Goal: Task Accomplishment & Management: Complete application form

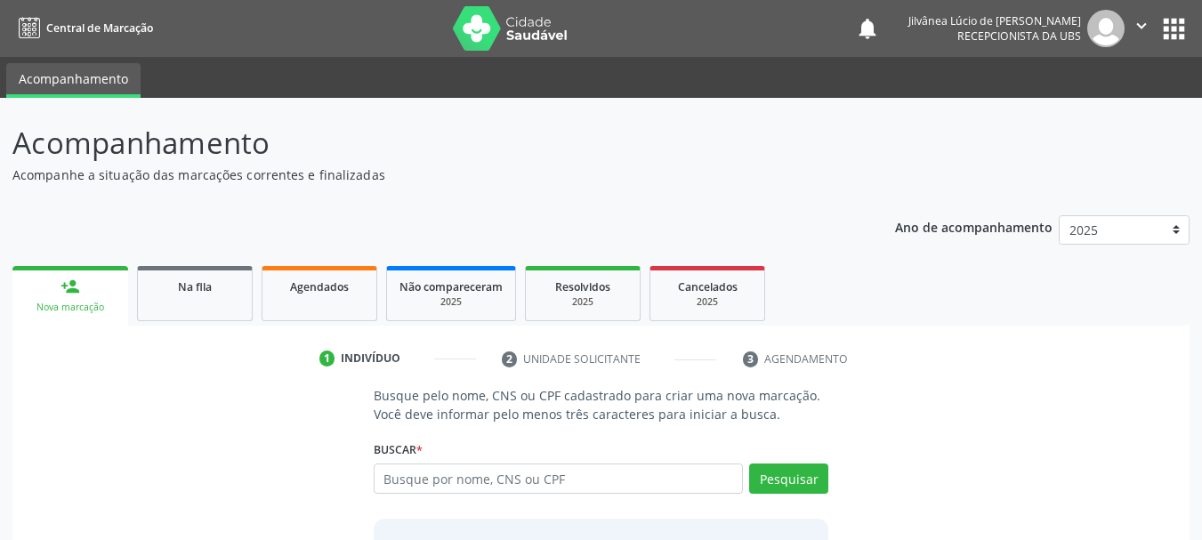
scroll to position [9, 0]
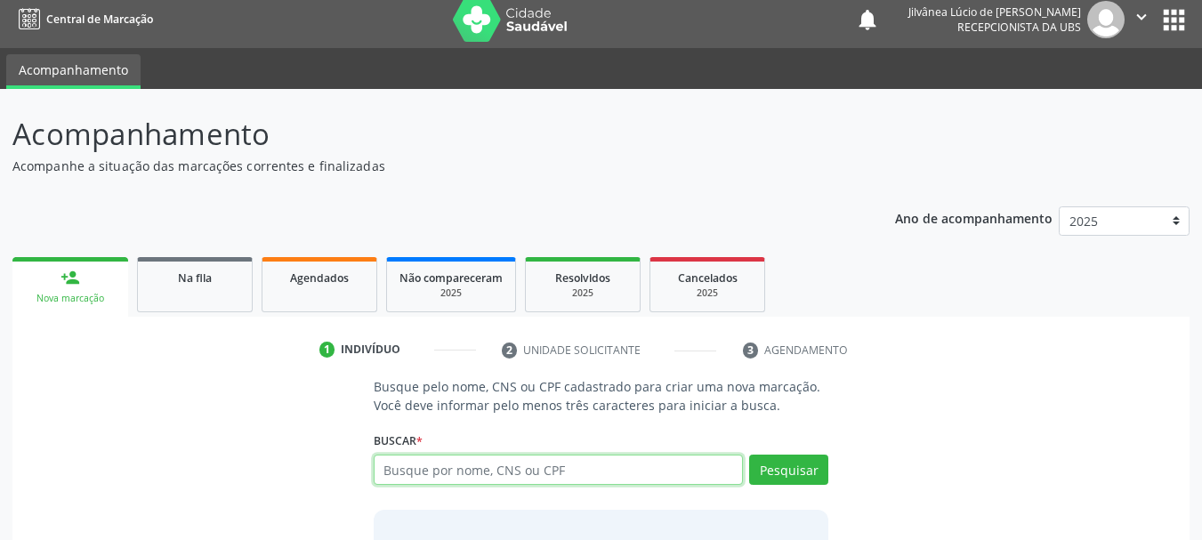
click at [424, 460] on input "text" at bounding box center [559, 470] width 370 height 30
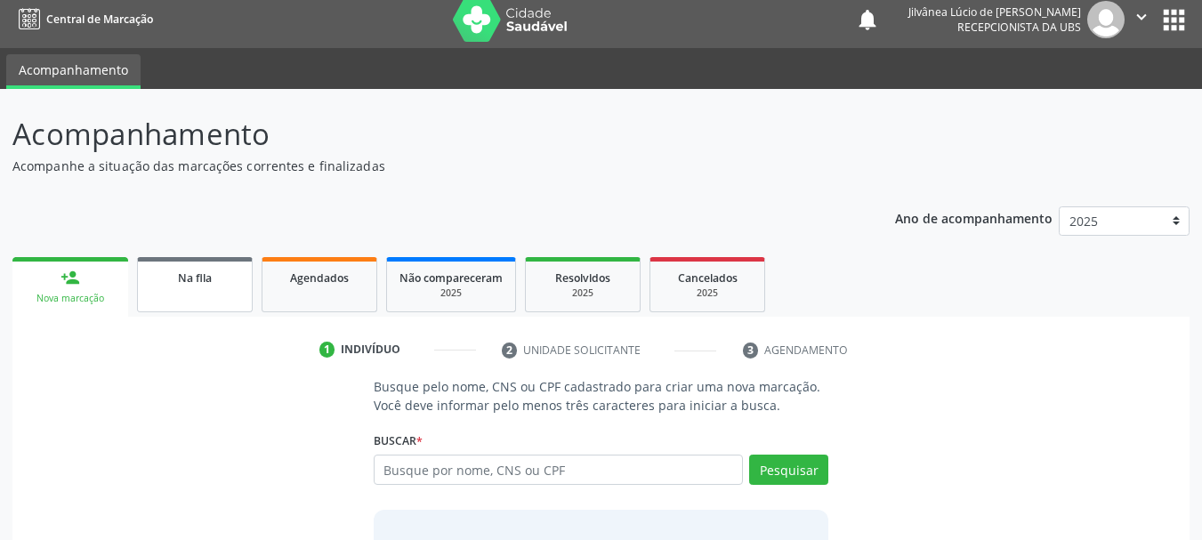
click at [228, 291] on link "Na fila" at bounding box center [195, 284] width 116 height 55
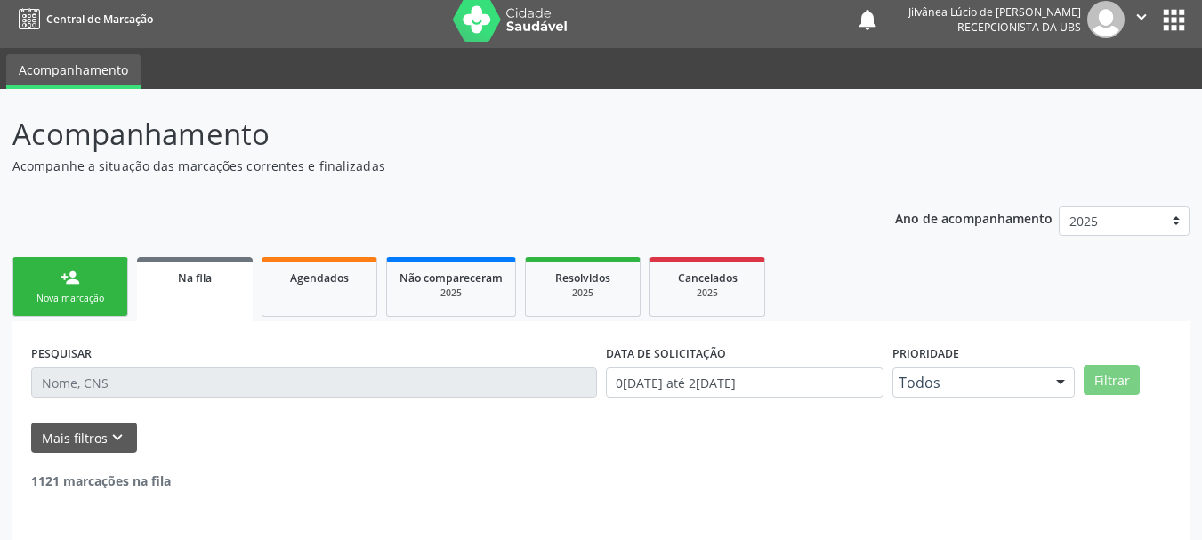
click at [255, 387] on input "text" at bounding box center [314, 382] width 566 height 30
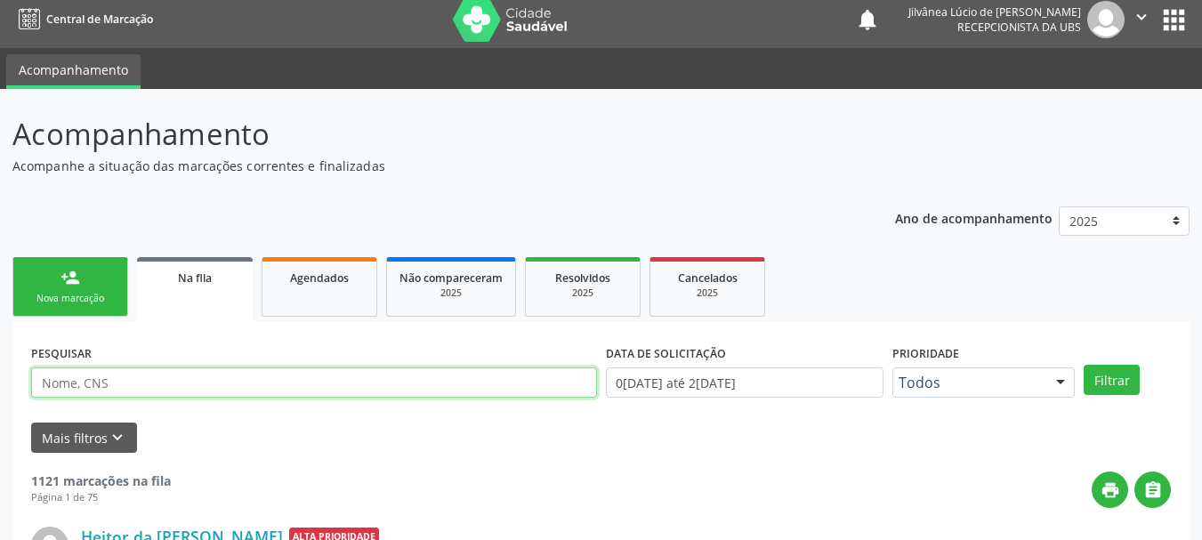
click at [255, 387] on input "text" at bounding box center [314, 382] width 566 height 30
click at [1084, 365] on button "Filtrar" at bounding box center [1112, 380] width 56 height 30
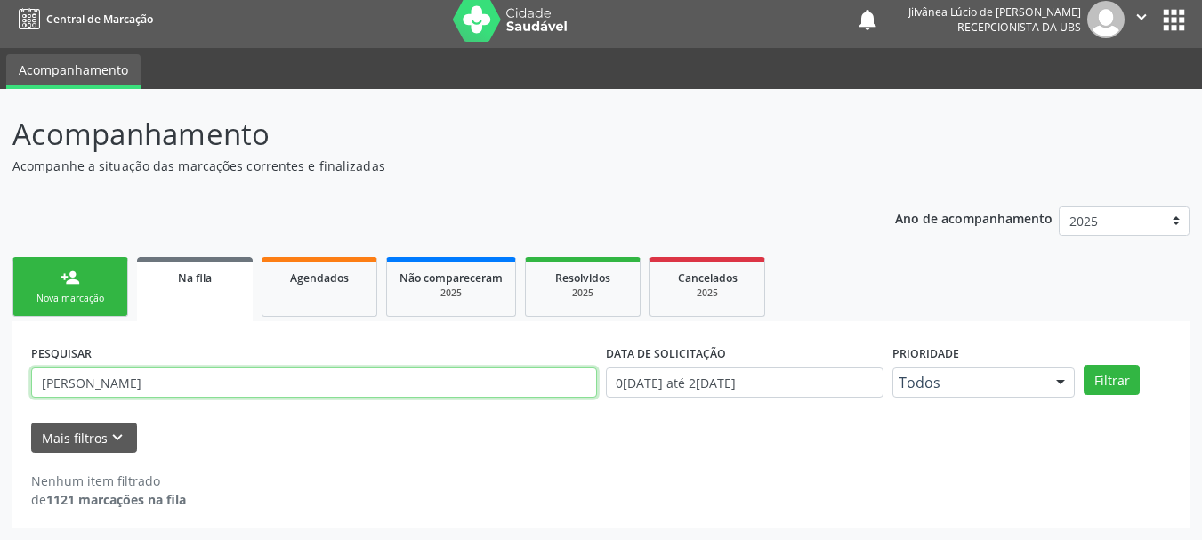
click at [143, 383] on input "jonathas santos" at bounding box center [314, 382] width 566 height 30
click at [1084, 365] on button "Filtrar" at bounding box center [1112, 380] width 56 height 30
click at [143, 383] on input "jonatha santos" at bounding box center [314, 382] width 566 height 30
click at [1084, 365] on button "Filtrar" at bounding box center [1112, 380] width 56 height 30
click at [51, 380] on input "jonatha" at bounding box center [314, 382] width 566 height 30
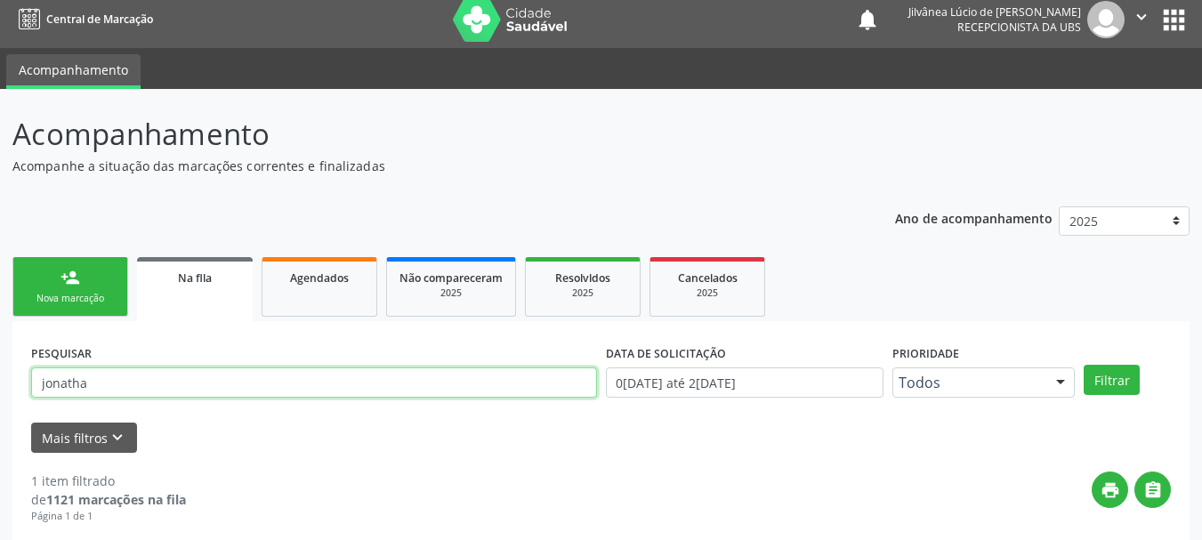
click at [45, 375] on input "jonatha" at bounding box center [314, 382] width 566 height 30
click at [76, 383] on input "jhonatha" at bounding box center [314, 382] width 566 height 30
type input "jhonata"
click at [1084, 365] on button "Filtrar" at bounding box center [1112, 380] width 56 height 30
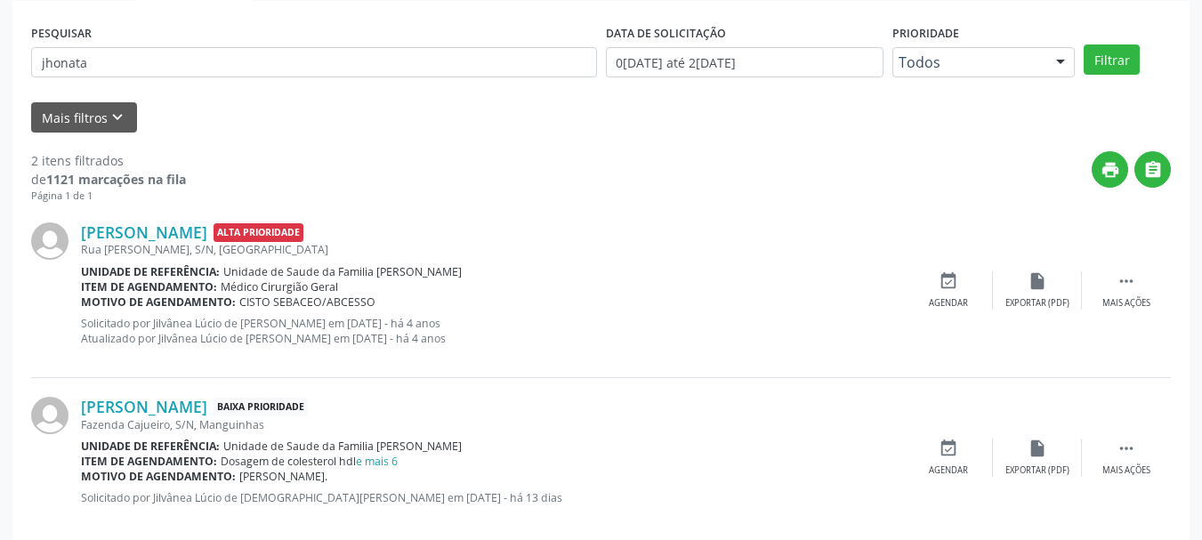
scroll to position [358, 0]
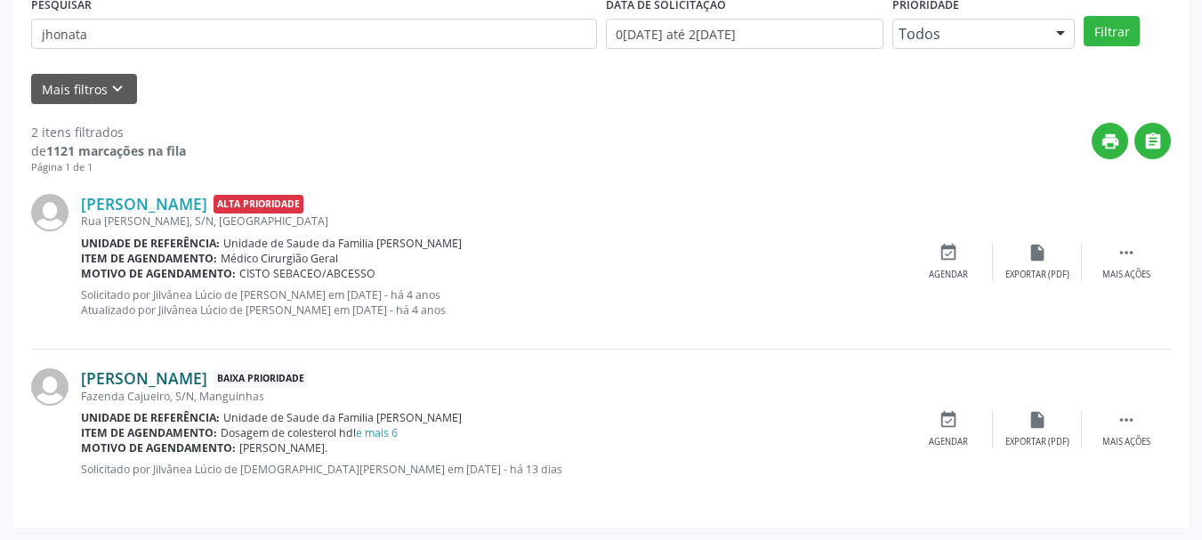
click at [148, 379] on link "Jhonata Santos Mascarenhas" at bounding box center [144, 378] width 126 height 20
click at [377, 439] on link "e mais 6" at bounding box center [377, 432] width 42 height 15
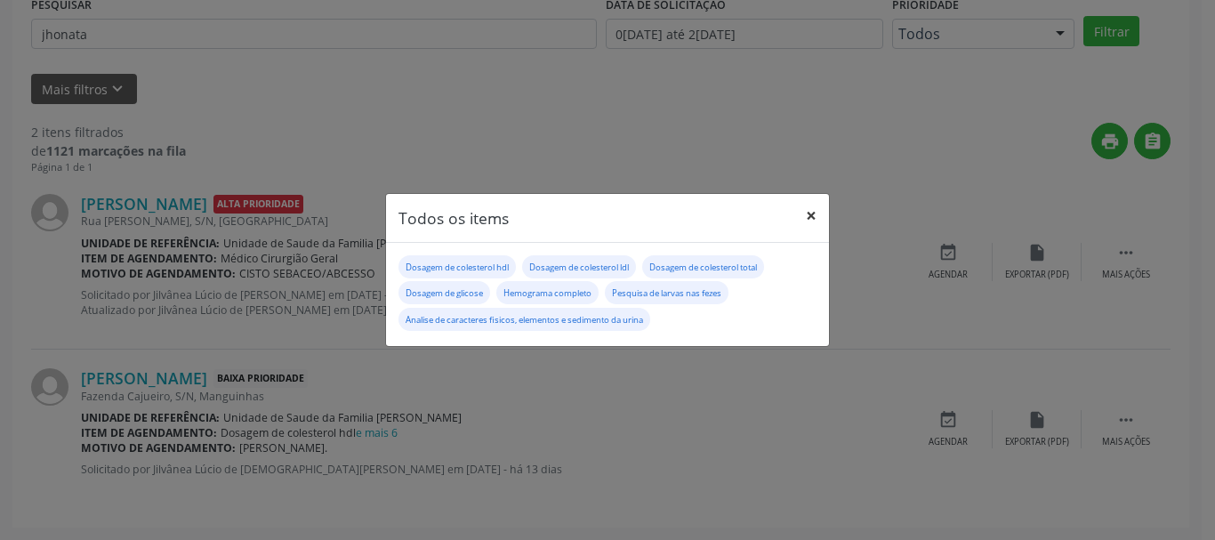
click at [817, 222] on button "×" at bounding box center [812, 216] width 36 height 44
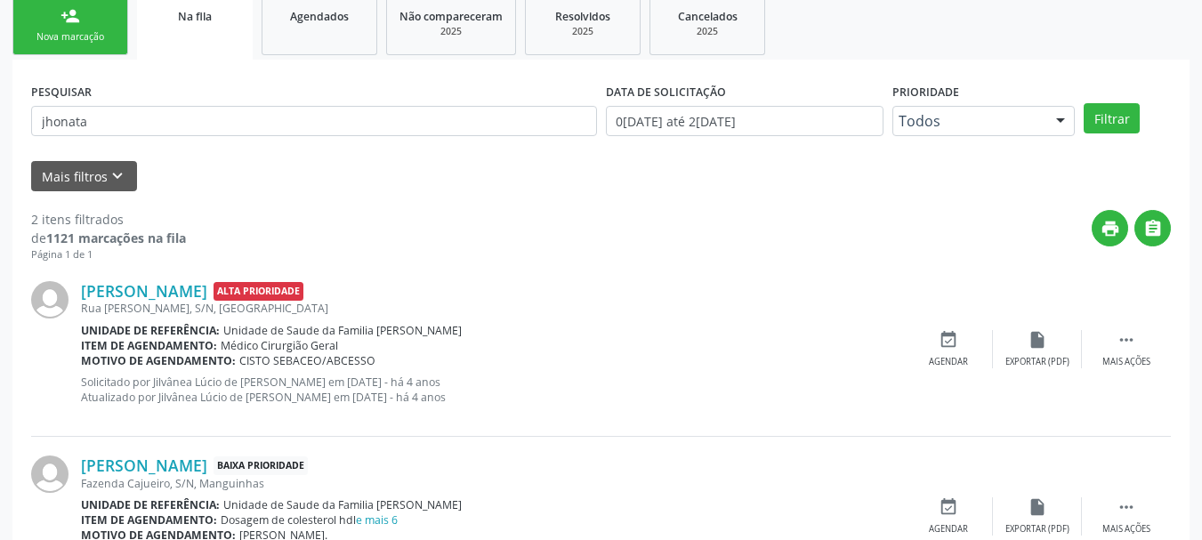
scroll to position [269, 0]
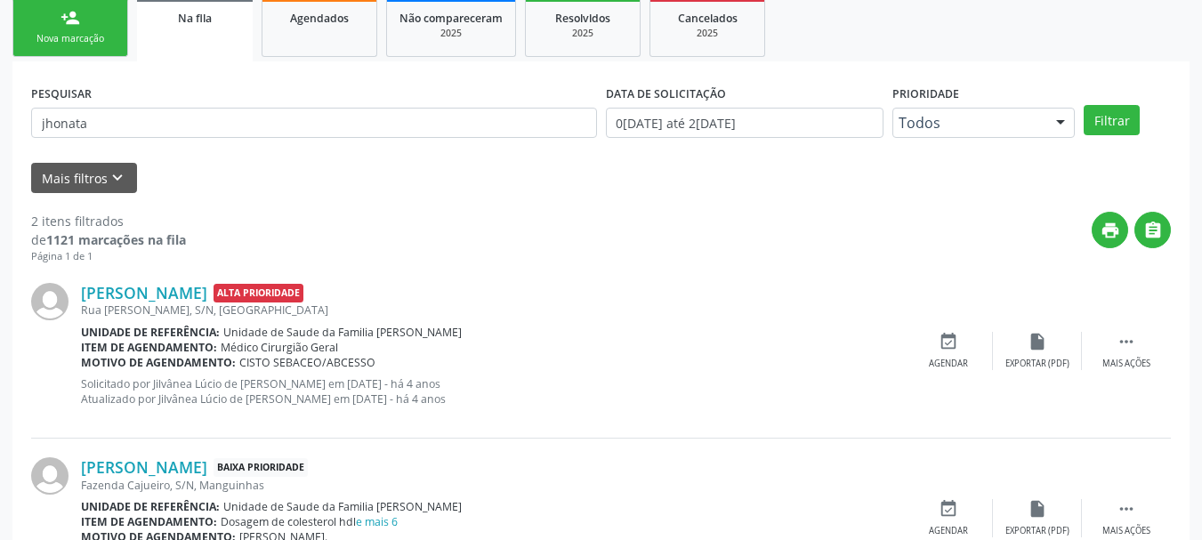
click at [98, 32] on div "Nova marcação" at bounding box center [70, 38] width 89 height 13
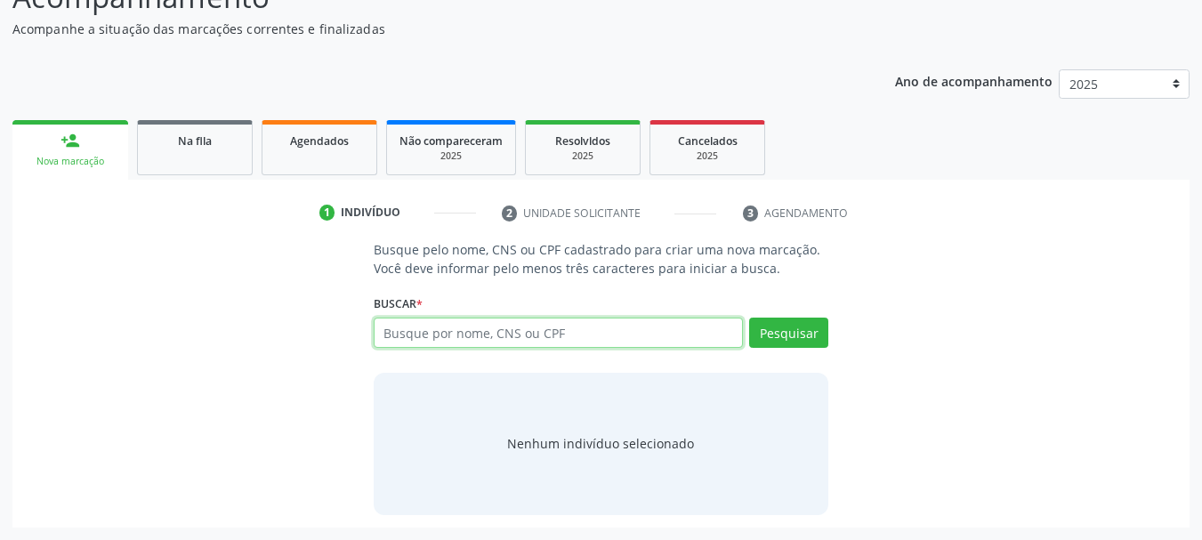
click at [471, 331] on input "text" at bounding box center [559, 333] width 370 height 30
type input "jaciara da paz santos"
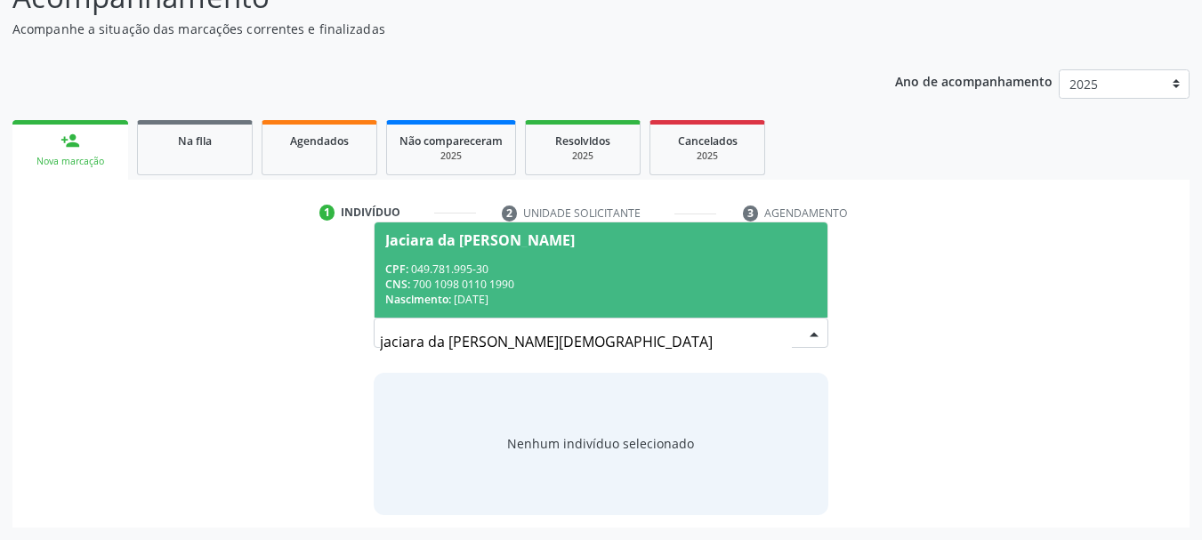
click at [474, 256] on span "Jaciara da Paz Santos CPF: 049.781.995-30 CNS: 700 1098 0110 1990 Nascimento: 2…" at bounding box center [602, 269] width 454 height 95
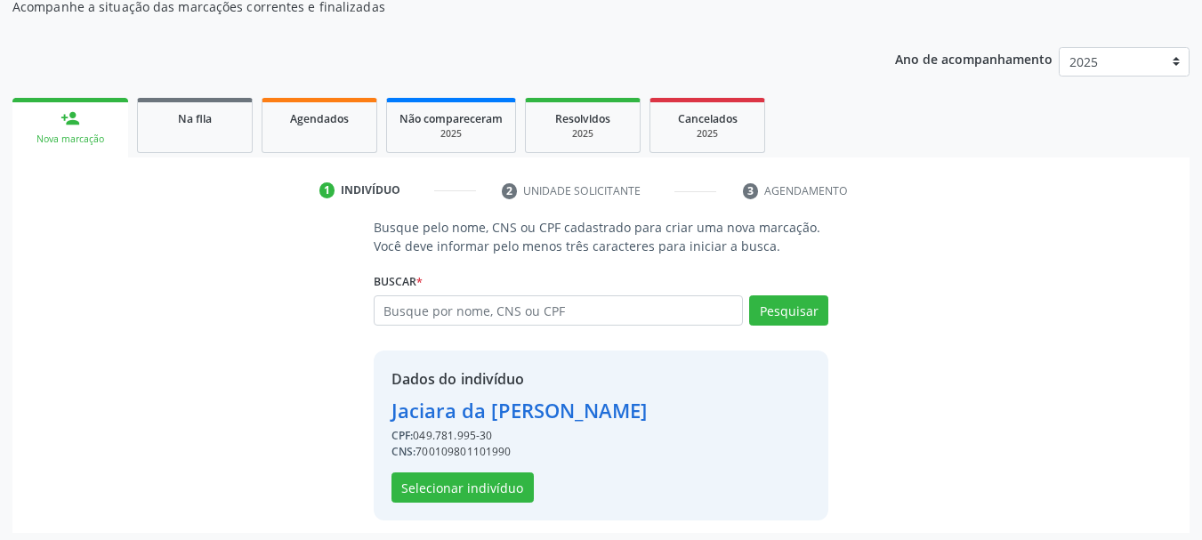
scroll to position [173, 0]
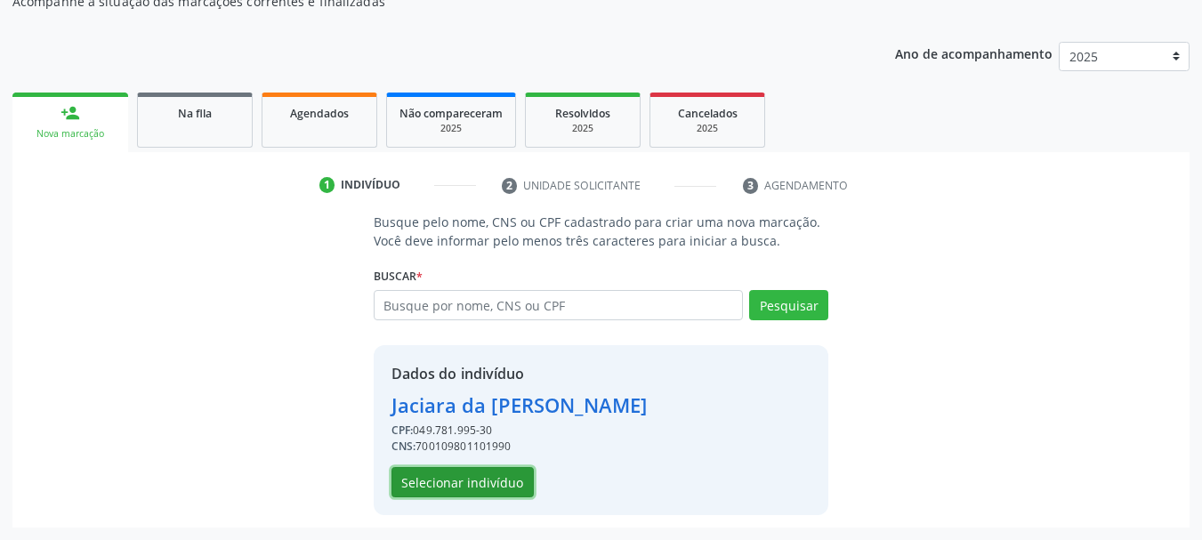
click at [450, 492] on button "Selecionar indivíduo" at bounding box center [462, 482] width 142 height 30
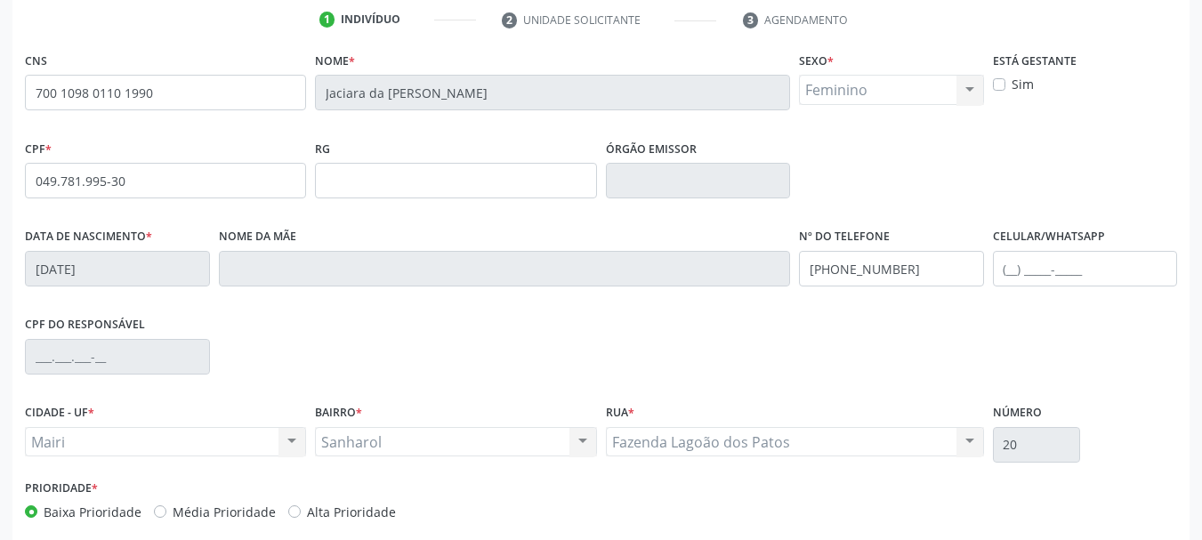
scroll to position [424, 0]
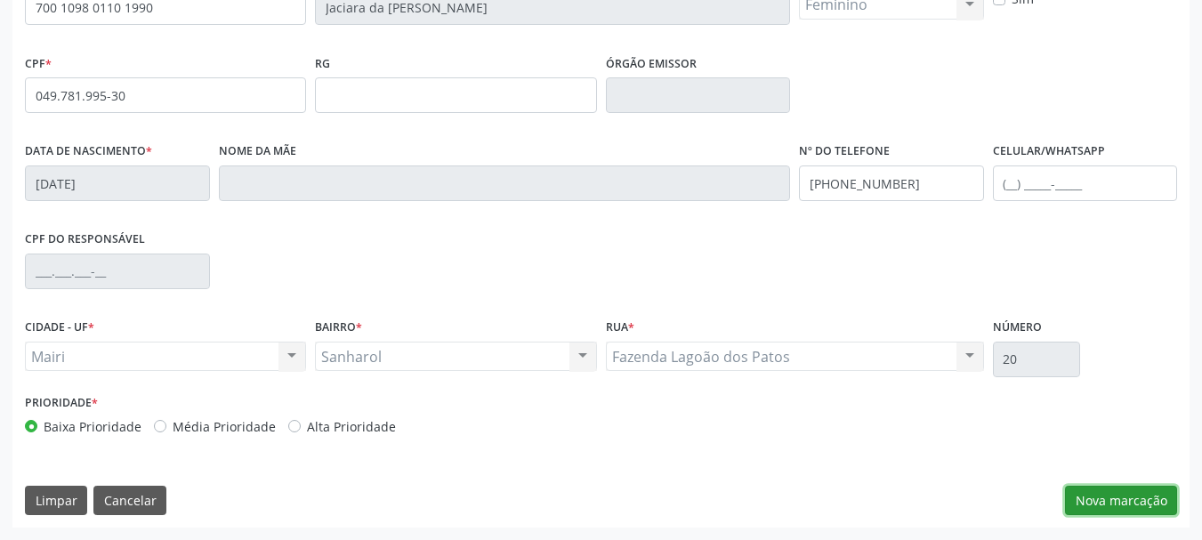
click at [1154, 497] on button "Nova marcação" at bounding box center [1121, 501] width 112 height 30
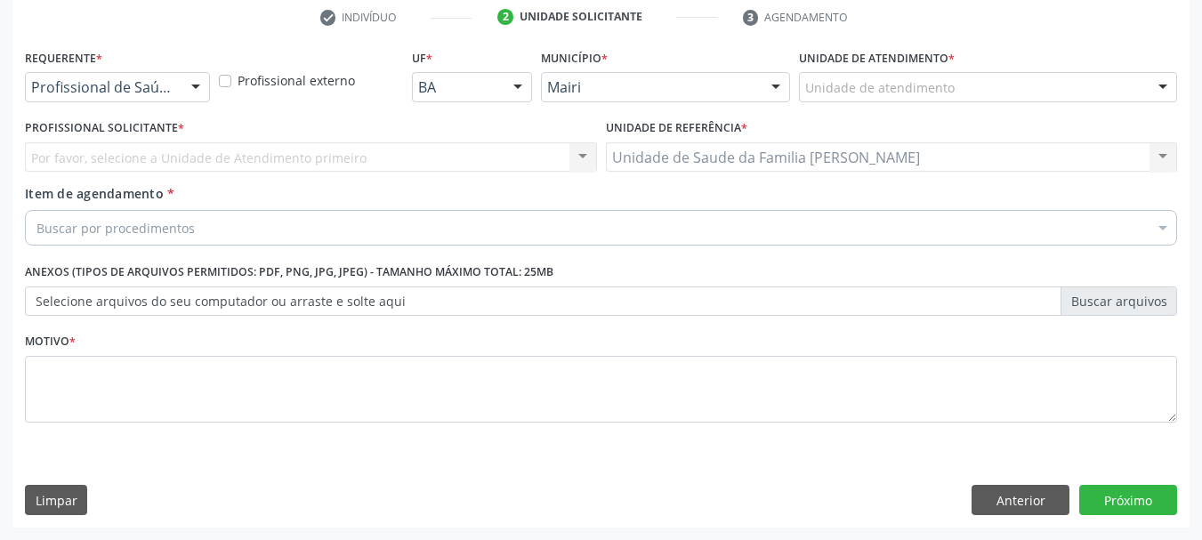
scroll to position [342, 0]
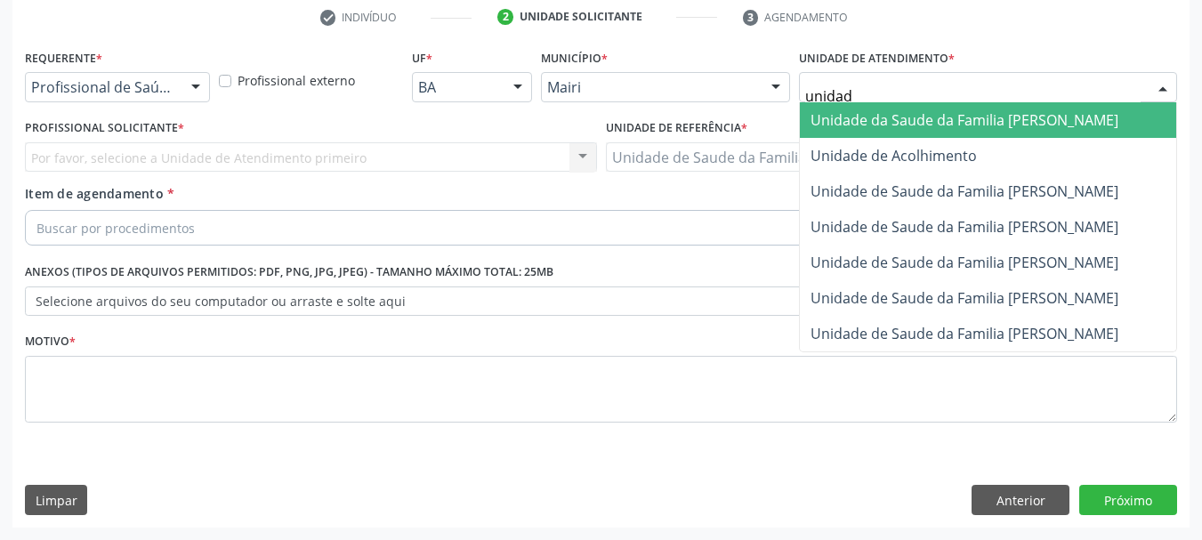
type input "unidade"
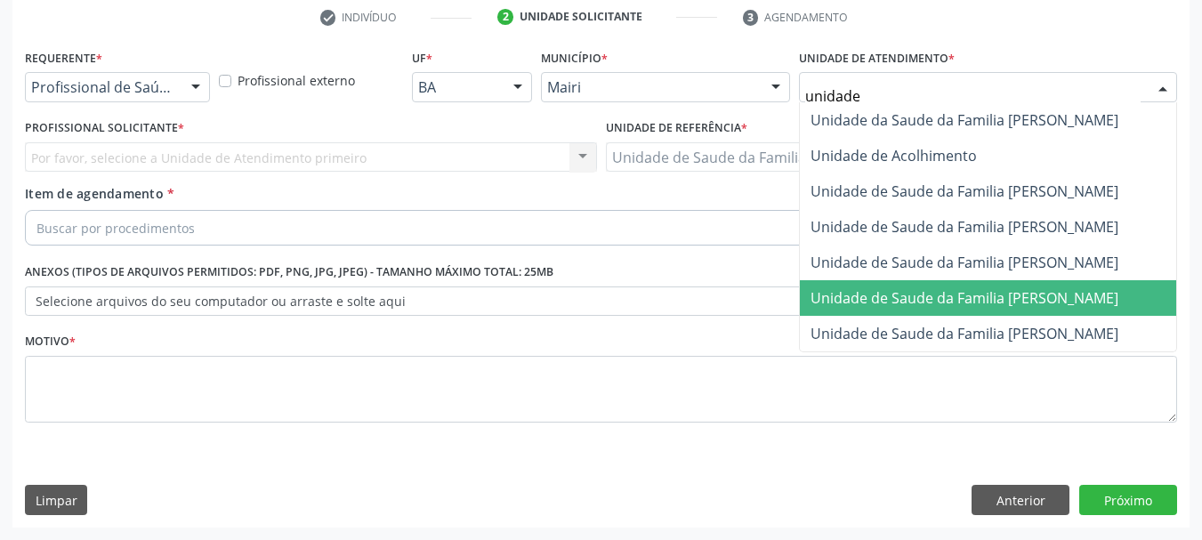
click at [943, 297] on span "Unidade de Saude da Familia [PERSON_NAME]" at bounding box center [964, 298] width 308 height 20
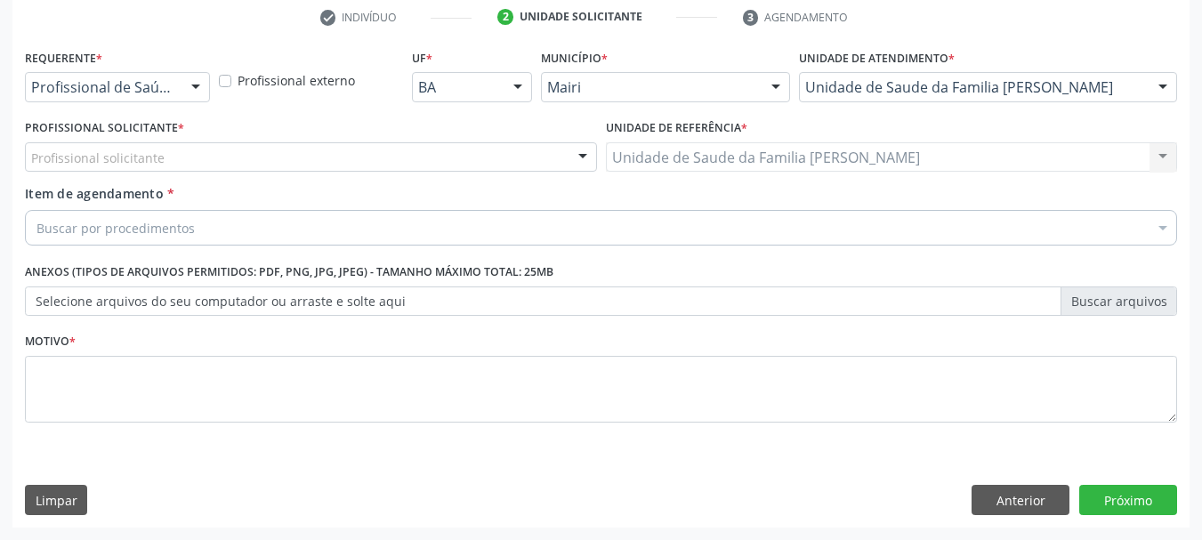
click at [276, 151] on div "Profissional solicitante" at bounding box center [311, 157] width 572 height 30
type input "j"
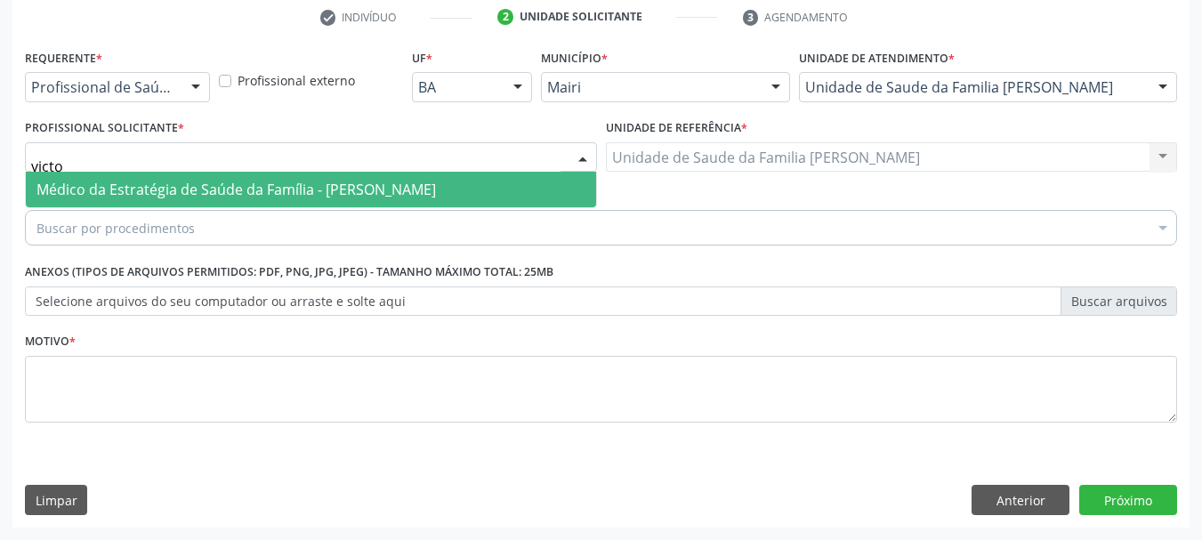
type input "victor"
click at [320, 192] on span "Médico da Estratégia de Saúde da Família - [PERSON_NAME]" at bounding box center [235, 190] width 399 height 20
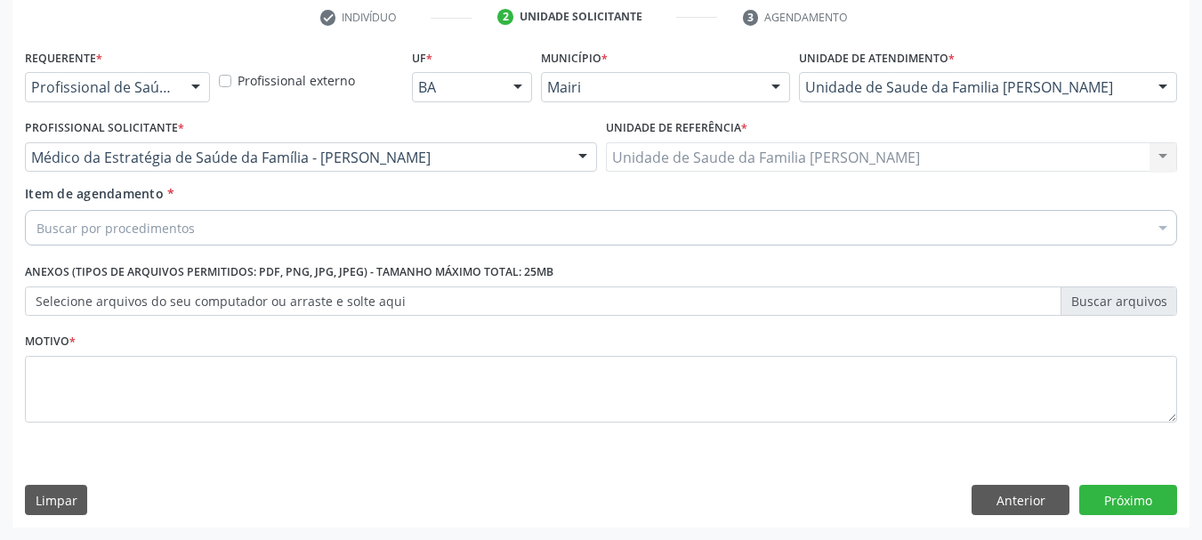
click at [326, 235] on div "Buscar por procedimentos" at bounding box center [601, 228] width 1152 height 36
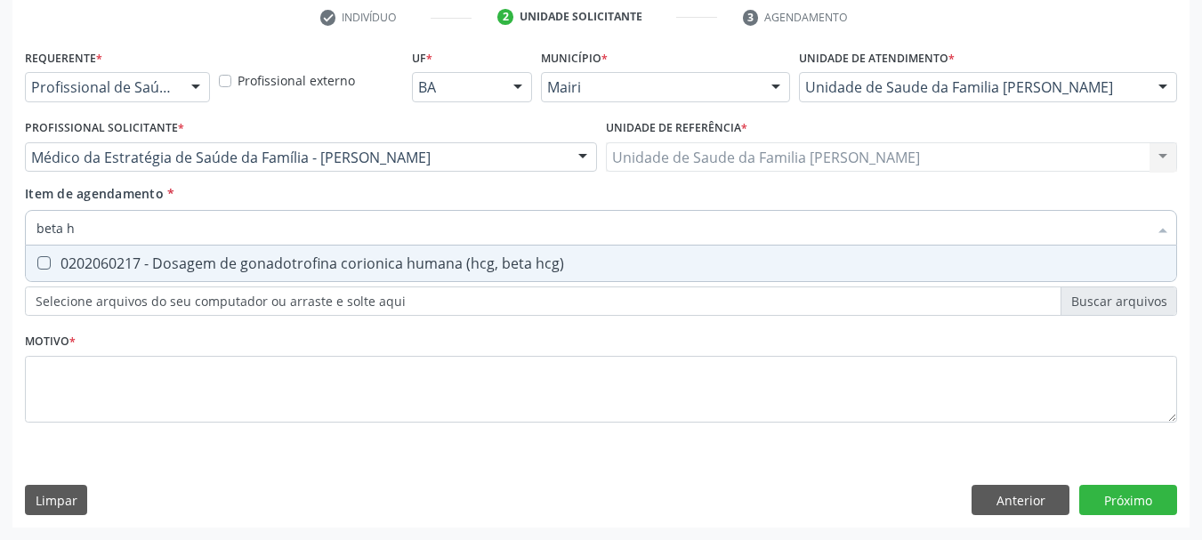
type input "beta hc"
click at [353, 269] on div "0202060217 - Dosagem de gonadotrofina corionica humana (hcg, beta hcg)" at bounding box center [600, 263] width 1129 height 14
checkbox hcg\) "true"
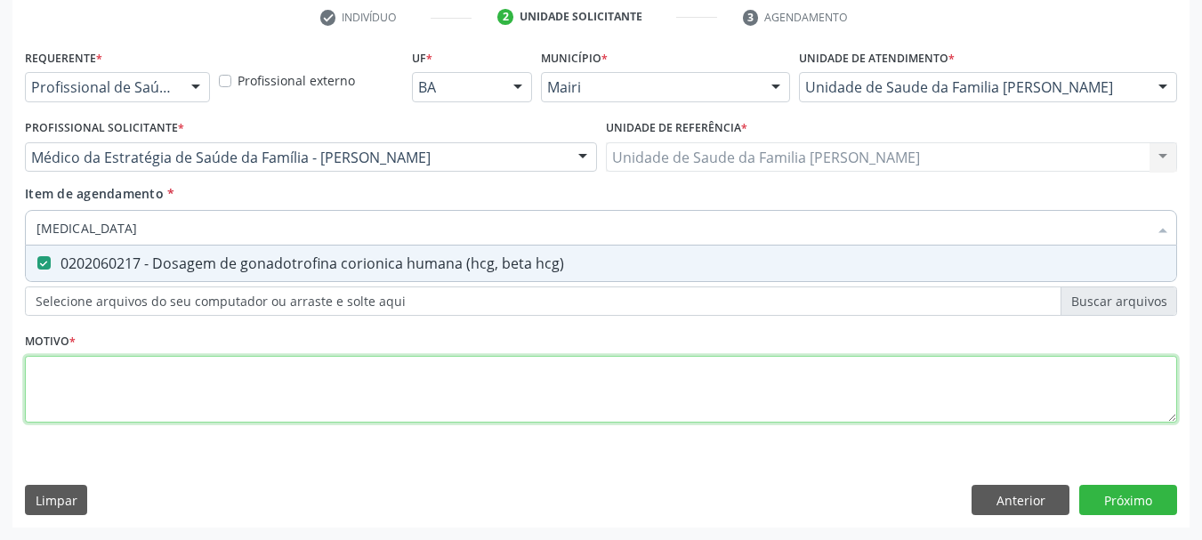
click at [326, 391] on div "Requerente * Profissional de Saúde Profissional de Saúde Paciente Nenhum result…" at bounding box center [601, 245] width 1152 height 403
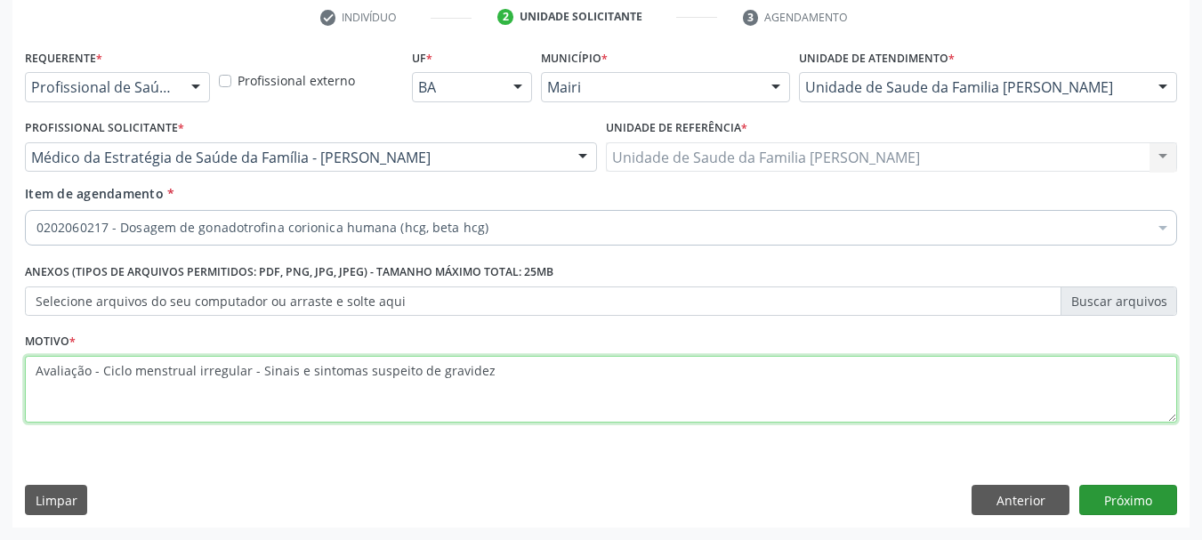
type textarea "Avaliação - Ciclo menstrual irregular - Sinais e sintomas suspeito de gravidez"
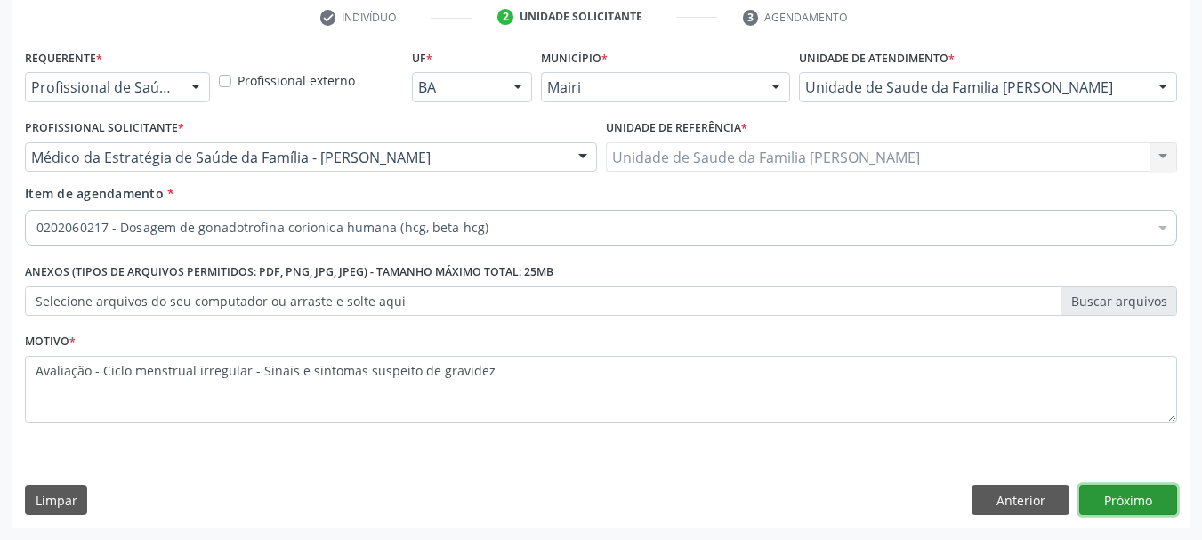
click at [1150, 504] on button "Próximo" at bounding box center [1128, 500] width 98 height 30
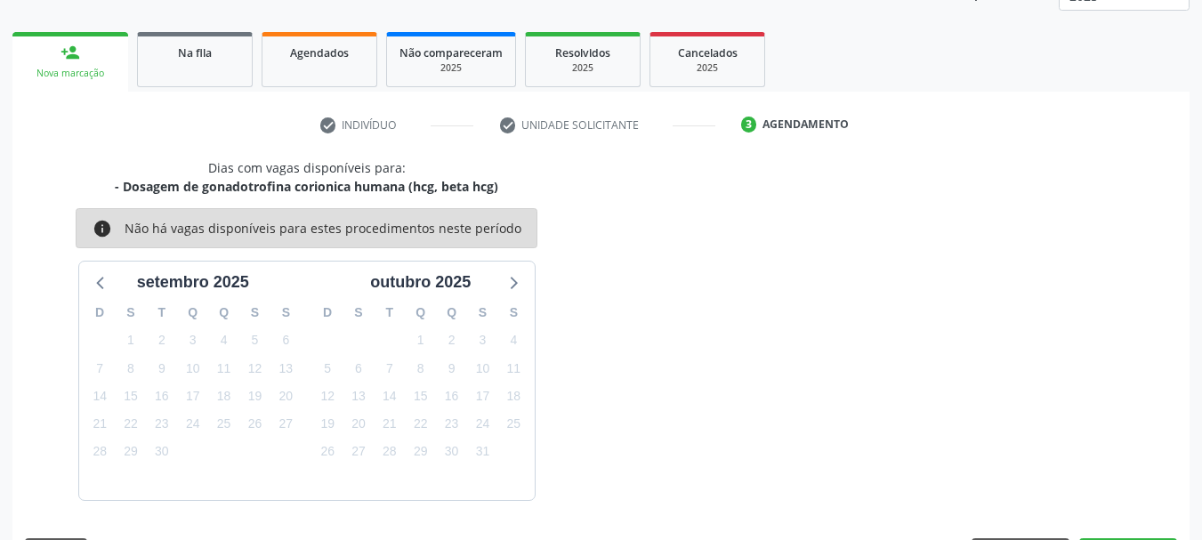
scroll to position [286, 0]
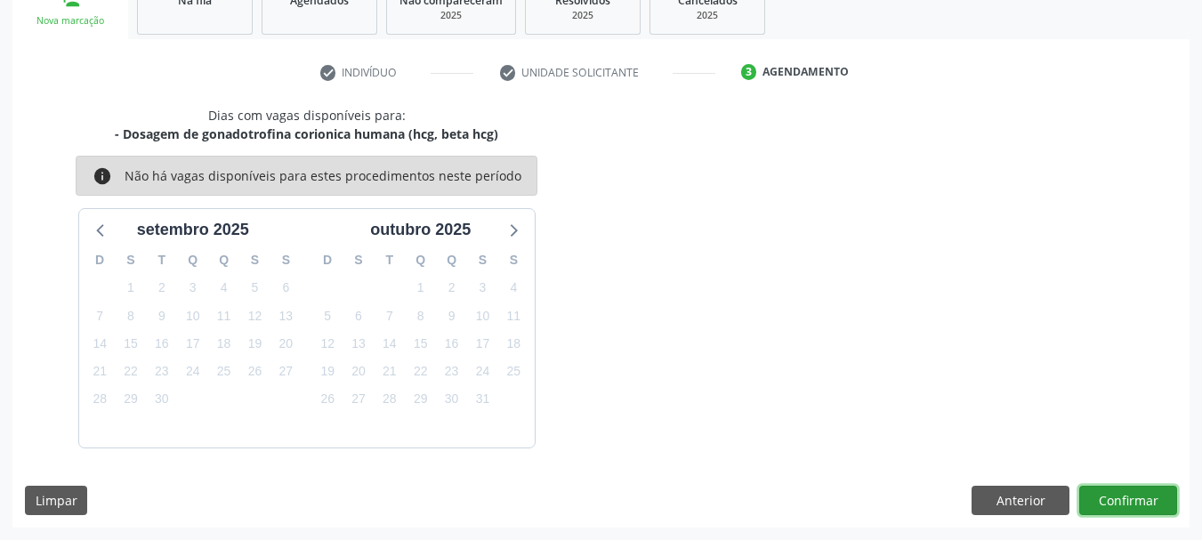
click at [1125, 505] on button "Confirmar" at bounding box center [1128, 501] width 98 height 30
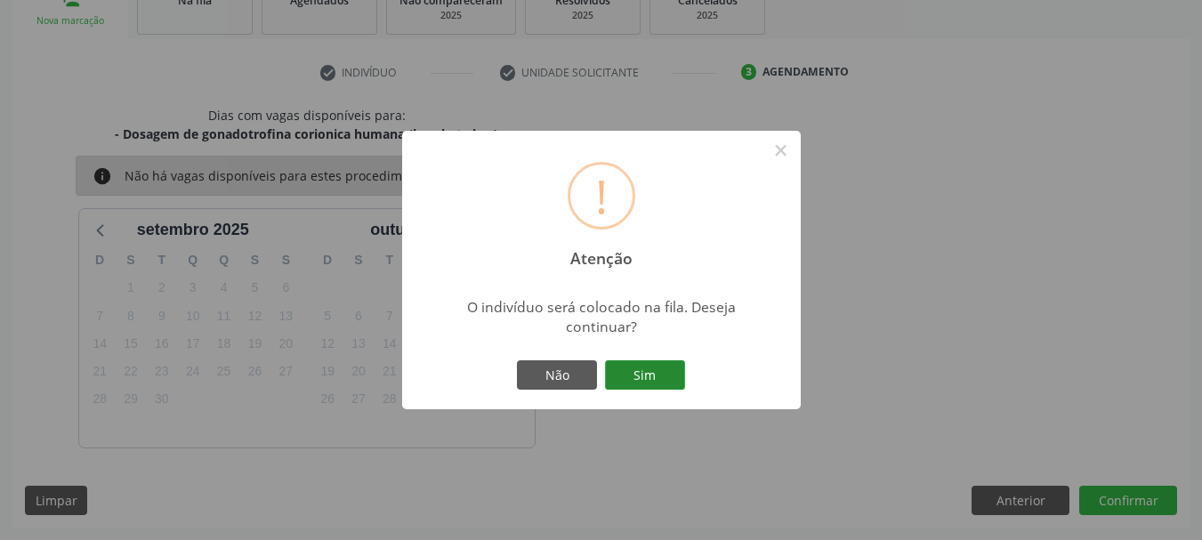
click at [649, 367] on button "Sim" at bounding box center [645, 375] width 80 height 30
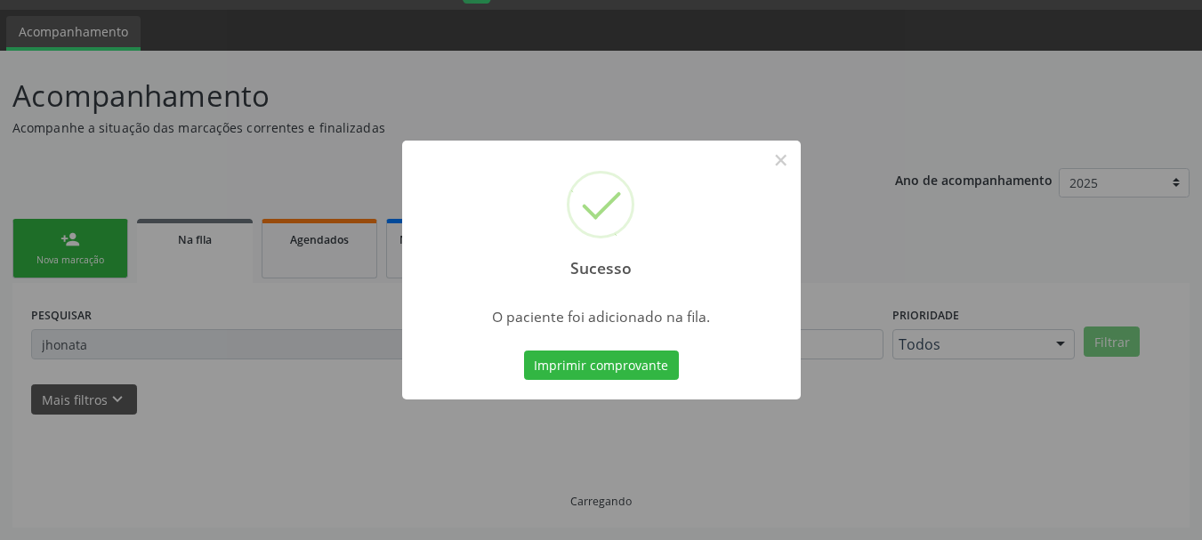
scroll to position [47, 0]
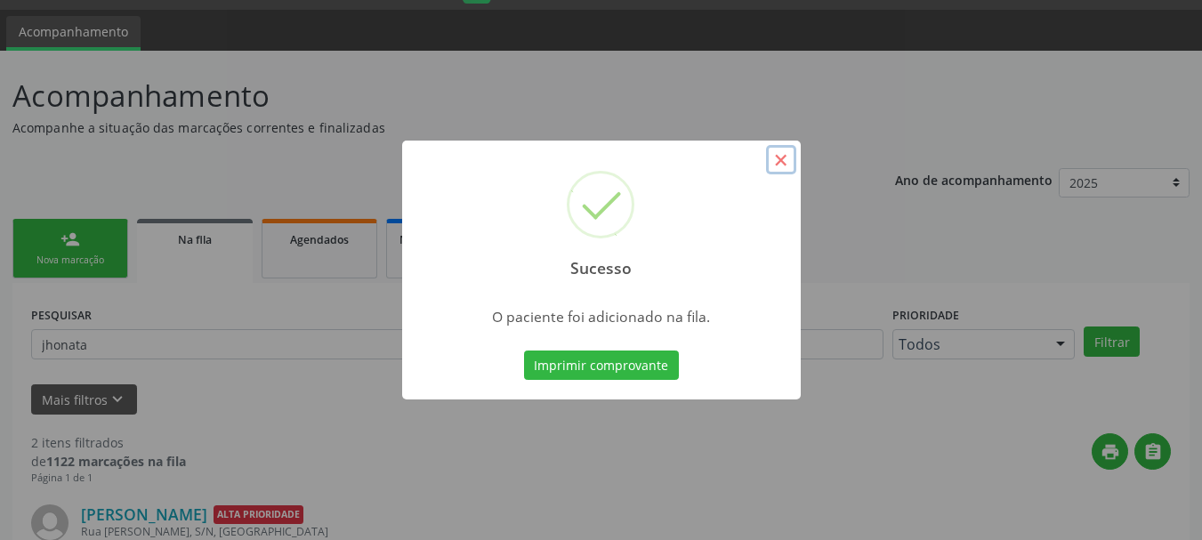
click at [778, 159] on button "×" at bounding box center [781, 160] width 30 height 30
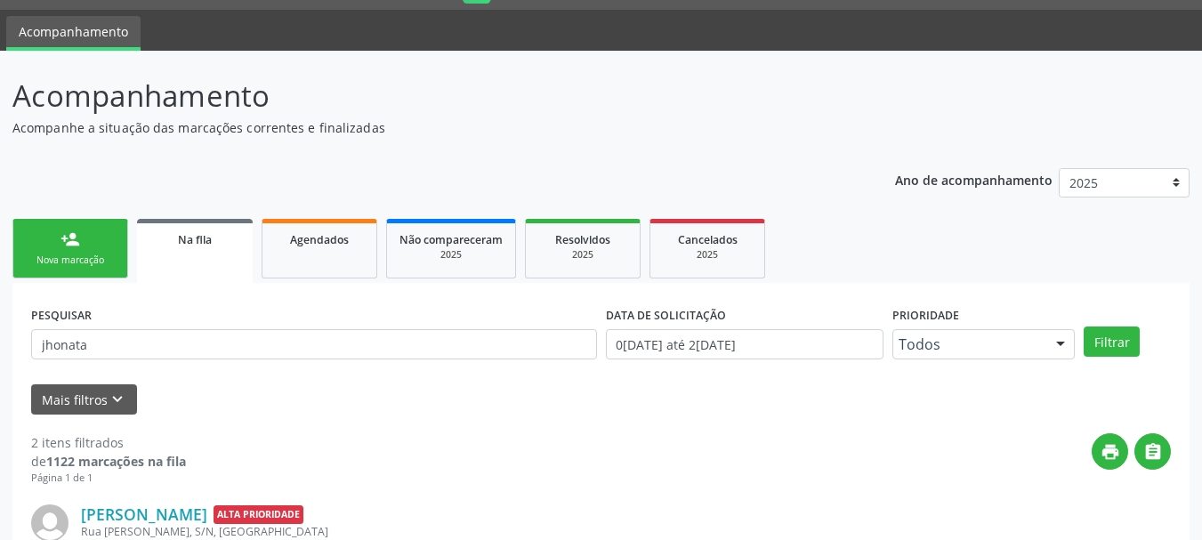
click at [102, 239] on link "person_add Nova marcação" at bounding box center [70, 249] width 116 height 60
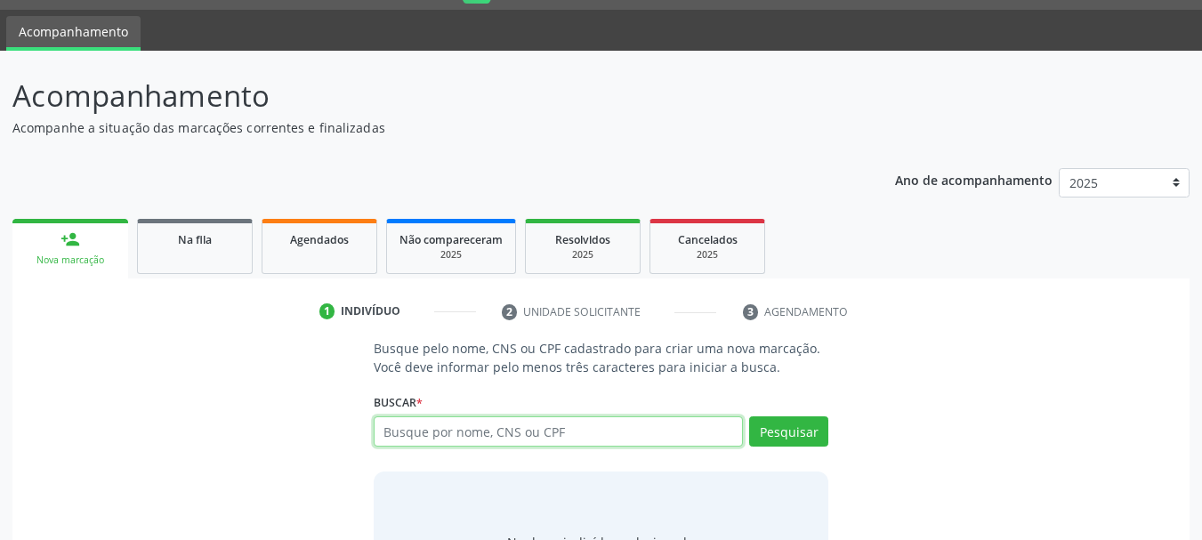
click at [536, 437] on input "text" at bounding box center [559, 431] width 370 height 30
paste input "LUANA OLIVEIRA"
type input "LUANA OLIVEIRA"
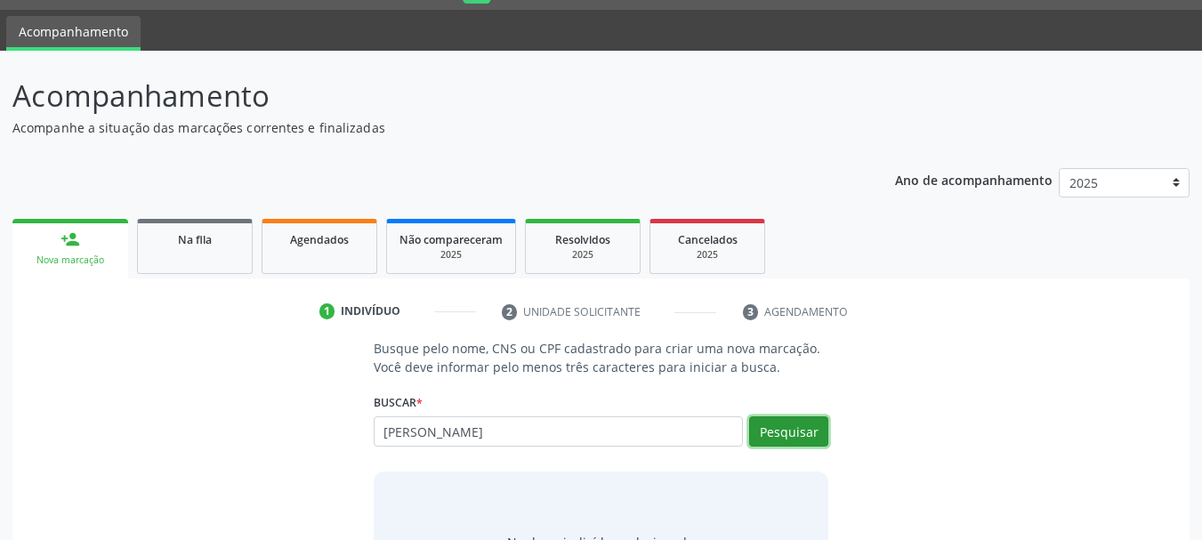
click at [802, 438] on button "Pesquisar" at bounding box center [788, 431] width 79 height 30
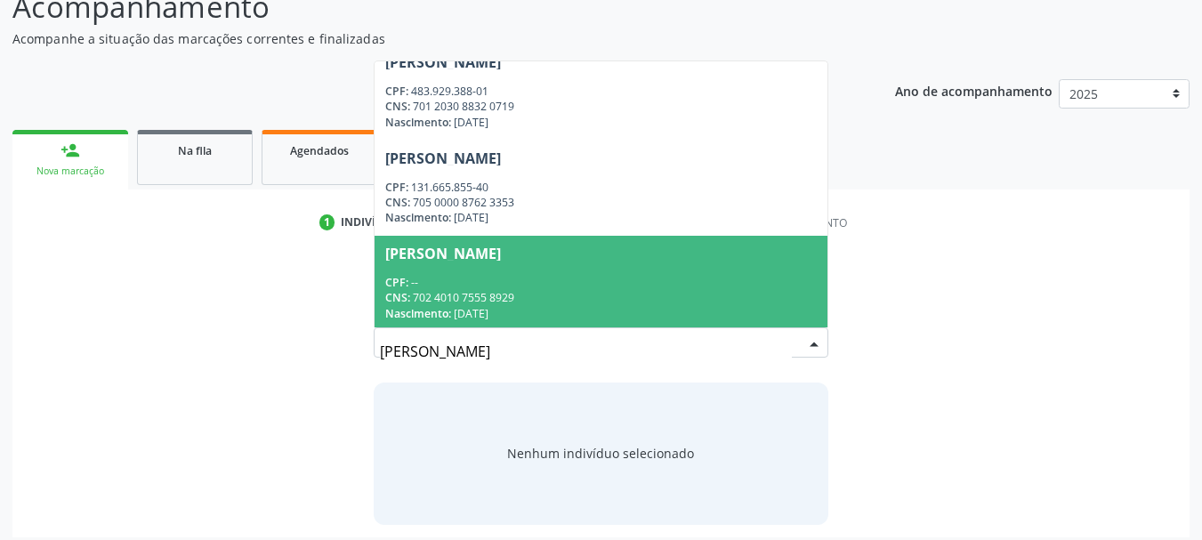
scroll to position [20, 0]
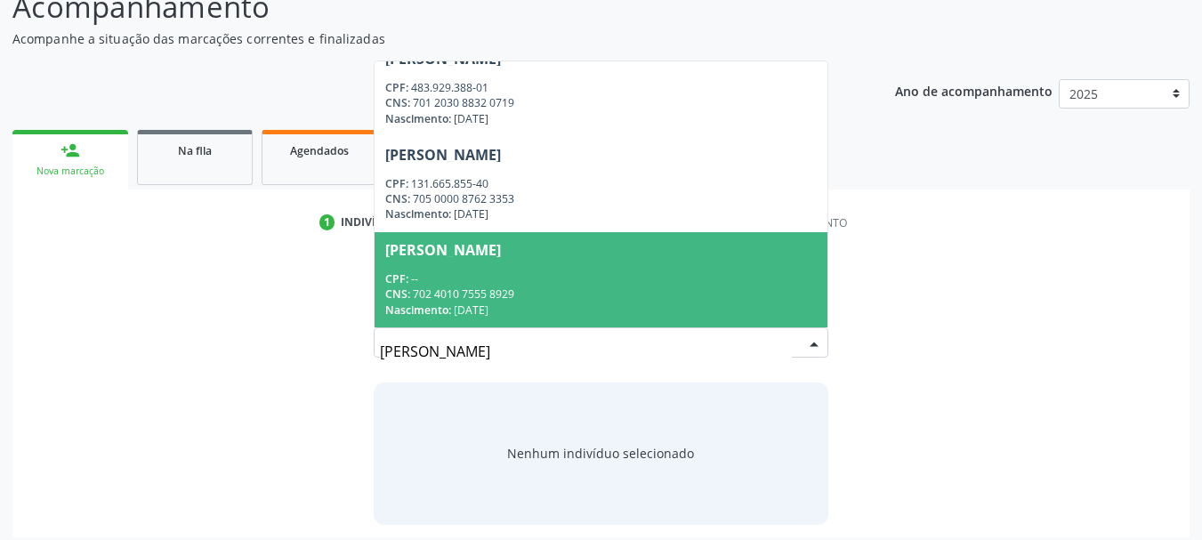
click at [624, 268] on span "Luana Oliveira de Cerqueira Silva CPF: -- CNS: 702 4010 7555 8929 Nascimento: 2…" at bounding box center [602, 279] width 454 height 95
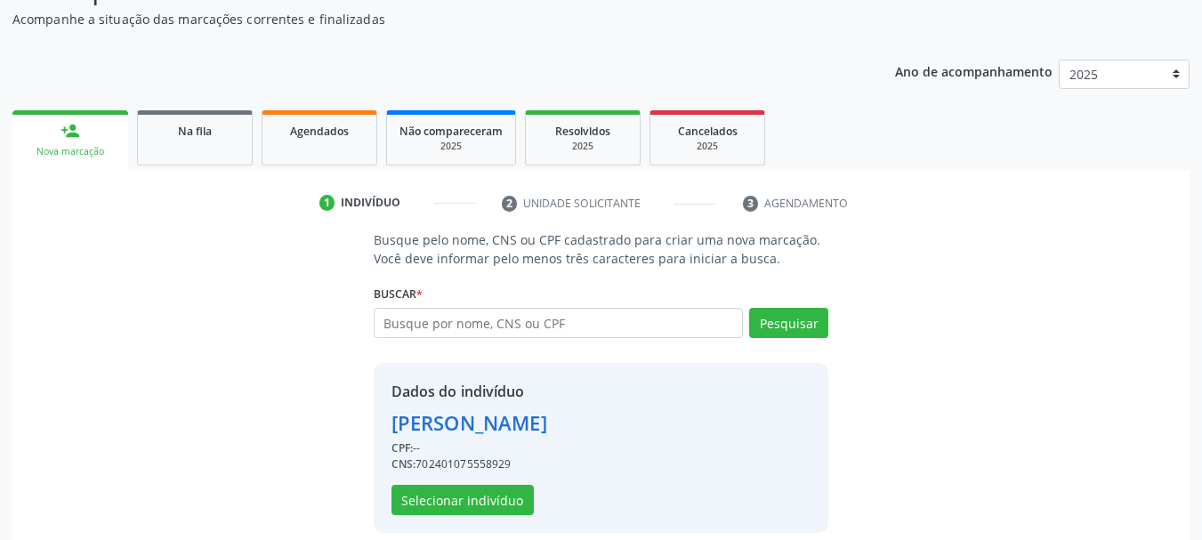
scroll to position [173, 0]
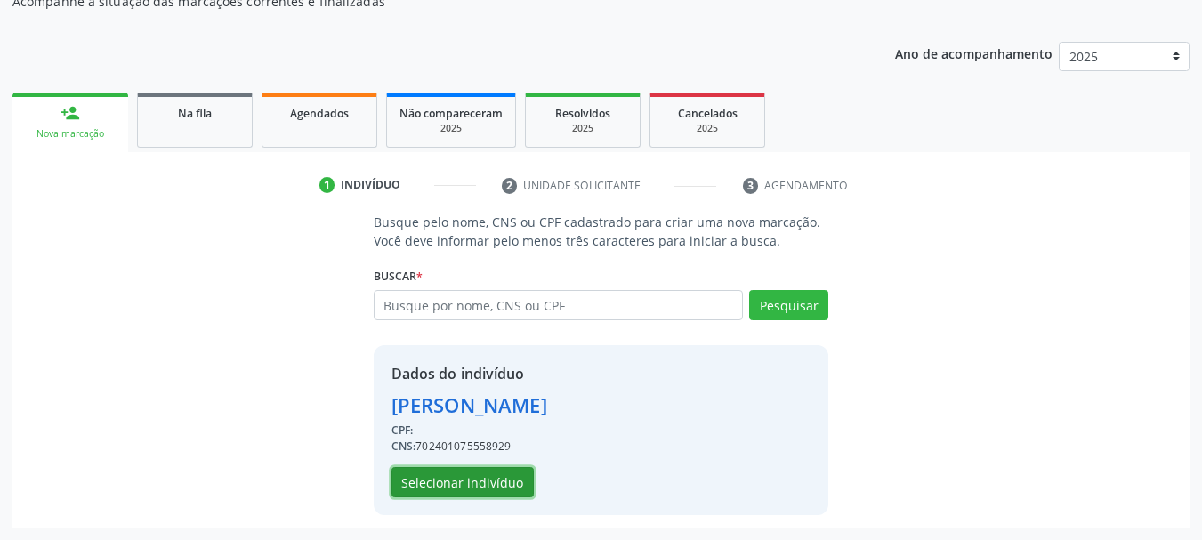
click at [490, 476] on button "Selecionar indivíduo" at bounding box center [462, 482] width 142 height 30
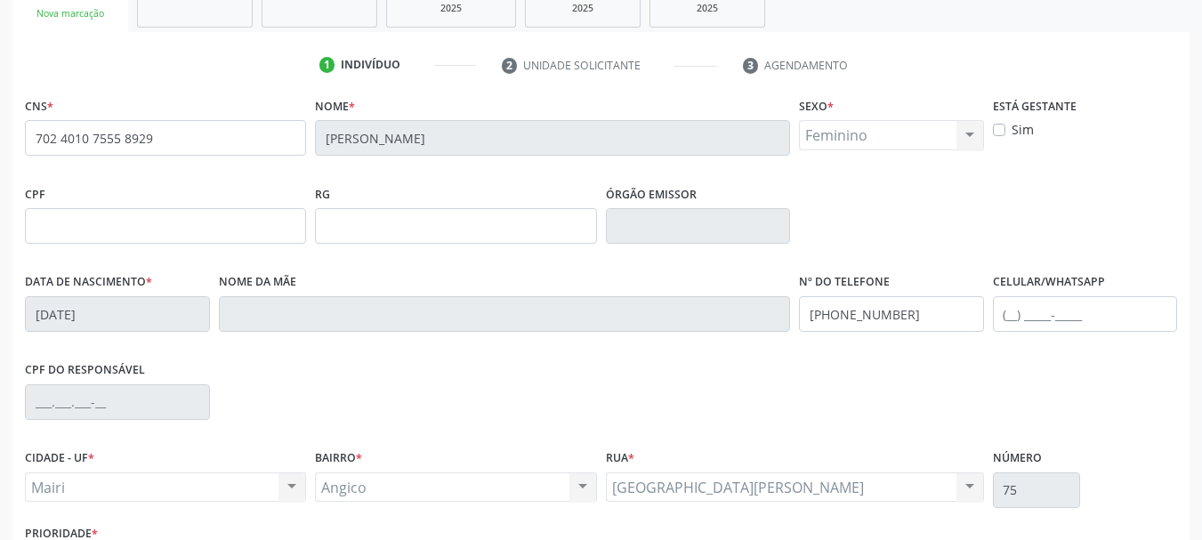
scroll to position [157, 0]
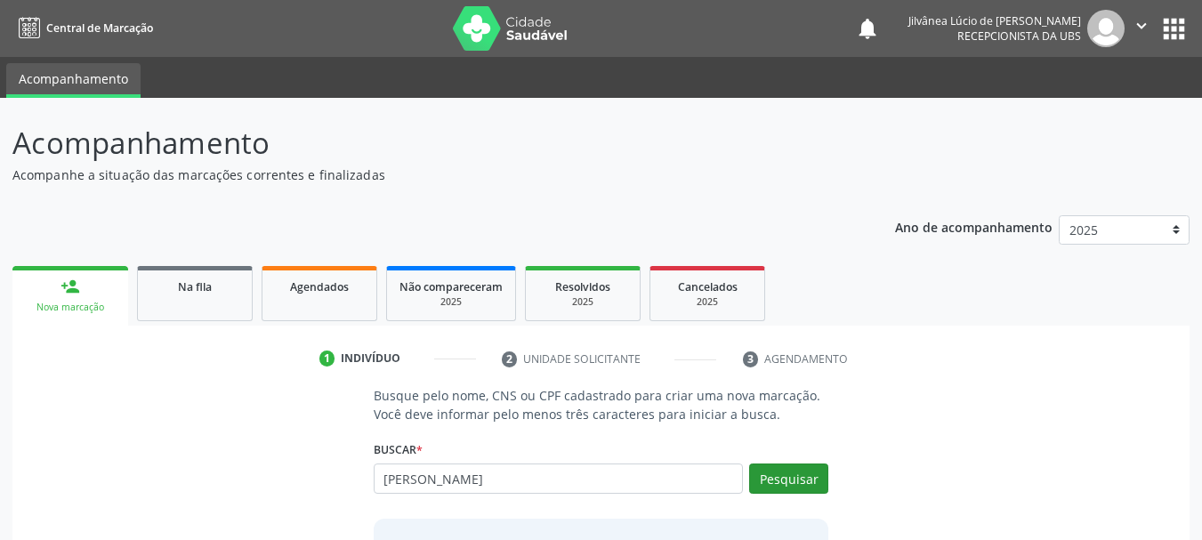
type input "[PERSON_NAME]"
click at [814, 478] on button "Pesquisar" at bounding box center [788, 478] width 79 height 30
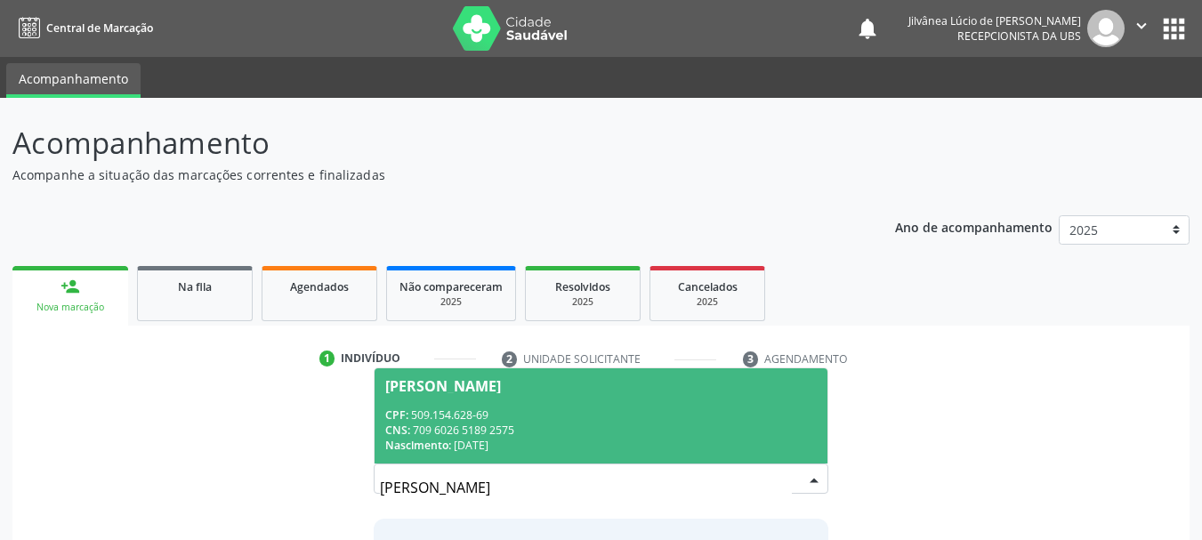
click at [729, 415] on div "CPF: 509.154.628-69" at bounding box center [601, 414] width 432 height 15
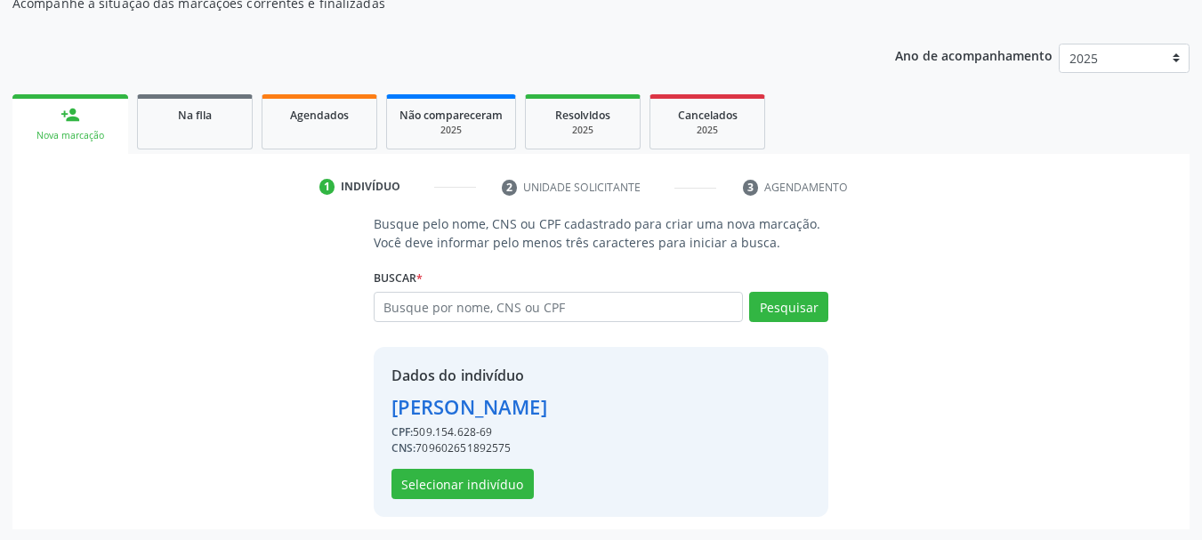
scroll to position [173, 0]
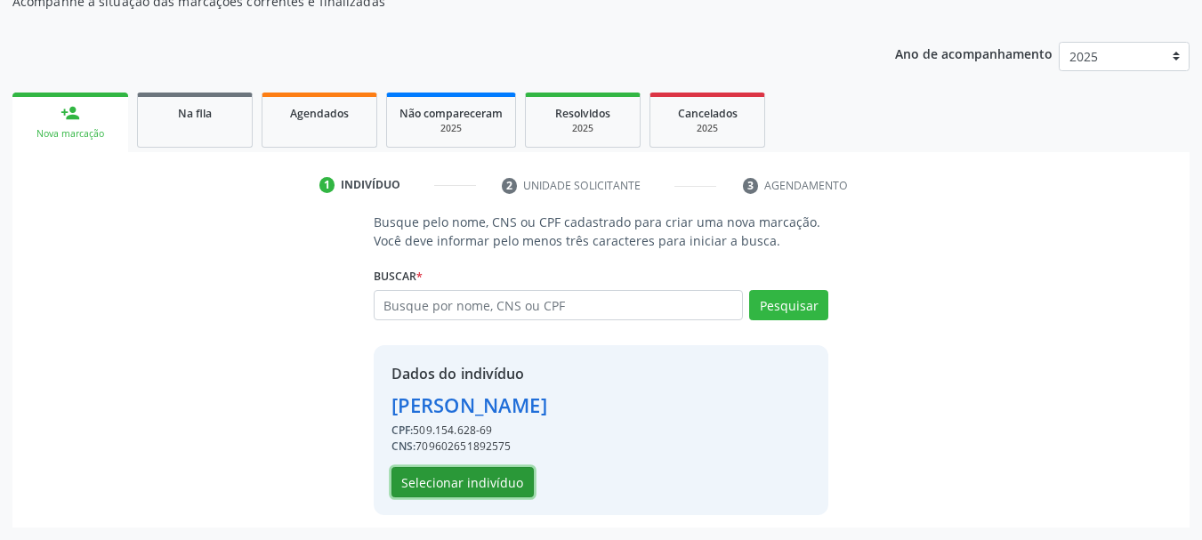
click at [489, 481] on button "Selecionar indivíduo" at bounding box center [462, 482] width 142 height 30
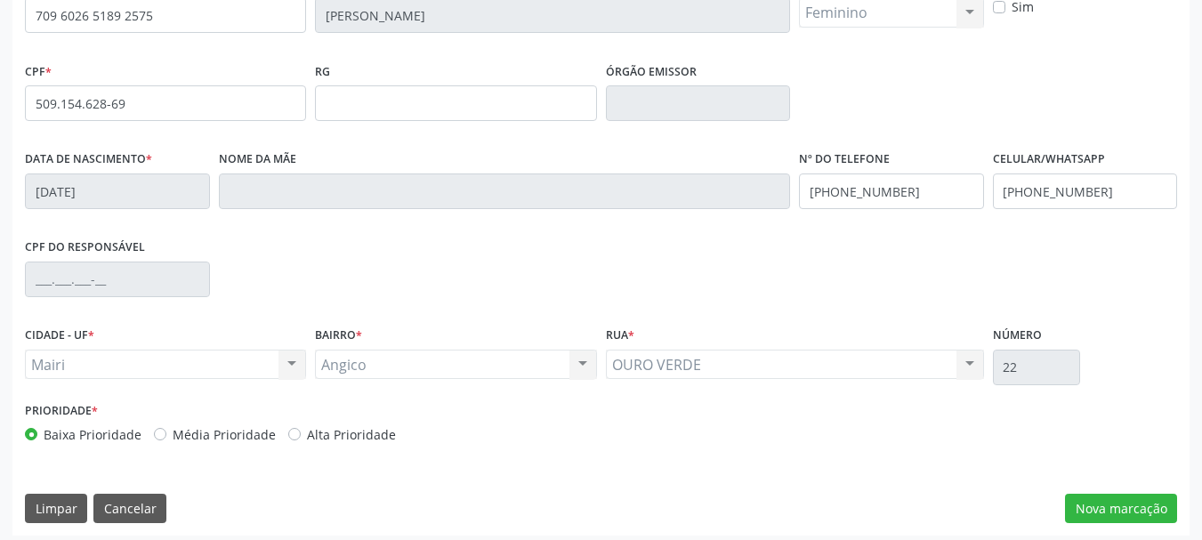
scroll to position [424, 0]
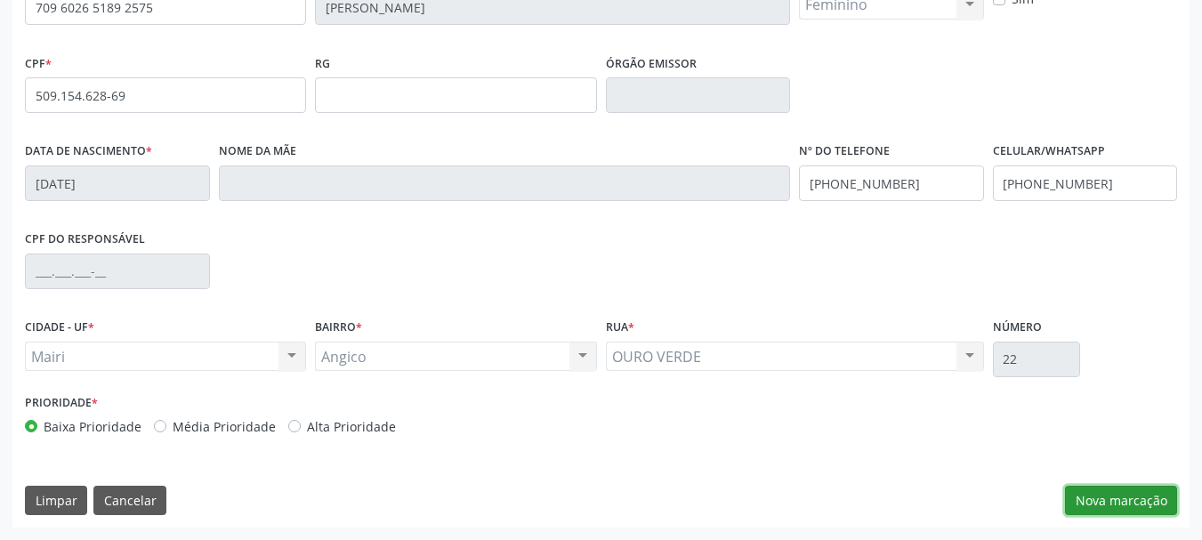
click at [1081, 507] on button "Nova marcação" at bounding box center [1121, 501] width 112 height 30
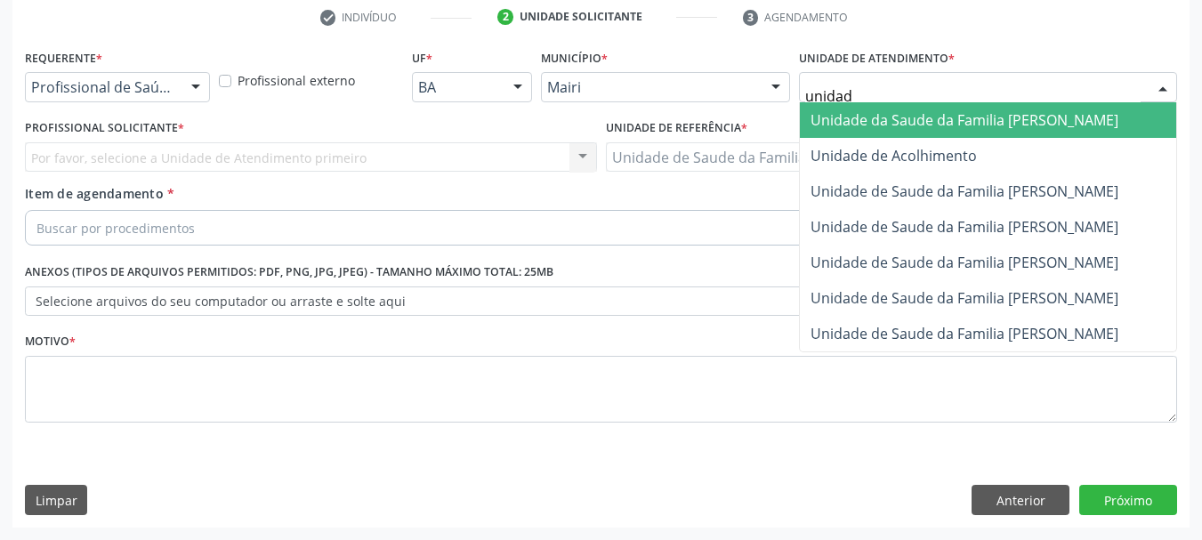
type input "unidade"
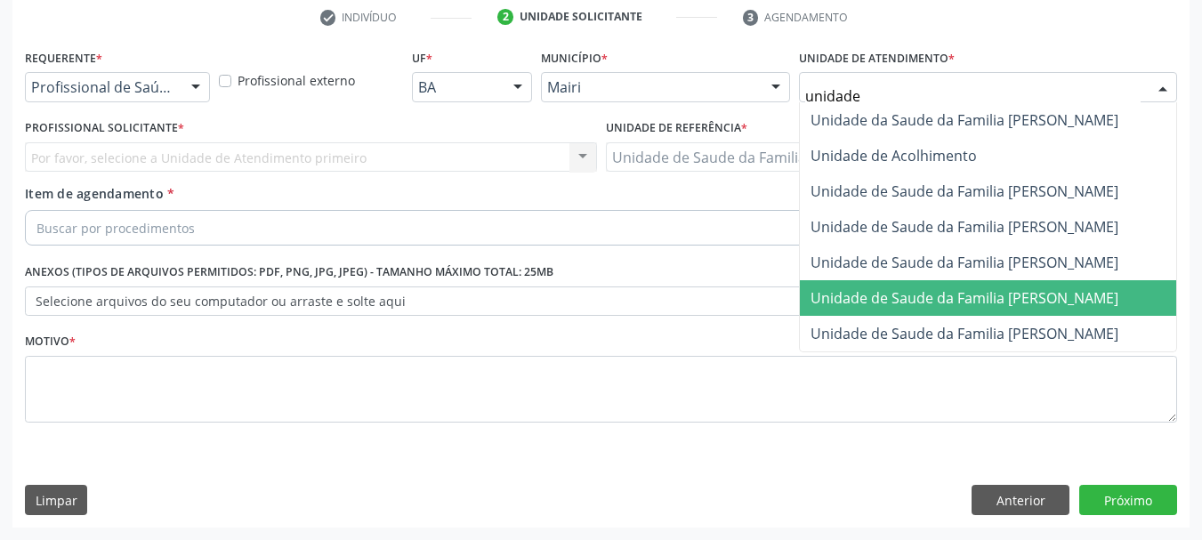
click at [941, 284] on span "Unidade de Saude da Familia [PERSON_NAME]" at bounding box center [988, 298] width 376 height 36
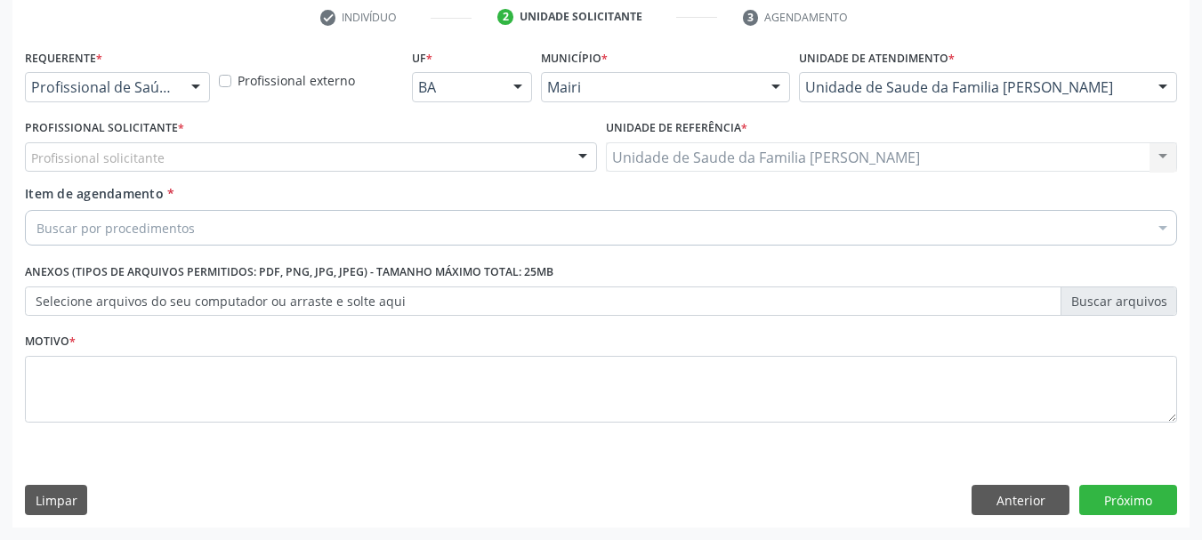
click at [243, 141] on div "Profissional Solicitante * Profissional solicitante Médico da Estratégia de Saú…" at bounding box center [311, 143] width 572 height 57
click at [254, 151] on div "Profissional solicitante" at bounding box center [311, 157] width 572 height 30
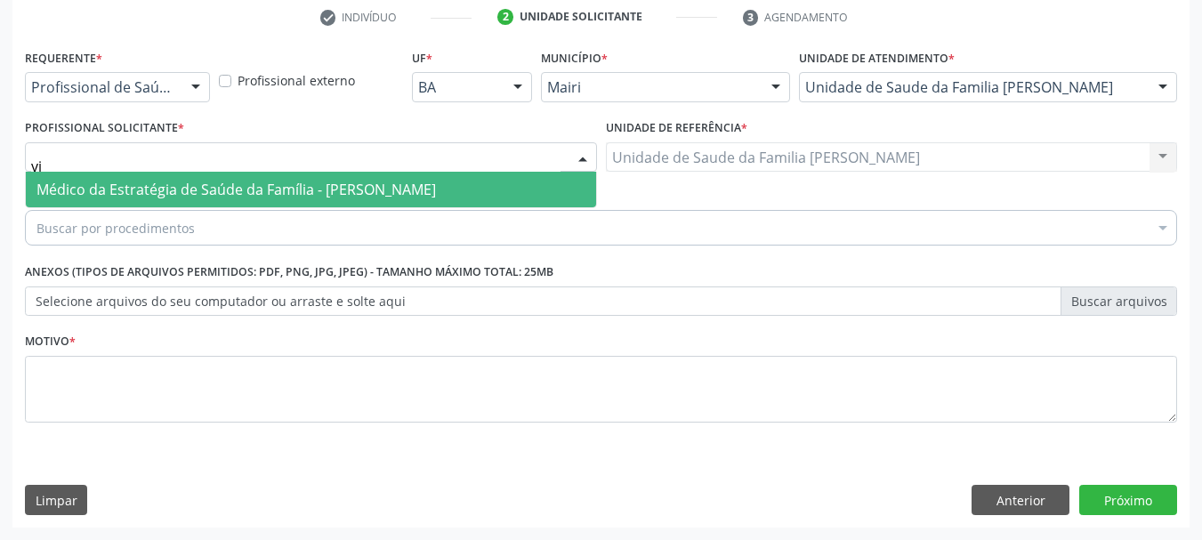
type input "vic"
click at [309, 187] on span "Médico da Estratégia de Saúde da Família - Victor Oliveira Carneiro" at bounding box center [235, 190] width 399 height 20
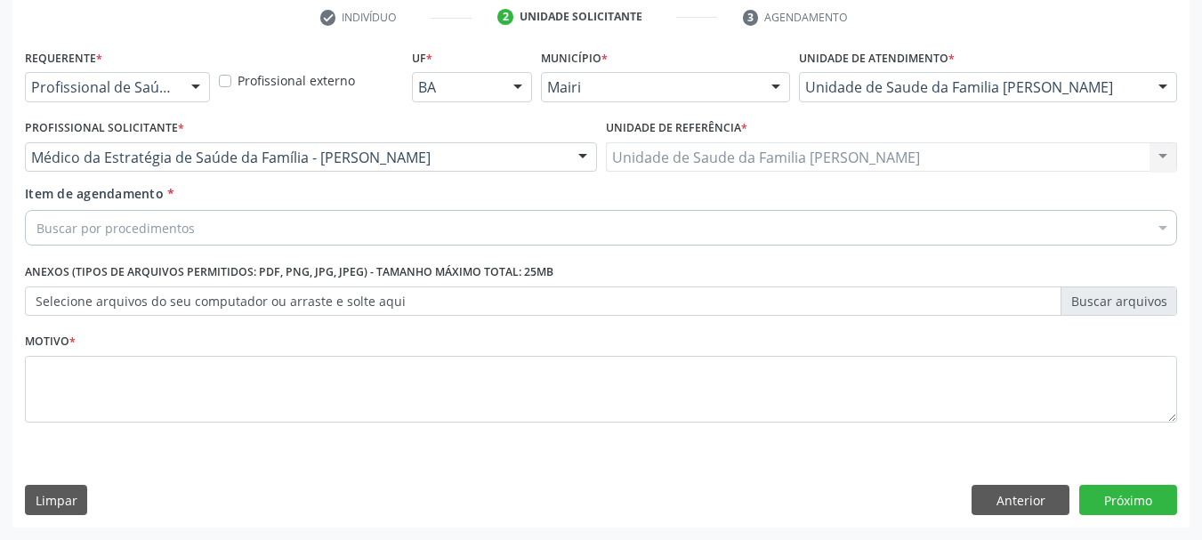
click at [317, 222] on div "Buscar por procedimentos" at bounding box center [601, 228] width 1152 height 36
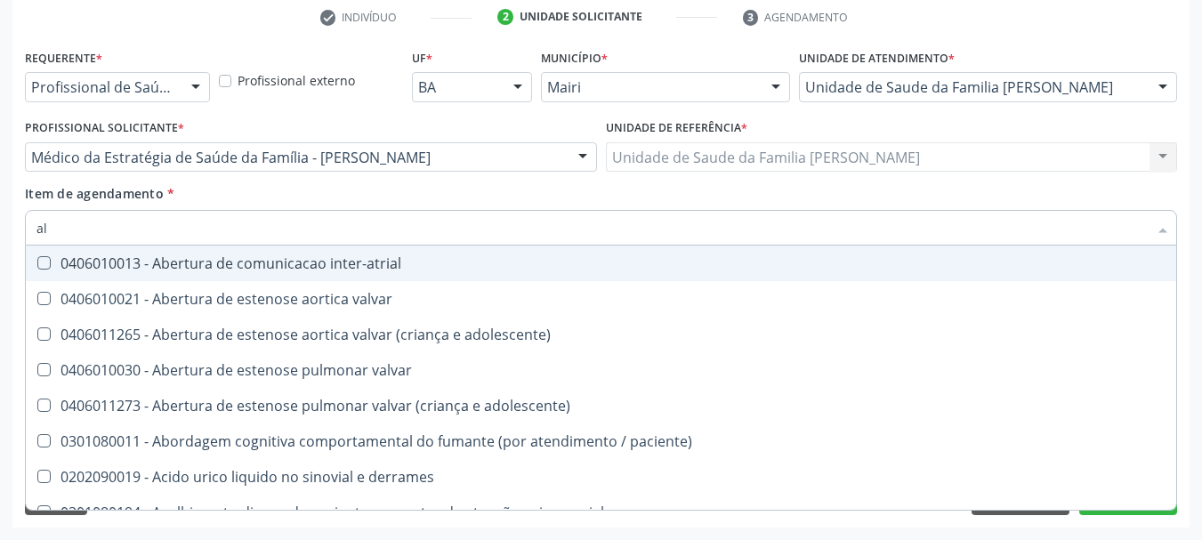
type input "a"
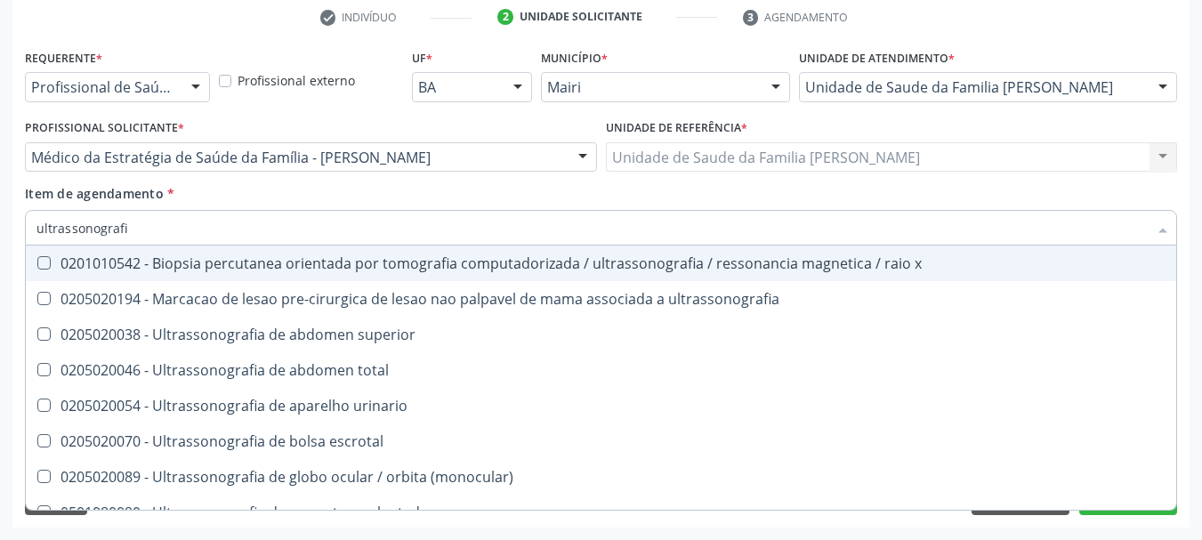
type input "ultrassonografia"
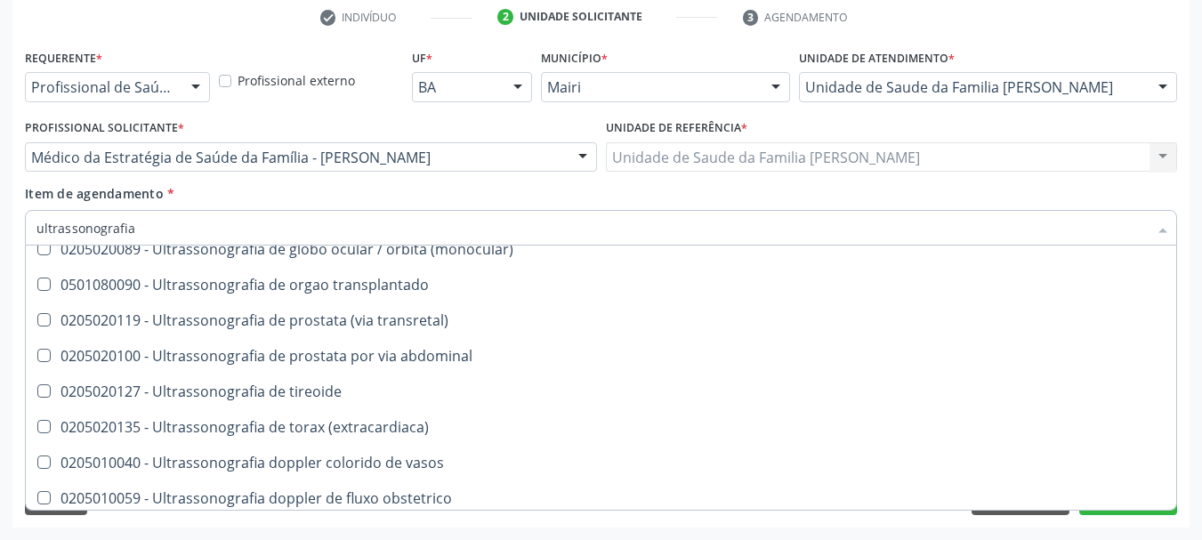
scroll to position [356, 0]
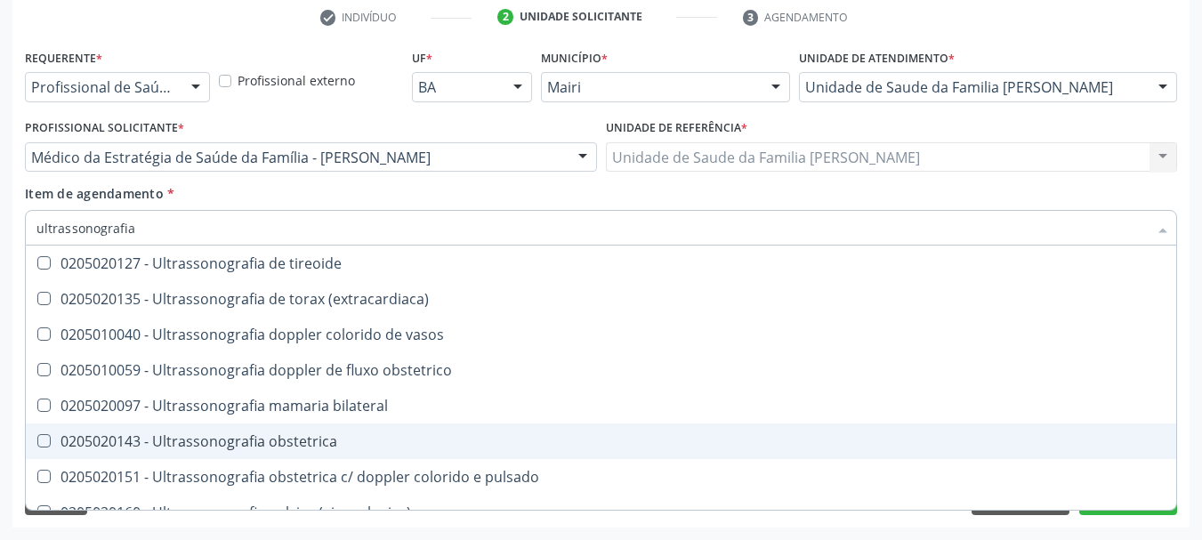
click at [360, 439] on div "0205020143 - Ultrassonografia obstetrica" at bounding box center [600, 441] width 1129 height 14
checkbox obstetrica "true"
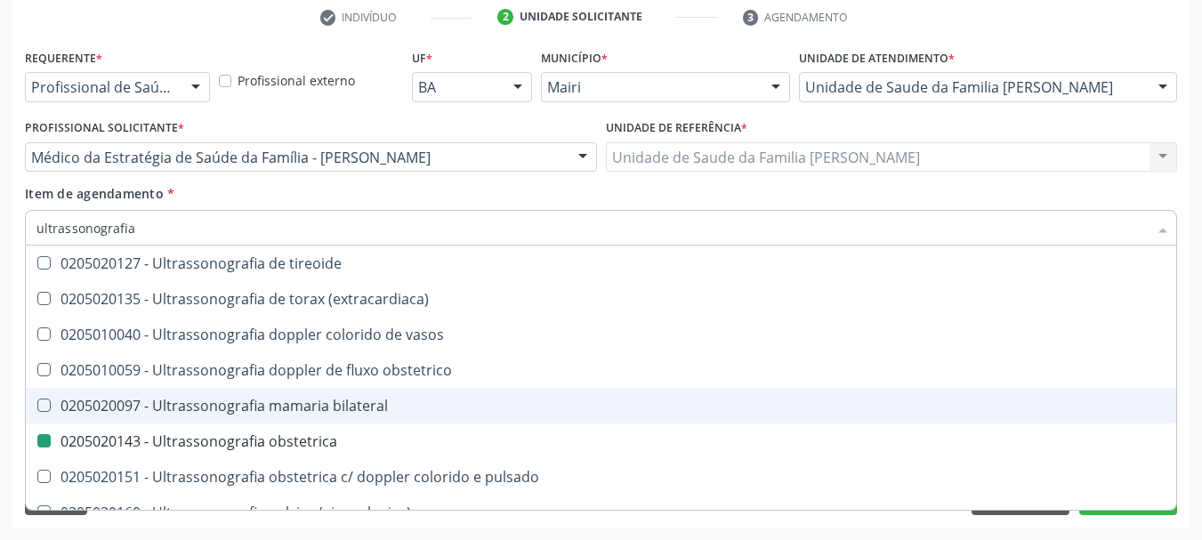
click at [3, 392] on div "Acompanhamento Acompanhe a situação das marcações correntes e finalizadas Relat…" at bounding box center [601, 148] width 1202 height 784
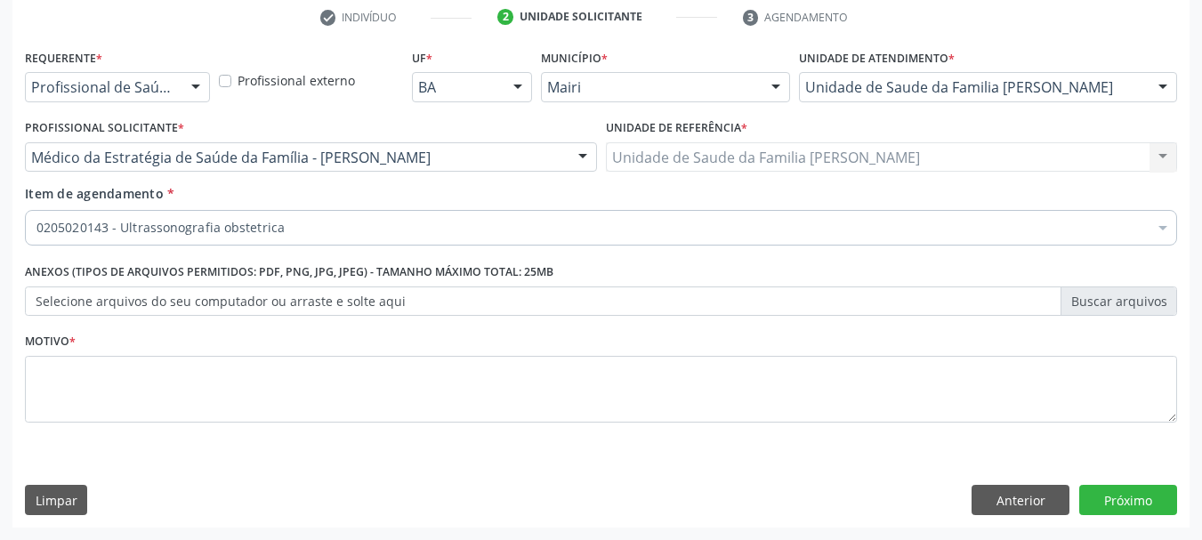
scroll to position [0, 0]
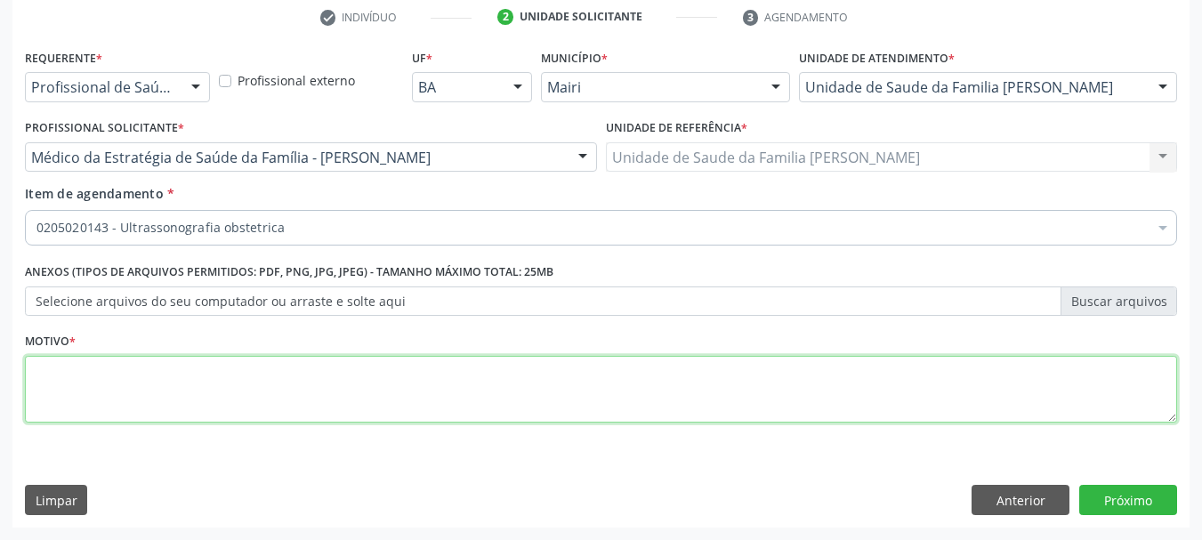
click at [119, 375] on textarea at bounding box center [601, 390] width 1152 height 68
type textarea "Pré-natal / 1º trimestre / DUM referida entre 05 a 06 semanas."
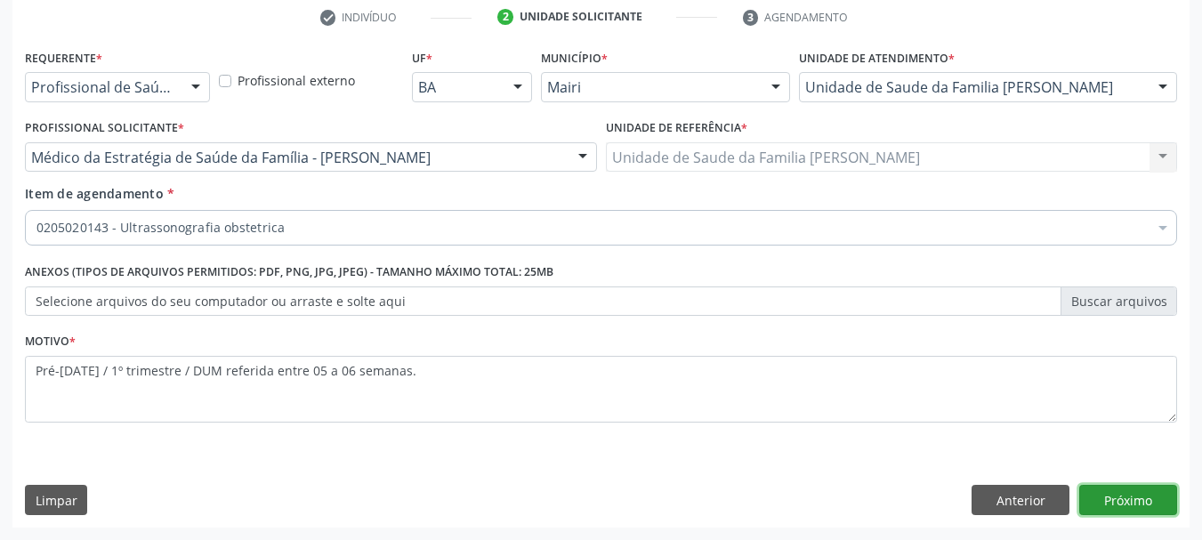
click at [1132, 498] on button "Próximo" at bounding box center [1128, 500] width 98 height 30
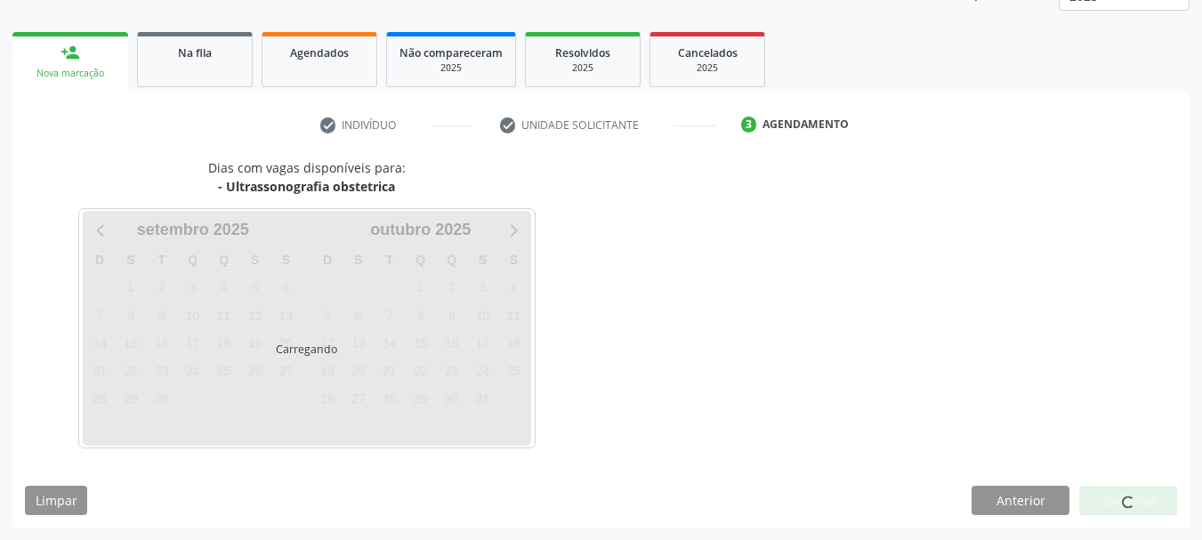
scroll to position [286, 0]
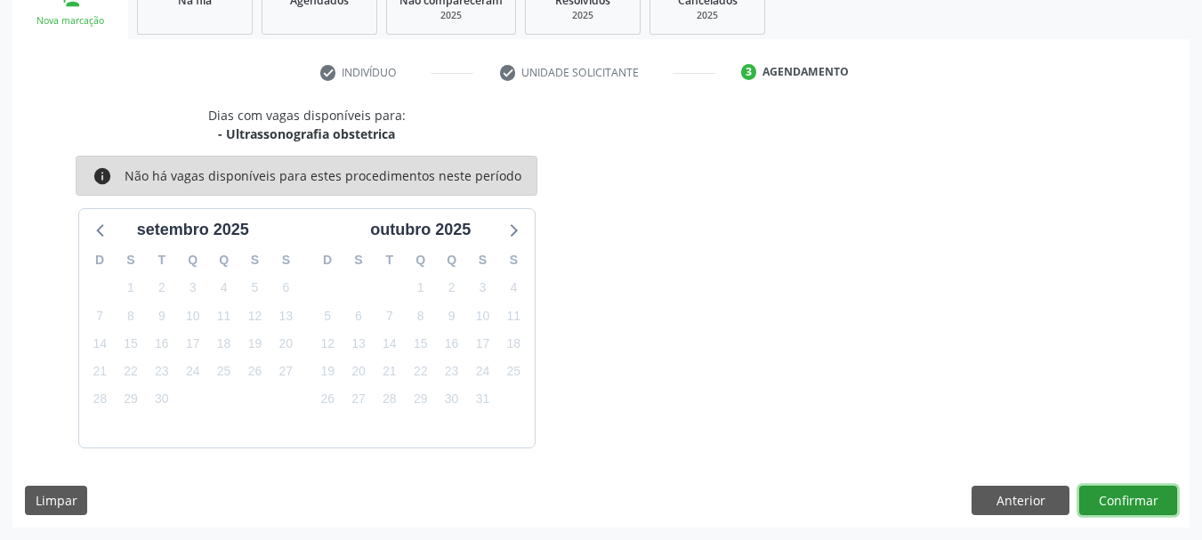
click at [1132, 496] on button "Confirmar" at bounding box center [1128, 501] width 98 height 30
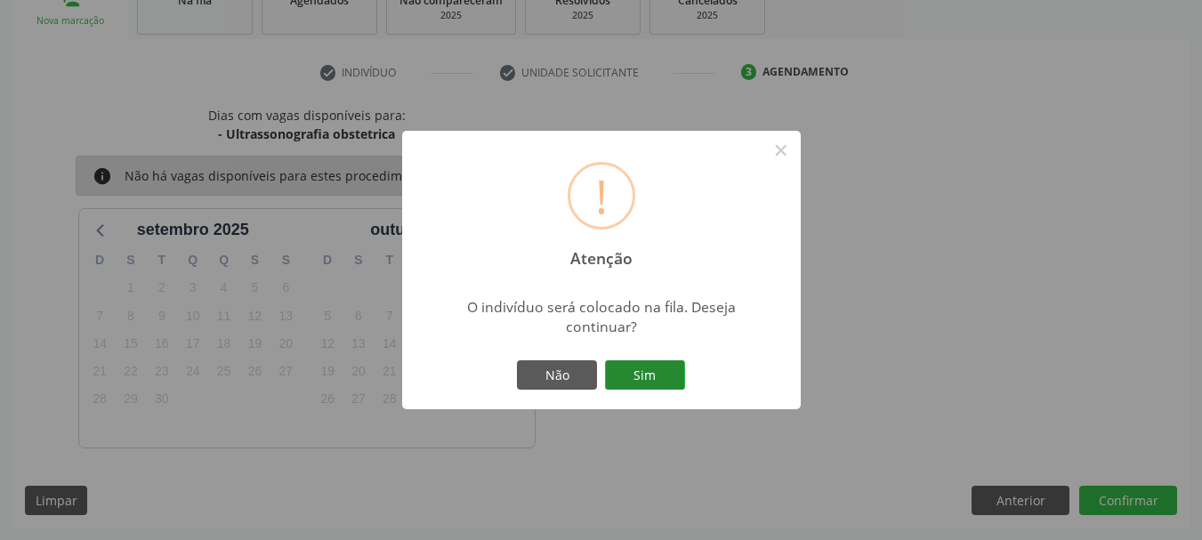
click at [653, 375] on button "Sim" at bounding box center [645, 375] width 80 height 30
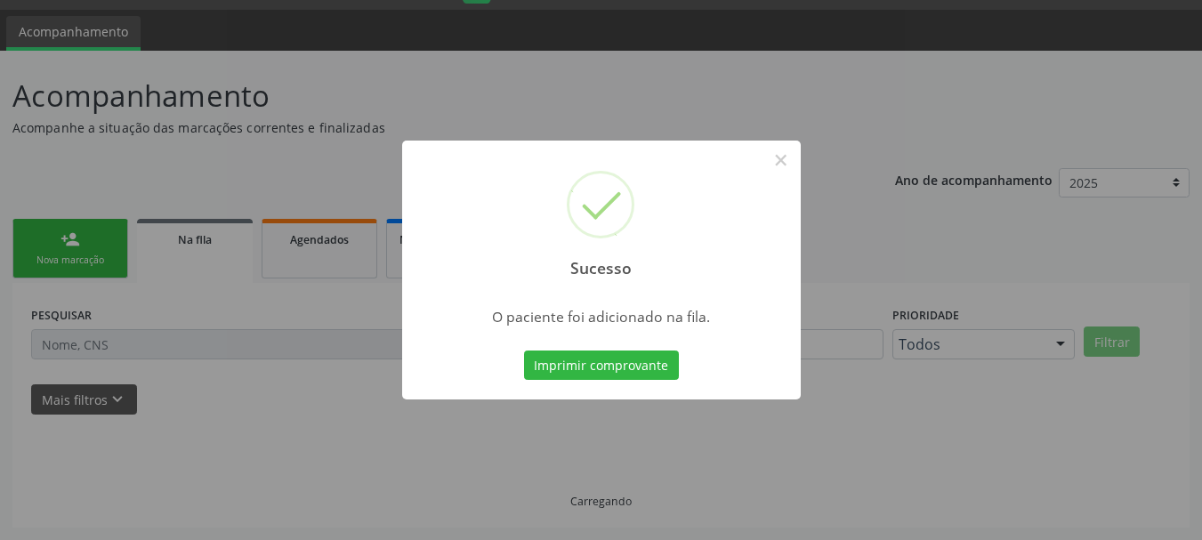
scroll to position [47, 0]
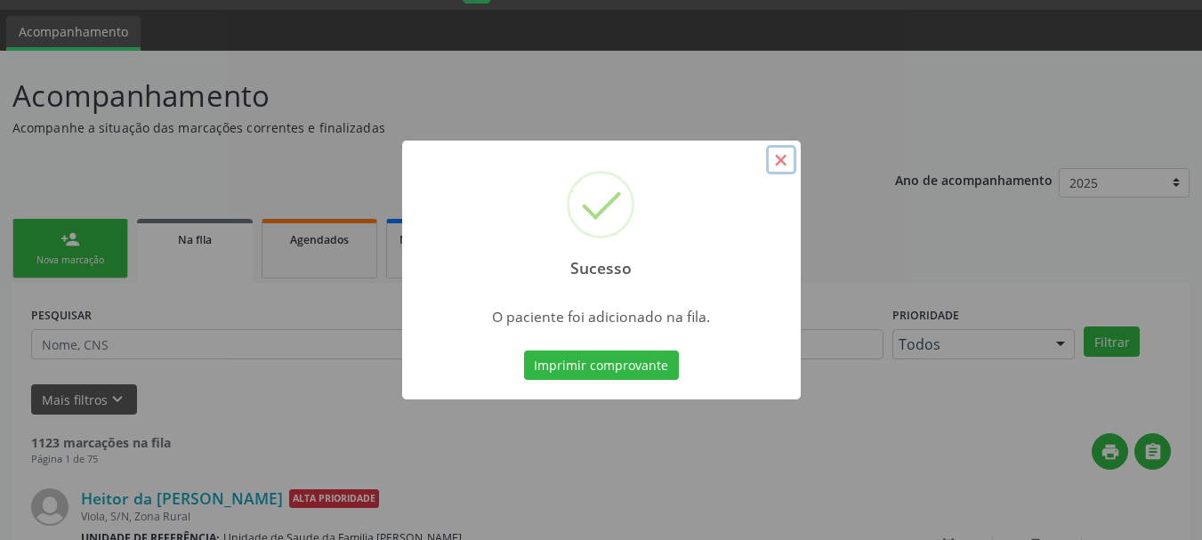
click at [778, 163] on button "×" at bounding box center [781, 160] width 30 height 30
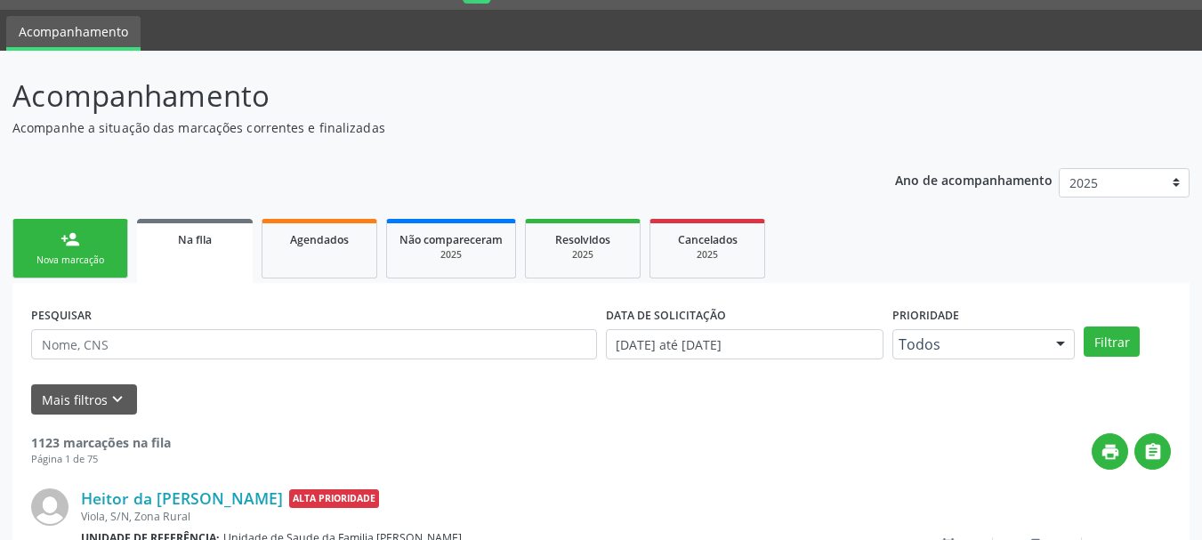
click at [56, 258] on div "Nova marcação" at bounding box center [70, 260] width 89 height 13
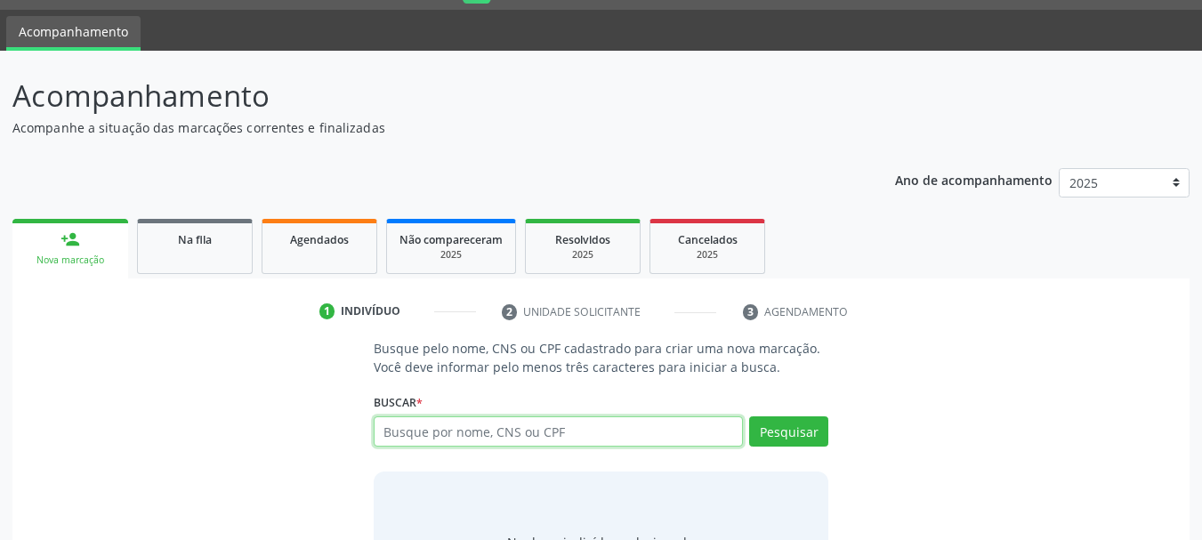
click at [447, 431] on input "text" at bounding box center [559, 431] width 370 height 30
type input "alessia silva santos"
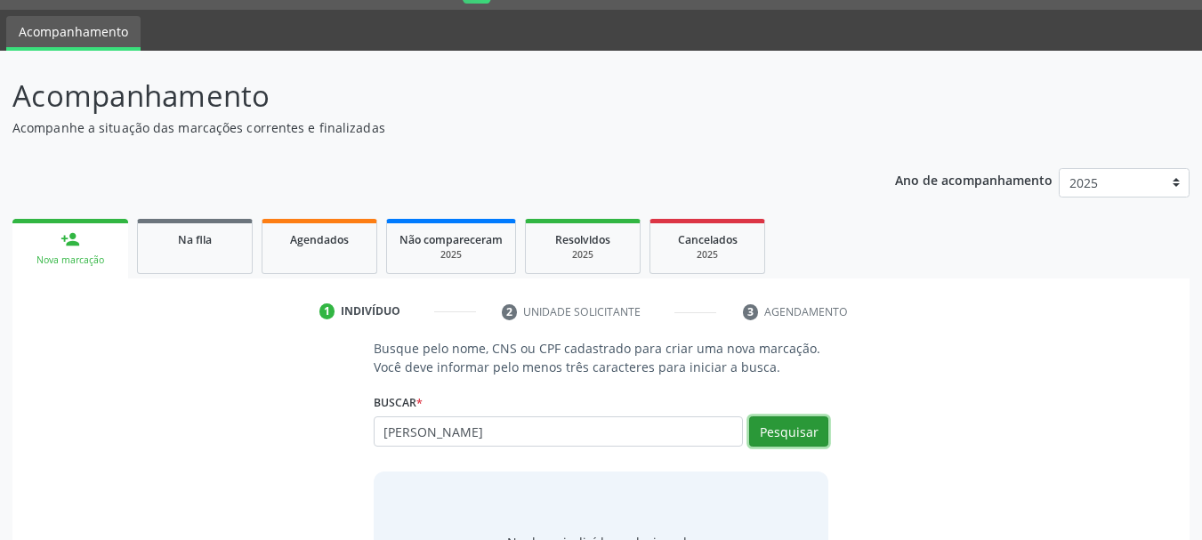
click at [810, 427] on button "Pesquisar" at bounding box center [788, 431] width 79 height 30
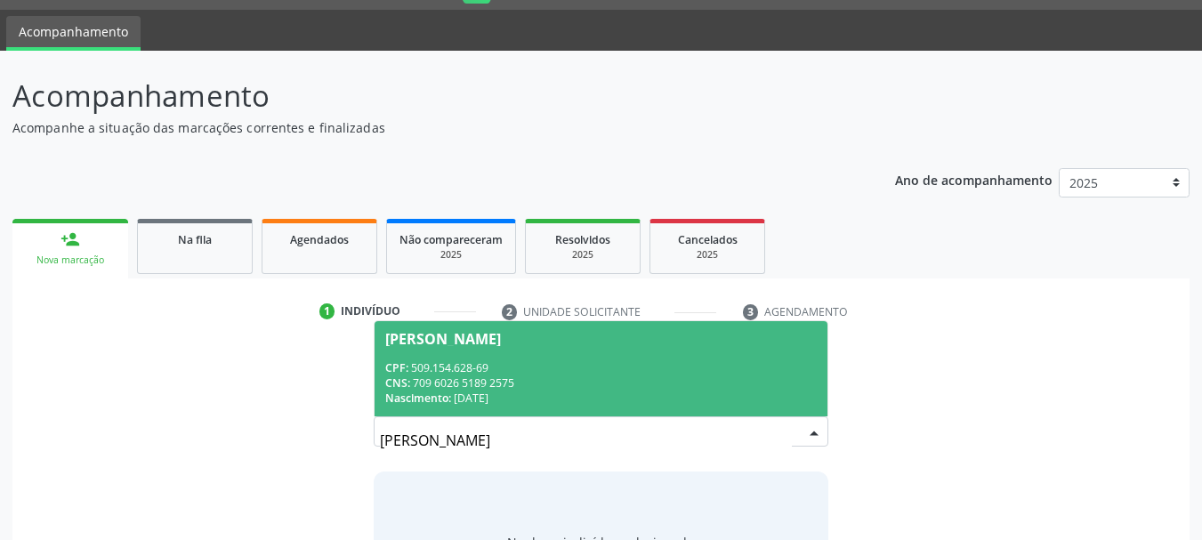
click at [665, 346] on span "Alessia Silva Santos CPF: 509.154.628-69 CNS: 709 6026 5189 2575 Nascimento: 02…" at bounding box center [602, 368] width 454 height 95
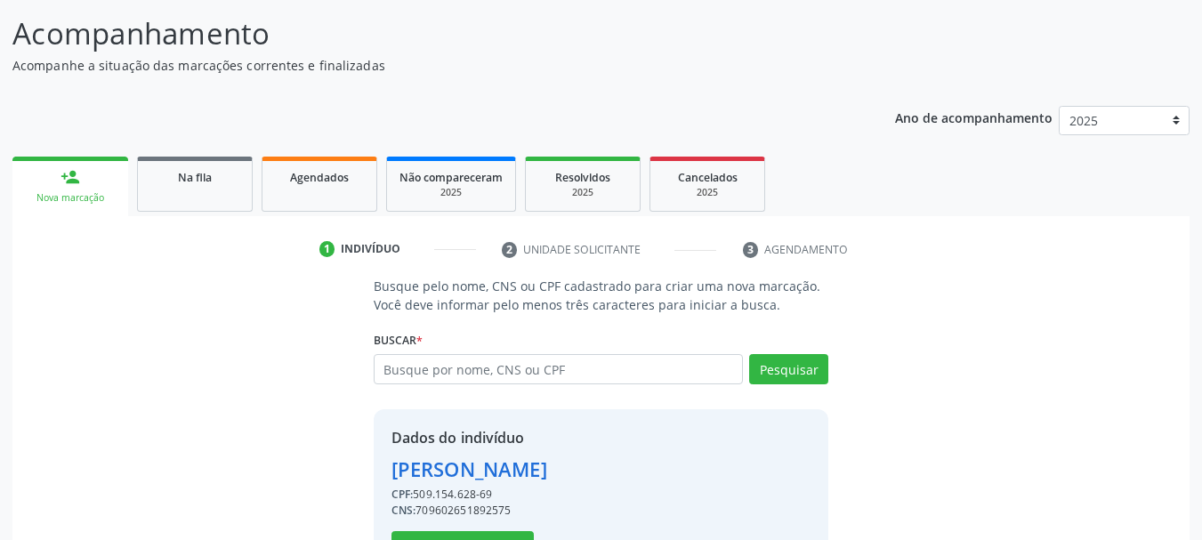
scroll to position [173, 0]
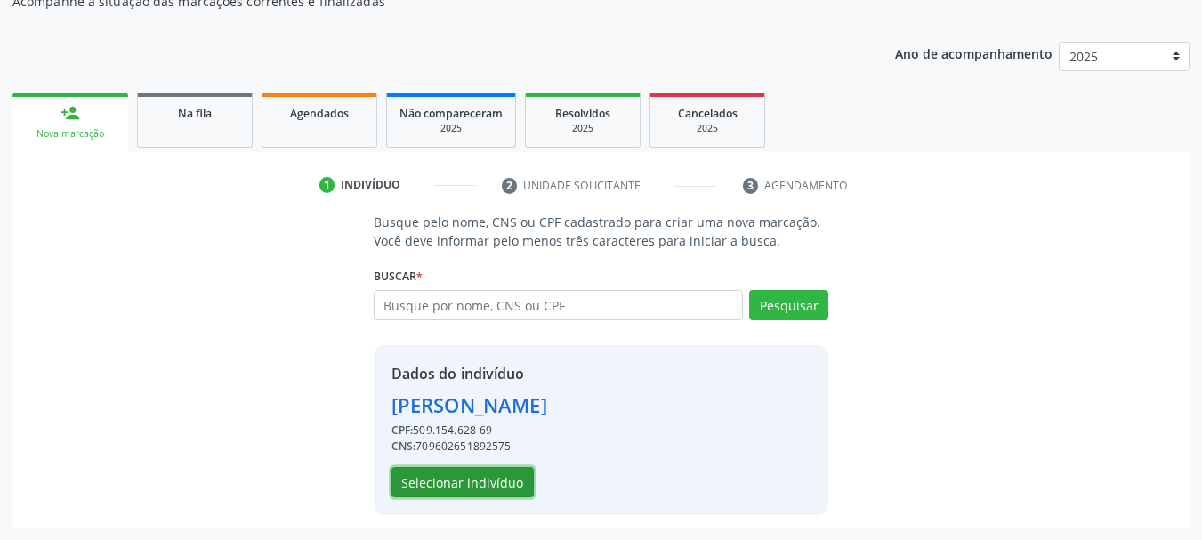
click at [452, 478] on button "Selecionar indivíduo" at bounding box center [462, 482] width 142 height 30
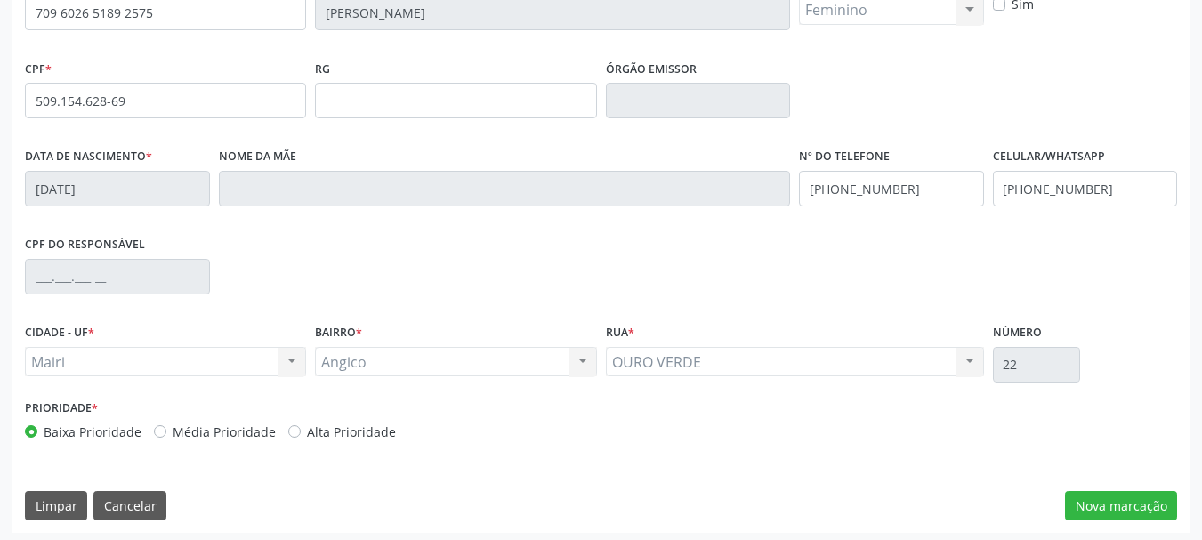
scroll to position [424, 0]
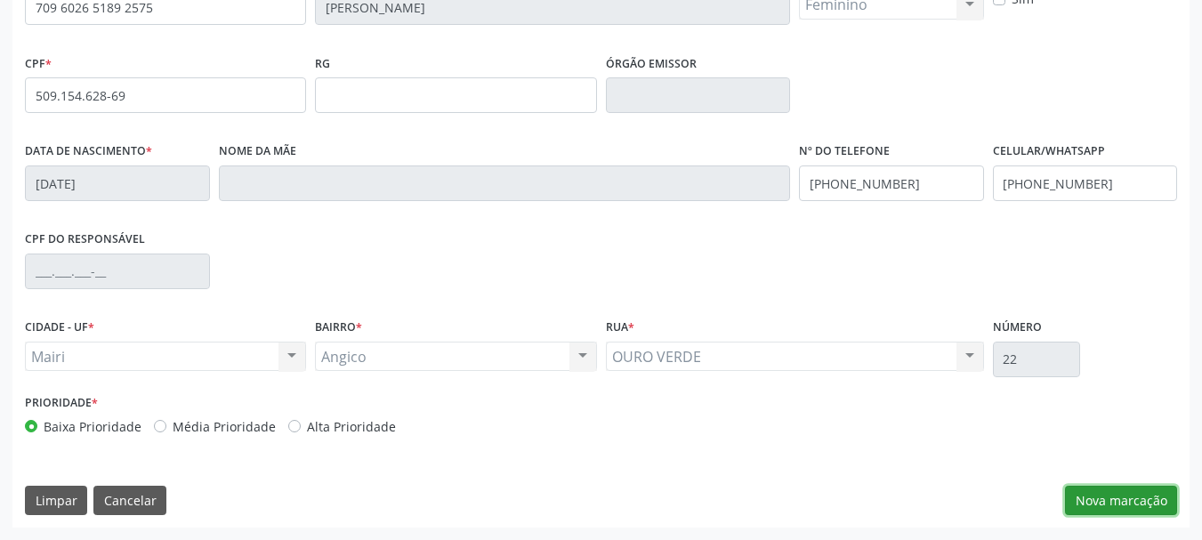
click at [1091, 504] on button "Nova marcação" at bounding box center [1121, 501] width 112 height 30
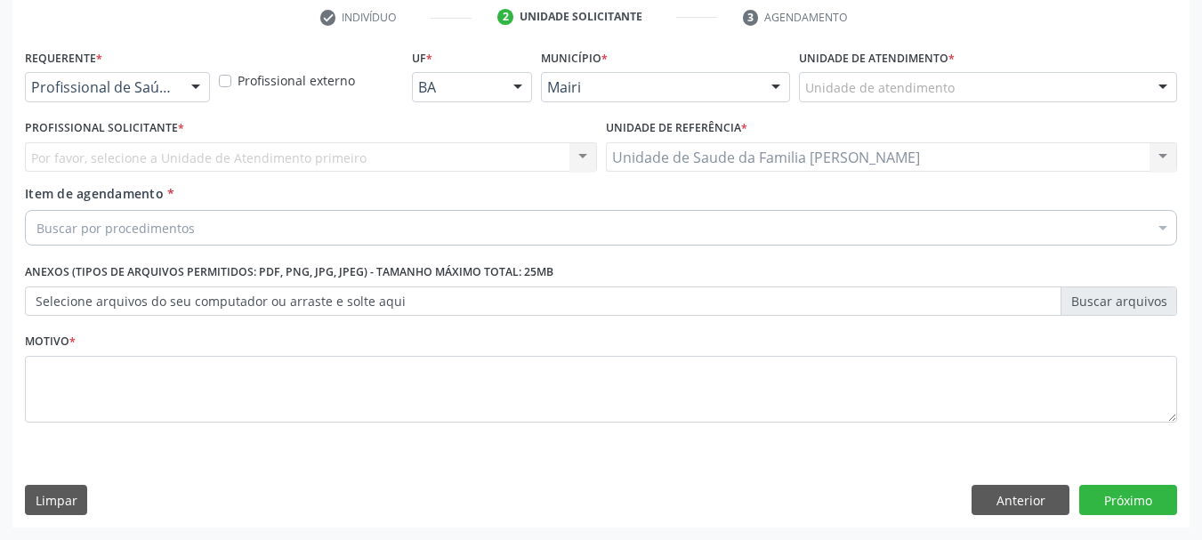
scroll to position [342, 0]
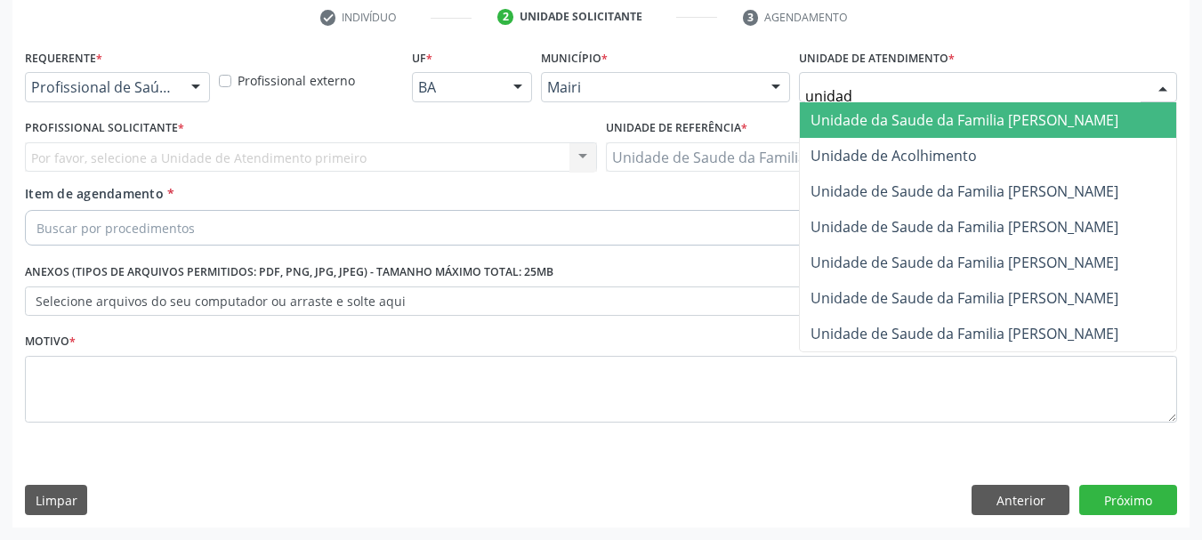
type input "unidade"
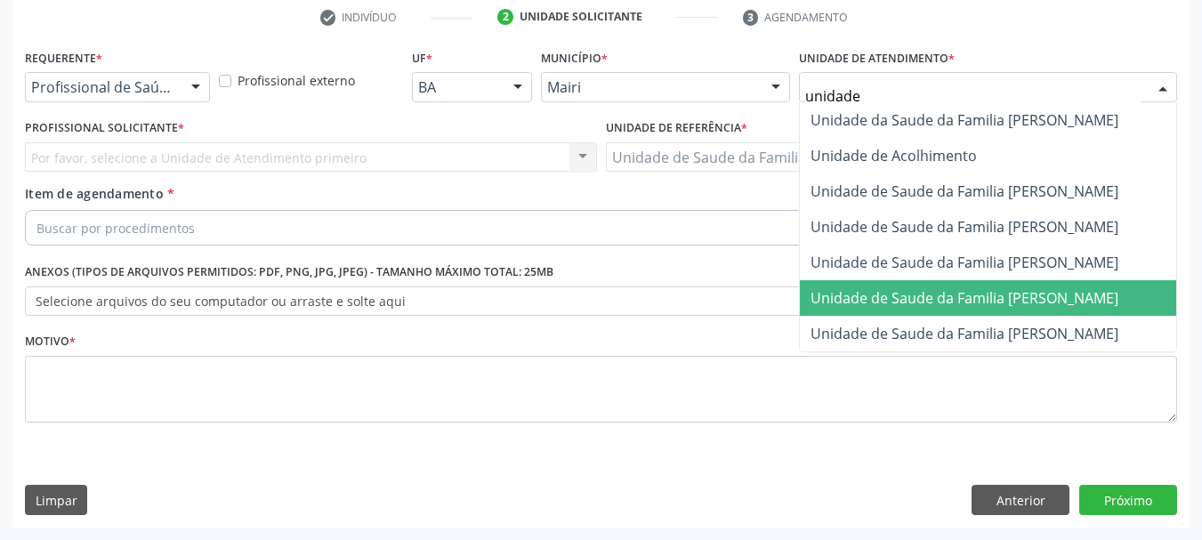
click at [964, 301] on span "Unidade de Saude da Familia [PERSON_NAME]" at bounding box center [964, 298] width 308 height 20
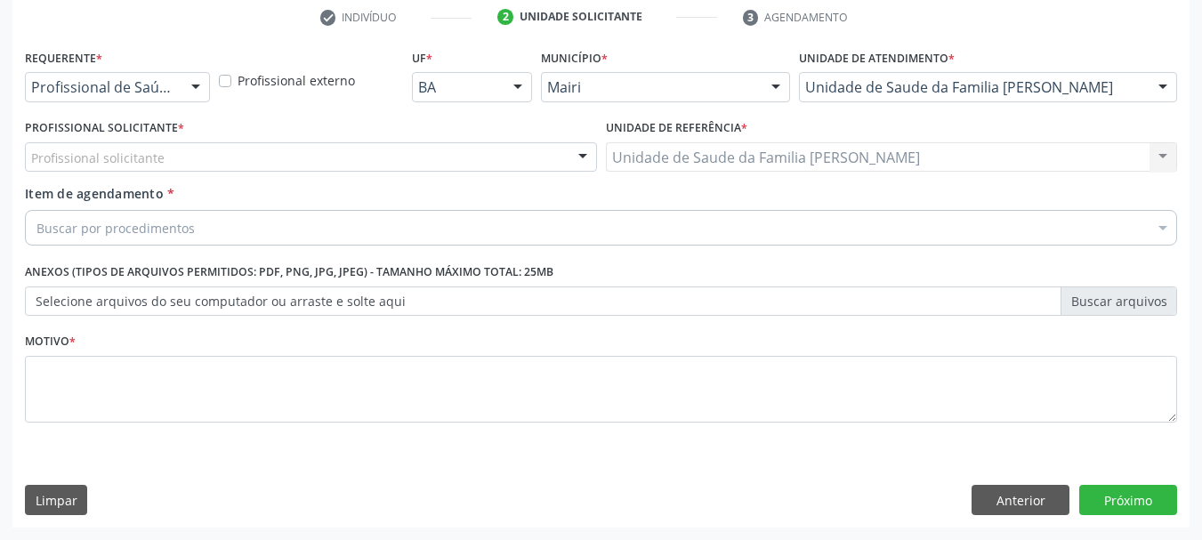
click at [251, 155] on div "Profissional solicitante" at bounding box center [311, 157] width 572 height 30
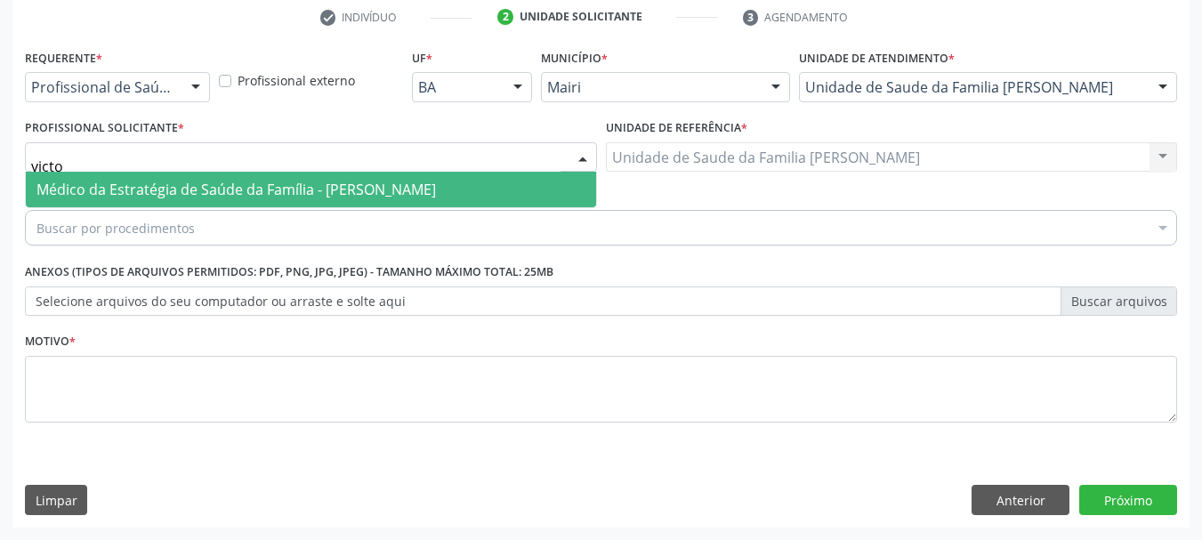
type input "victor"
click at [258, 181] on span "Médico da Estratégia de Saúde da Família - Victor Oliveira Carneiro" at bounding box center [235, 190] width 399 height 20
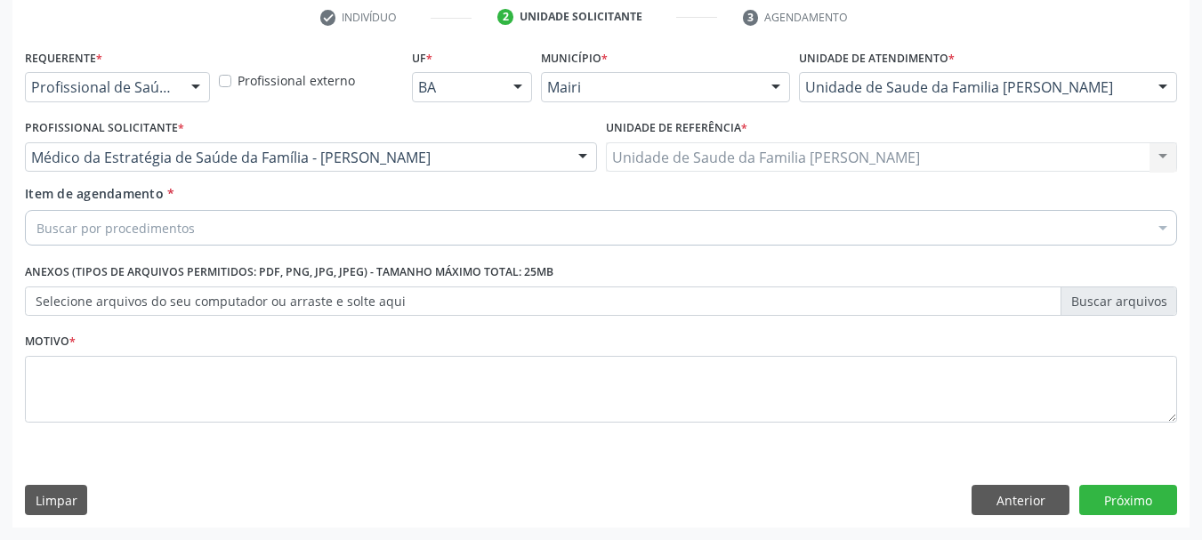
click at [290, 225] on div "Buscar por procedimentos" at bounding box center [601, 228] width 1152 height 36
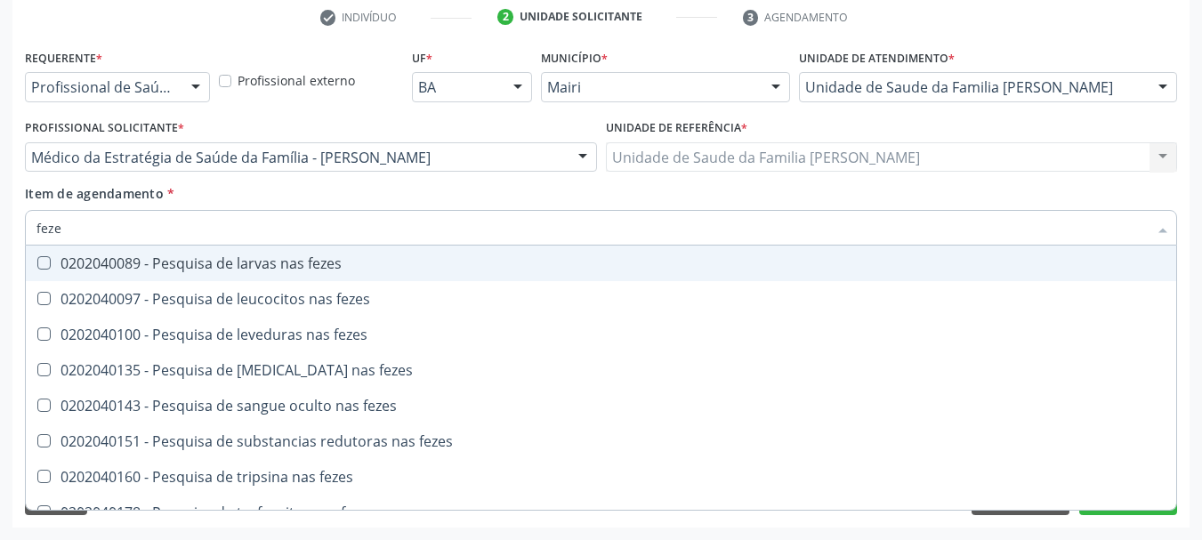
type input "fezes"
click at [188, 259] on div "0202040089 - Pesquisa de larvas nas fezes" at bounding box center [600, 263] width 1129 height 14
checkbox fezes "true"
drag, startPoint x: 90, startPoint y: 225, endPoint x: 0, endPoint y: 237, distance: 90.6
click at [0, 237] on div "Acompanhamento Acompanhe a situação das marcações correntes e finalizadas Relat…" at bounding box center [601, 148] width 1202 height 784
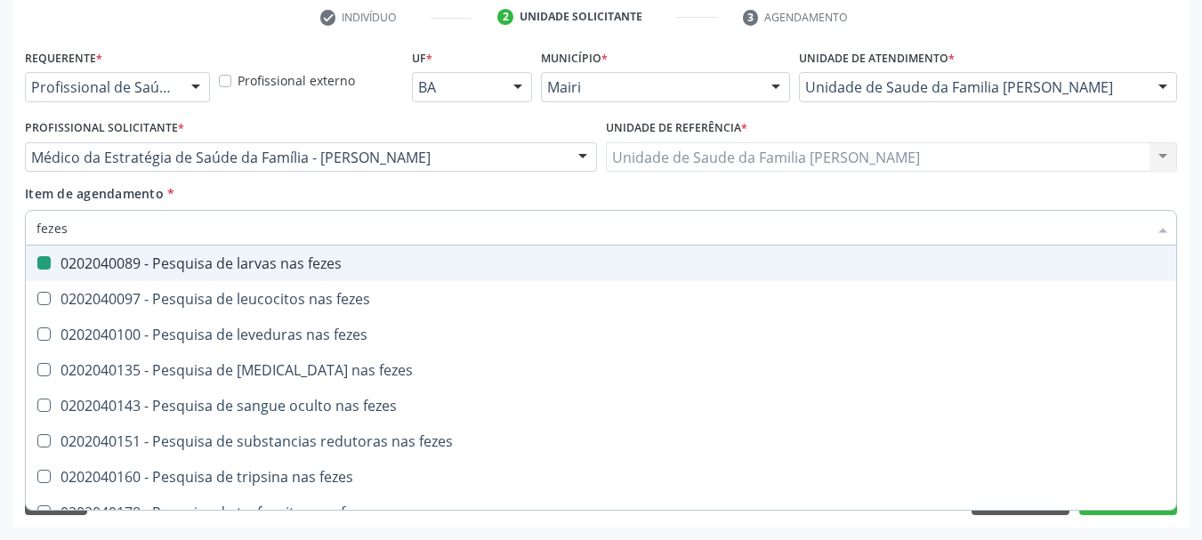
type input "g"
checkbox fezes "false"
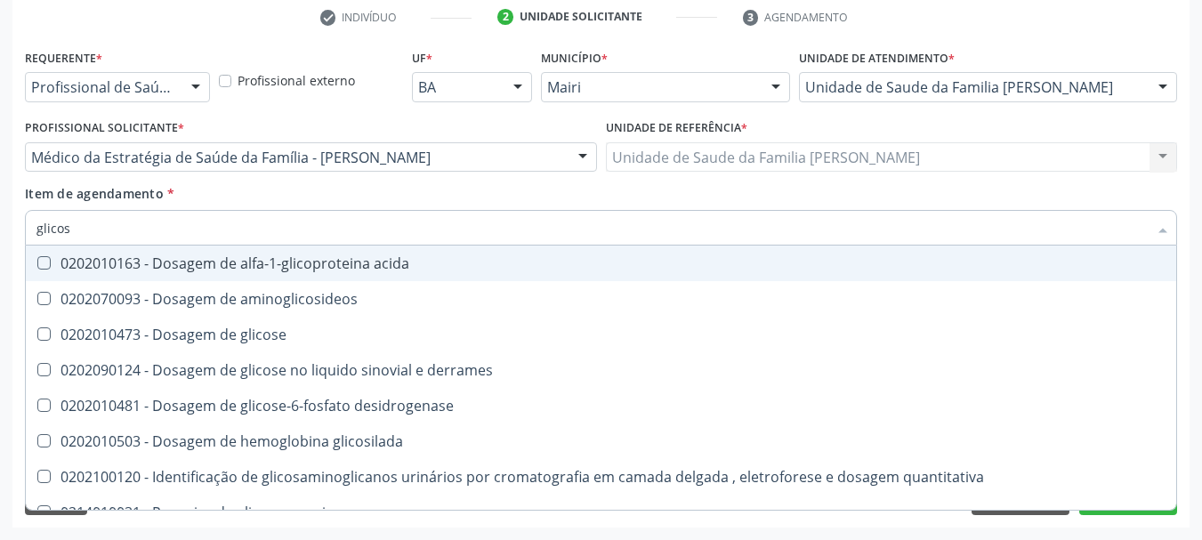
type input "glicose"
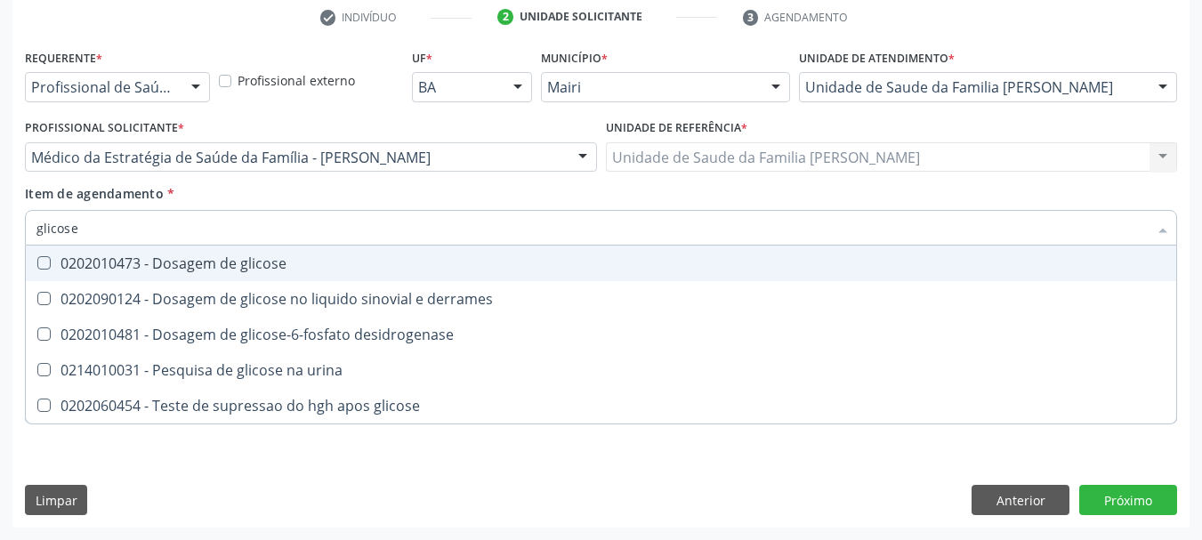
click at [72, 250] on span "0202010473 - Dosagem de glicose" at bounding box center [601, 264] width 1150 height 36
checkbox glicose "true"
drag, startPoint x: 106, startPoint y: 243, endPoint x: 6, endPoint y: 243, distance: 99.6
click at [6, 243] on div "Acompanhamento Acompanhe a situação das marcações correntes e finalizadas Relat…" at bounding box center [601, 148] width 1202 height 784
type input "he"
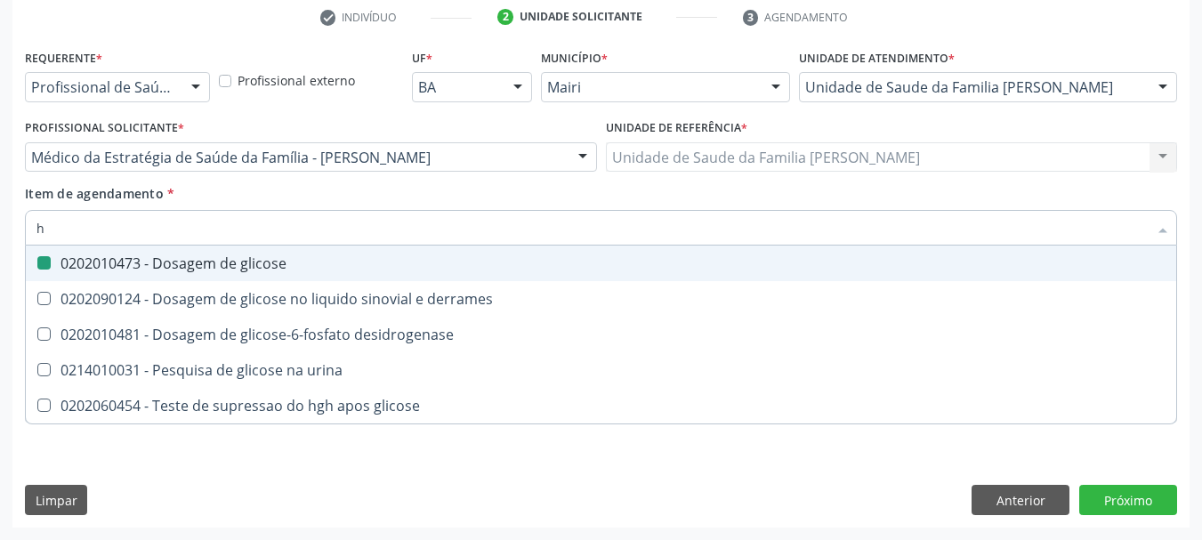
checkbox glicose "false"
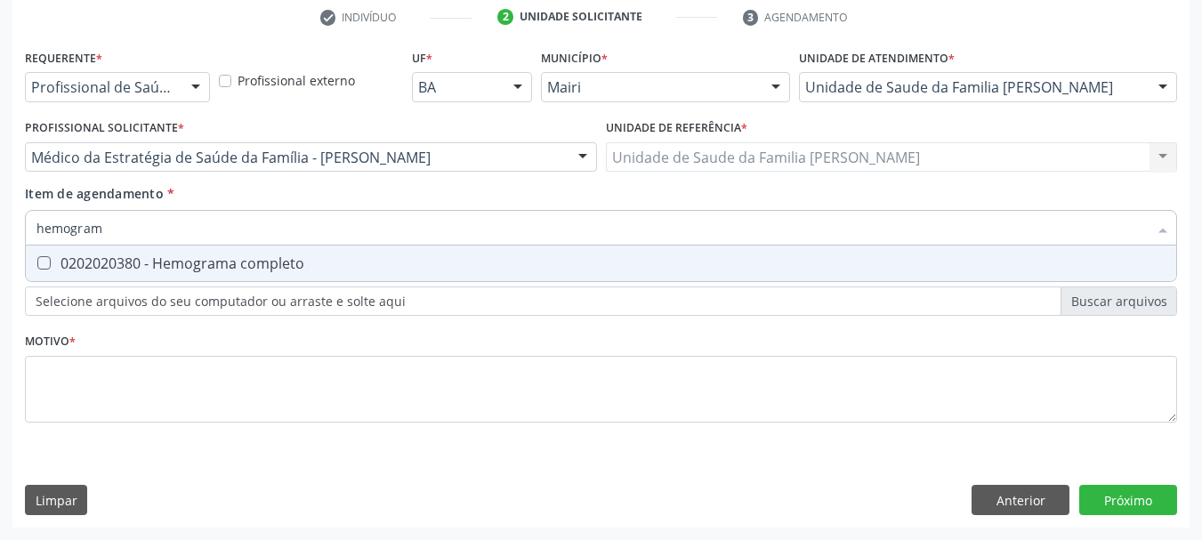
type input "hemograma"
click at [104, 263] on div "0202020380 - Hemograma completo" at bounding box center [600, 263] width 1129 height 14
checkbox completo "true"
drag, startPoint x: 112, startPoint y: 226, endPoint x: 0, endPoint y: 242, distance: 113.2
click at [0, 242] on div "Acompanhamento Acompanhe a situação das marcações correntes e finalizadas Relat…" at bounding box center [601, 148] width 1202 height 784
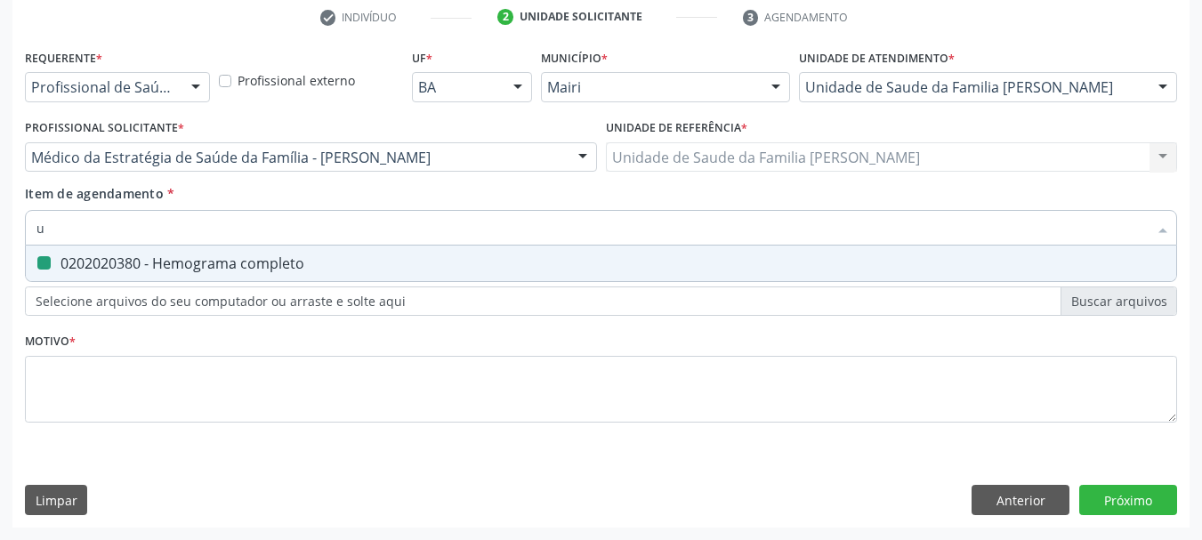
type input "ur"
checkbox completo "false"
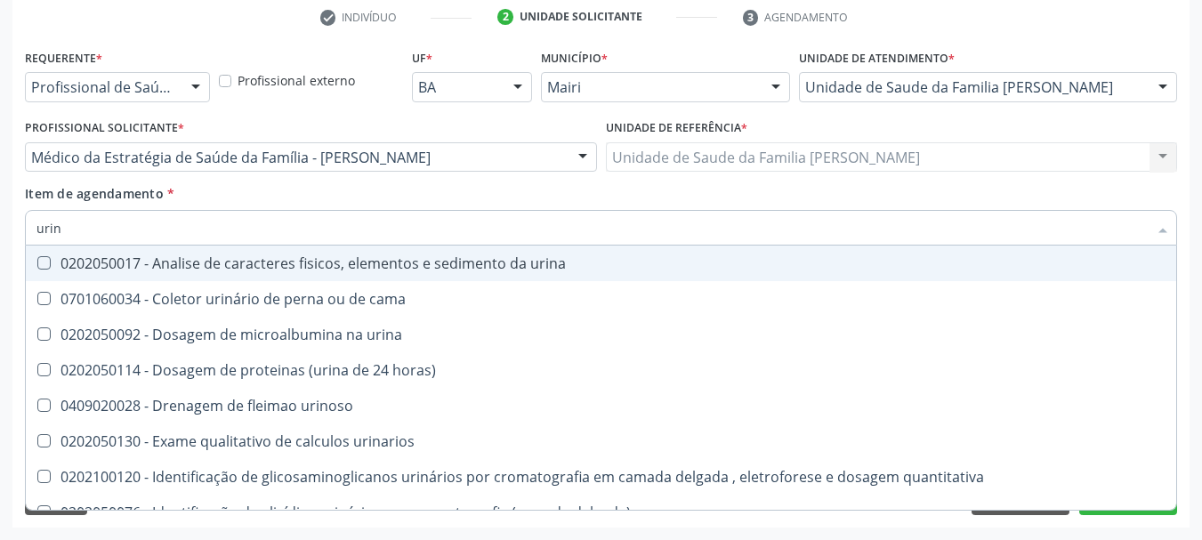
type input "urina"
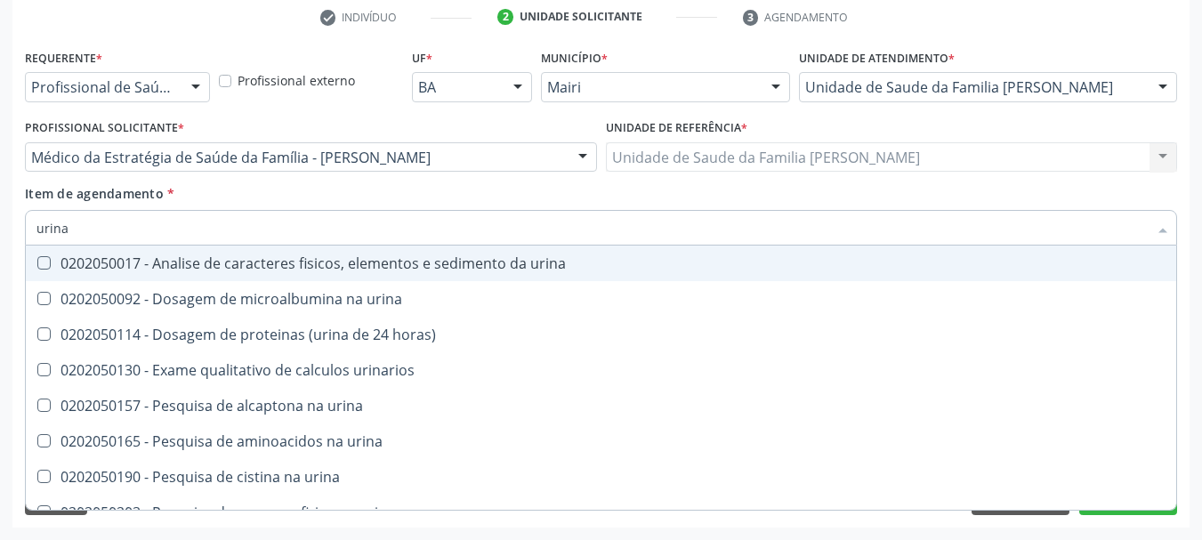
click at [89, 262] on div "0202050017 - Analise de caracteres fisicos, elementos e sedimento da urina" at bounding box center [600, 263] width 1129 height 14
checkbox urina "true"
drag, startPoint x: 80, startPoint y: 226, endPoint x: 0, endPoint y: 237, distance: 80.8
click at [0, 237] on div "Acompanhamento Acompanhe a situação das marcações correntes e finalizadas Relat…" at bounding box center [601, 148] width 1202 height 784
type input "si"
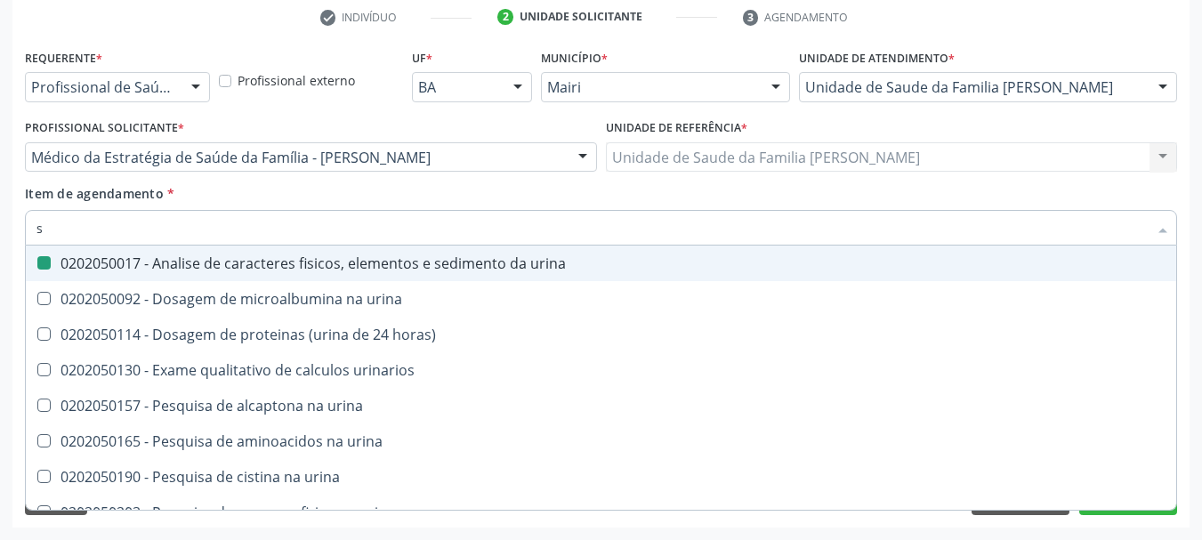
checkbox urina "false"
checkbox urinario "true"
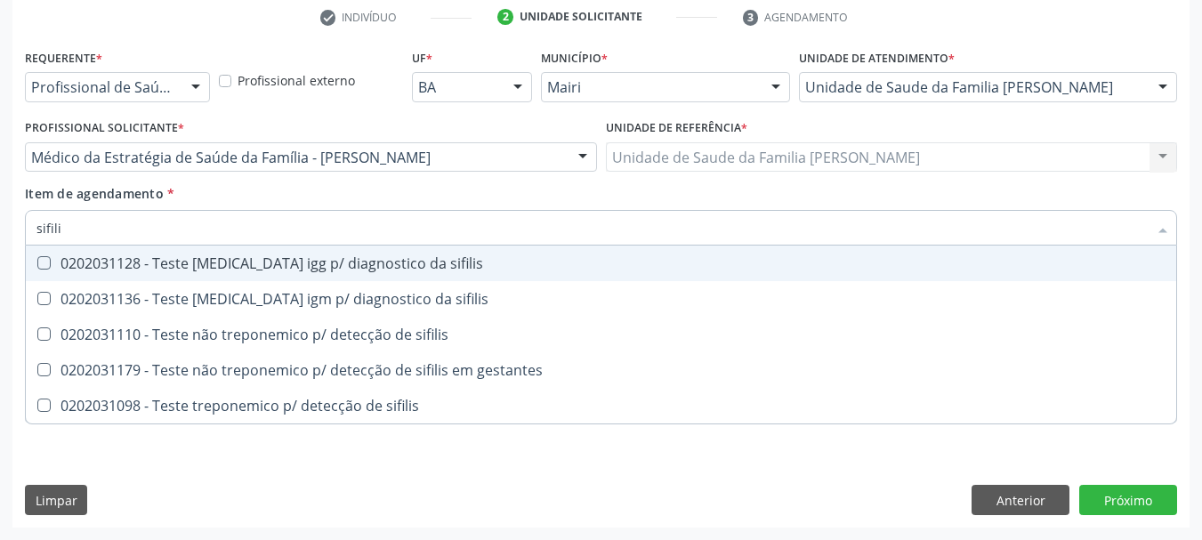
type input "sifilis"
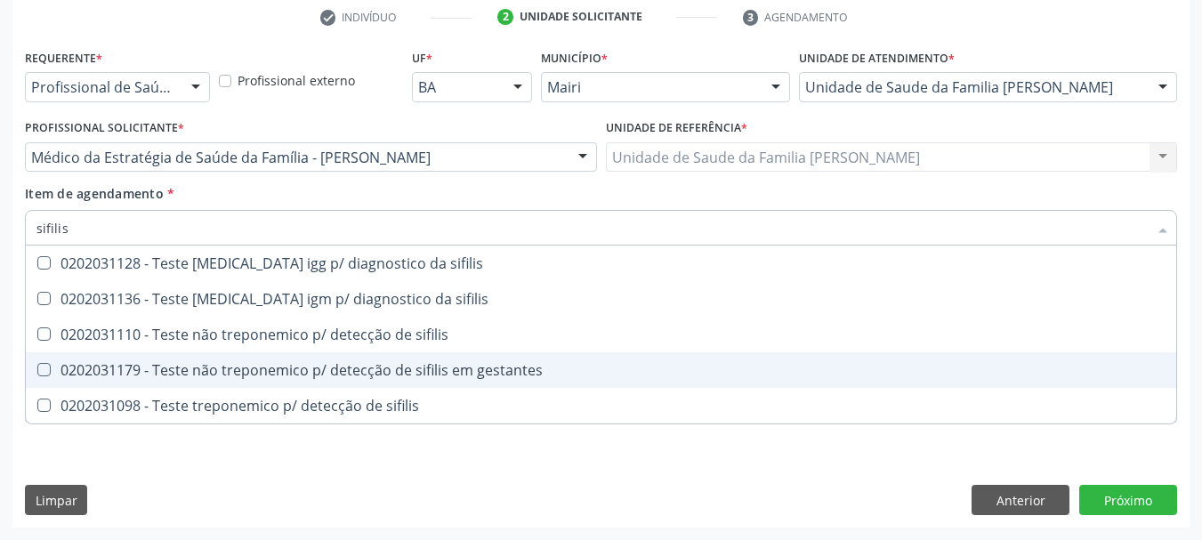
click at [214, 365] on div "0202031179 - Teste não treponemico p/ detecção de sifilis em gestantes" at bounding box center [600, 370] width 1129 height 14
checkbox gestantes "true"
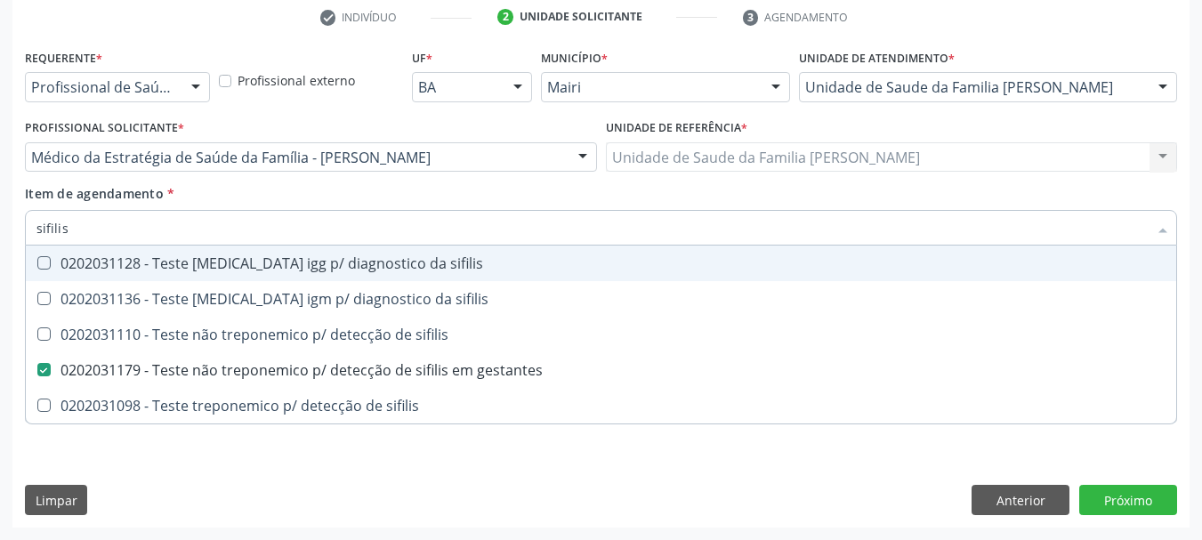
drag, startPoint x: 93, startPoint y: 224, endPoint x: 0, endPoint y: 242, distance: 95.1
click at [0, 242] on div "Acompanhamento Acompanhe a situação das marcações correntes e finalizadas Relat…" at bounding box center [601, 148] width 1202 height 784
type input "f"
checkbox gestantes "false"
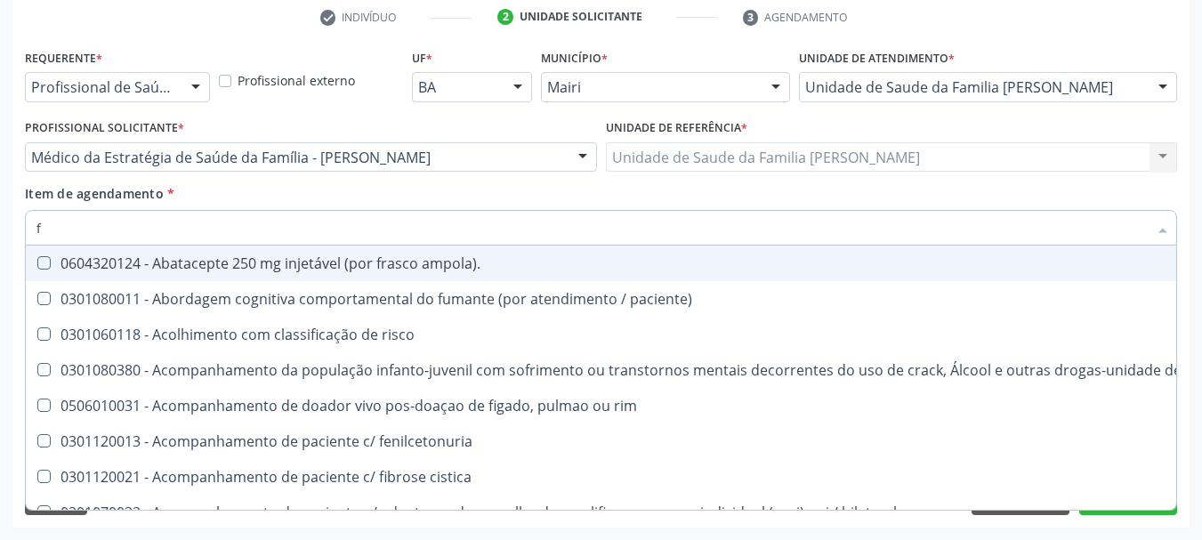
type input "fa"
checkbox urina "false"
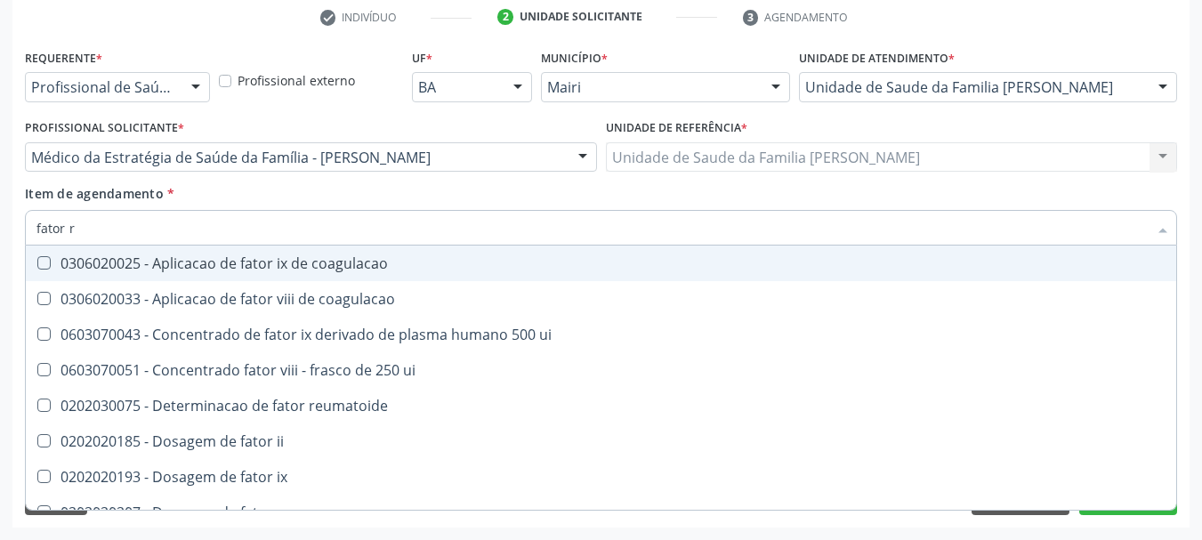
type input "fator rh"
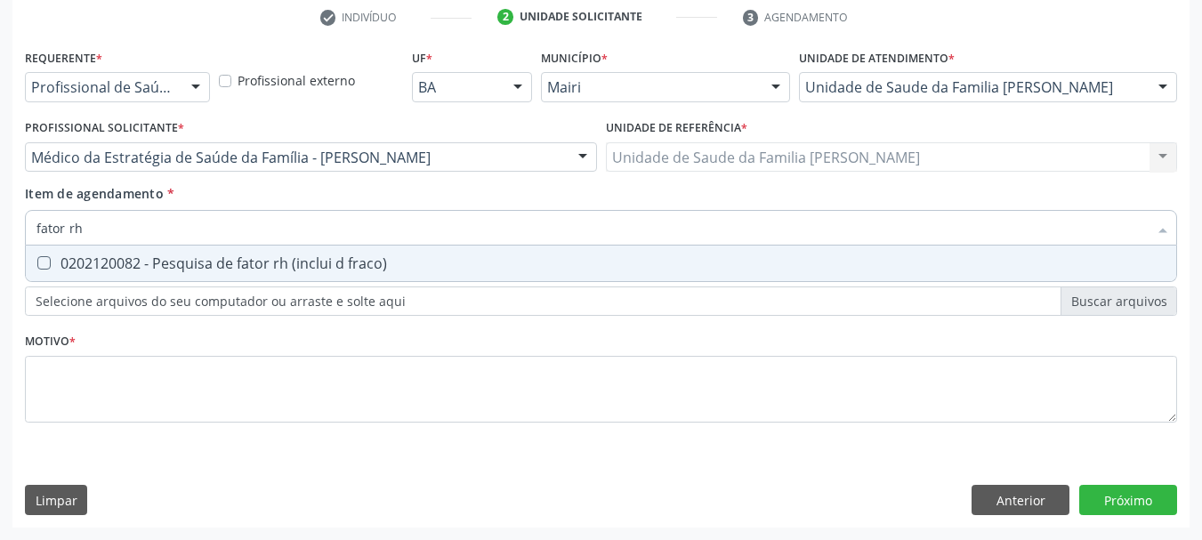
click at [77, 256] on div "0202120082 - Pesquisa de fator rh (inclui d fraco)" at bounding box center [600, 263] width 1129 height 14
checkbox fraco\) "true"
drag, startPoint x: 93, startPoint y: 230, endPoint x: 12, endPoint y: 238, distance: 82.2
click at [12, 238] on div "Acompanhamento Acompanhe a situação das marcações correntes e finalizadas Relat…" at bounding box center [601, 148] width 1202 height 784
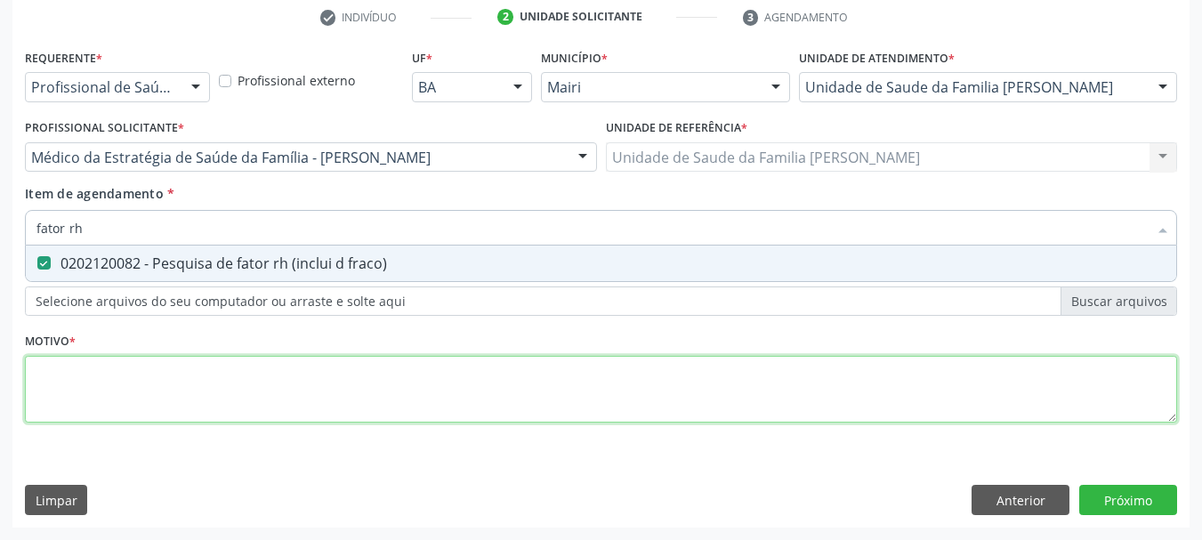
click at [133, 399] on div "Requerente * Profissional de Saúde Profissional de Saúde Paciente Nenhum result…" at bounding box center [601, 245] width 1152 height 403
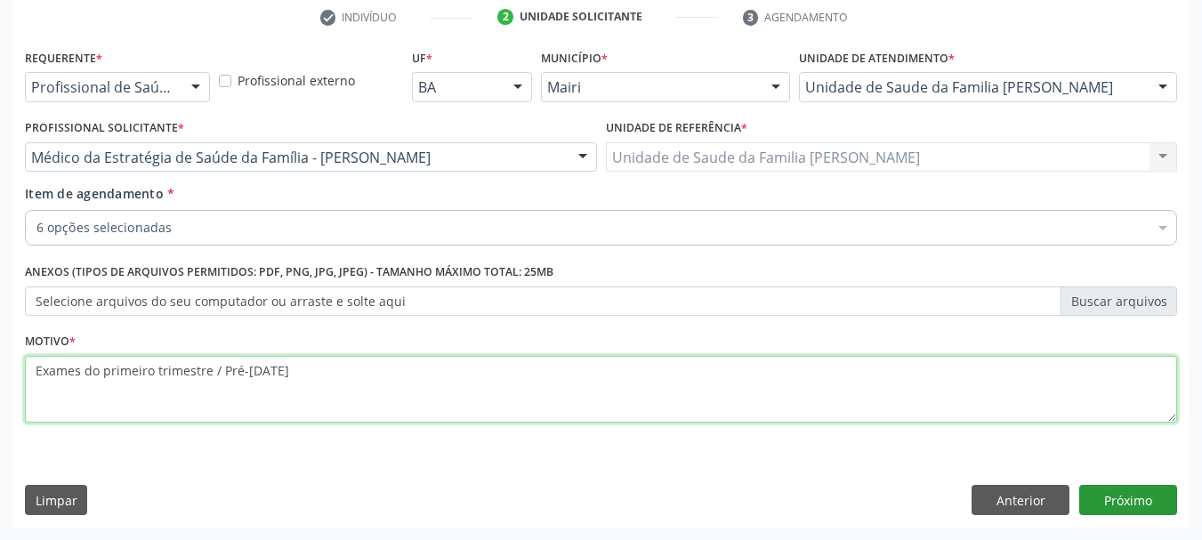
type textarea "Exames do primeiro trimestre / Pré-natal"
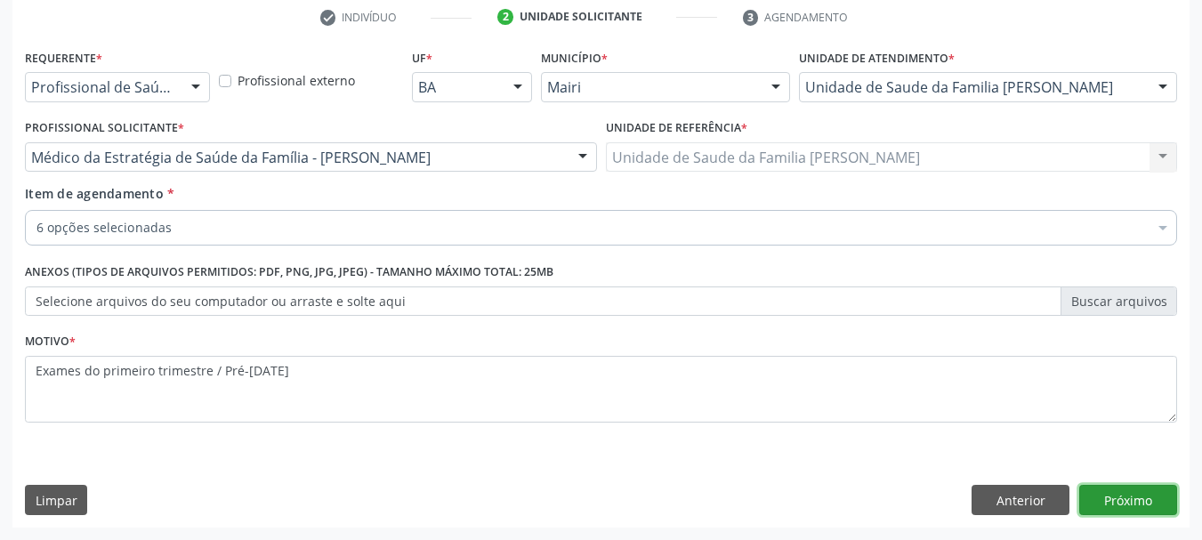
click at [1114, 512] on button "Próximo" at bounding box center [1128, 500] width 98 height 30
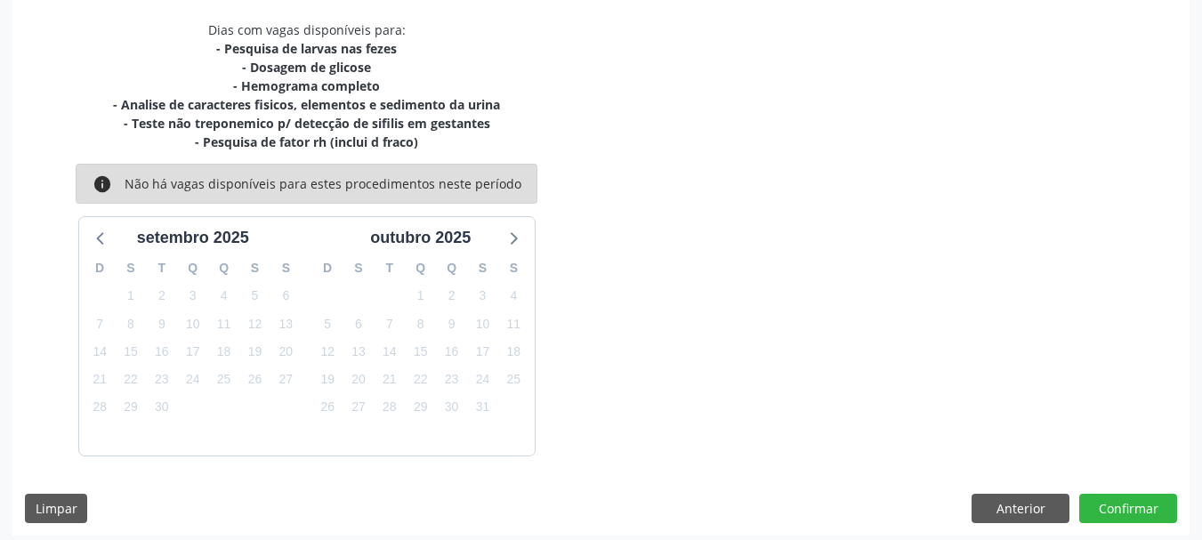
scroll to position [380, 0]
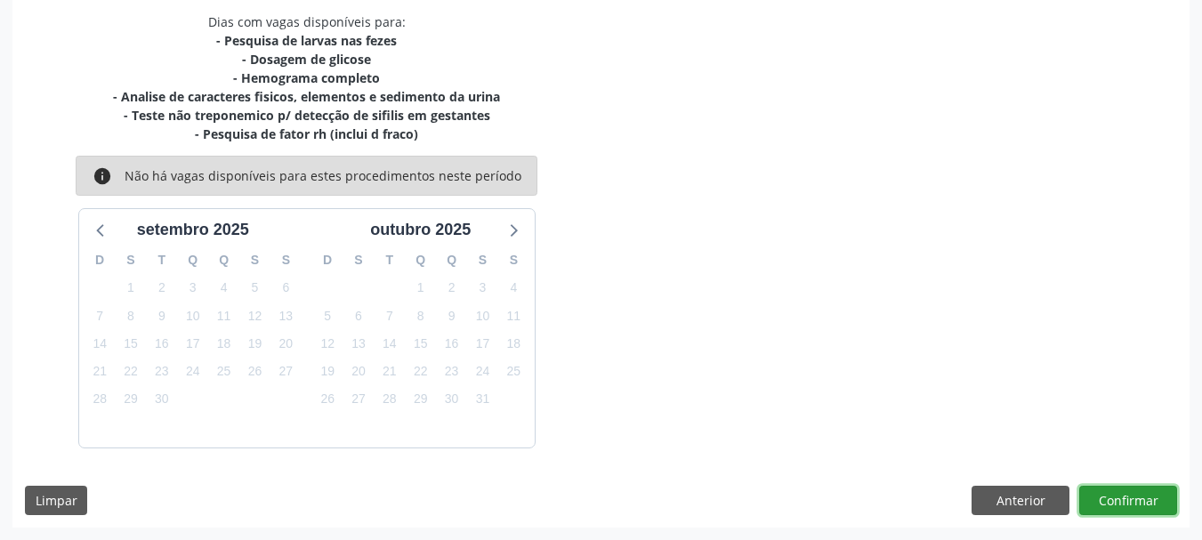
click at [1134, 507] on button "Confirmar" at bounding box center [1128, 501] width 98 height 30
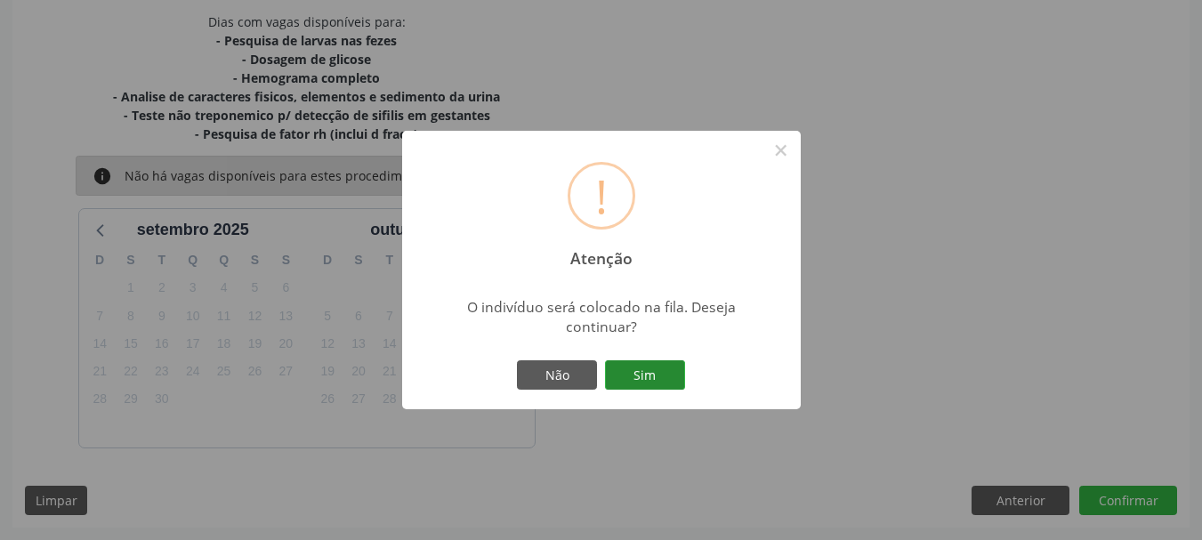
click at [648, 372] on button "Sim" at bounding box center [645, 375] width 80 height 30
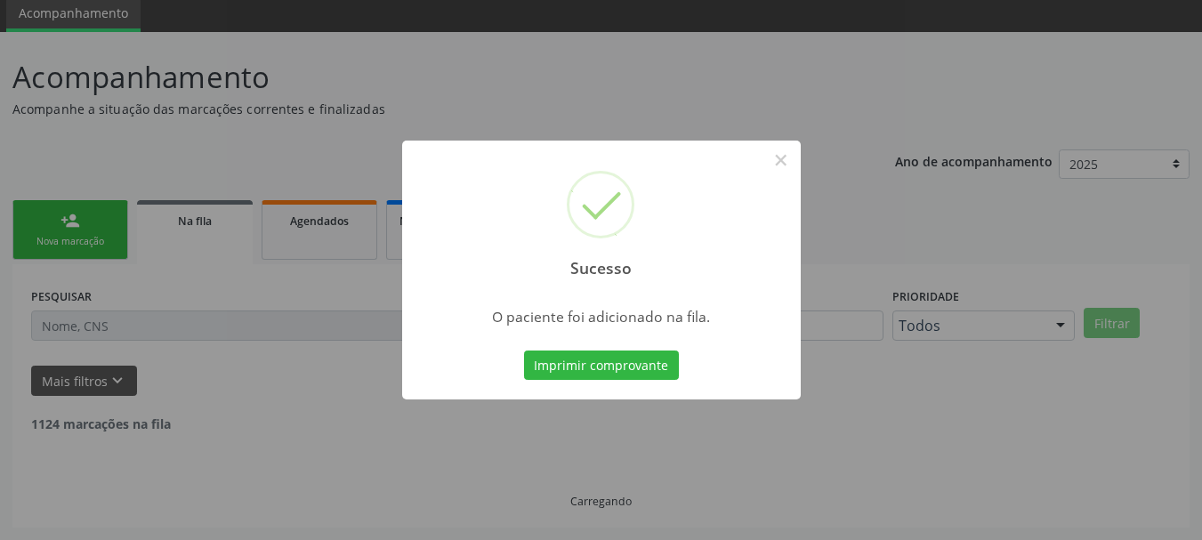
scroll to position [47, 0]
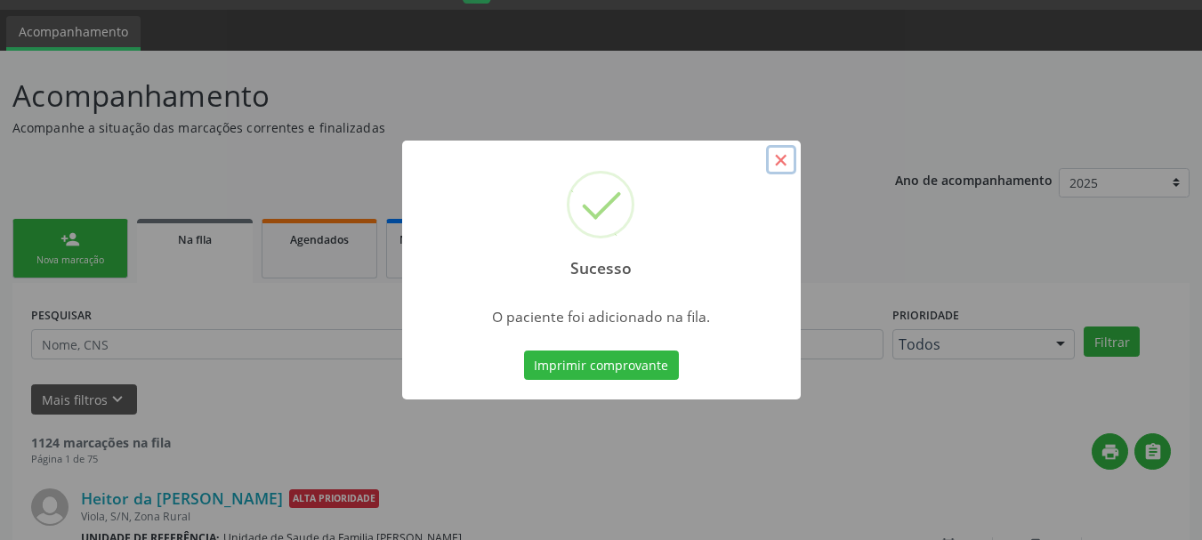
click at [776, 165] on button "×" at bounding box center [781, 160] width 30 height 30
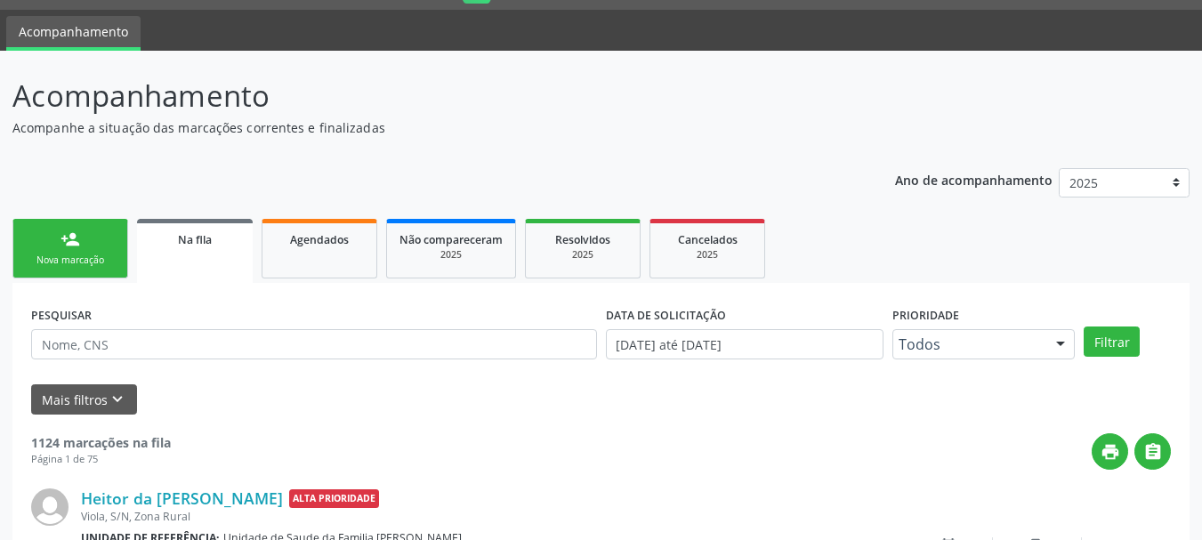
click at [125, 239] on link "person_add Nova marcação" at bounding box center [70, 249] width 116 height 60
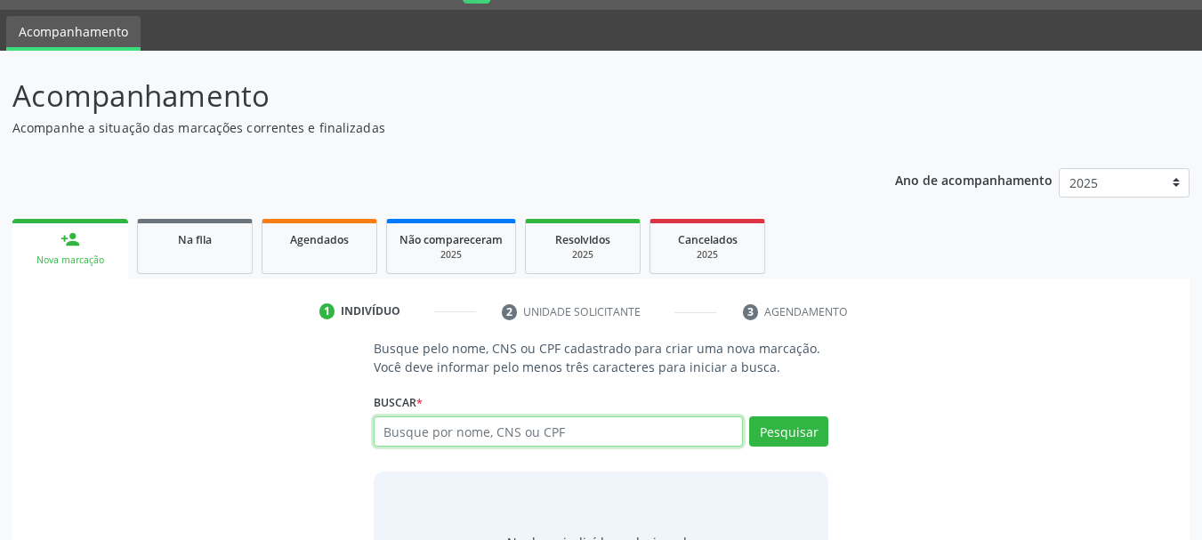
click at [412, 431] on input "text" at bounding box center [559, 431] width 370 height 30
type input "alessia silva santos"
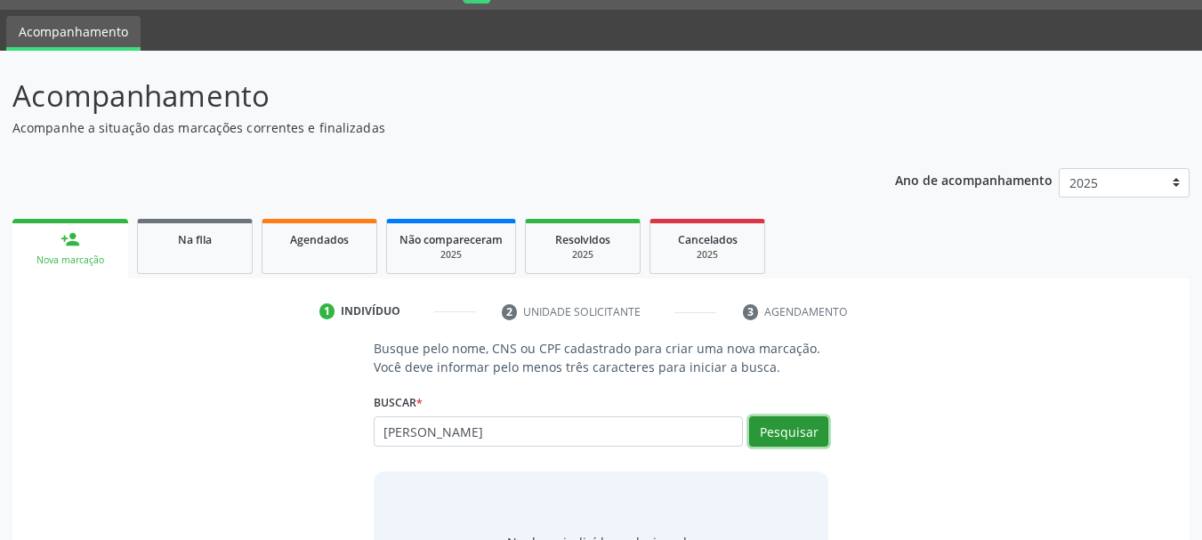
click at [798, 429] on button "Pesquisar" at bounding box center [788, 431] width 79 height 30
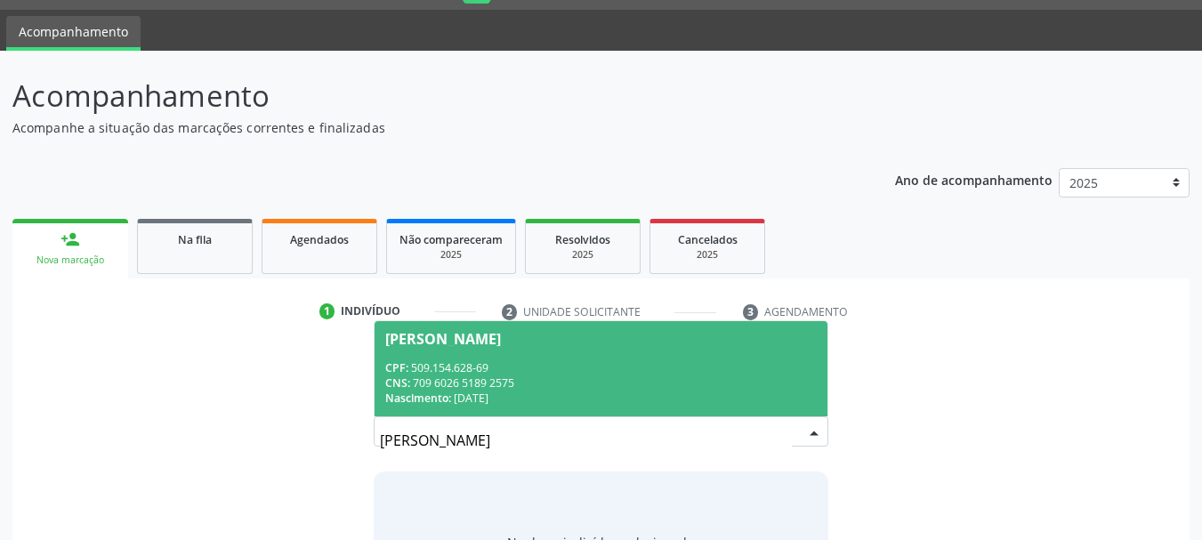
click at [620, 386] on div "CNS: 709 6026 5189 2575" at bounding box center [601, 382] width 432 height 15
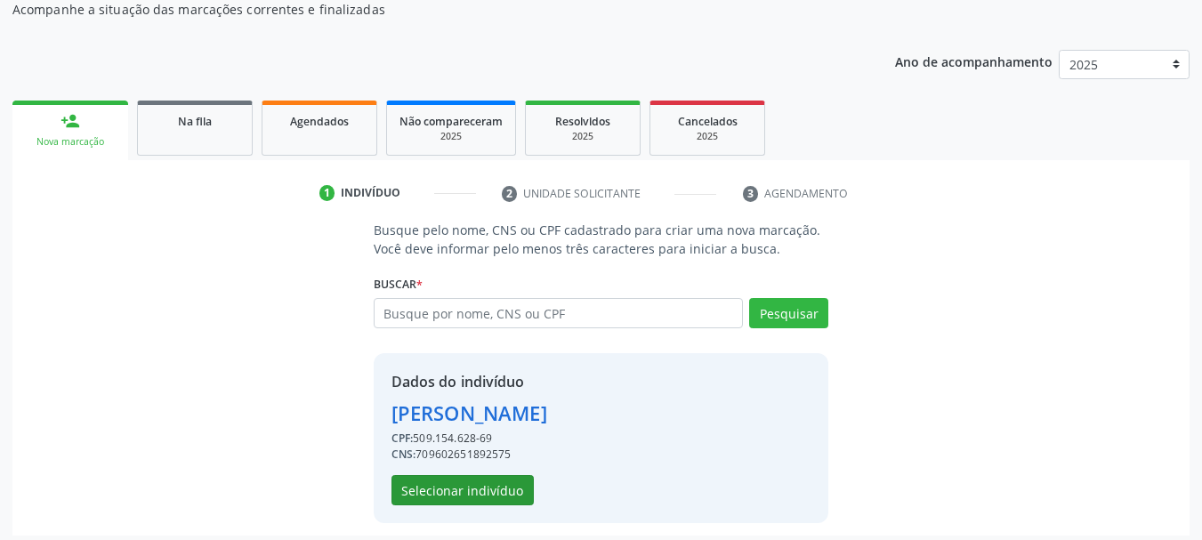
scroll to position [173, 0]
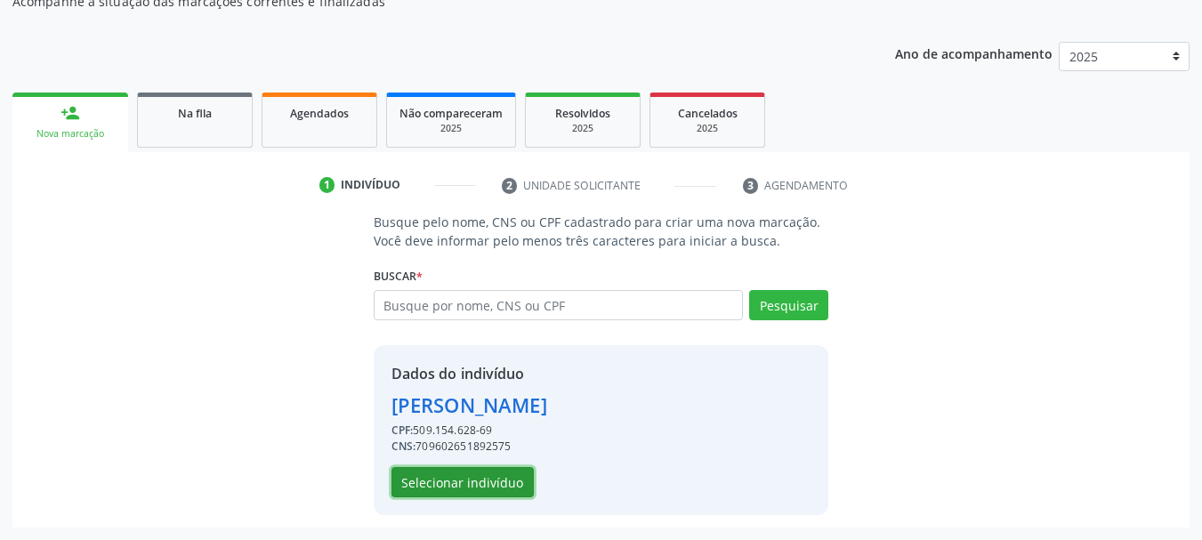
click at [468, 484] on button "Selecionar indivíduo" at bounding box center [462, 482] width 142 height 30
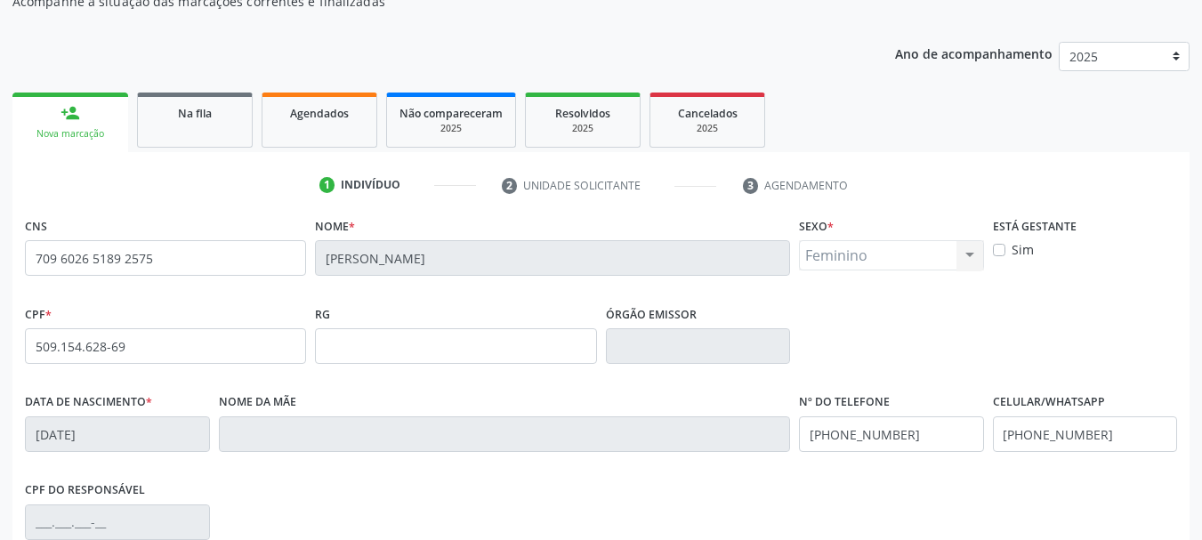
click at [1011, 250] on label "Sim" at bounding box center [1022, 249] width 22 height 19
click at [1003, 250] on input "Sim" at bounding box center [999, 248] width 12 height 16
checkbox input "true"
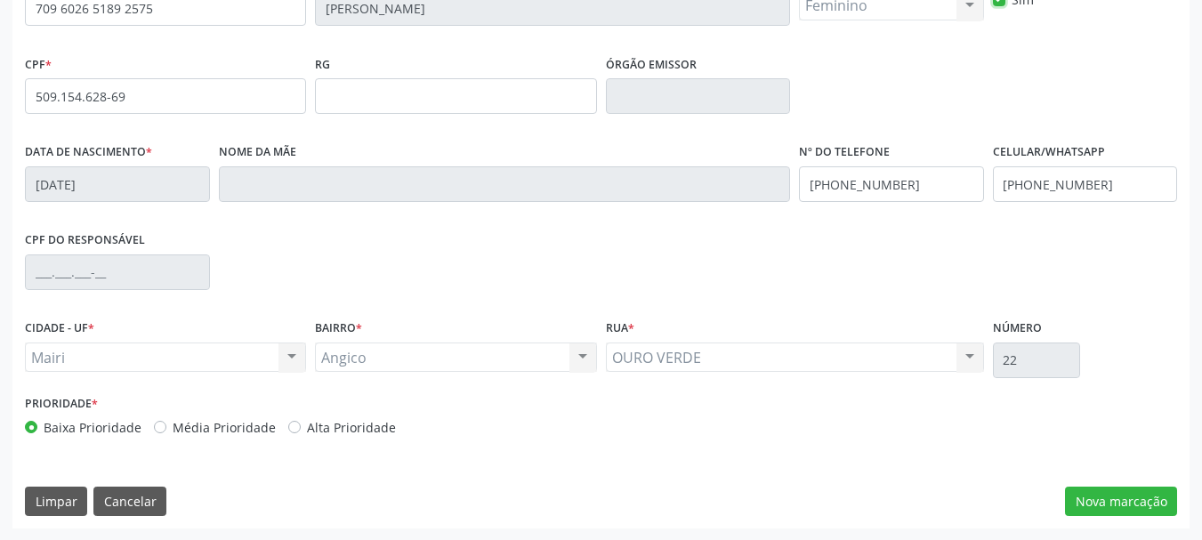
scroll to position [424, 0]
click at [307, 420] on label "Alta Prioridade" at bounding box center [351, 426] width 89 height 19
click at [294, 420] on input "Alta Prioridade" at bounding box center [294, 425] width 12 height 16
radio input "true"
click at [1124, 508] on button "Nova marcação" at bounding box center [1121, 501] width 112 height 30
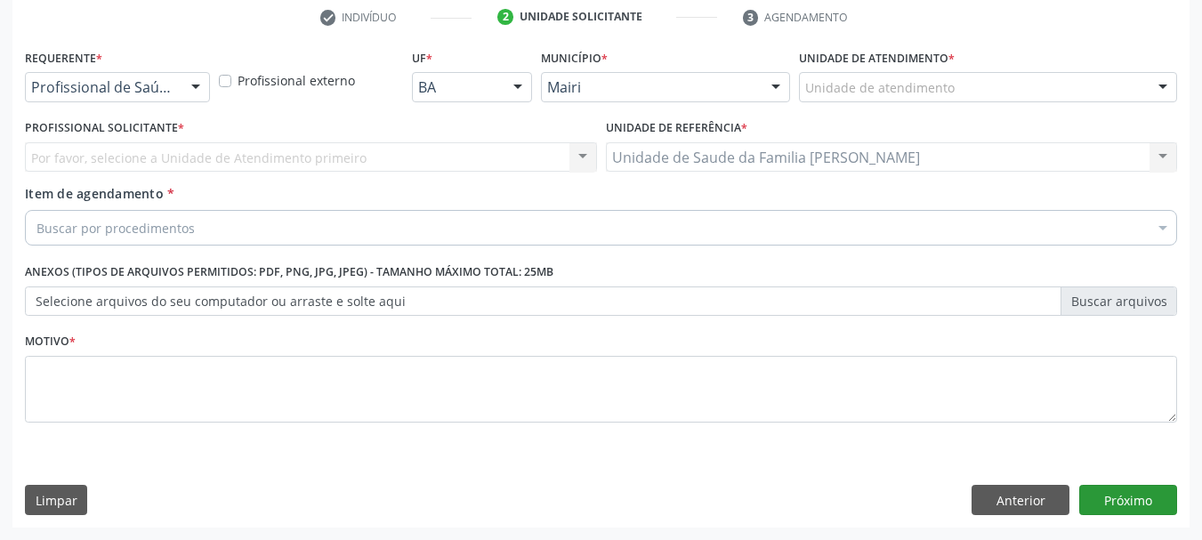
scroll to position [342, 0]
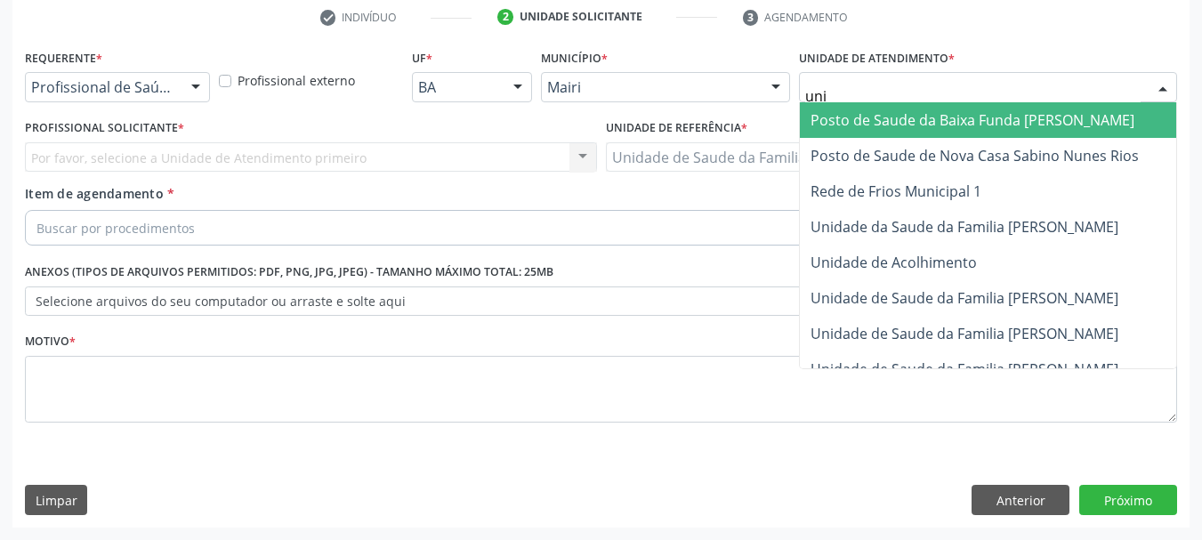
type input "unid"
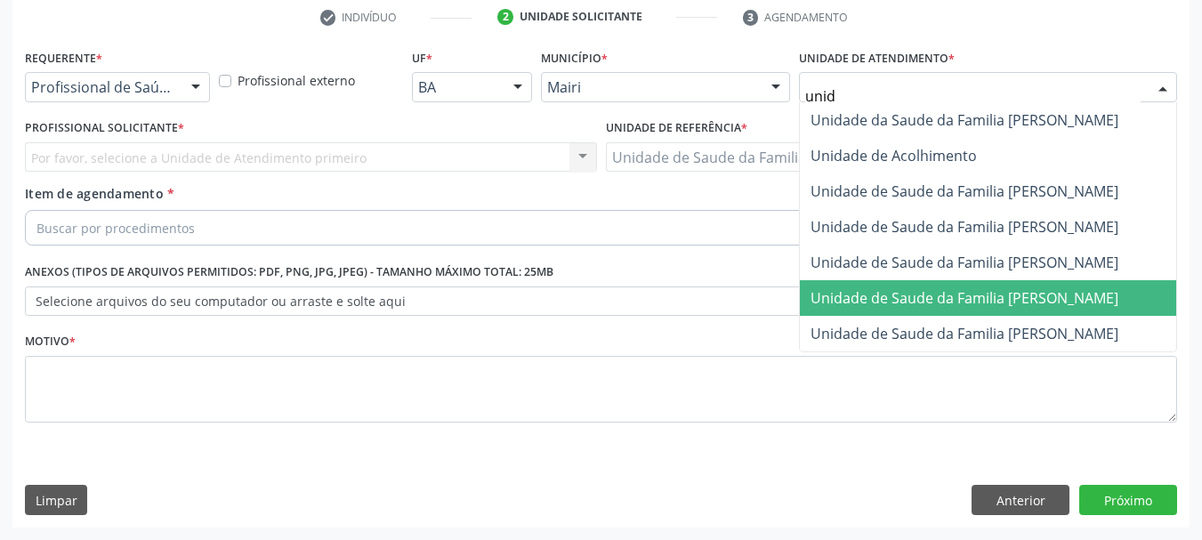
click at [938, 299] on span "Unidade de Saude da Familia [PERSON_NAME]" at bounding box center [964, 298] width 308 height 20
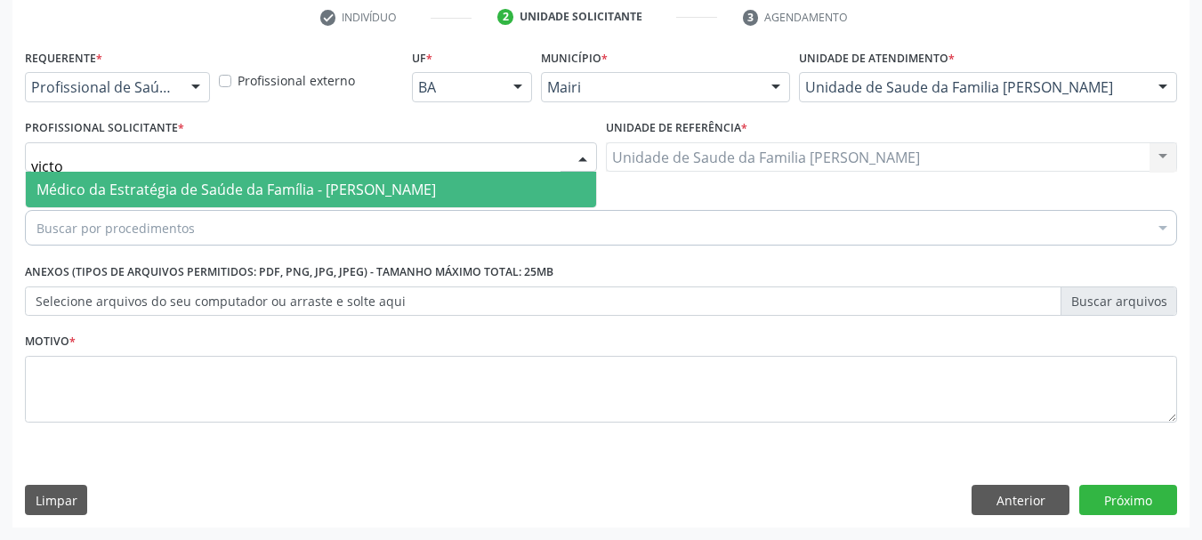
type input "victor"
click at [138, 186] on span "Médico da Estratégia de Saúde da Família - Victor Oliveira Carneiro" at bounding box center [235, 190] width 399 height 20
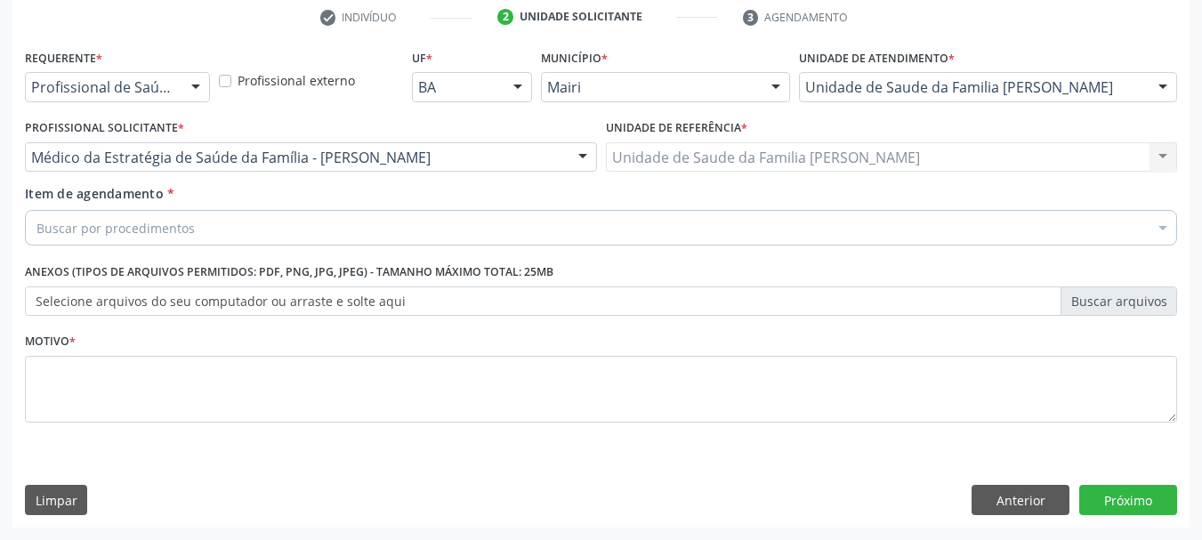
click at [184, 249] on div "Item de agendamento * Buscar por procedimentos Selecionar todos 0604320140 - Ab…" at bounding box center [600, 218] width 1161 height 68
click at [188, 238] on div "Buscar por procedimentos" at bounding box center [601, 228] width 1152 height 36
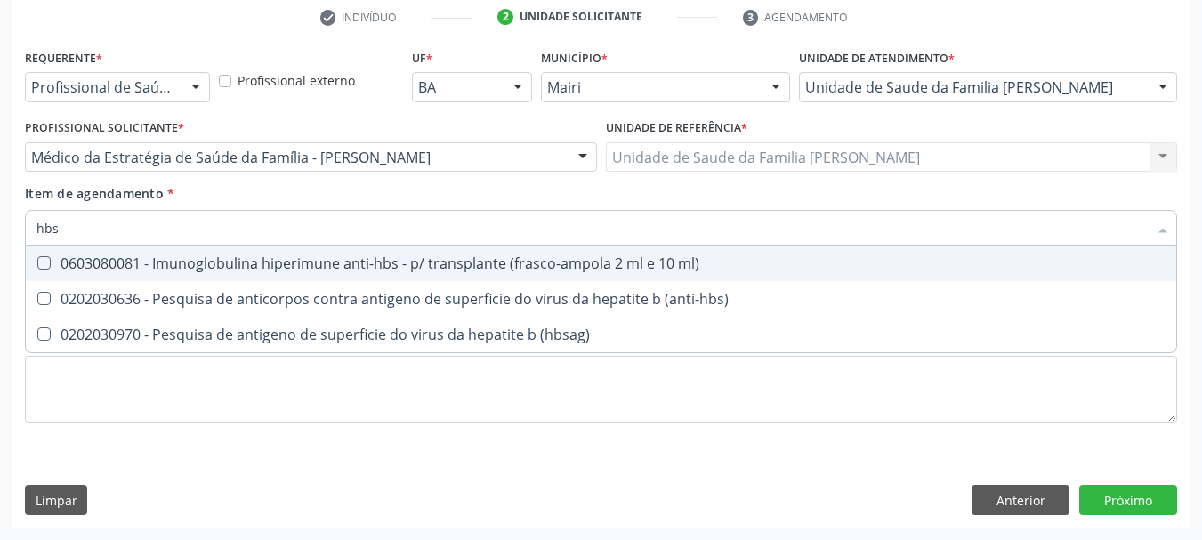
type input "hbsa"
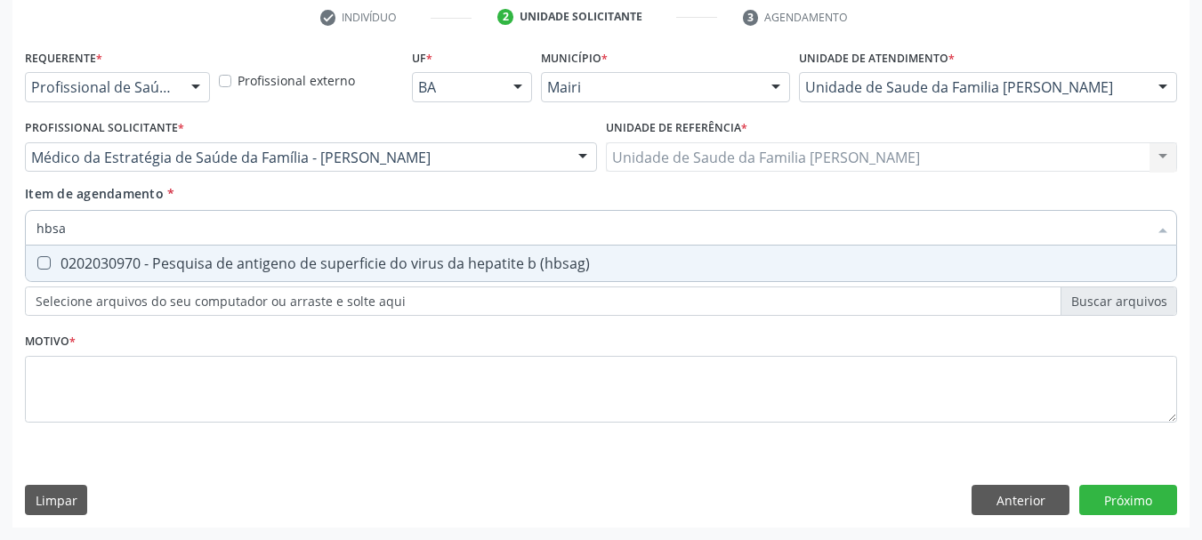
click at [206, 257] on div "0202030970 - Pesquisa de antigeno de superficie do virus da hepatite b (hbsag)" at bounding box center [600, 263] width 1129 height 14
checkbox \(hbsag\) "true"
drag, startPoint x: 142, startPoint y: 217, endPoint x: 0, endPoint y: 240, distance: 144.2
click at [0, 240] on div "Acompanhamento Acompanhe a situação das marcações correntes e finalizadas Relat…" at bounding box center [601, 148] width 1202 height 784
type input "he"
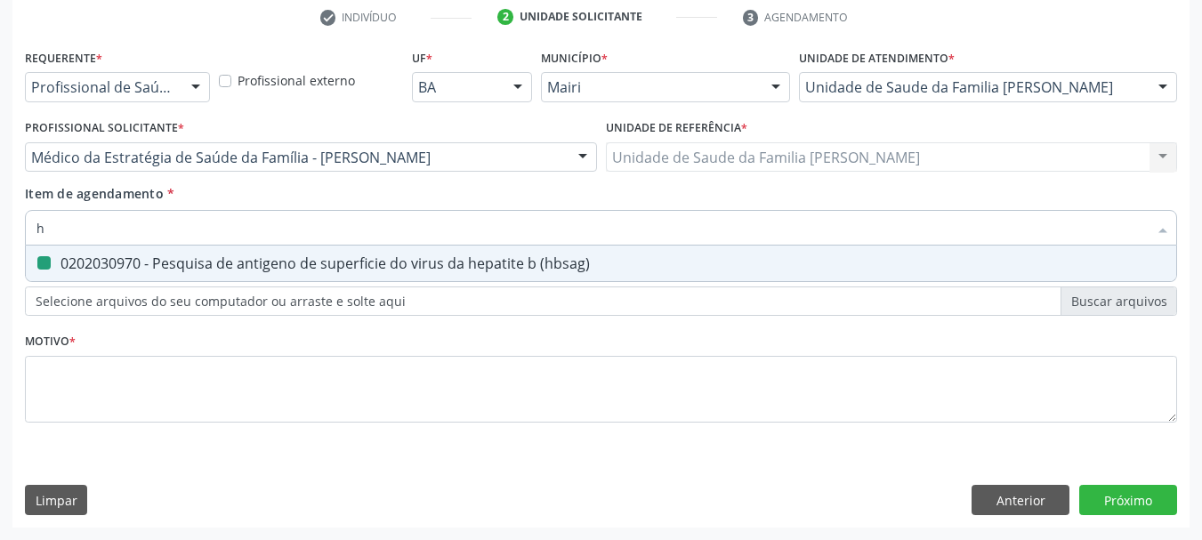
checkbox \(hbsag\) "false"
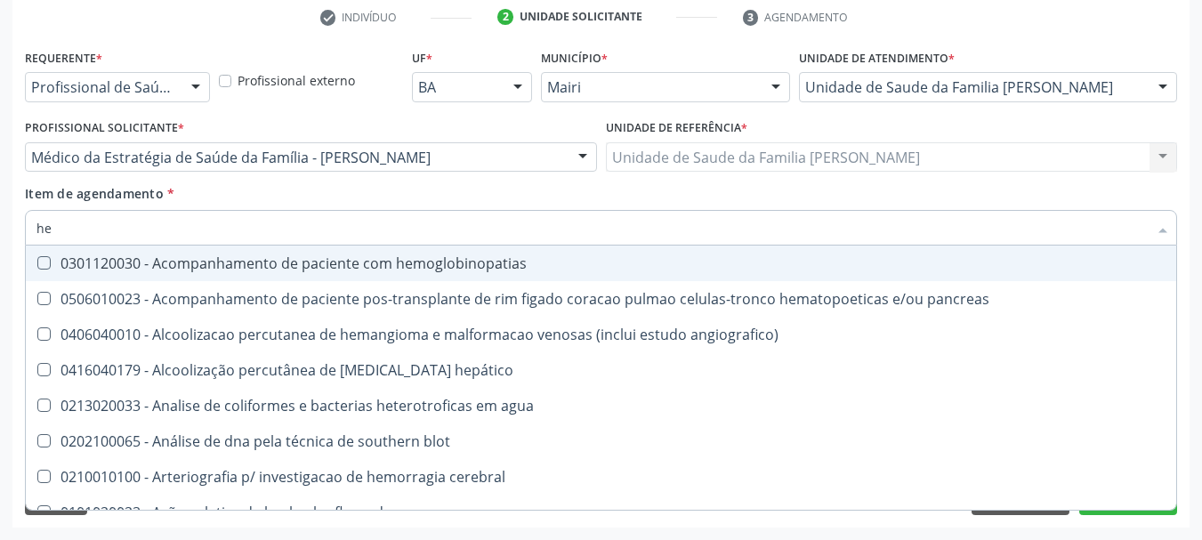
type input "hep"
checkbox hemacias "true"
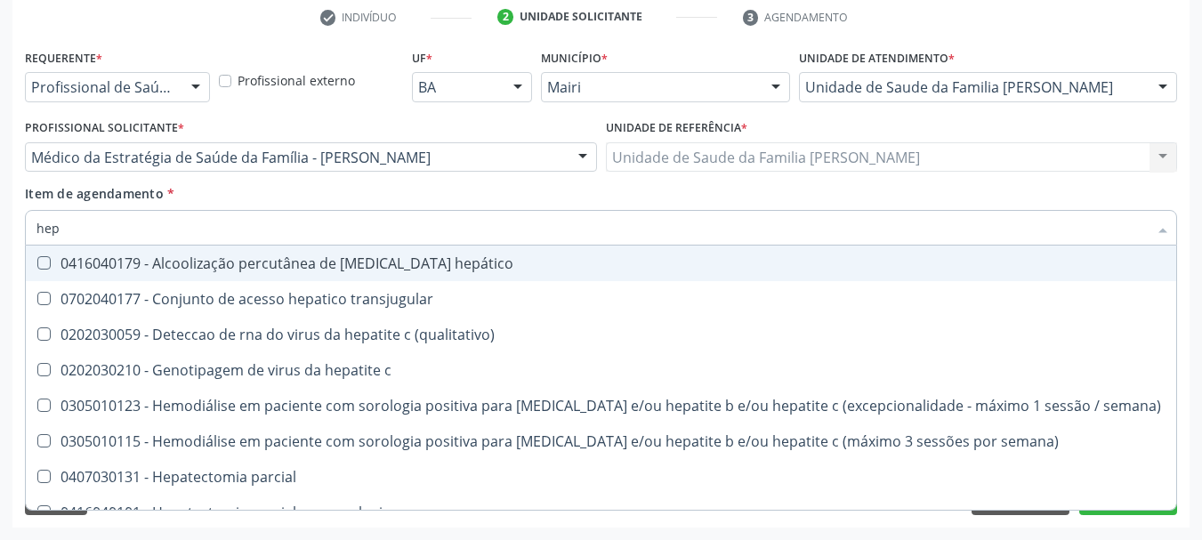
type input "hepa"
checkbox \(anti-hbc-igm\) "true"
checkbox \(hbsag\) "false"
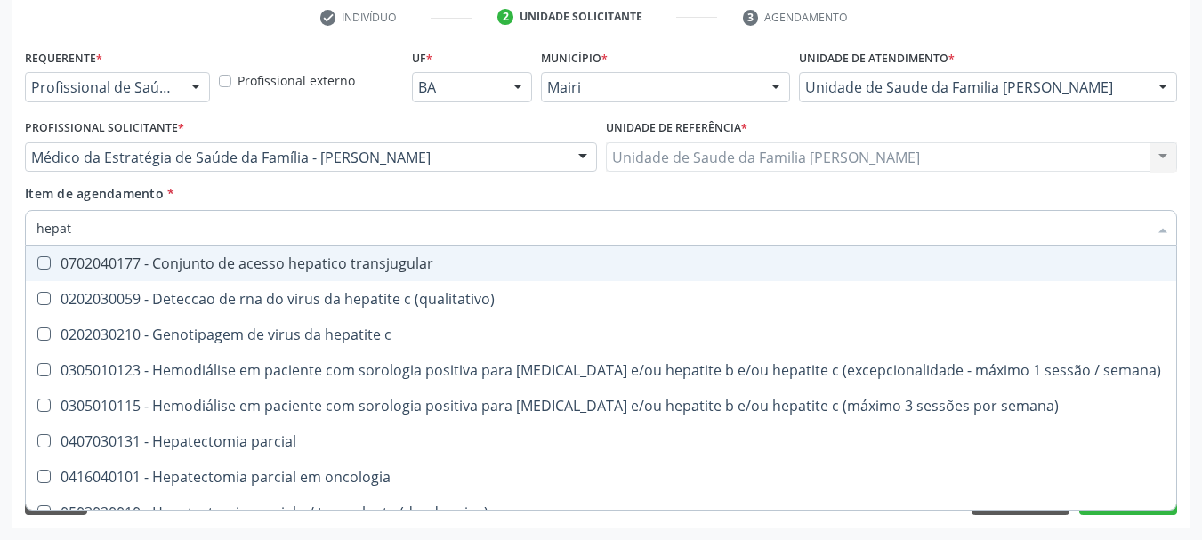
type input "hepati"
checkbox \(anti-hcv\) "true"
checkbox \(hbsag\) "false"
type input "hepatit"
checkbox \(anti-hbs\) "true"
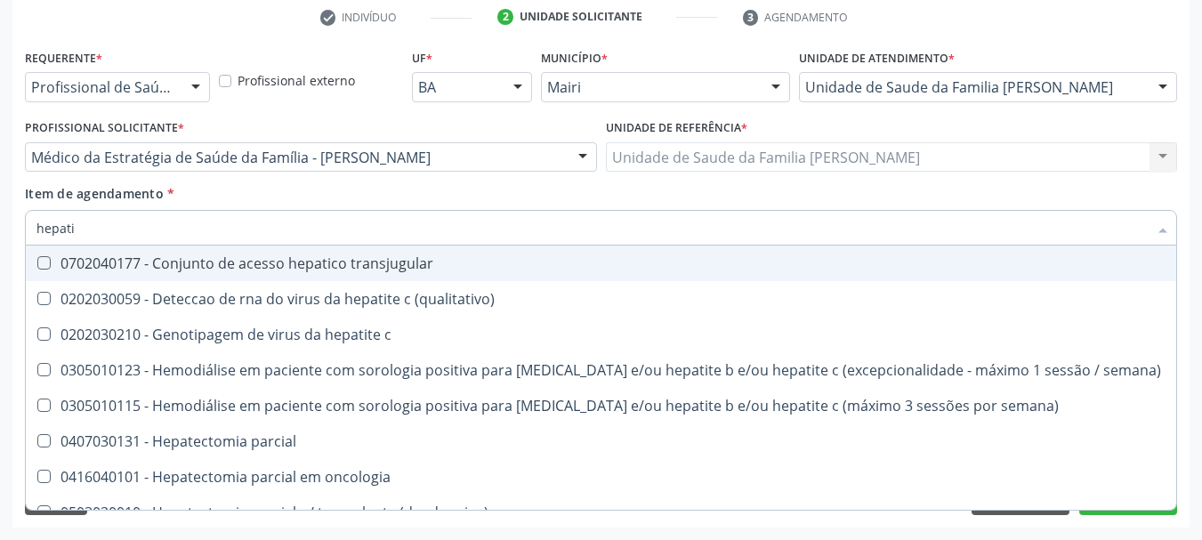
checkbox \(anti-hcv\) "false"
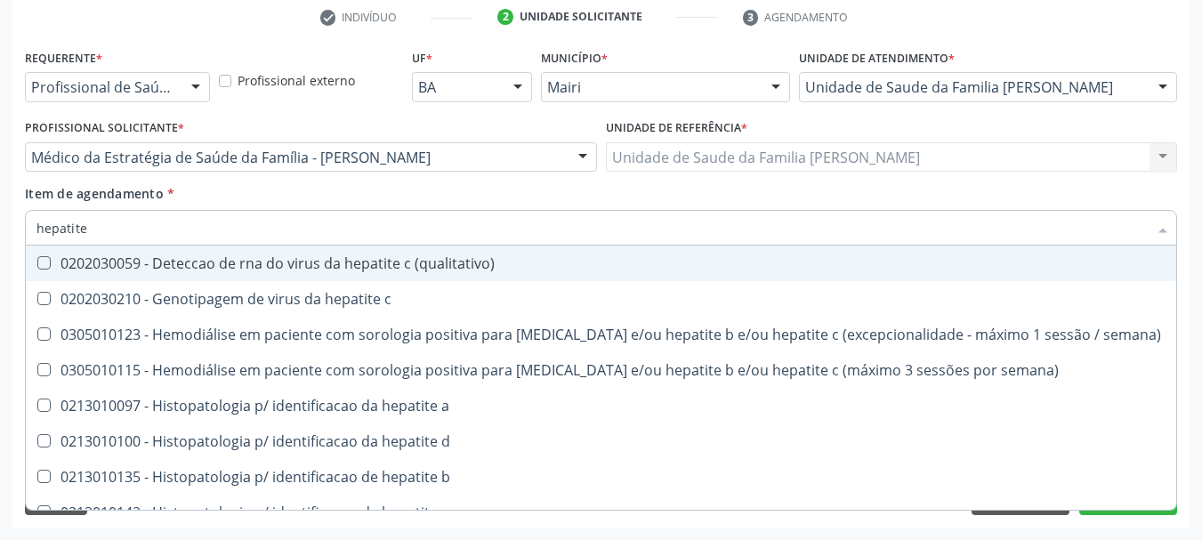
type input "hepatite c"
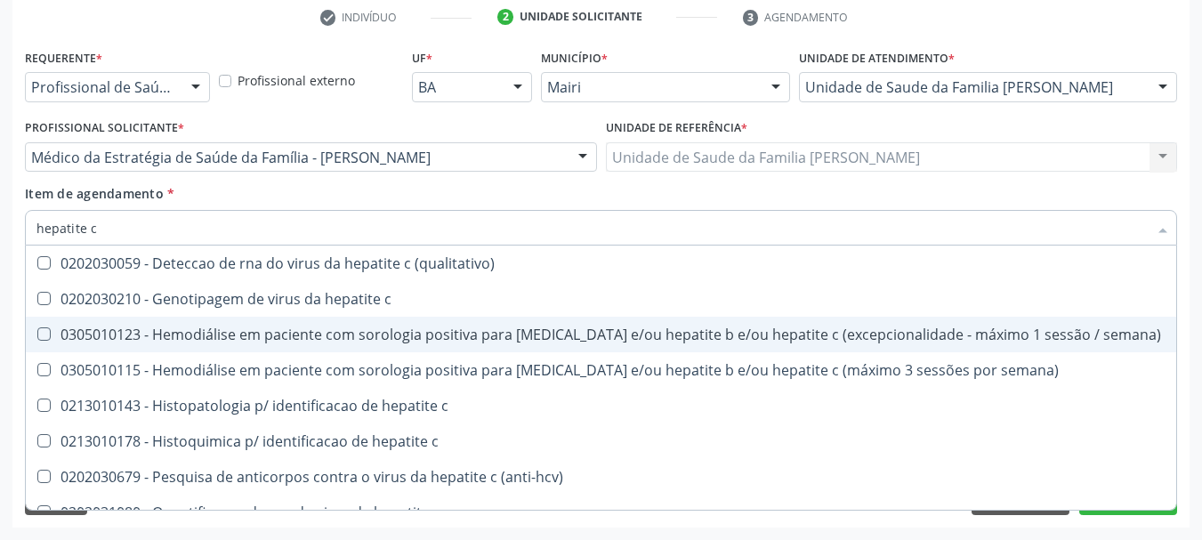
scroll to position [56, 0]
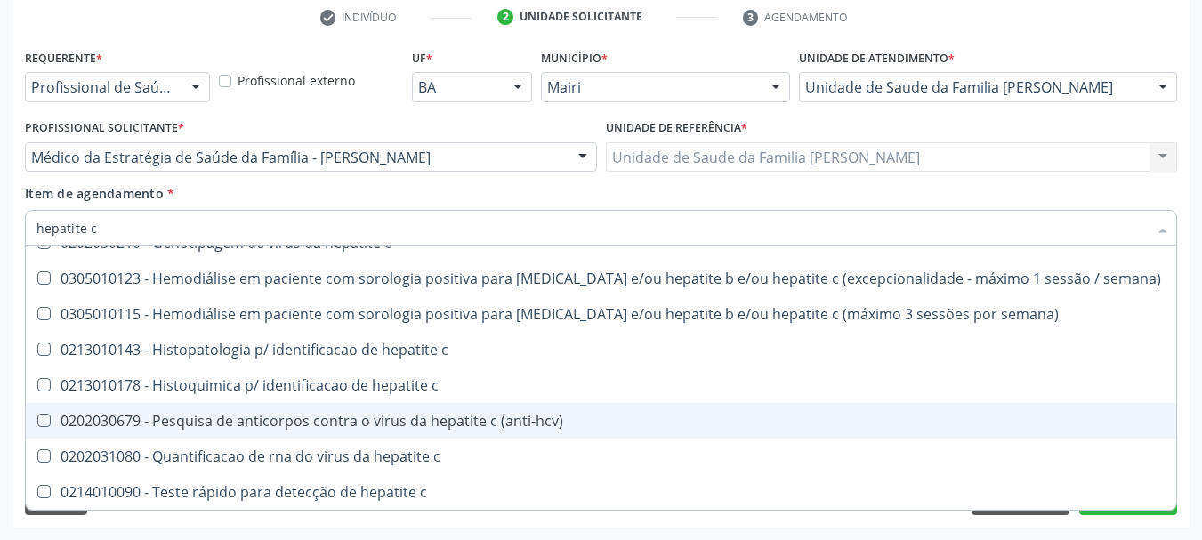
click at [269, 414] on div "0202030679 - Pesquisa de anticorpos contra o virus da hepatite c (anti-hcv)" at bounding box center [600, 421] width 1129 height 14
checkbox \(anti-hcv\) "true"
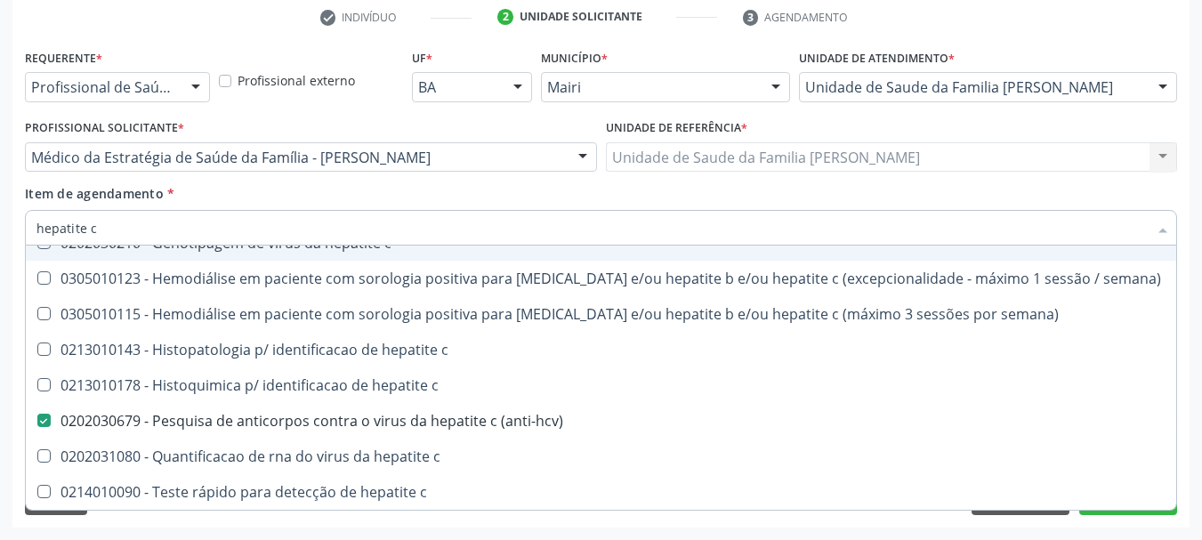
drag, startPoint x: 106, startPoint y: 216, endPoint x: 7, endPoint y: 259, distance: 107.6
click at [12, 256] on div "Acompanhamento Acompanhe a situação das marcações correntes e finalizadas Relat…" at bounding box center [601, 148] width 1202 height 784
type input "ru"
checkbox \(anti-hcv\) "false"
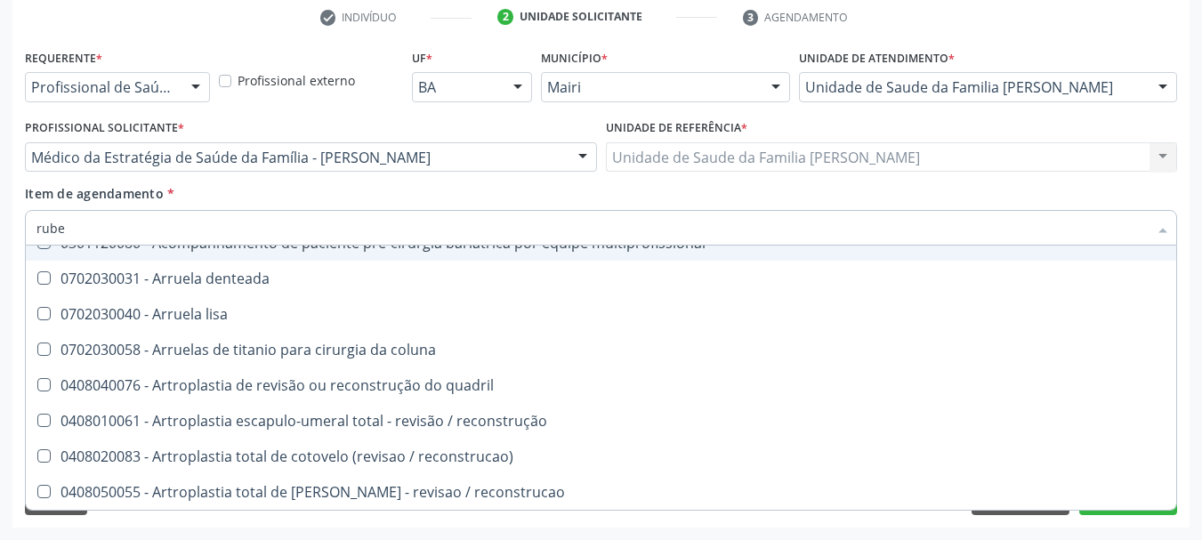
scroll to position [0, 0]
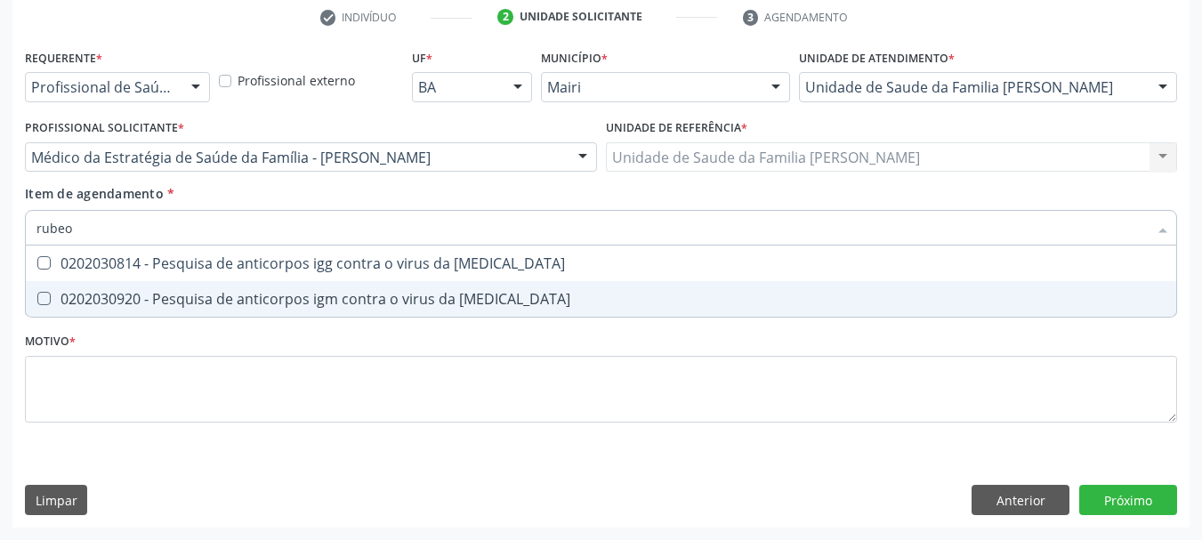
type input "rubeol"
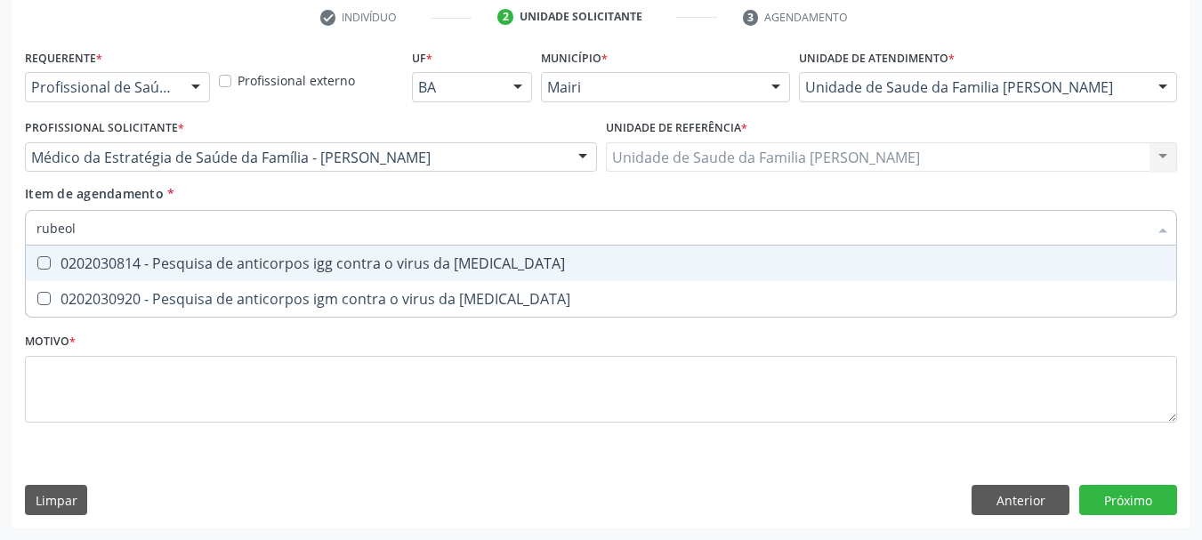
click at [47, 270] on div "0202030814 - Pesquisa de anticorpos igg contra o virus da rubeola" at bounding box center [600, 263] width 1129 height 14
click at [75, 278] on span "0202030814 - Pesquisa de anticorpos igg contra o virus da rubeola" at bounding box center [601, 264] width 1150 height 36
click at [82, 269] on div "0202030814 - Pesquisa de anticorpos igg contra o virus da rubeola" at bounding box center [600, 263] width 1129 height 14
checkbox rubeola "true"
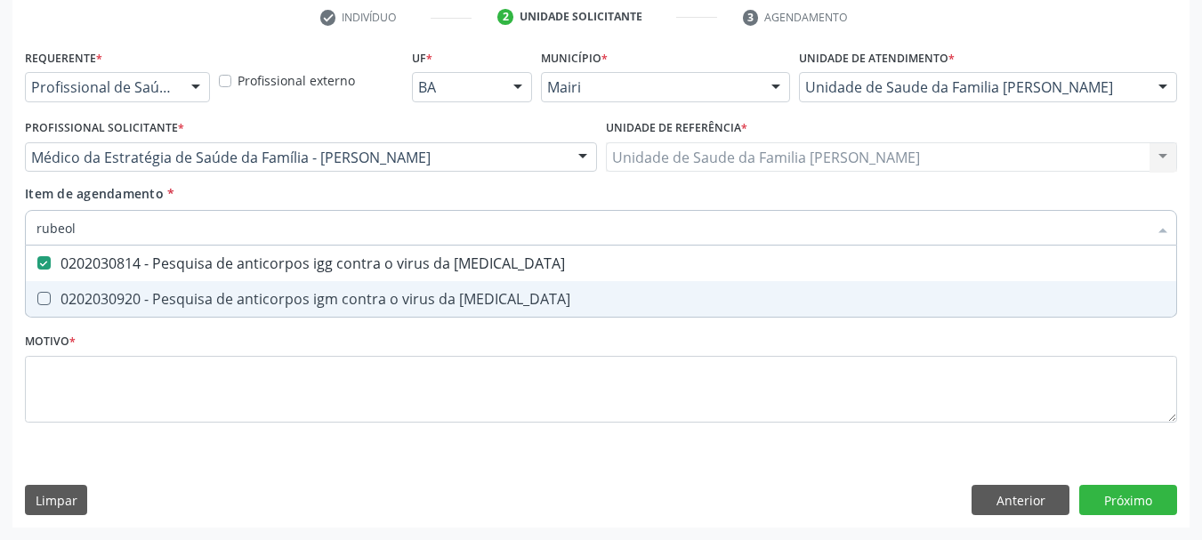
click at [104, 292] on div "0202030920 - Pesquisa de anticorpos igm contra o virus da rubeola" at bounding box center [600, 299] width 1129 height 14
checkbox rubeola "true"
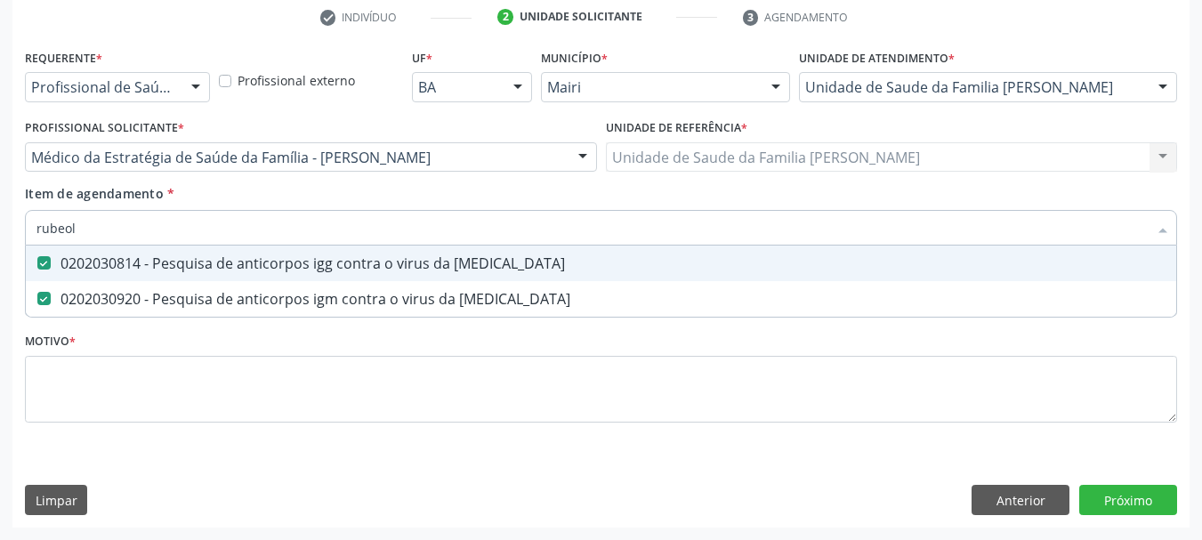
drag, startPoint x: 83, startPoint y: 217, endPoint x: 0, endPoint y: 244, distance: 86.9
click at [0, 244] on div "Acompanhamento Acompanhe a situação das marcações correntes e finalizadas Relat…" at bounding box center [601, 148] width 1202 height 784
type input "an"
checkbox rubeola "false"
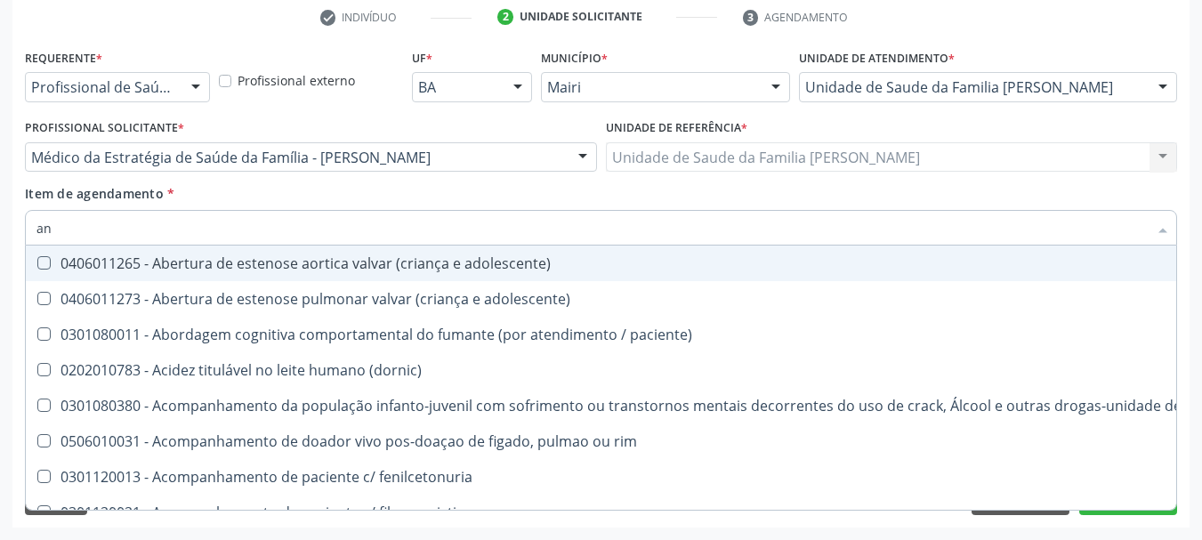
type input "a"
checkbox \(anti-hcv\) "false"
checkbox rubeola "false"
checkbox \(hbsag\) "false"
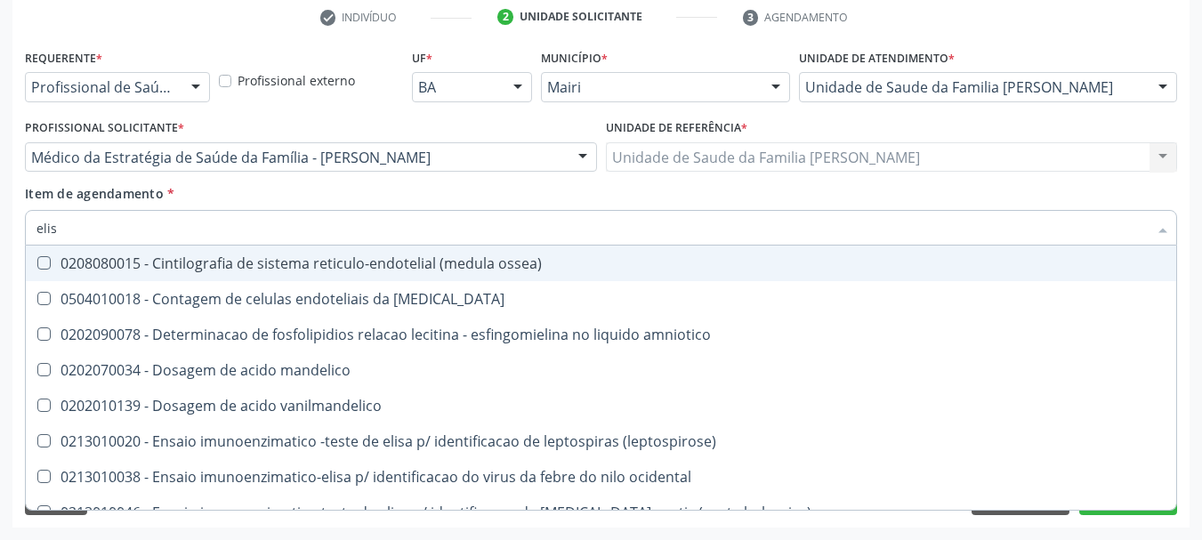
type input "elisa"
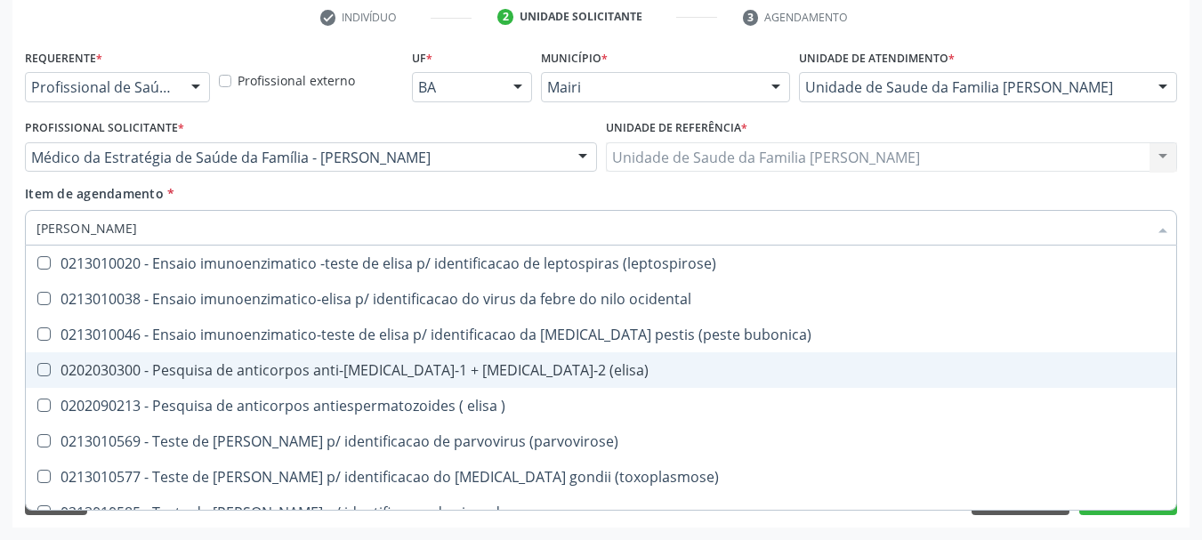
click at [181, 377] on div "0202030300 - Pesquisa de anticorpos anti-hiv-1 + hiv-2 (elisa)" at bounding box center [600, 370] width 1129 height 14
checkbox \(elisa\) "true"
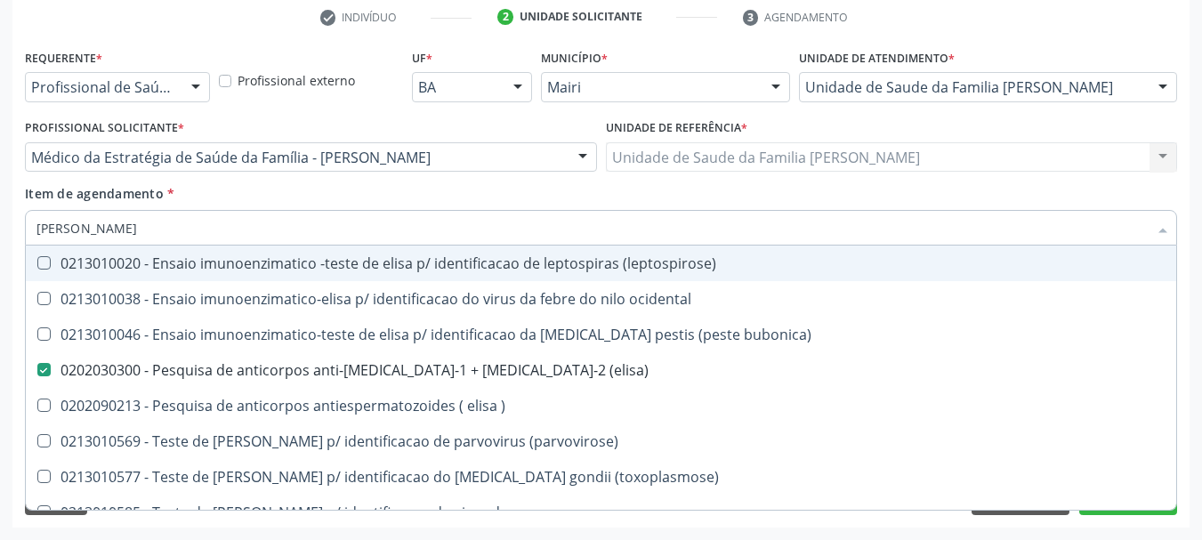
drag, startPoint x: 85, startPoint y: 231, endPoint x: 0, endPoint y: 261, distance: 90.3
click at [0, 261] on div "Acompanhamento Acompanhe a situação das marcações correntes e finalizadas Relat…" at bounding box center [601, 148] width 1202 height 784
checkbox \(elisa\) "false"
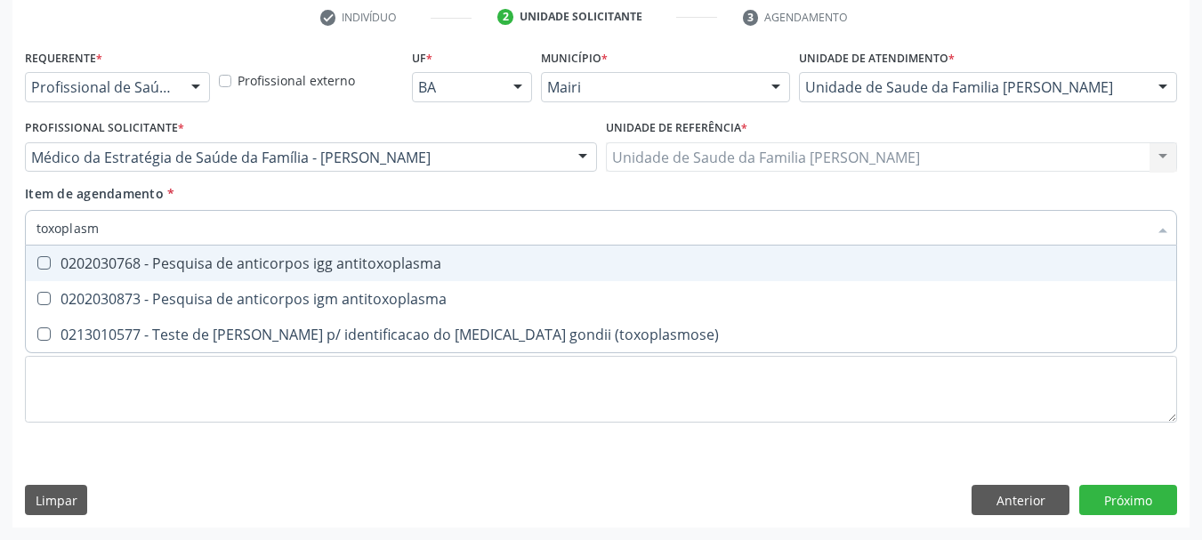
type input "toxoplas"
click at [40, 267] on antitoxoplasma at bounding box center [43, 262] width 13 height 13
click at [37, 267] on antitoxoplasma "checkbox" at bounding box center [32, 263] width 12 height 12
checkbox antitoxoplasma "true"
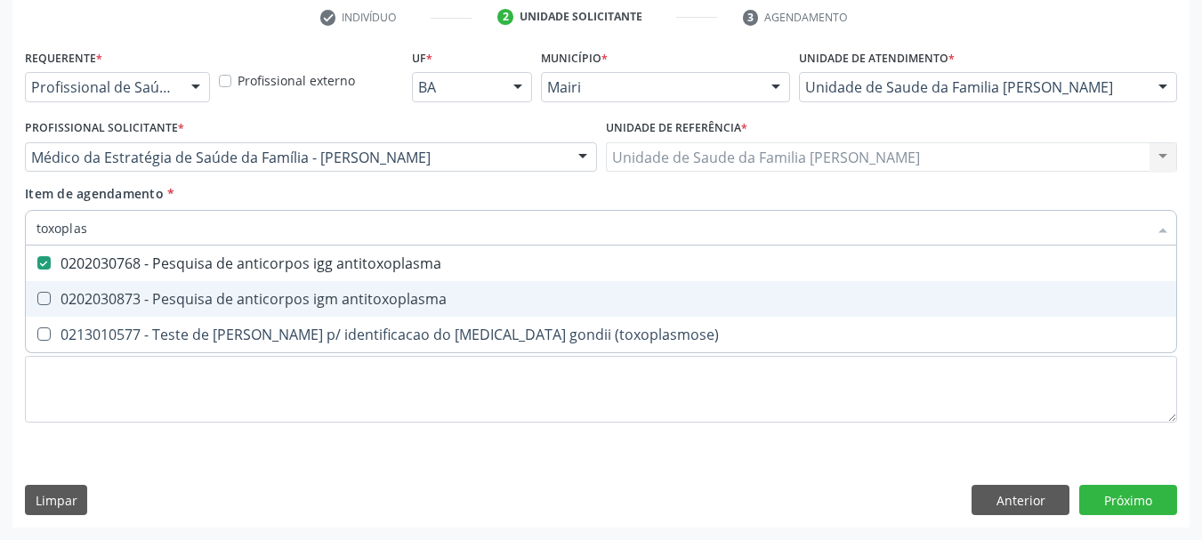
click at [84, 292] on div "0202030873 - Pesquisa de anticorpos igm antitoxoplasma" at bounding box center [600, 299] width 1129 height 14
checkbox antitoxoplasma "true"
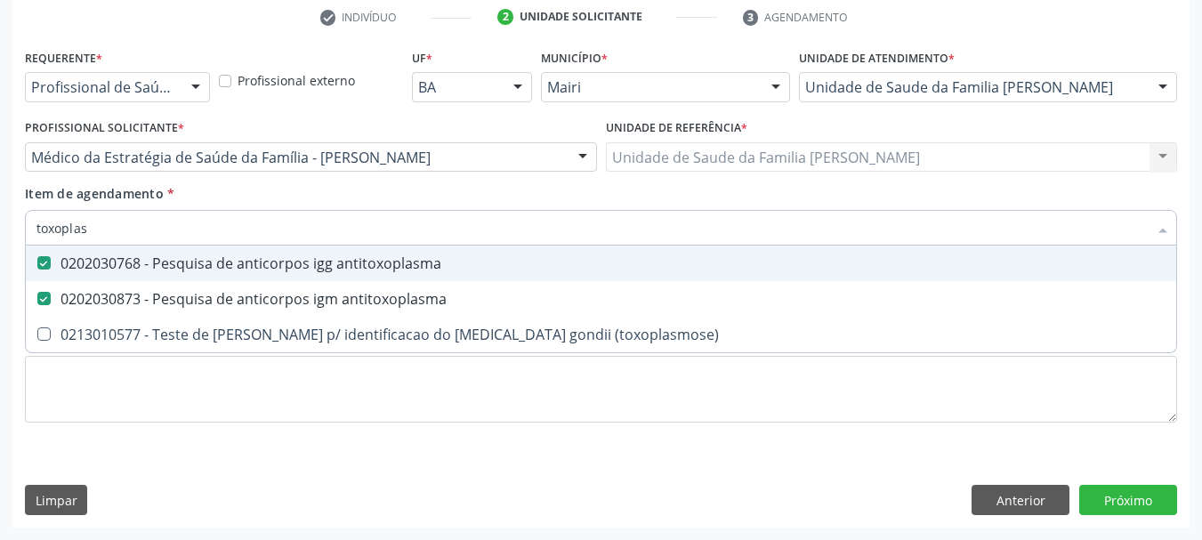
drag, startPoint x: 88, startPoint y: 233, endPoint x: 0, endPoint y: 252, distance: 90.0
click at [0, 250] on div "Acompanhamento Acompanhe a situação das marcações correntes e finalizadas Relat…" at bounding box center [601, 148] width 1202 height 784
type input "ci"
checkbox antitoxoplasma "false"
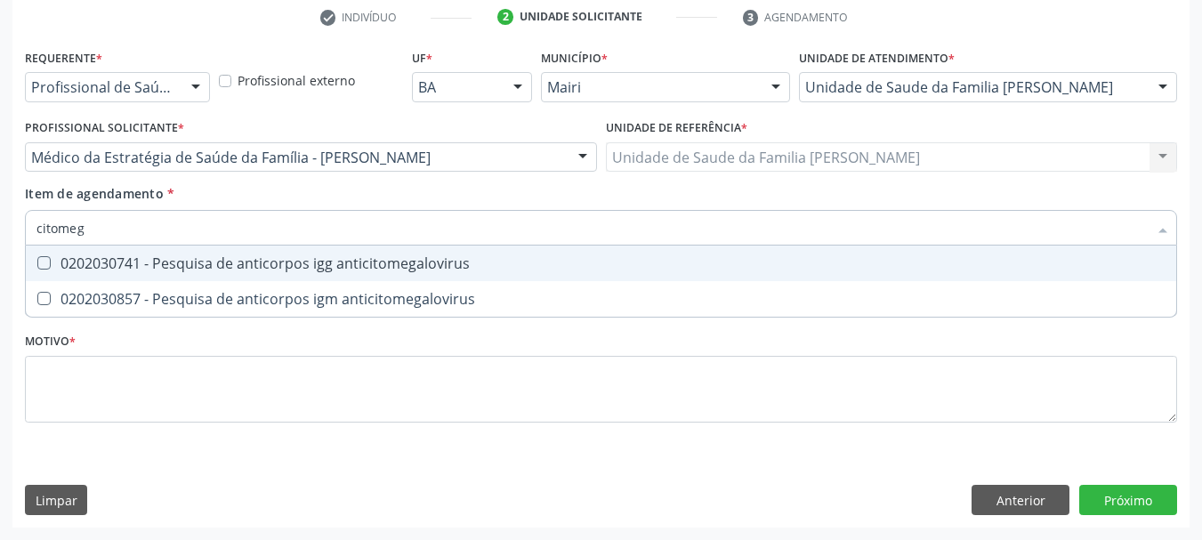
type input "citomega"
click at [52, 254] on span "0202030741 - Pesquisa de anticorpos igg anticitomegalovirus" at bounding box center [601, 264] width 1150 height 36
checkbox anticitomegalovirus "true"
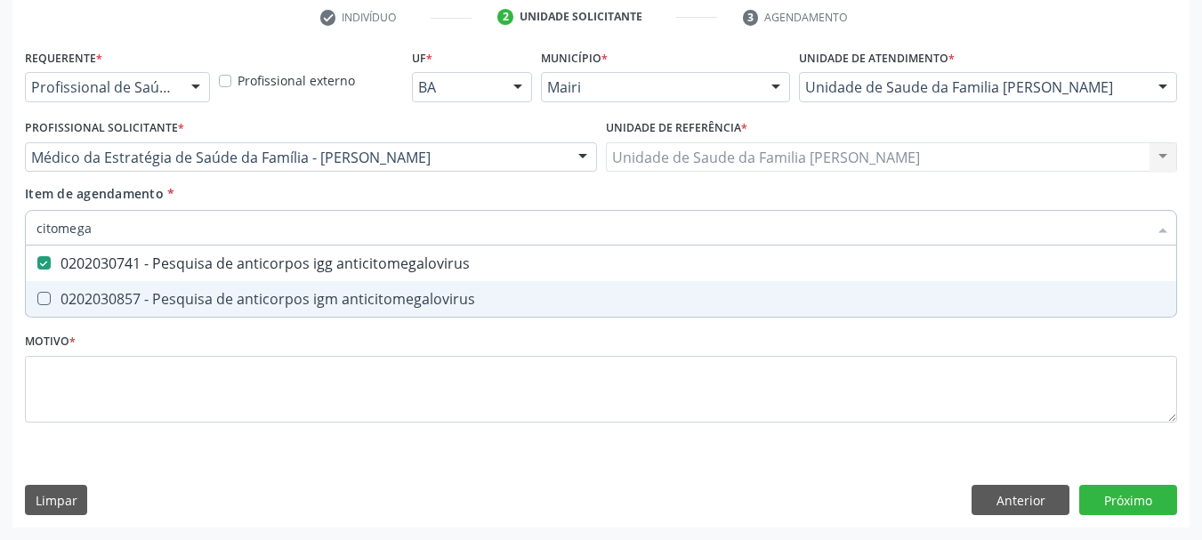
click at [67, 298] on div "0202030857 - Pesquisa de anticorpos igm anticitomegalovirus" at bounding box center [600, 299] width 1129 height 14
checkbox anticitomegalovirus "true"
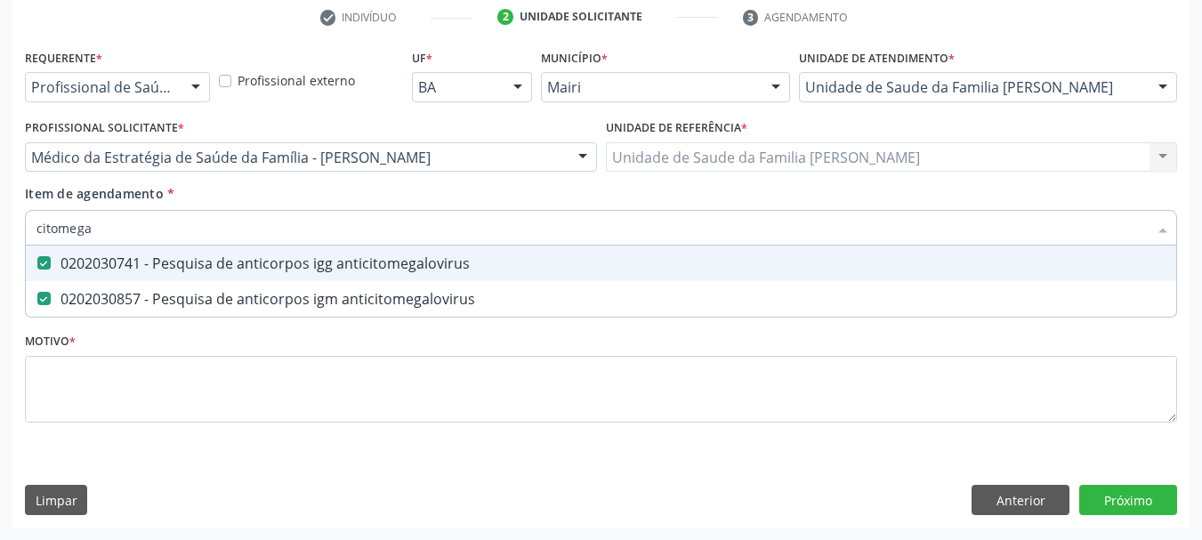
drag, startPoint x: 11, startPoint y: 248, endPoint x: 0, endPoint y: 252, distance: 11.3
click at [0, 252] on div "Acompanhamento Acompanhe a situação das marcações correntes e finalizadas Relat…" at bounding box center [601, 148] width 1202 height 784
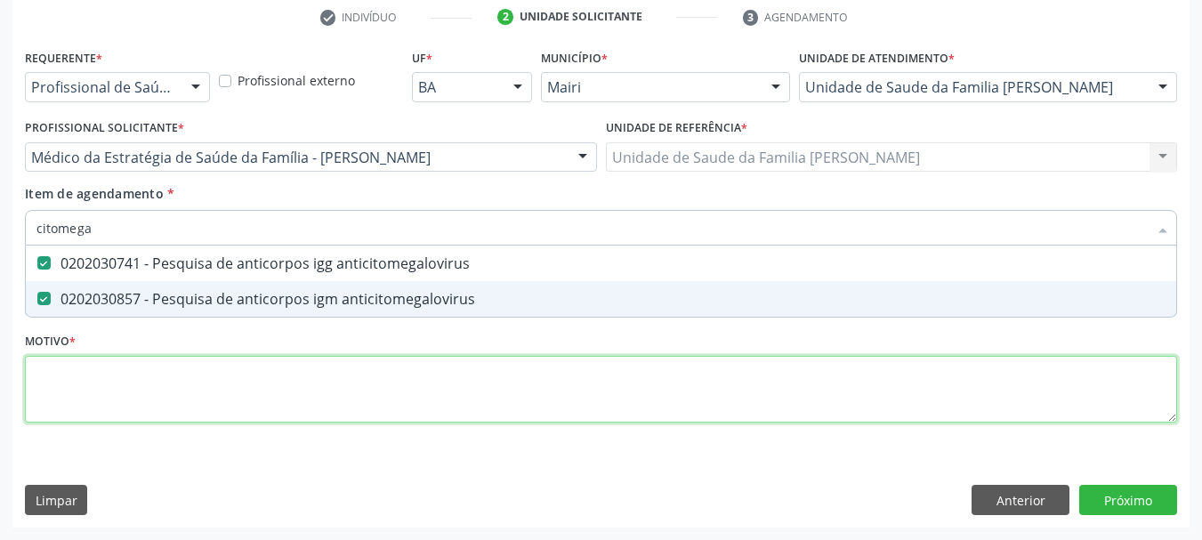
click at [130, 370] on div "Requerente * Profissional de Saúde Profissional de Saúde Paciente Nenhum result…" at bounding box center [601, 245] width 1152 height 403
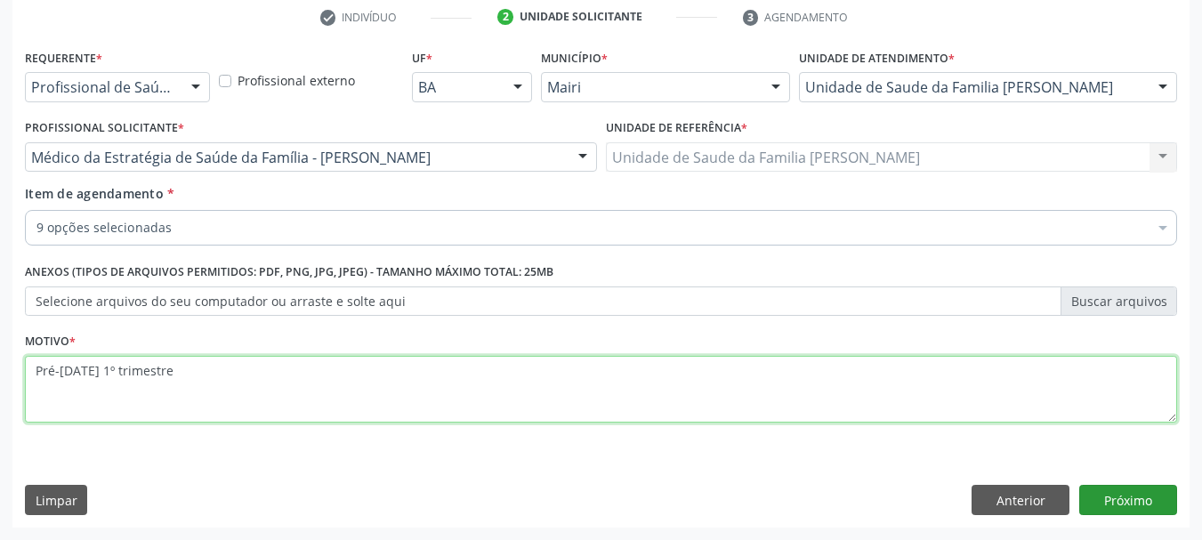
type textarea "Pré-natal 1º trimestre"
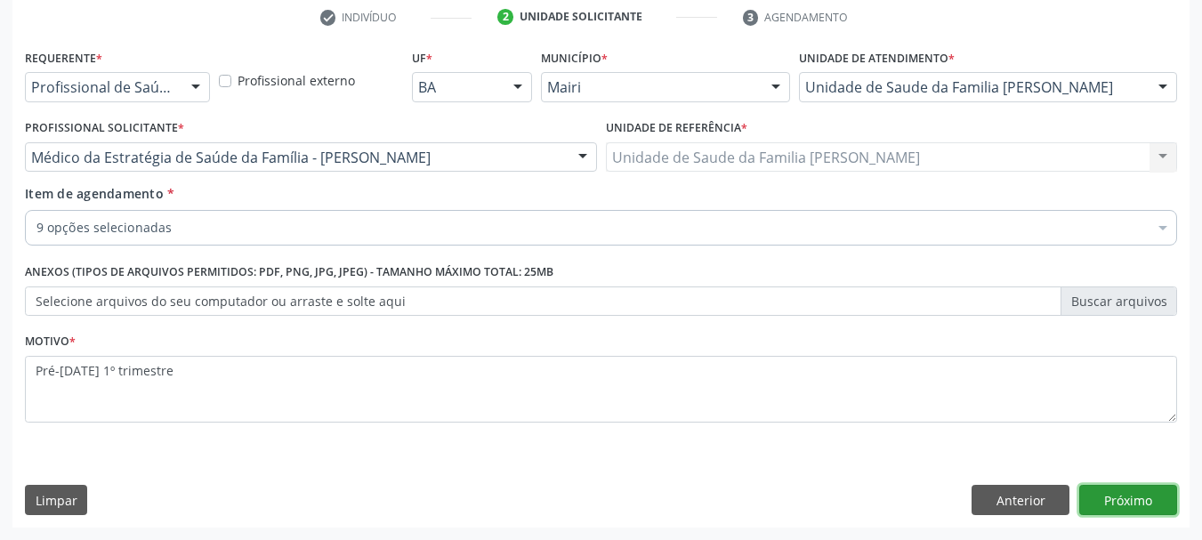
click at [1133, 496] on button "Próximo" at bounding box center [1128, 500] width 98 height 30
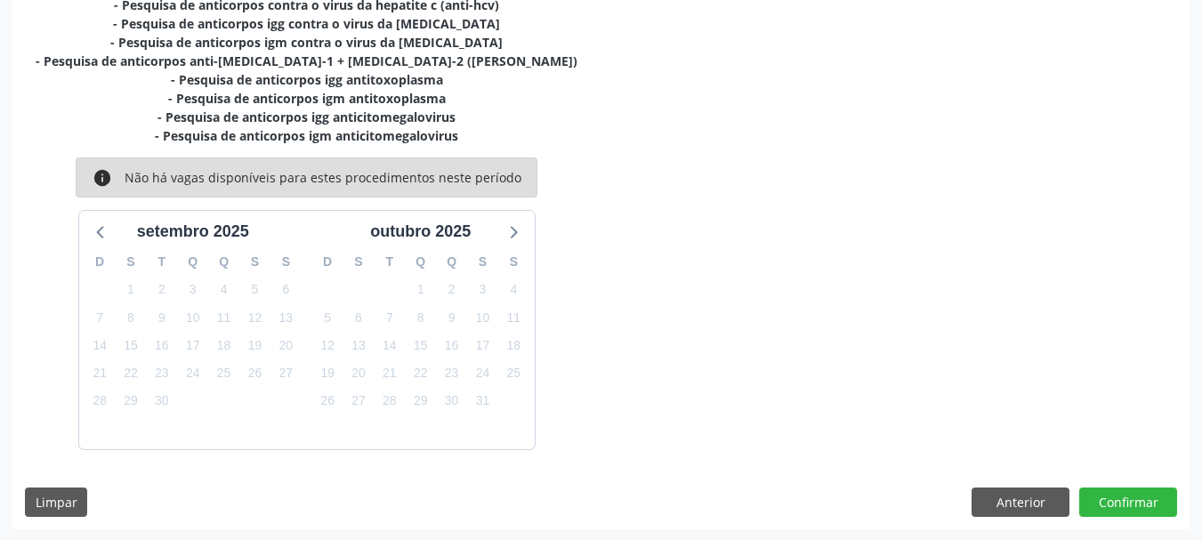
scroll to position [436, 0]
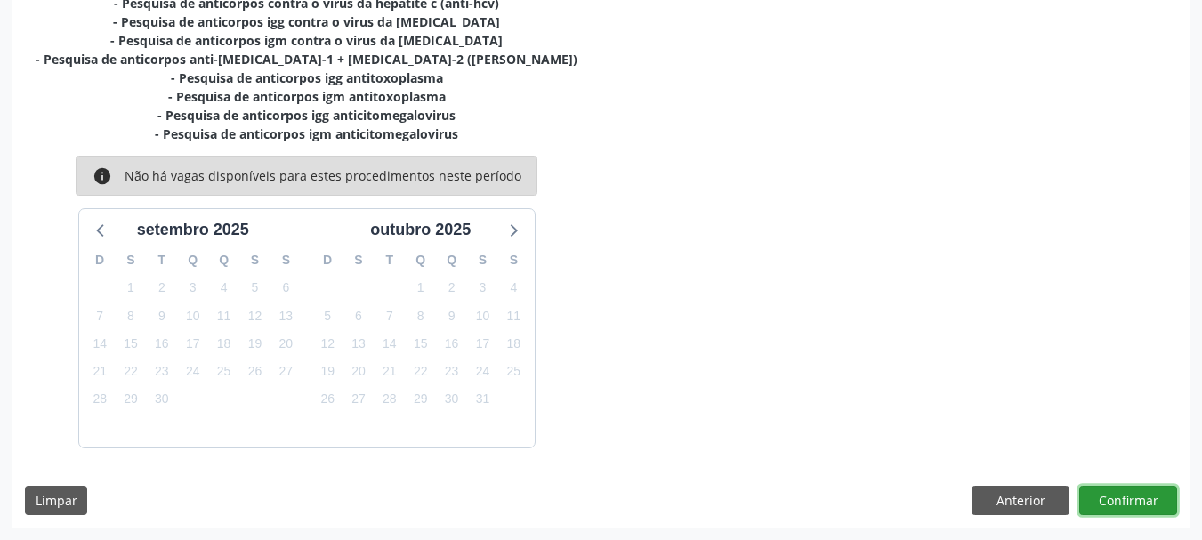
click at [1127, 507] on button "Confirmar" at bounding box center [1128, 501] width 98 height 30
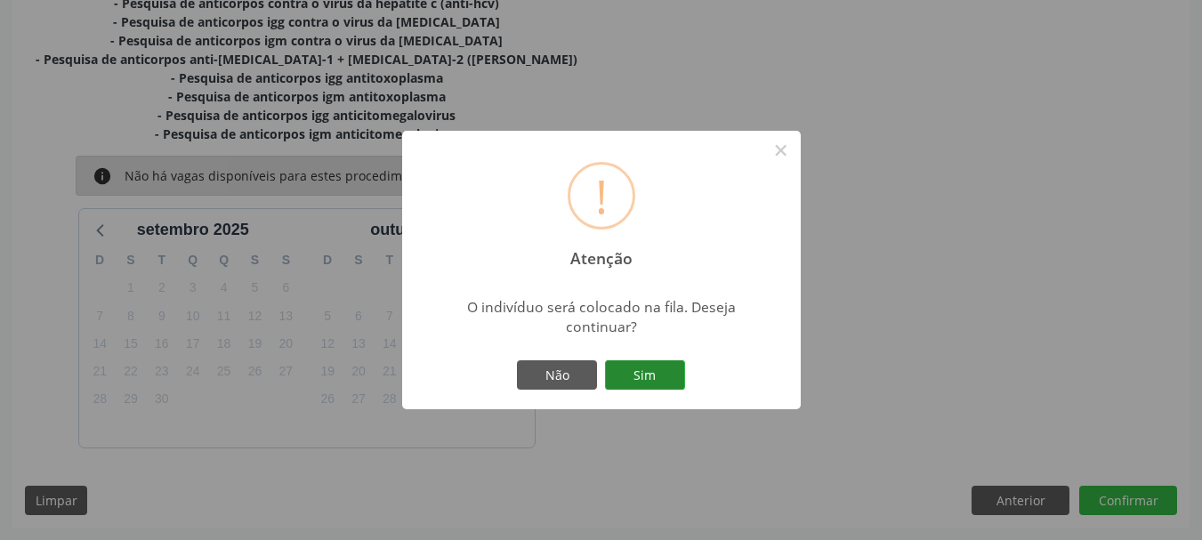
click at [640, 384] on button "Sim" at bounding box center [645, 375] width 80 height 30
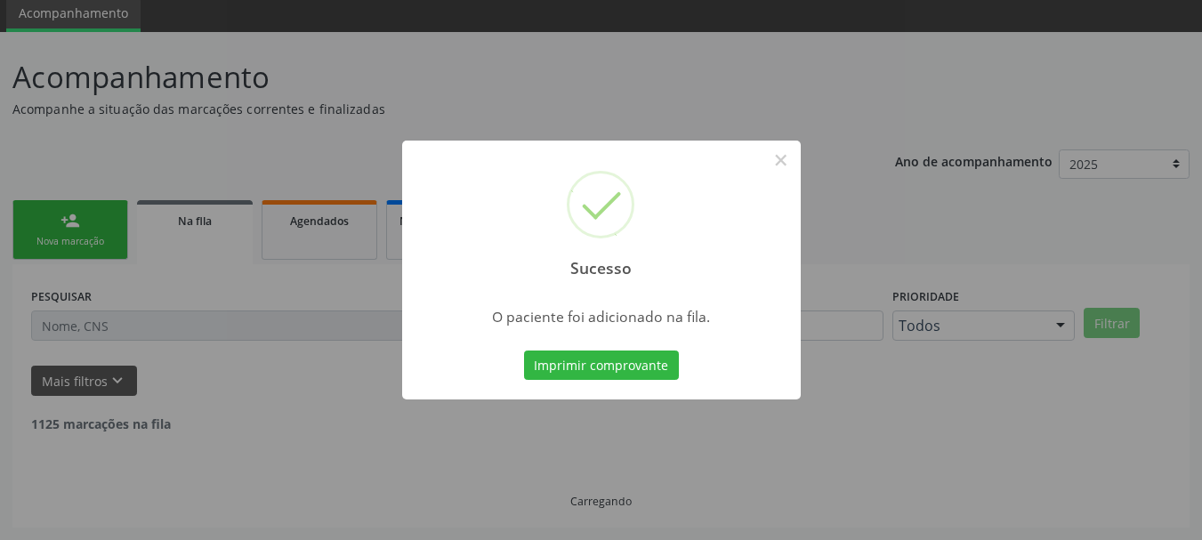
scroll to position [47, 0]
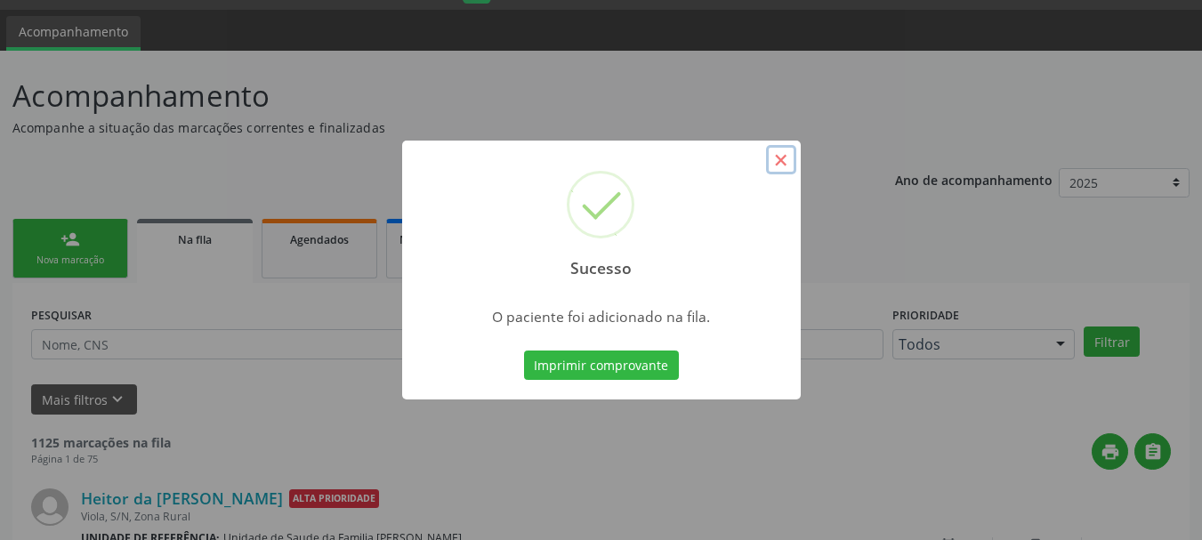
click at [786, 167] on button "×" at bounding box center [781, 160] width 30 height 30
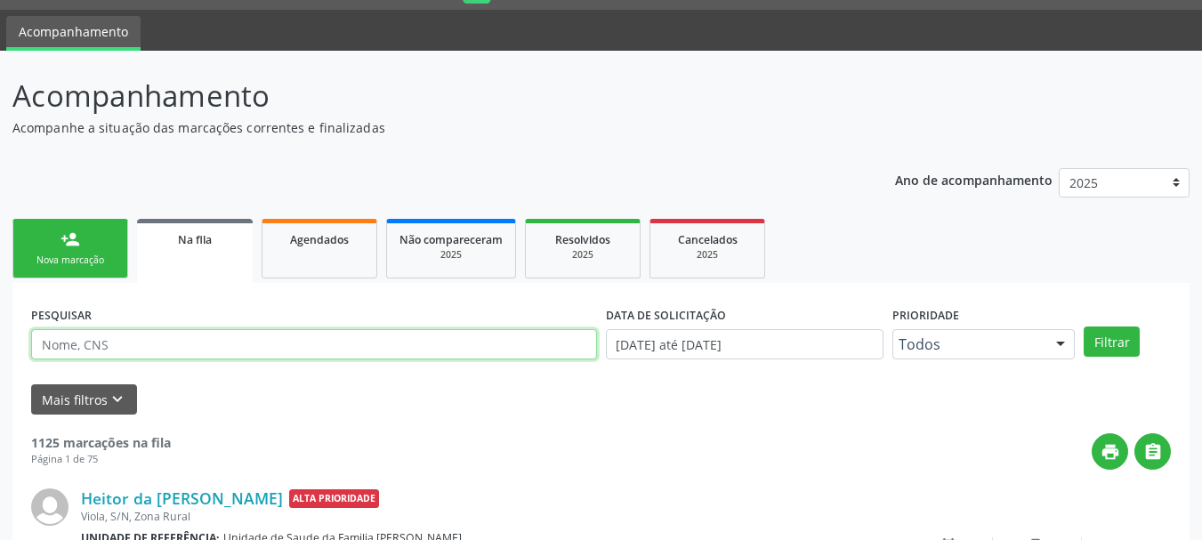
click at [77, 342] on input "text" at bounding box center [314, 344] width 566 height 30
type input "alessia silva santos"
click at [1084, 326] on button "Filtrar" at bounding box center [1112, 341] width 56 height 30
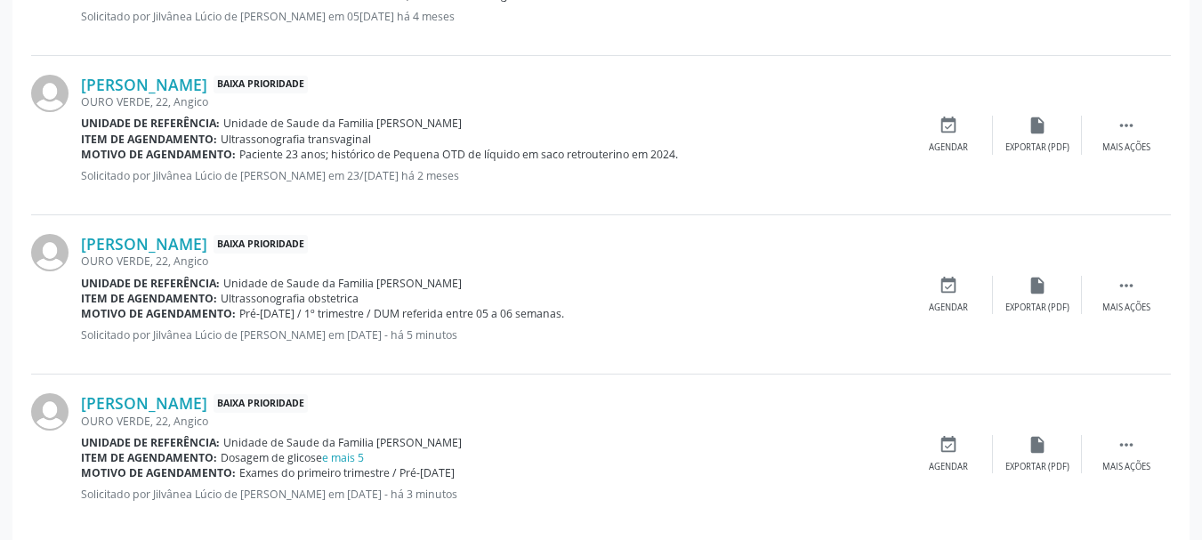
scroll to position [1139, 0]
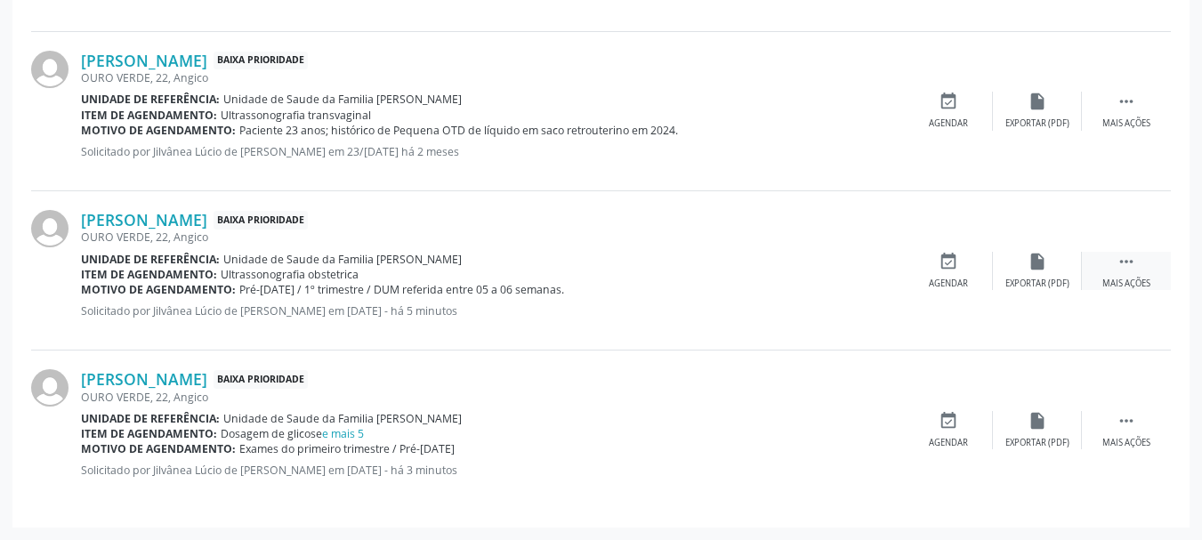
click at [1122, 267] on icon "" at bounding box center [1126, 262] width 20 height 20
click at [1034, 276] on div "edit Editar" at bounding box center [1037, 271] width 89 height 38
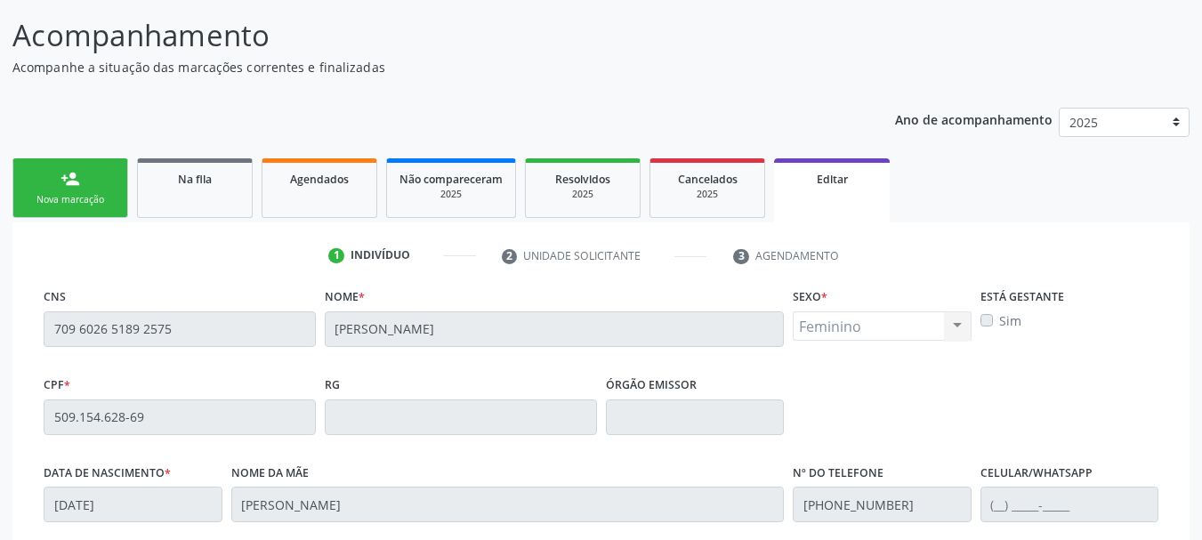
scroll to position [267, 0]
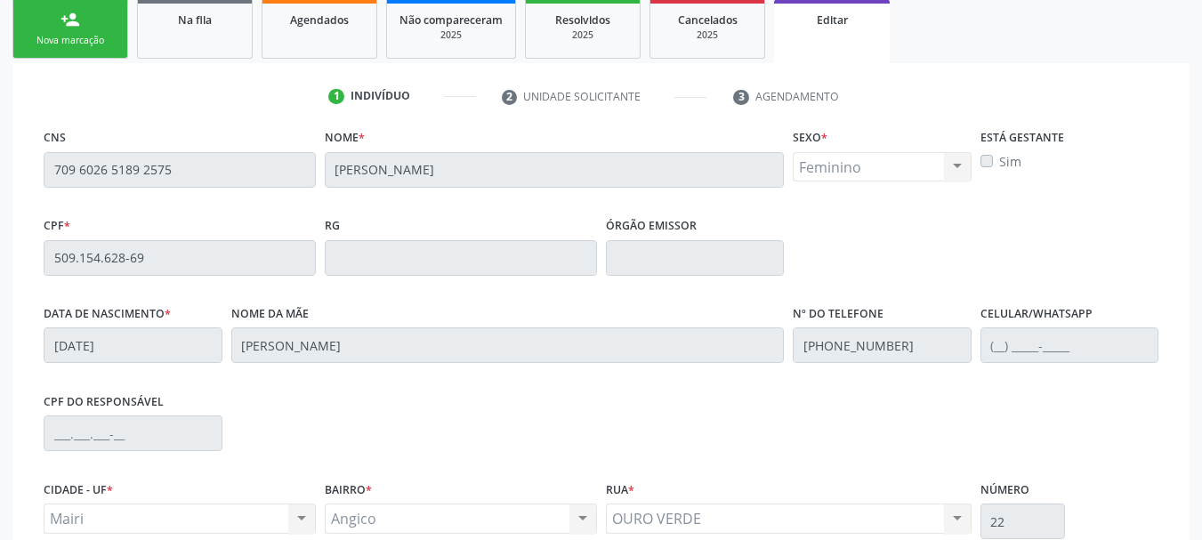
click at [999, 165] on label "Sim" at bounding box center [1010, 161] width 22 height 19
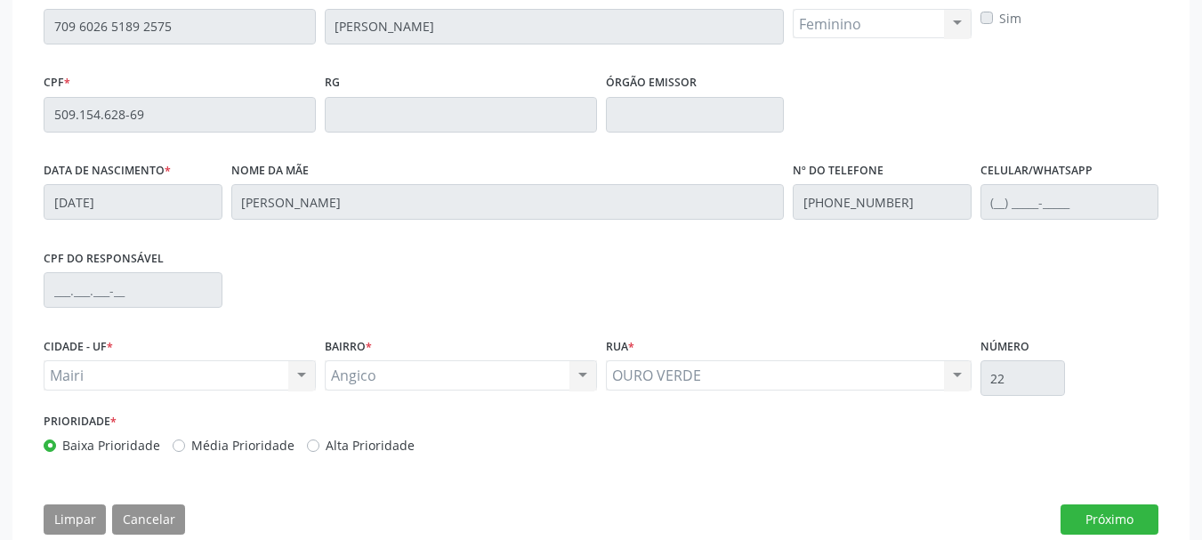
scroll to position [93, 0]
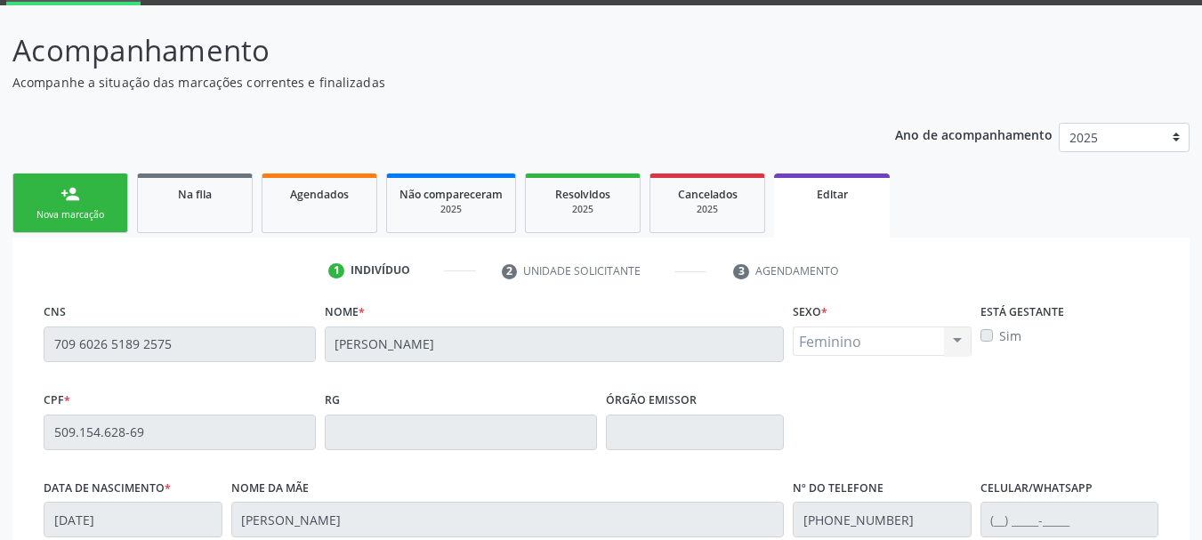
click at [994, 334] on div "Sim" at bounding box center [1069, 335] width 179 height 19
click at [999, 332] on label "Sim" at bounding box center [1010, 335] width 22 height 19
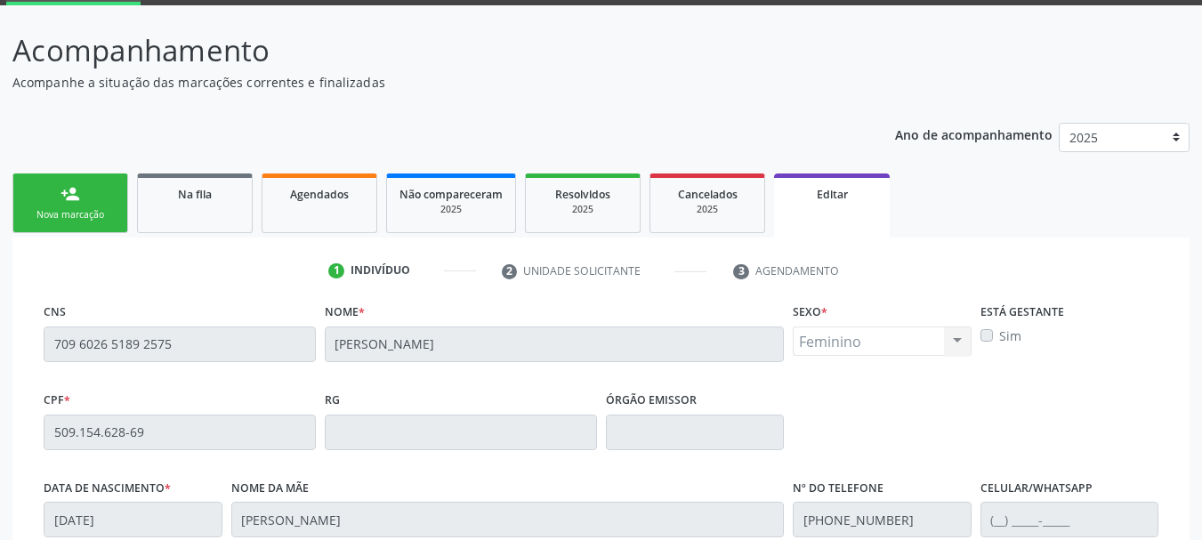
click at [999, 332] on label "Sim" at bounding box center [1010, 335] width 22 height 19
click at [1010, 386] on div "Está gestante Sim" at bounding box center [1070, 343] width 188 height 88
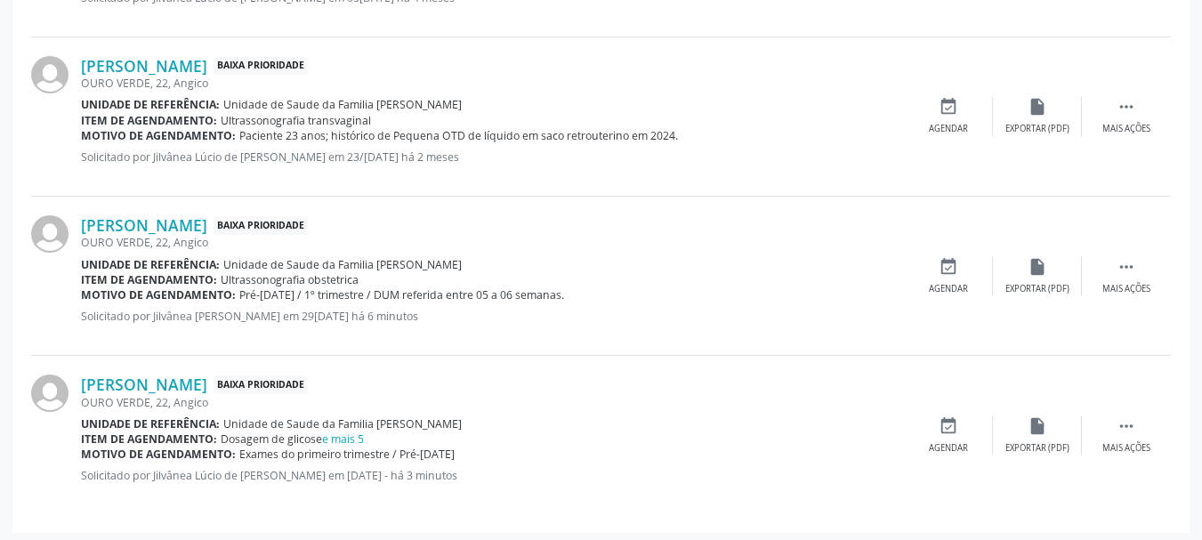
scroll to position [1101, 0]
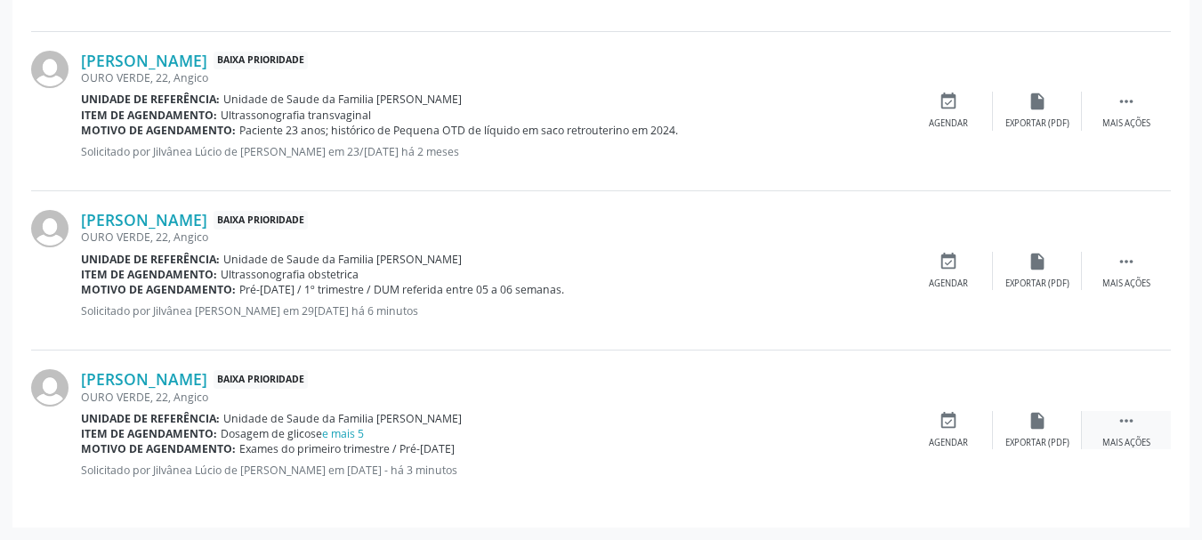
click at [1120, 437] on div "Mais ações" at bounding box center [1126, 443] width 48 height 12
click at [1130, 270] on icon "" at bounding box center [1126, 262] width 20 height 20
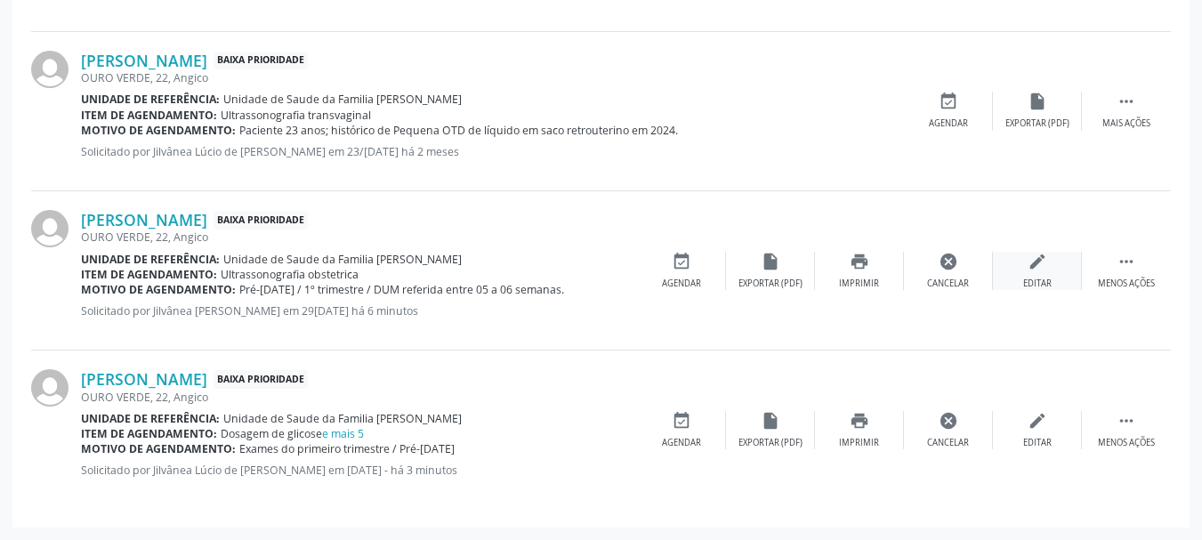
click at [1026, 278] on div "Editar" at bounding box center [1037, 284] width 28 height 12
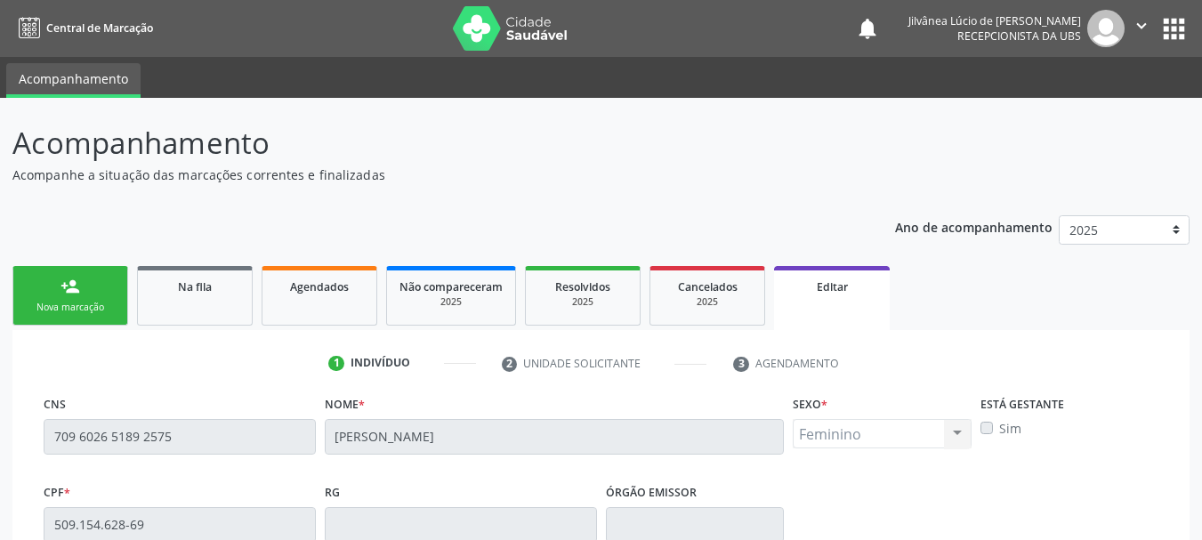
scroll to position [356, 0]
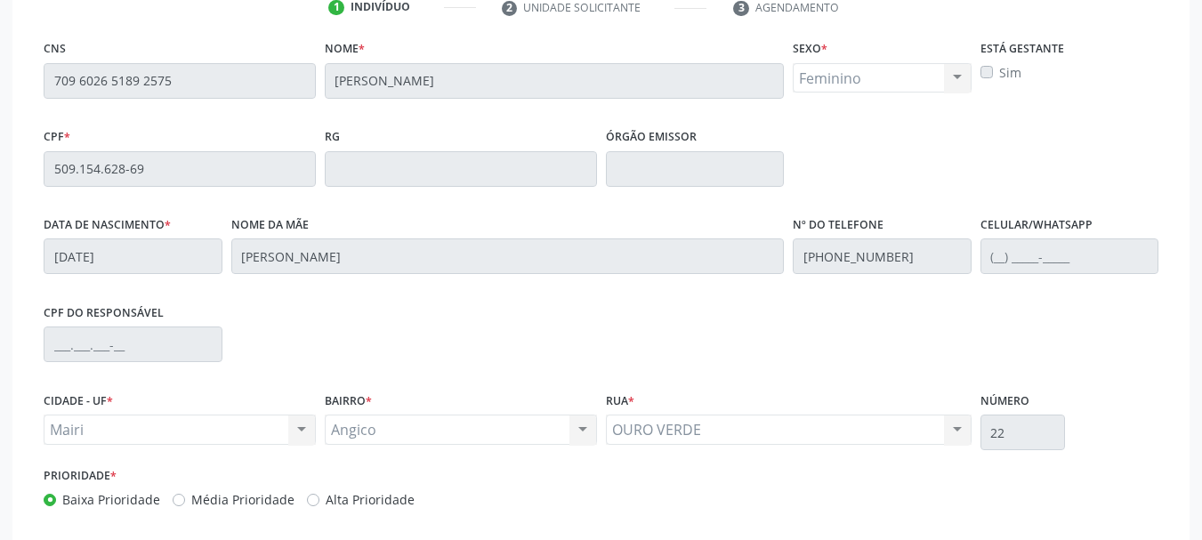
click at [999, 70] on label "Sim" at bounding box center [1010, 72] width 22 height 19
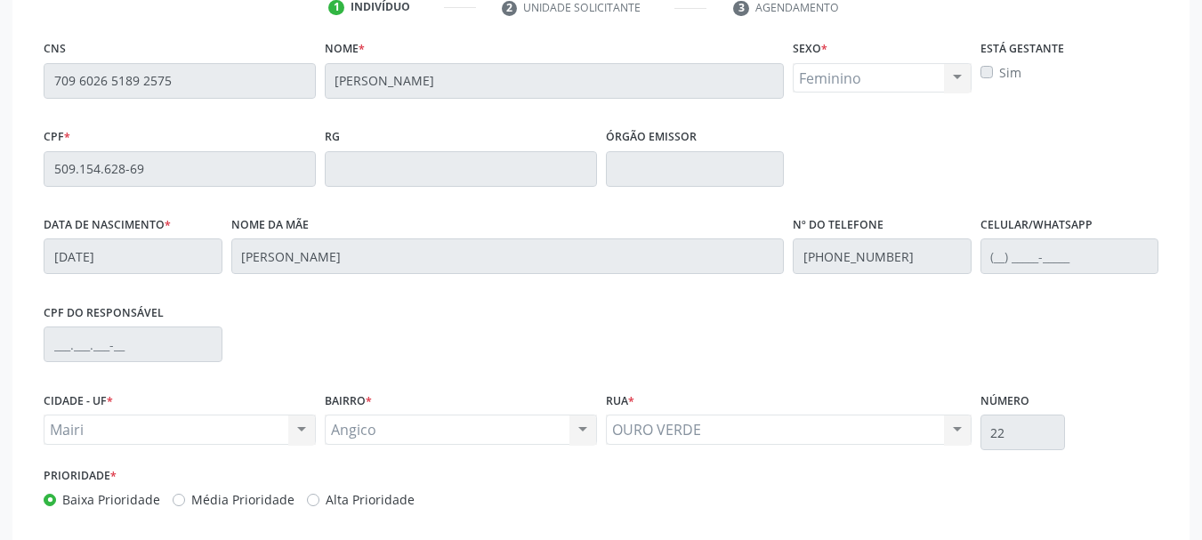
click at [999, 70] on label "Sim" at bounding box center [1010, 72] width 22 height 19
click at [1012, 89] on div "Está gestante Sim" at bounding box center [1070, 80] width 188 height 88
click at [993, 70] on div "Sim" at bounding box center [1069, 72] width 179 height 19
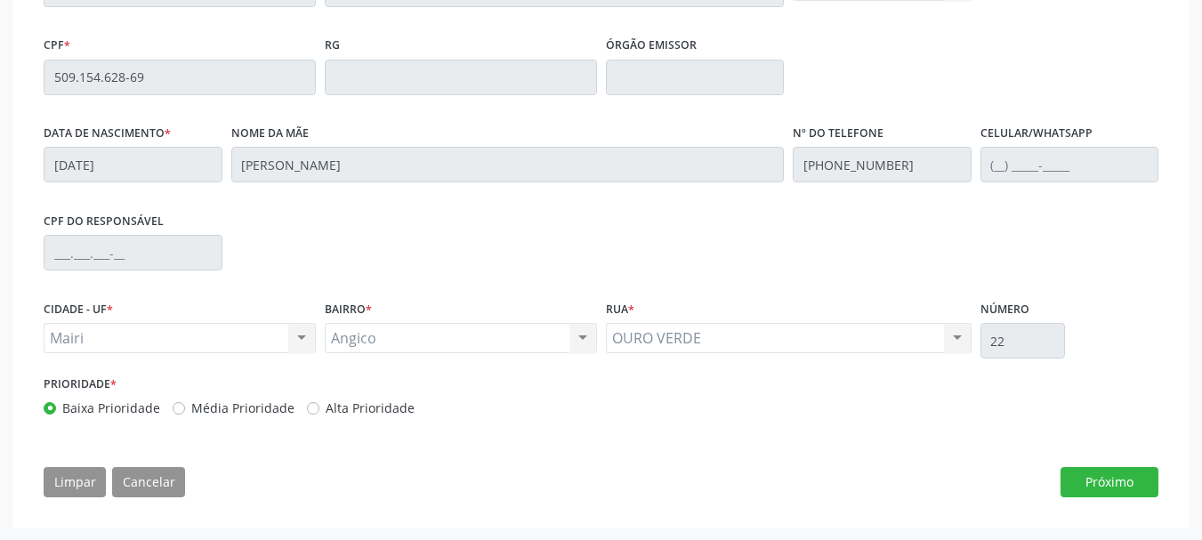
scroll to position [0, 0]
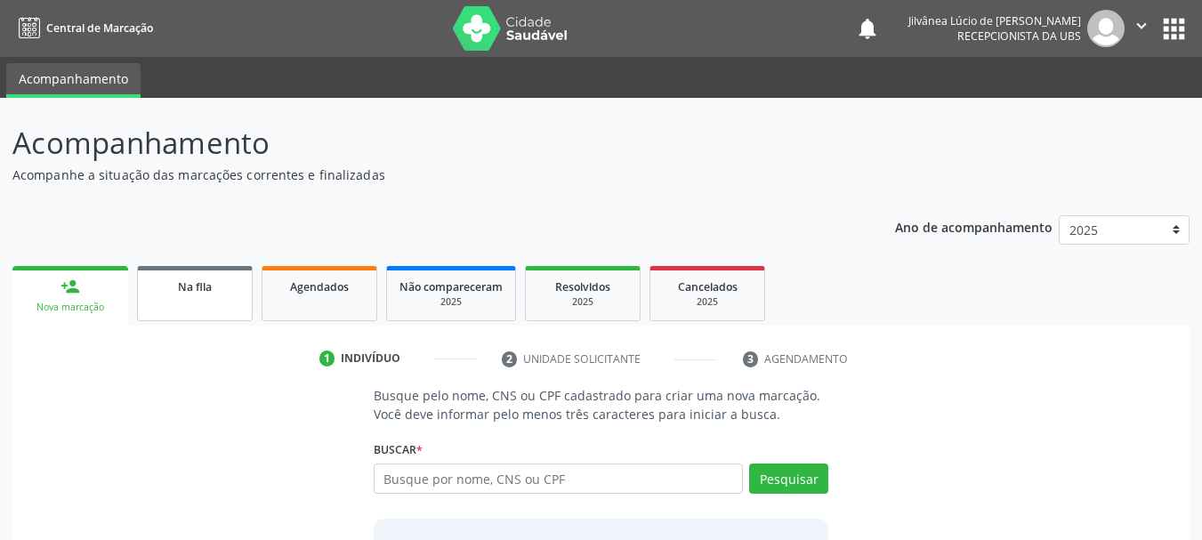
click at [171, 286] on div "Na fila" at bounding box center [194, 286] width 89 height 19
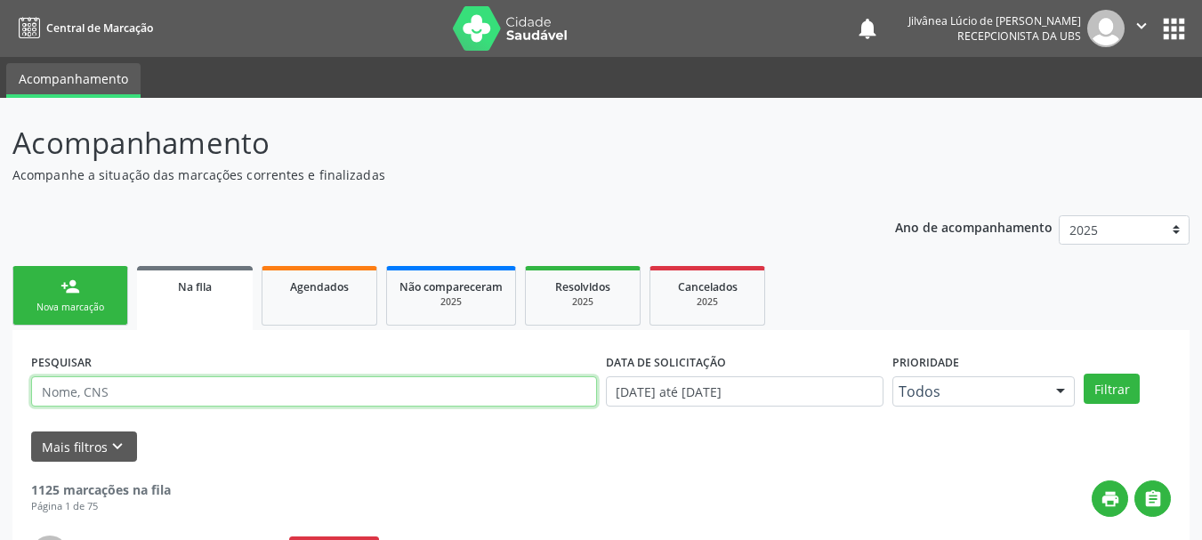
click at [314, 391] on input "text" at bounding box center [314, 391] width 566 height 30
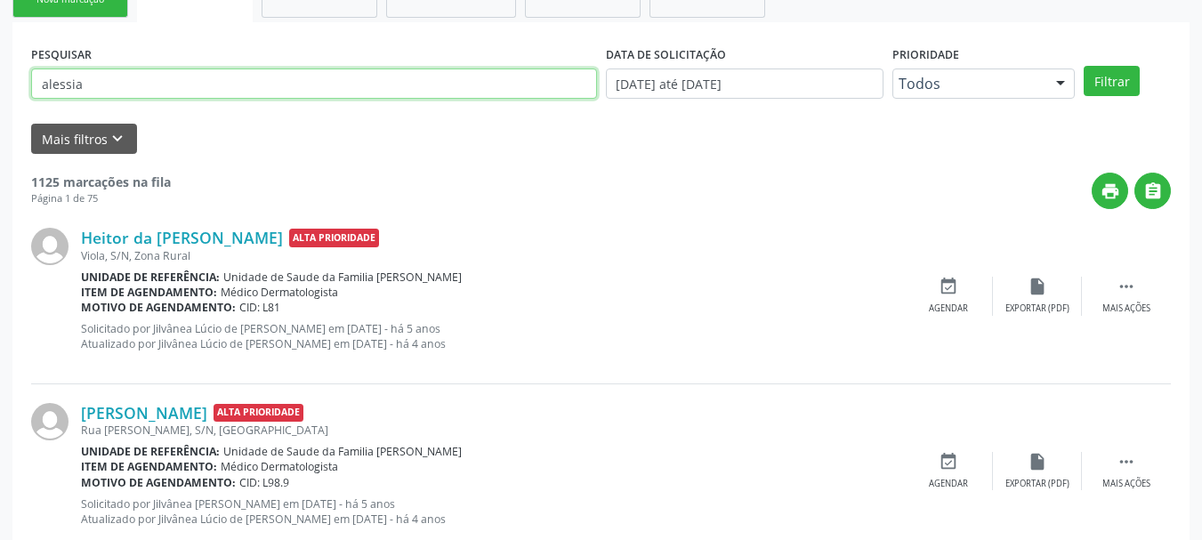
scroll to position [178, 0]
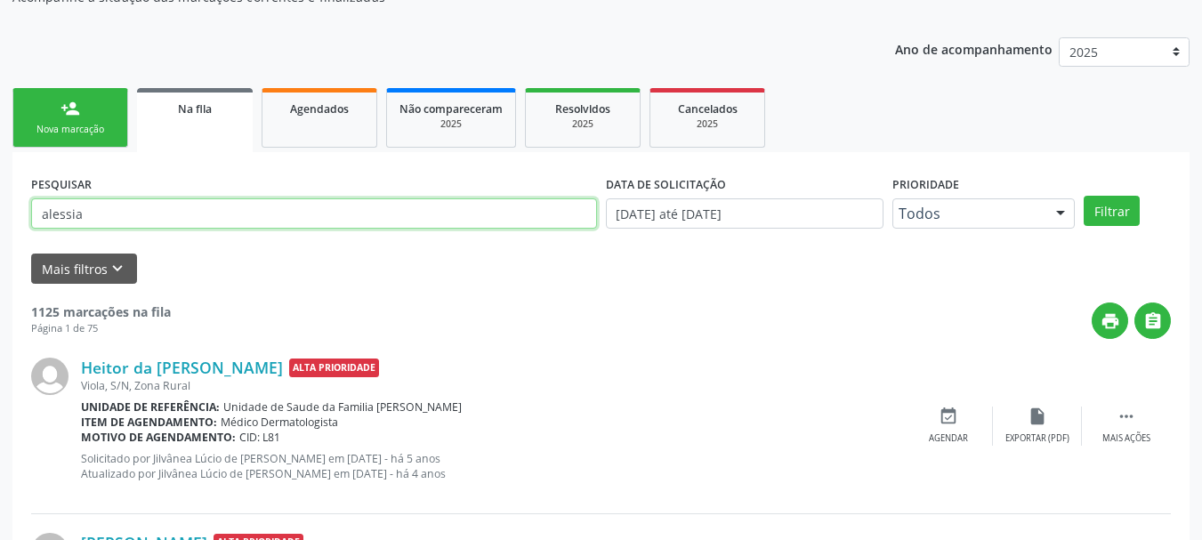
click at [100, 212] on input "alessia" at bounding box center [314, 213] width 566 height 30
type input "[PERSON_NAME]"
click at [1084, 196] on button "Filtrar" at bounding box center [1112, 211] width 56 height 30
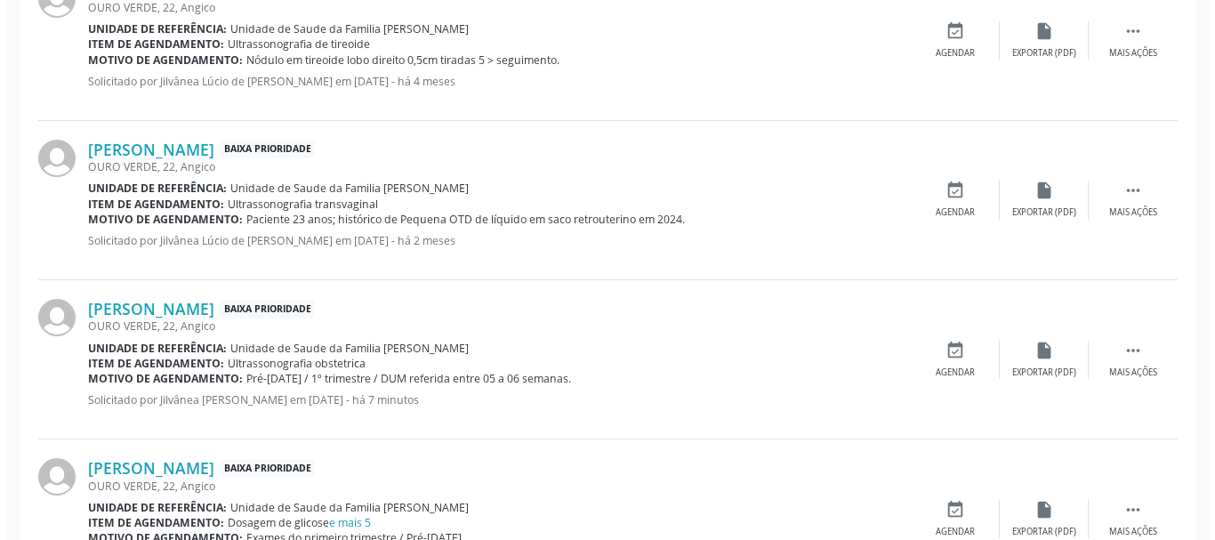
scroll to position [1139, 0]
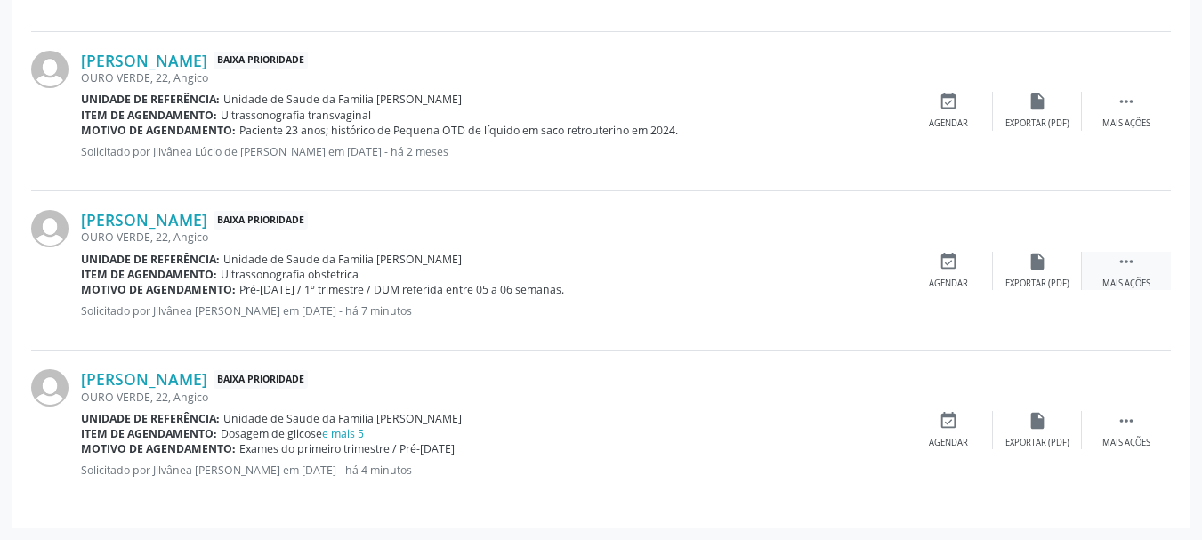
click at [1137, 269] on div " Mais ações" at bounding box center [1126, 271] width 89 height 38
click at [939, 263] on icon "cancel" at bounding box center [949, 262] width 20 height 20
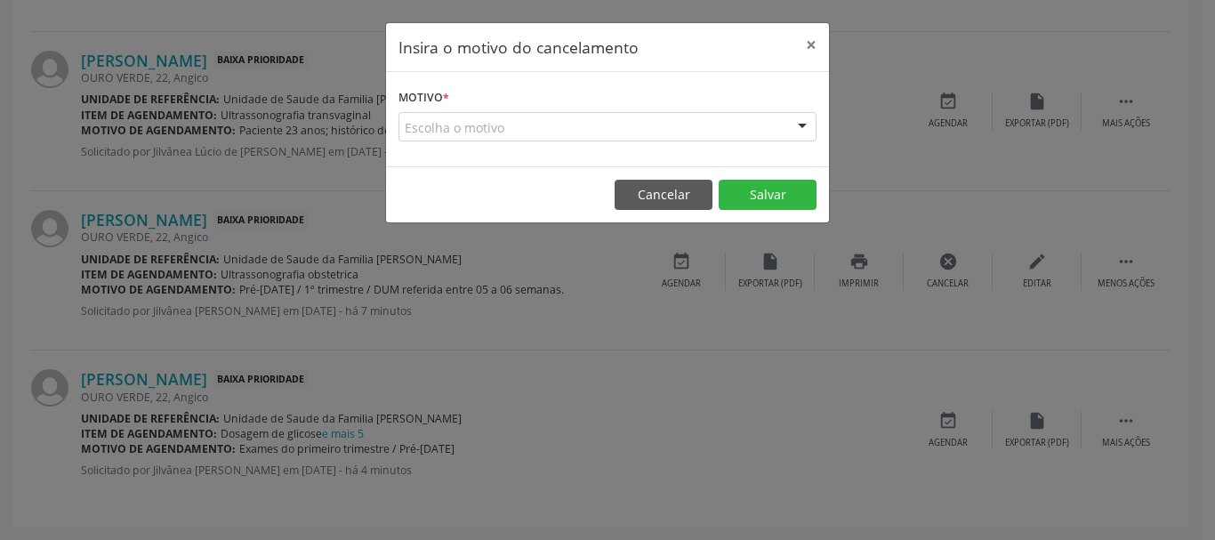
click at [481, 124] on div "Escolha o motivo" at bounding box center [608, 127] width 418 height 30
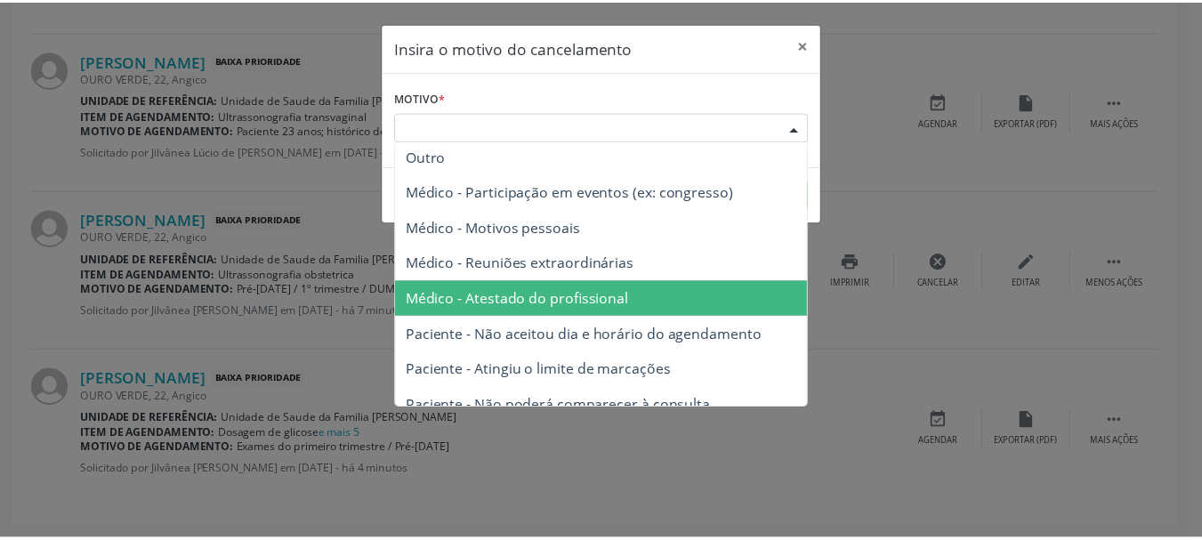
scroll to position [0, 0]
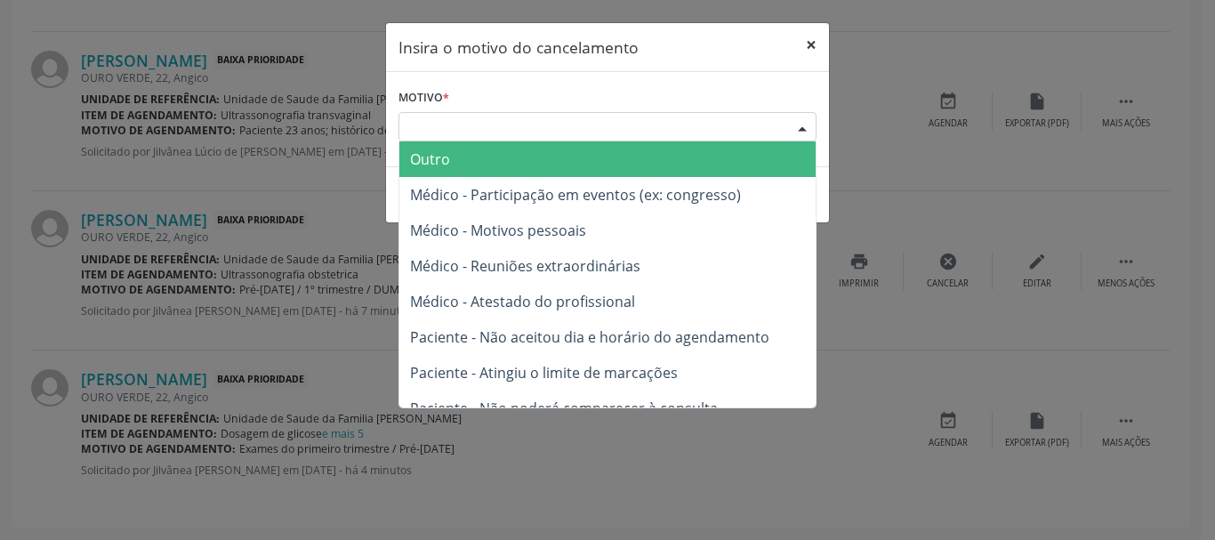
click at [801, 45] on button "×" at bounding box center [812, 45] width 36 height 44
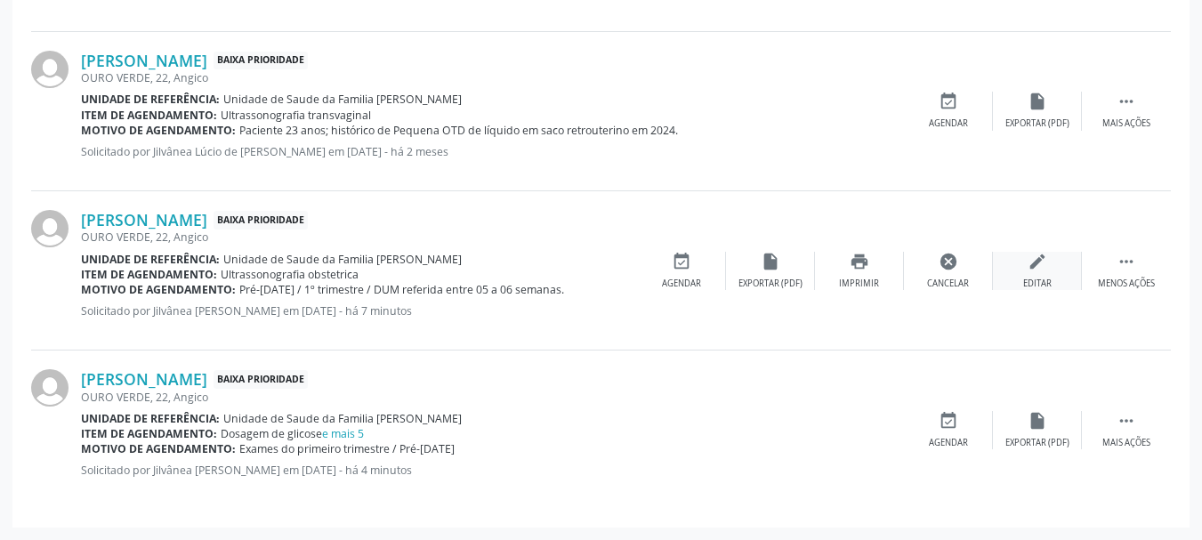
click at [1030, 262] on icon "edit" at bounding box center [1037, 262] width 20 height 20
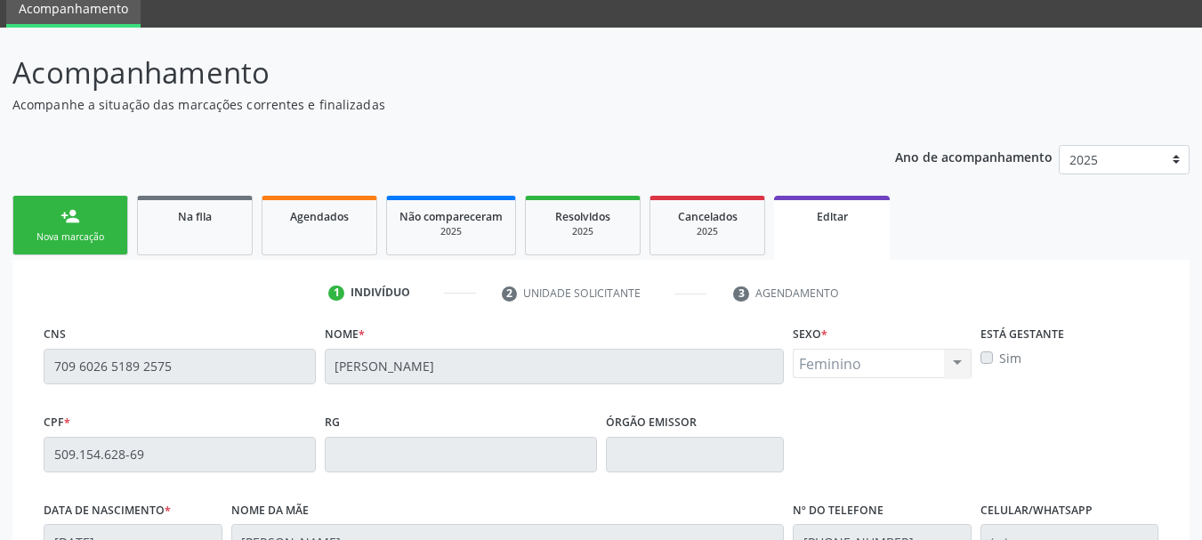
scroll to position [178, 0]
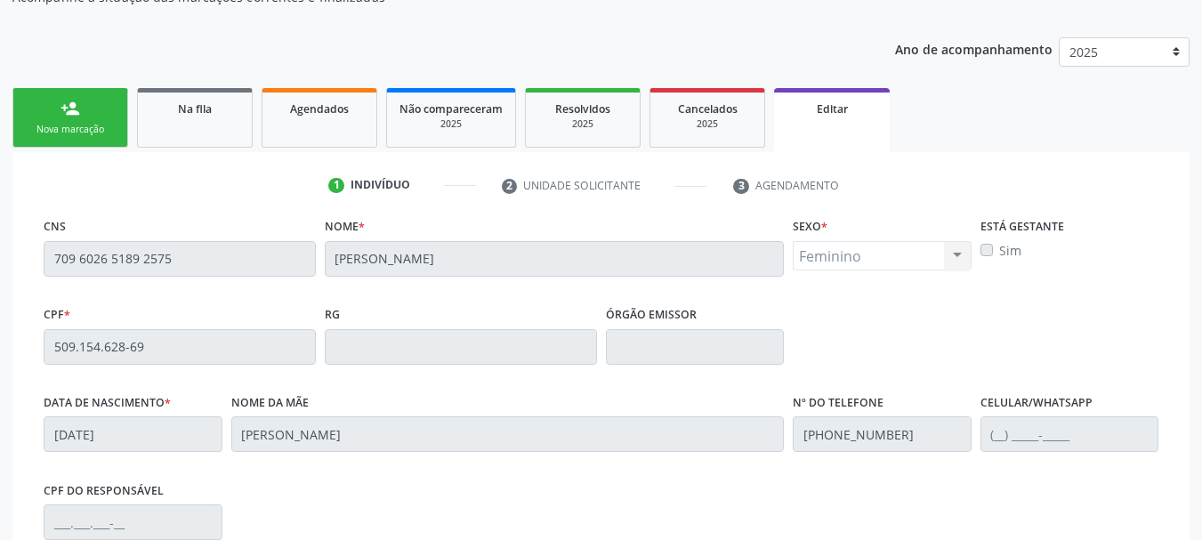
click at [999, 250] on label "Sim" at bounding box center [1010, 250] width 22 height 19
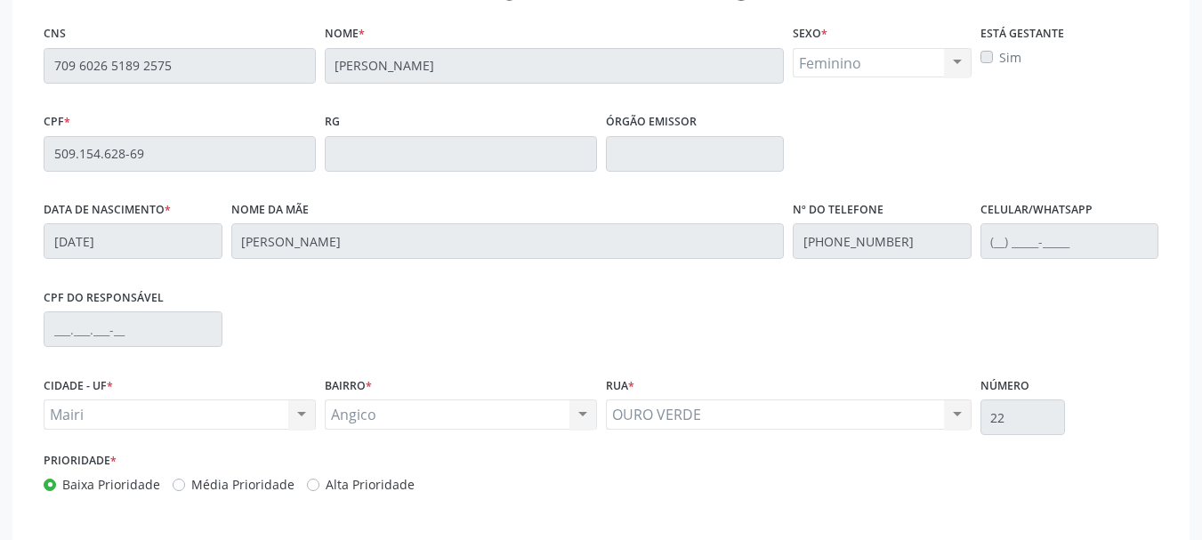
scroll to position [448, 0]
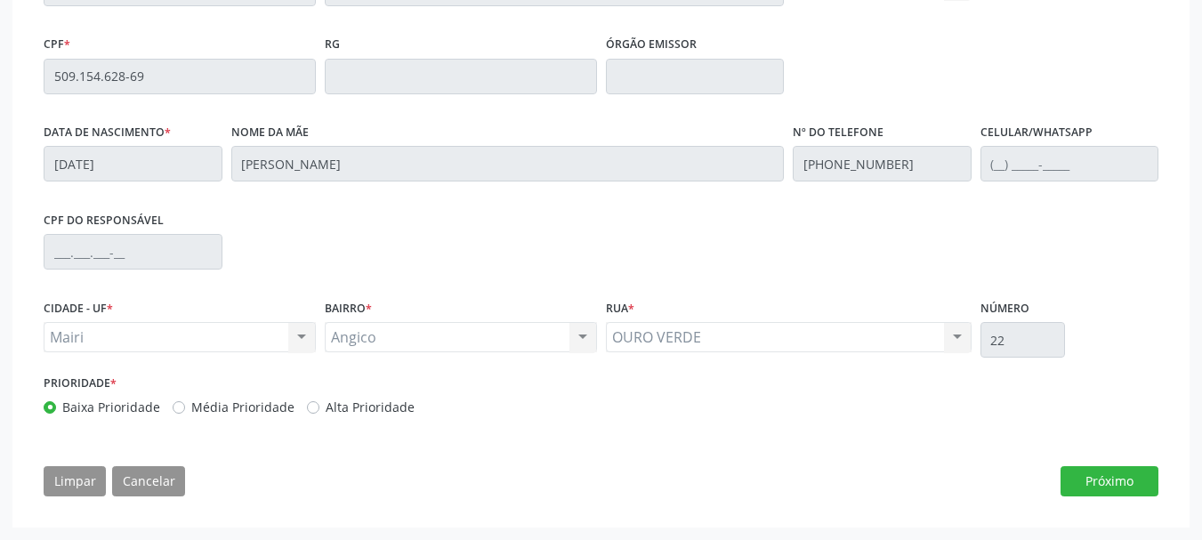
click at [326, 407] on label "Alta Prioridade" at bounding box center [370, 407] width 89 height 19
click at [310, 407] on input "Alta Prioridade" at bounding box center [313, 406] width 12 height 16
radio input "true"
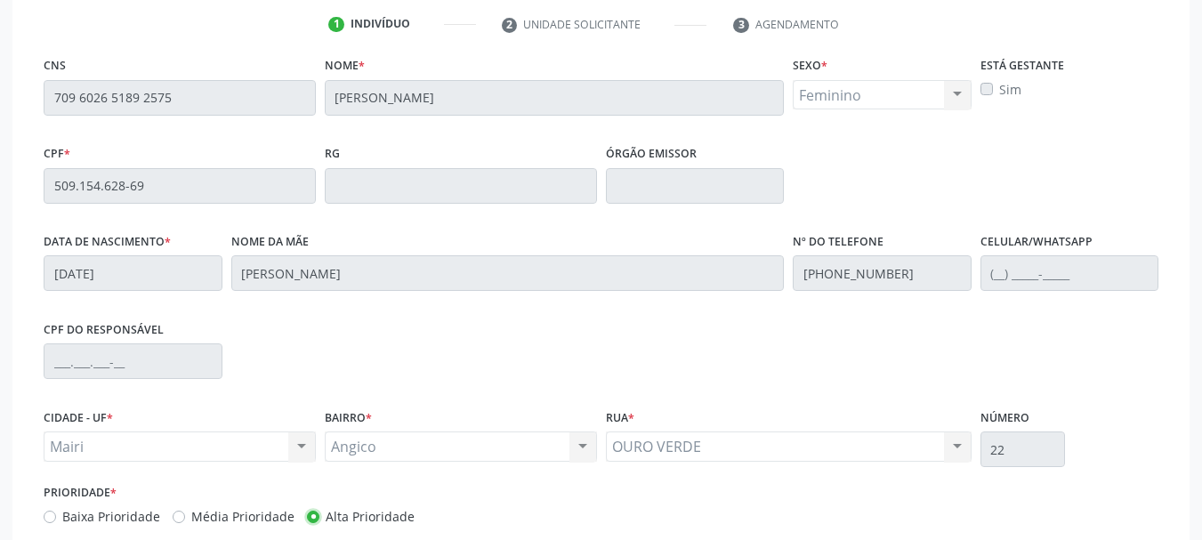
scroll to position [181, 0]
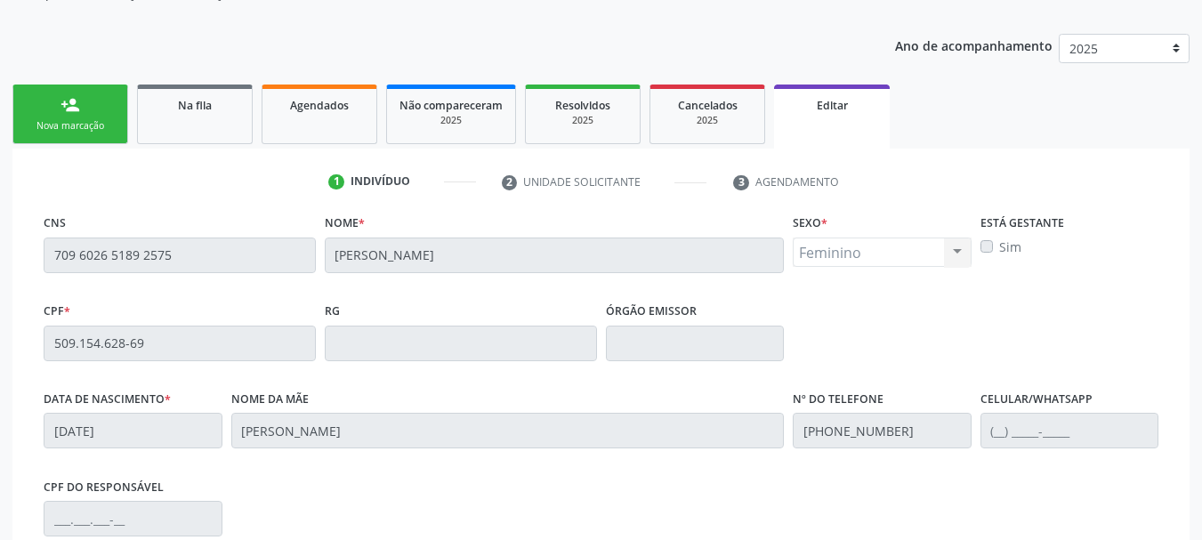
click at [999, 249] on label "Sim" at bounding box center [1010, 247] width 22 height 19
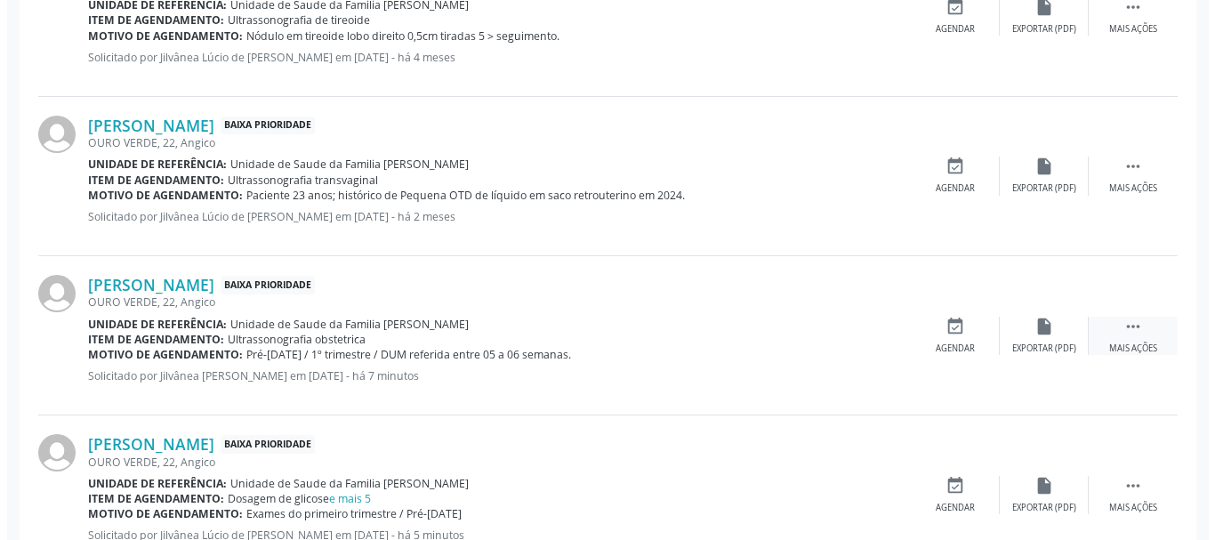
scroll to position [1068, 0]
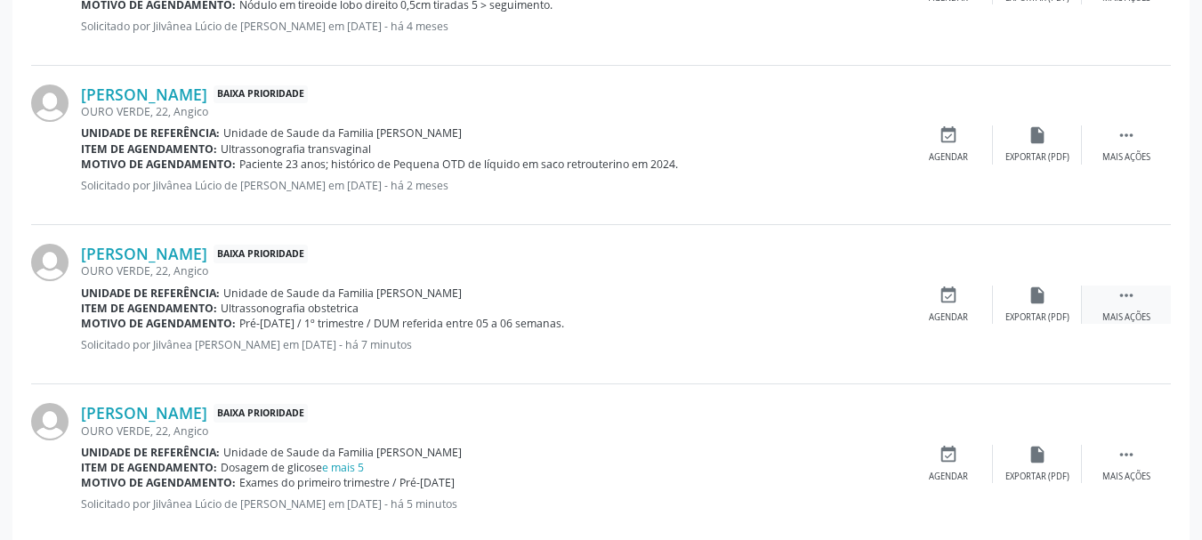
click at [1123, 297] on icon "" at bounding box center [1126, 296] width 20 height 20
click at [953, 300] on icon "cancel" at bounding box center [949, 296] width 20 height 20
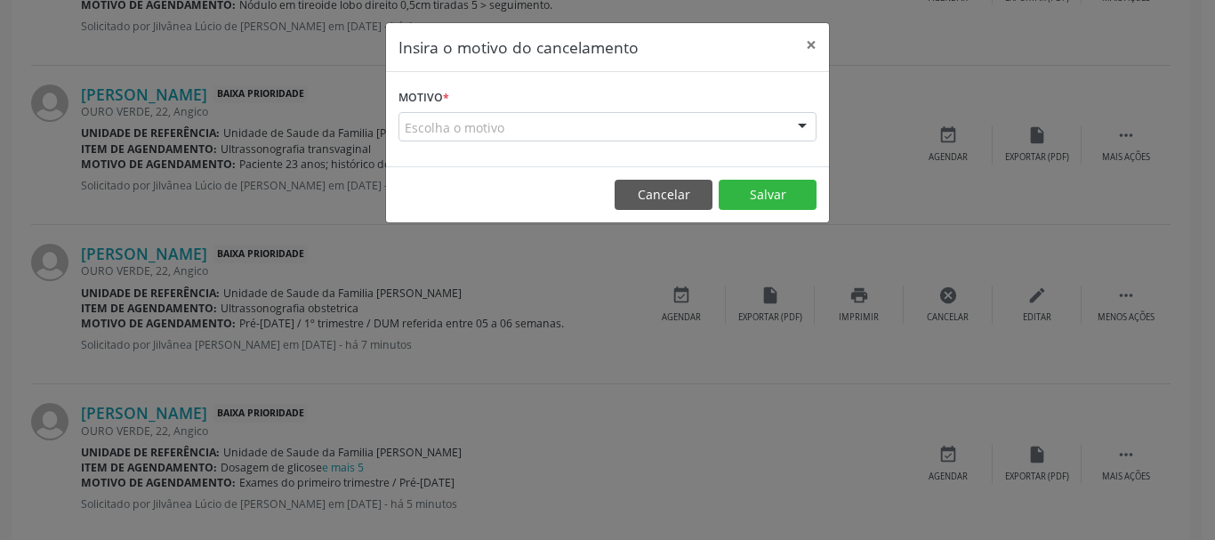
click at [413, 125] on div "Escolha o motivo" at bounding box center [608, 127] width 418 height 30
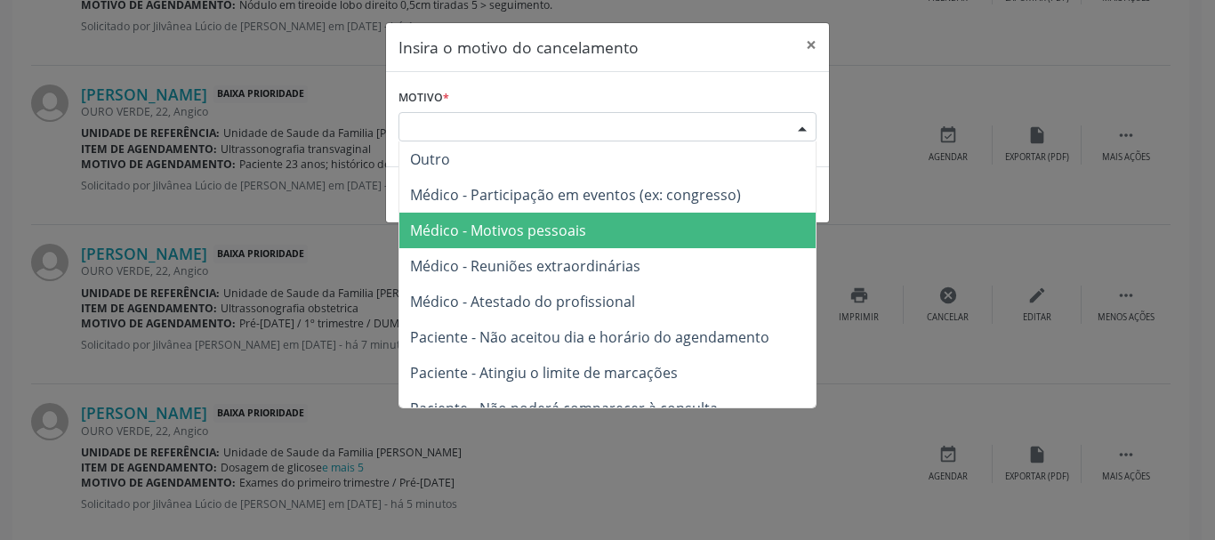
click at [479, 213] on span "Médico - Motivos pessoais" at bounding box center [607, 231] width 416 height 36
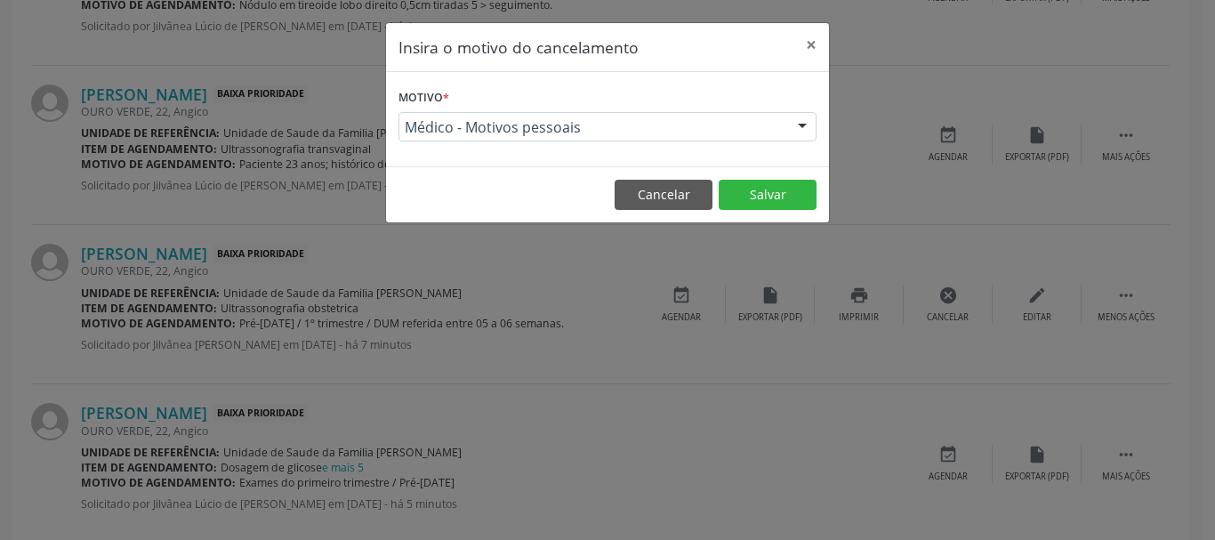
click at [661, 128] on span "Médico - Motivos pessoais" at bounding box center [592, 127] width 375 height 18
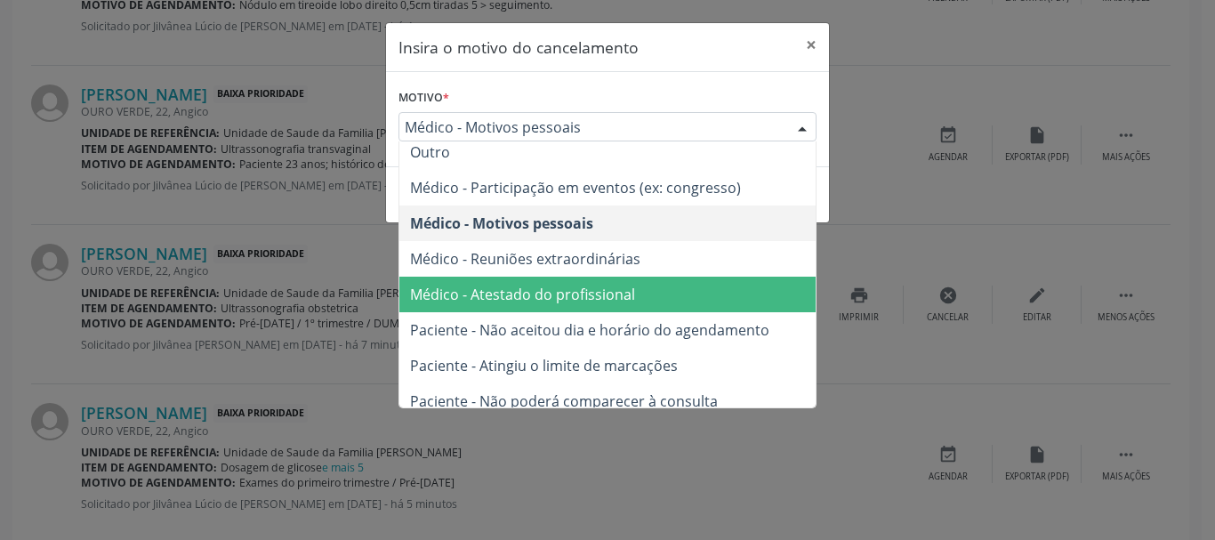
scroll to position [0, 0]
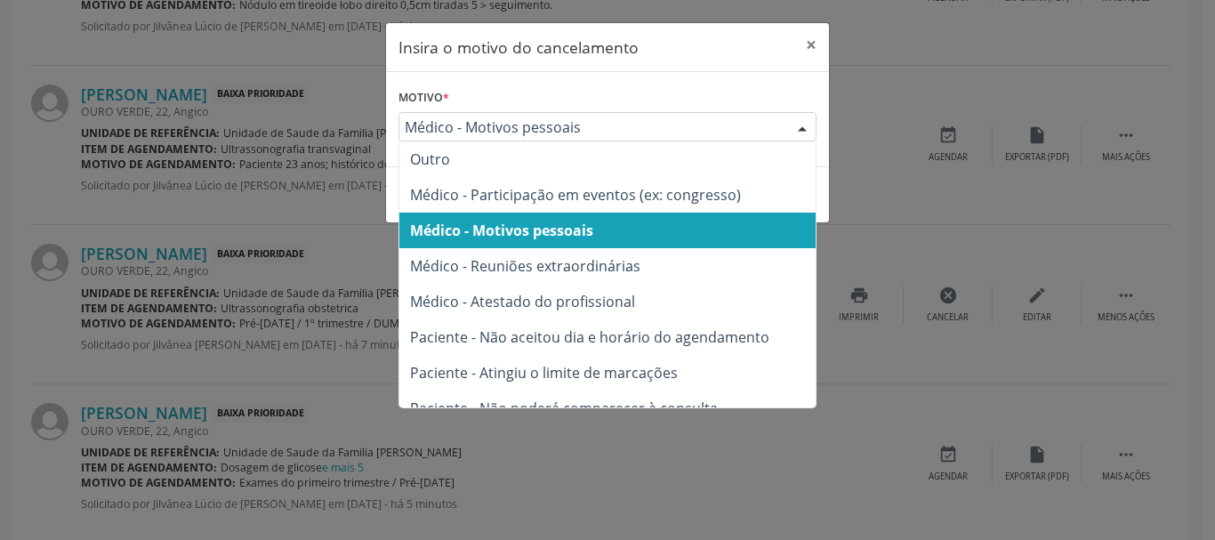
click at [547, 238] on span "Médico - Motivos pessoais" at bounding box center [501, 231] width 183 height 20
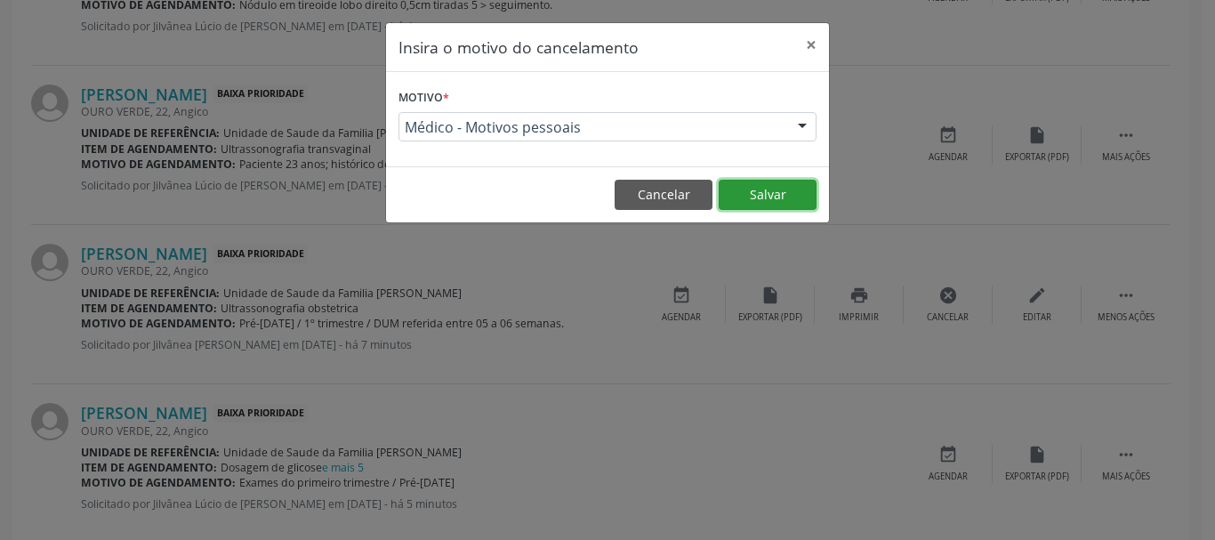
click at [765, 204] on button "Salvar" at bounding box center [768, 195] width 98 height 30
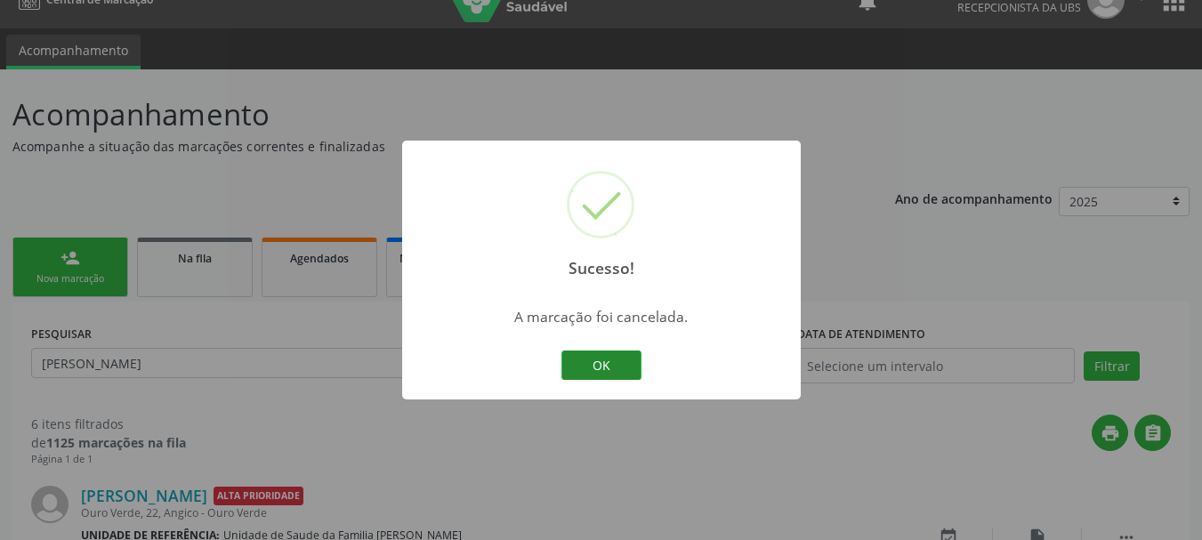
scroll to position [942, 0]
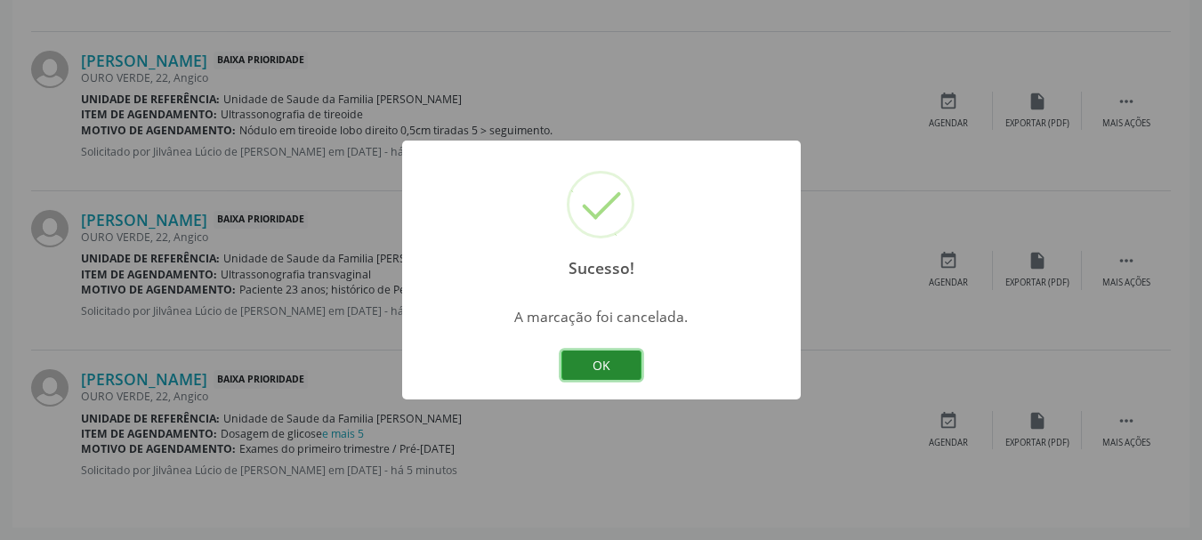
click at [578, 365] on button "OK" at bounding box center [601, 366] width 80 height 30
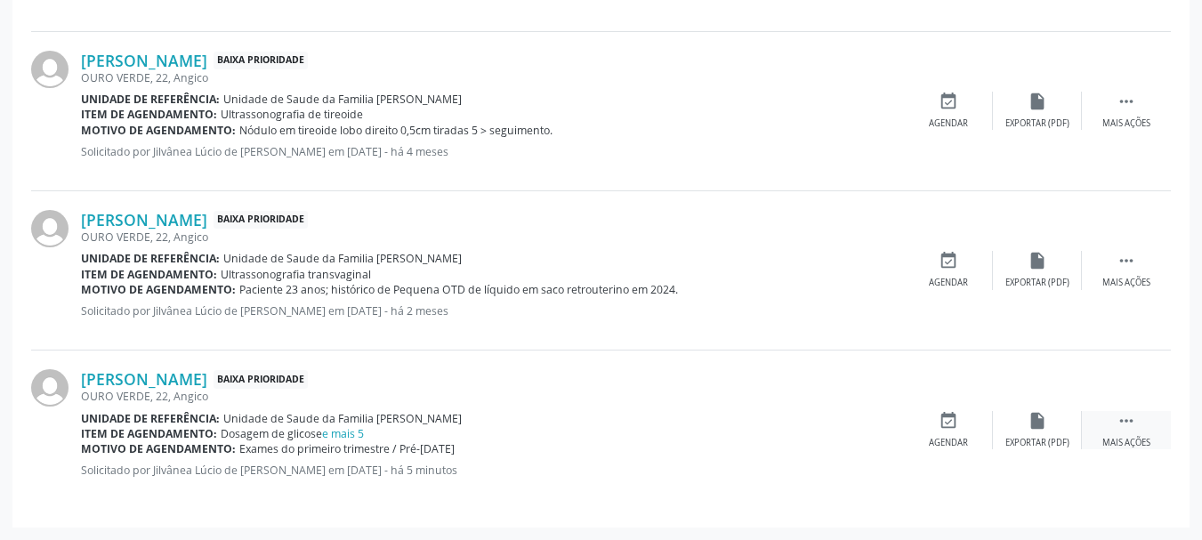
click at [1138, 421] on div " Mais ações" at bounding box center [1126, 430] width 89 height 38
click at [1034, 429] on icon "edit" at bounding box center [1037, 421] width 20 height 20
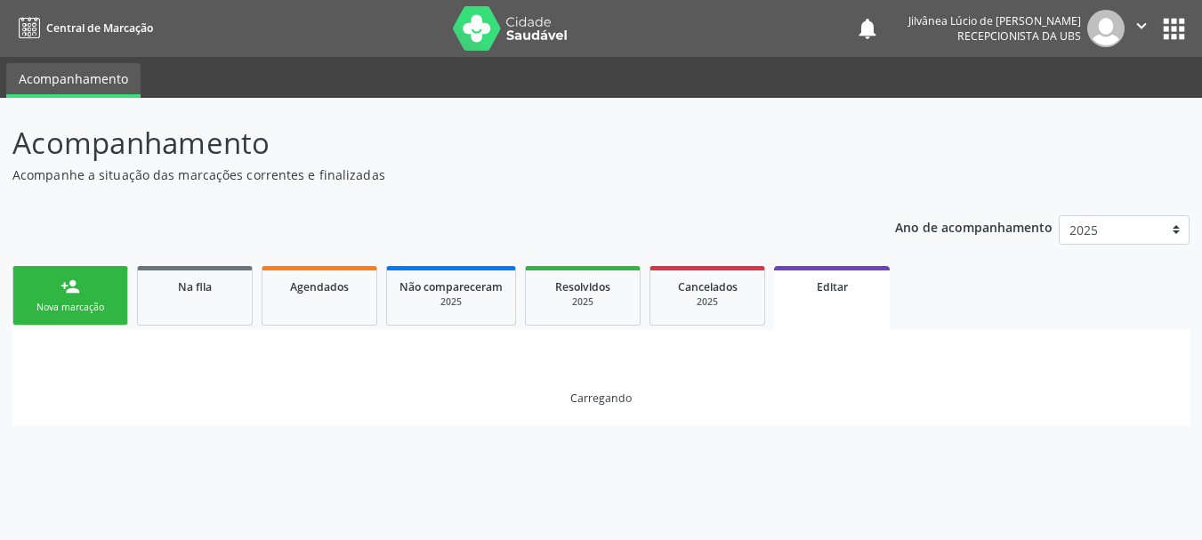
scroll to position [0, 0]
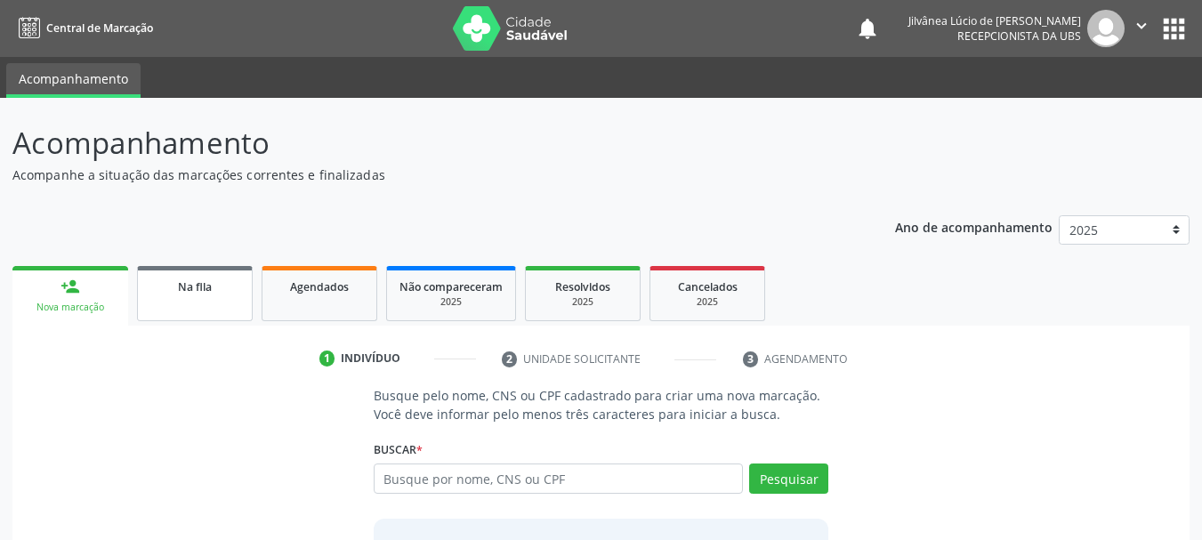
click at [189, 291] on span "Na fila" at bounding box center [195, 286] width 34 height 15
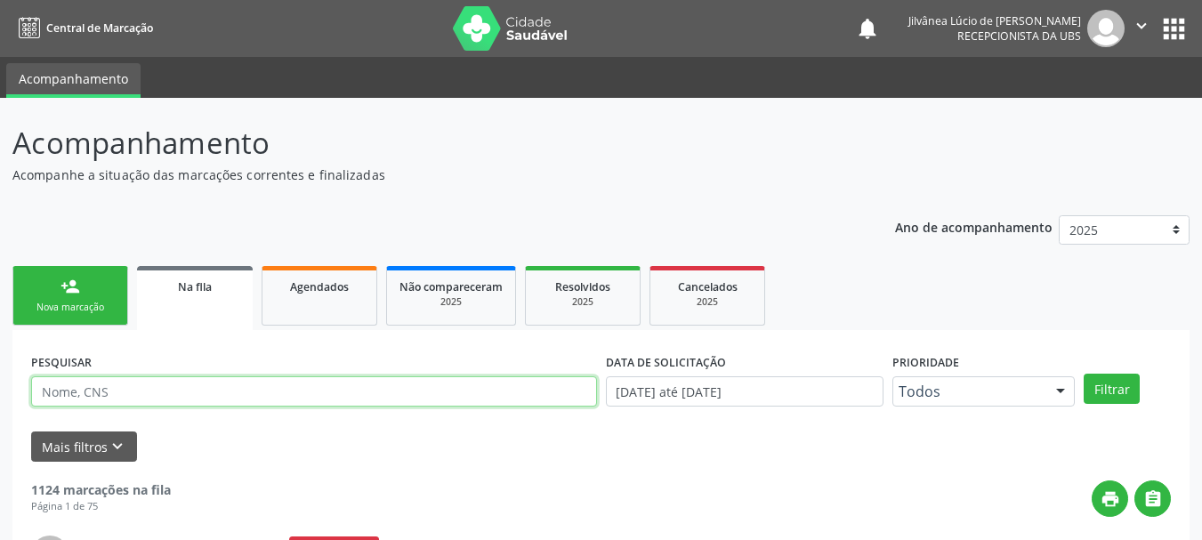
click at [246, 399] on input "text" at bounding box center [314, 391] width 566 height 30
type input "alessia"
click at [1084, 374] on button "Filtrar" at bounding box center [1112, 389] width 56 height 30
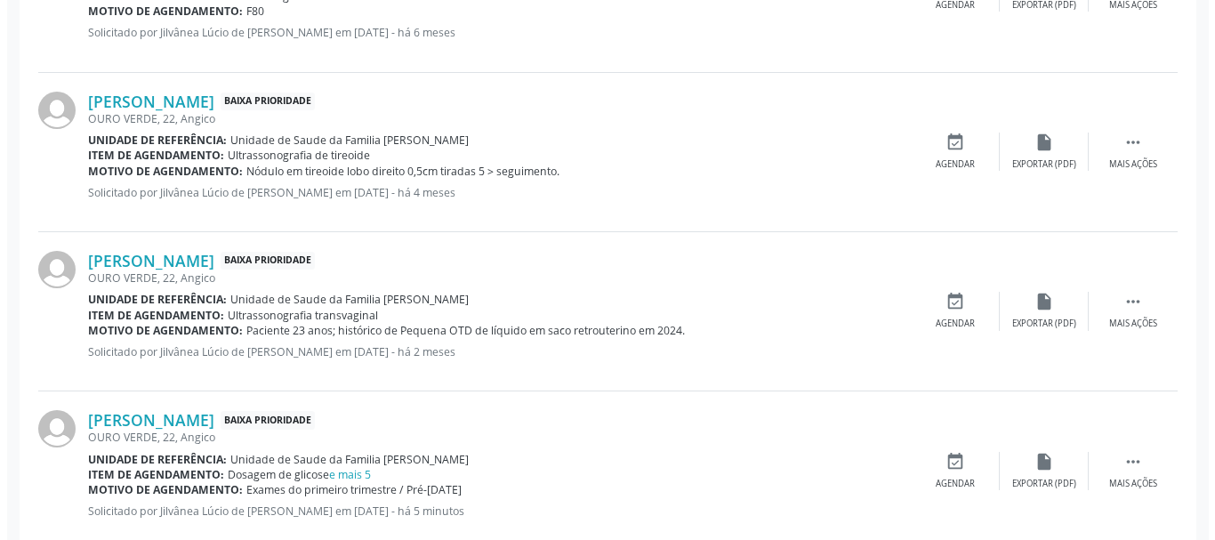
scroll to position [979, 0]
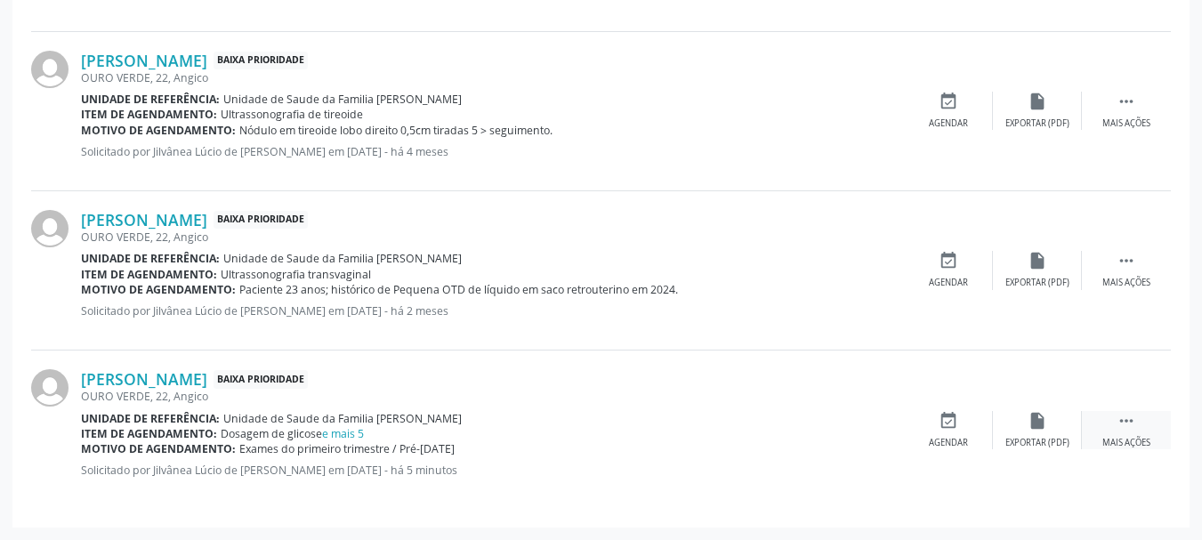
click at [1134, 418] on icon "" at bounding box center [1126, 421] width 20 height 20
click at [953, 424] on icon "cancel" at bounding box center [949, 421] width 20 height 20
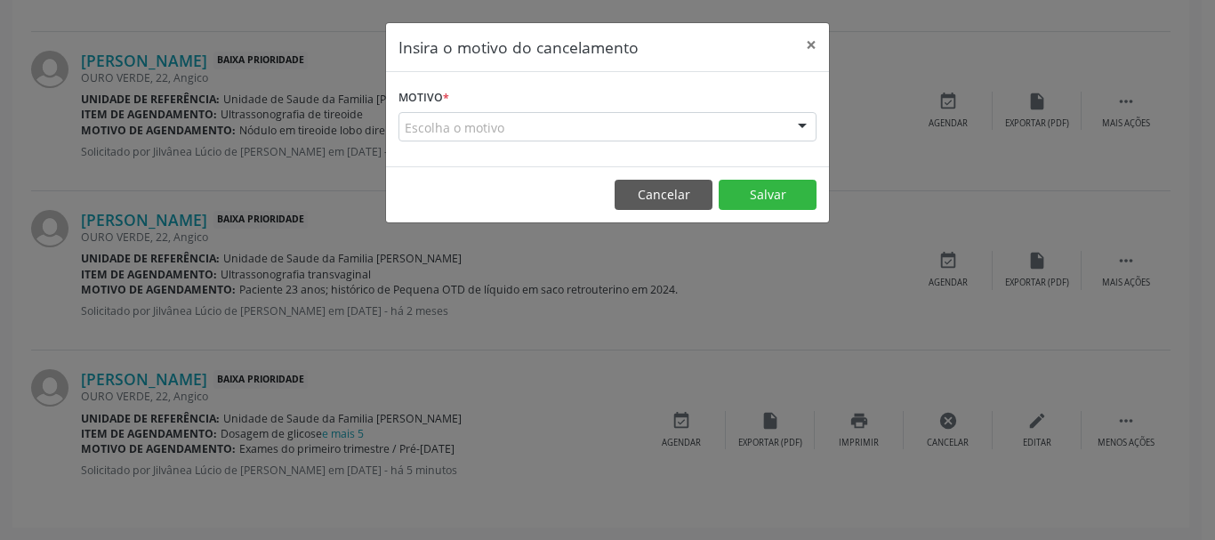
click at [520, 122] on div "Escolha o motivo" at bounding box center [608, 127] width 418 height 30
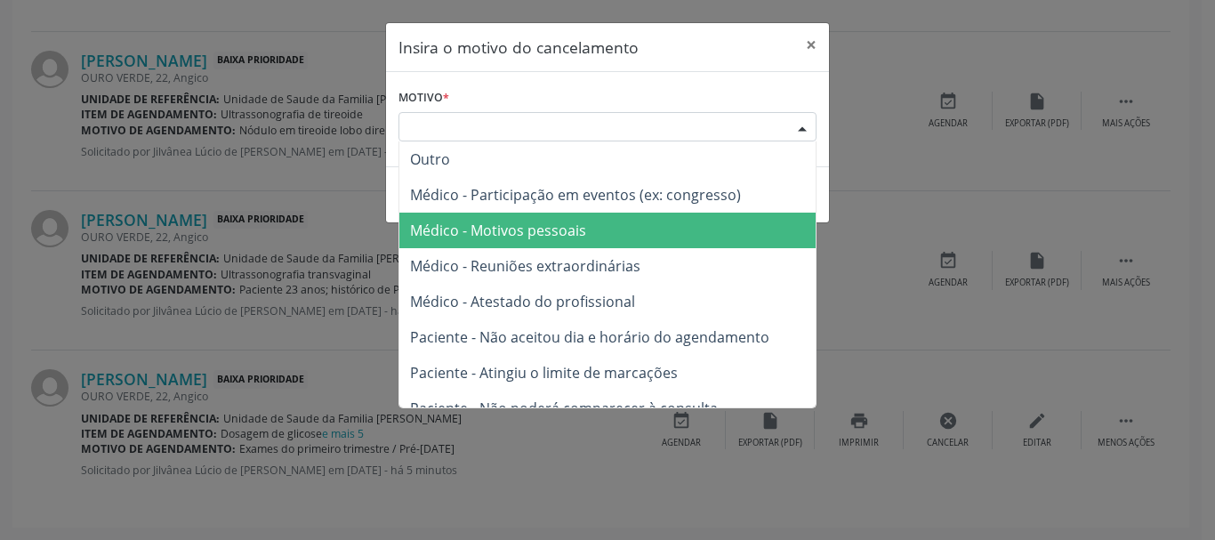
click at [528, 228] on span "Médico - Motivos pessoais" at bounding box center [498, 231] width 176 height 20
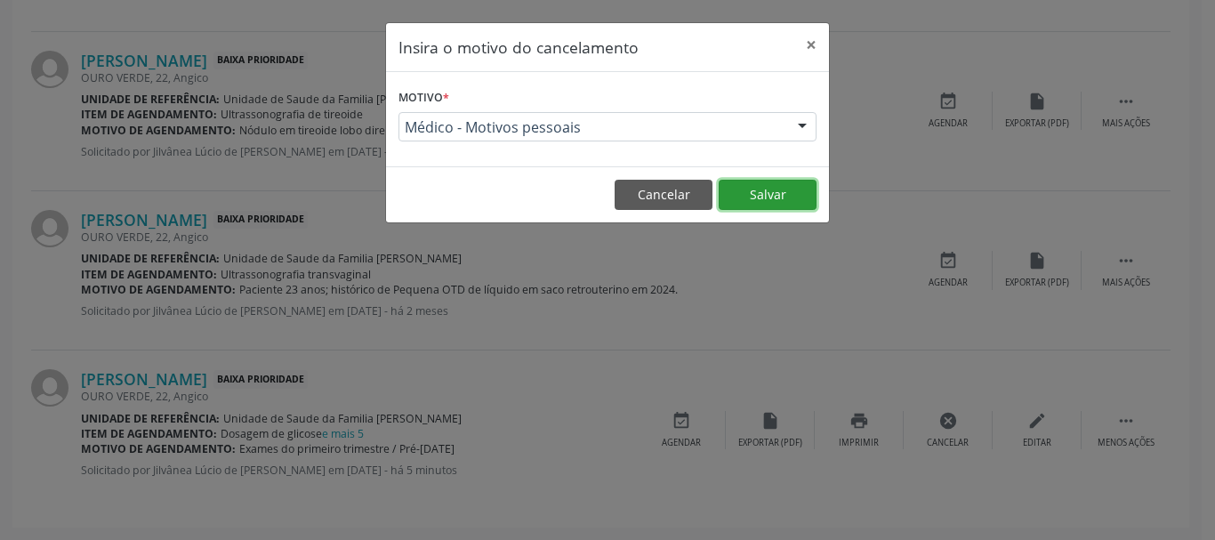
click at [762, 194] on button "Salvar" at bounding box center [768, 195] width 98 height 30
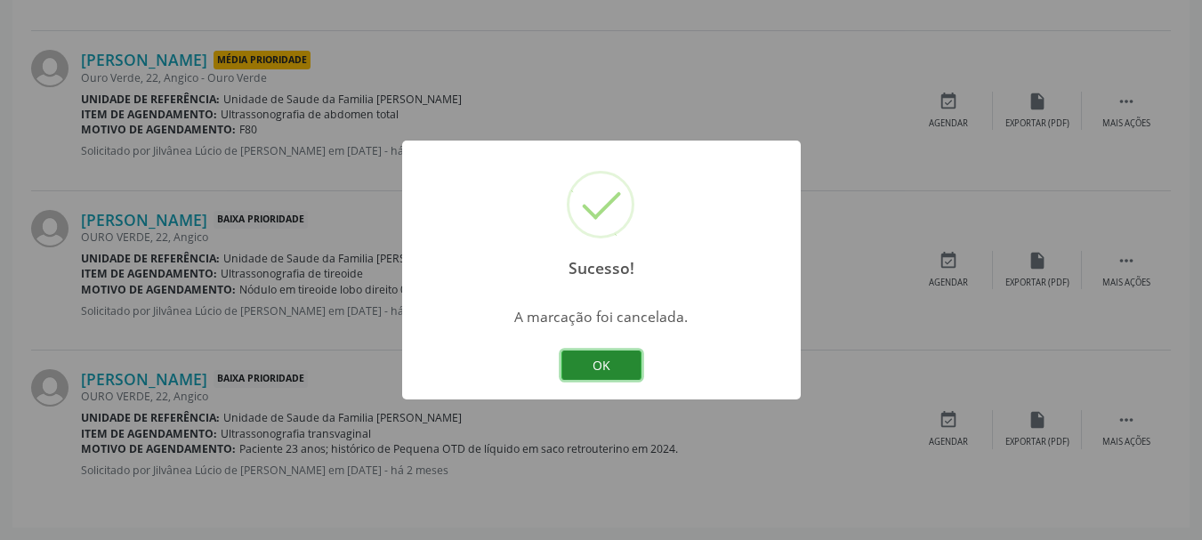
click at [606, 353] on button "OK" at bounding box center [601, 366] width 80 height 30
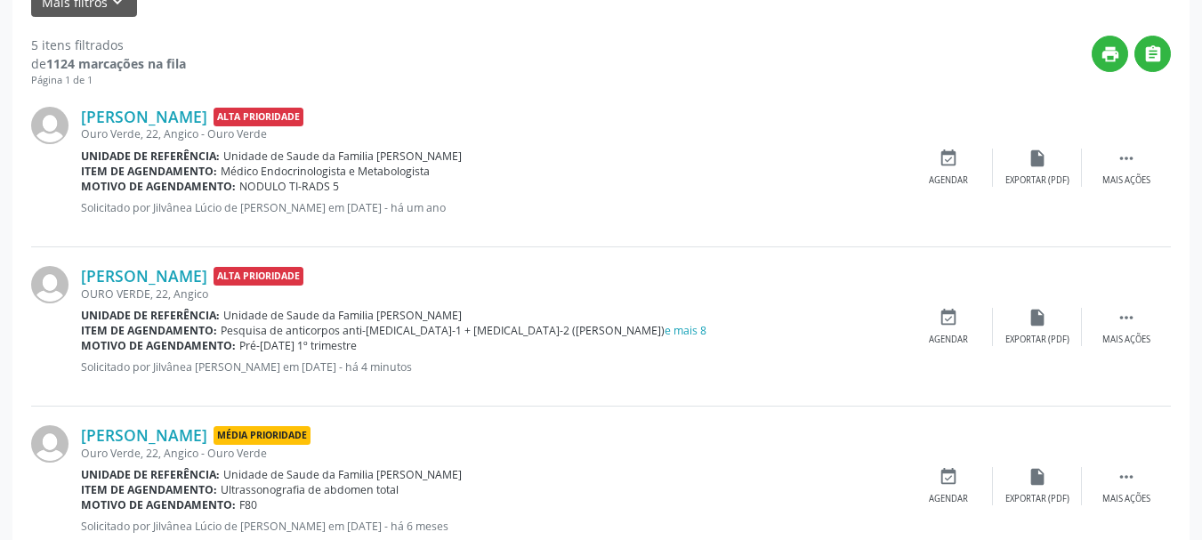
scroll to position [534, 0]
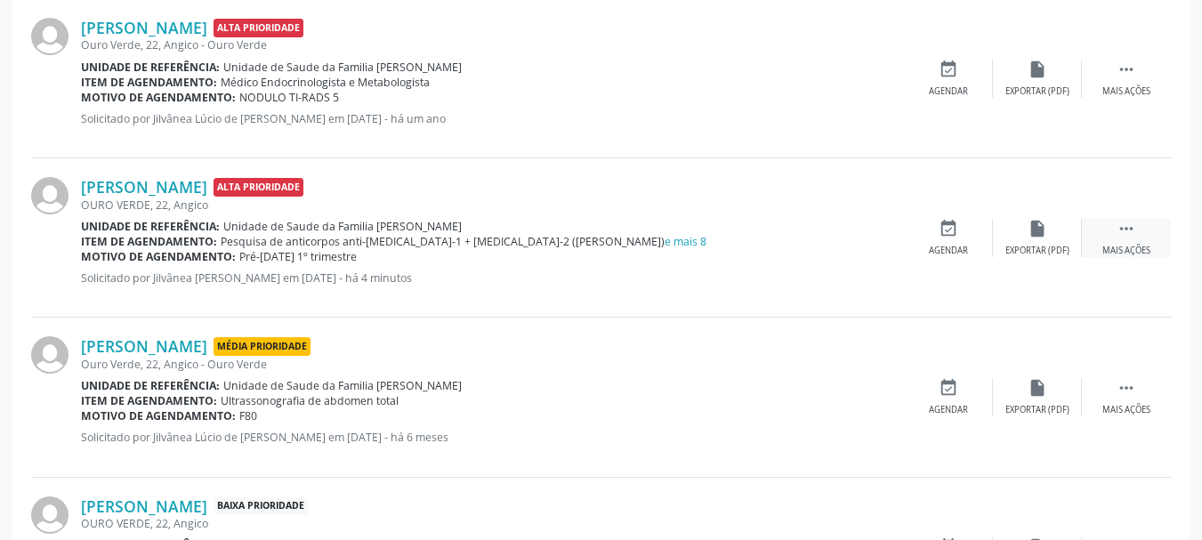
click at [1135, 243] on div " Mais ações" at bounding box center [1126, 238] width 89 height 38
click at [1035, 222] on icon "edit" at bounding box center [1037, 229] width 20 height 20
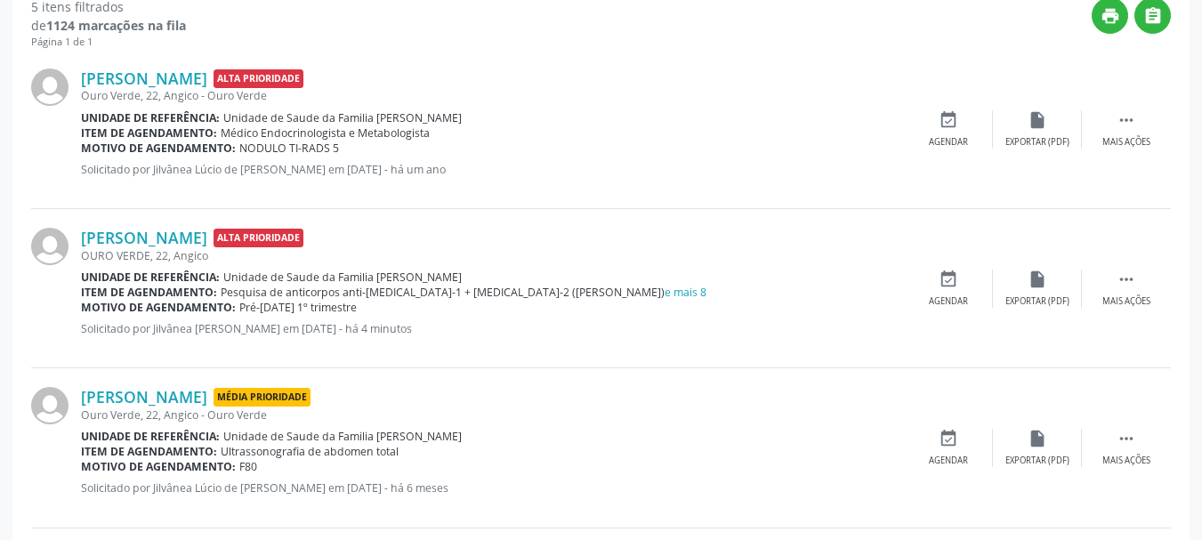
scroll to position [445, 0]
click at [1135, 286] on icon "" at bounding box center [1126, 280] width 20 height 20
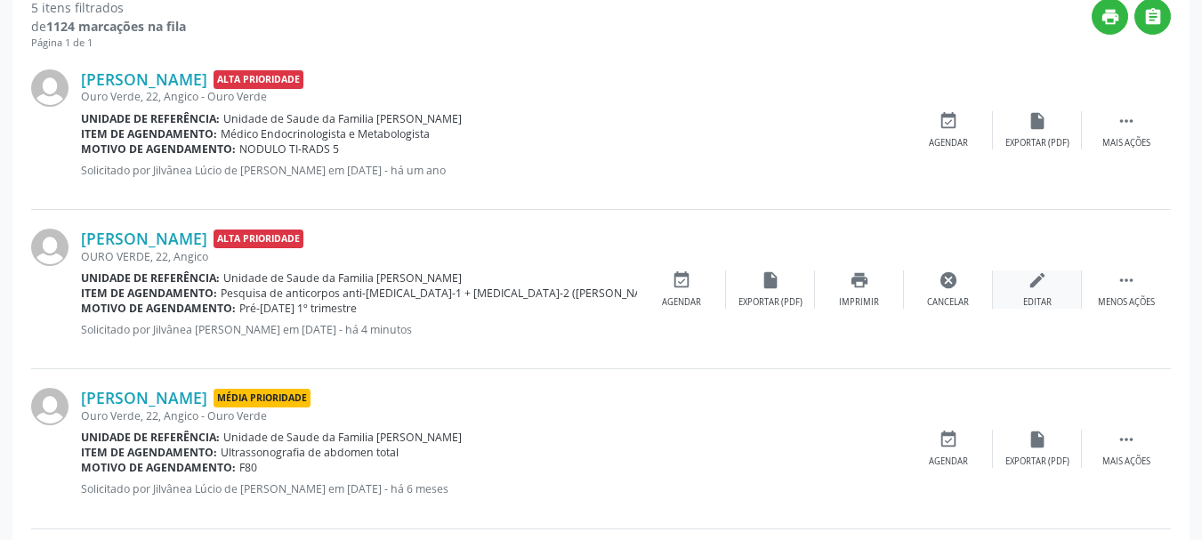
click at [1053, 286] on div "edit Editar" at bounding box center [1037, 289] width 89 height 38
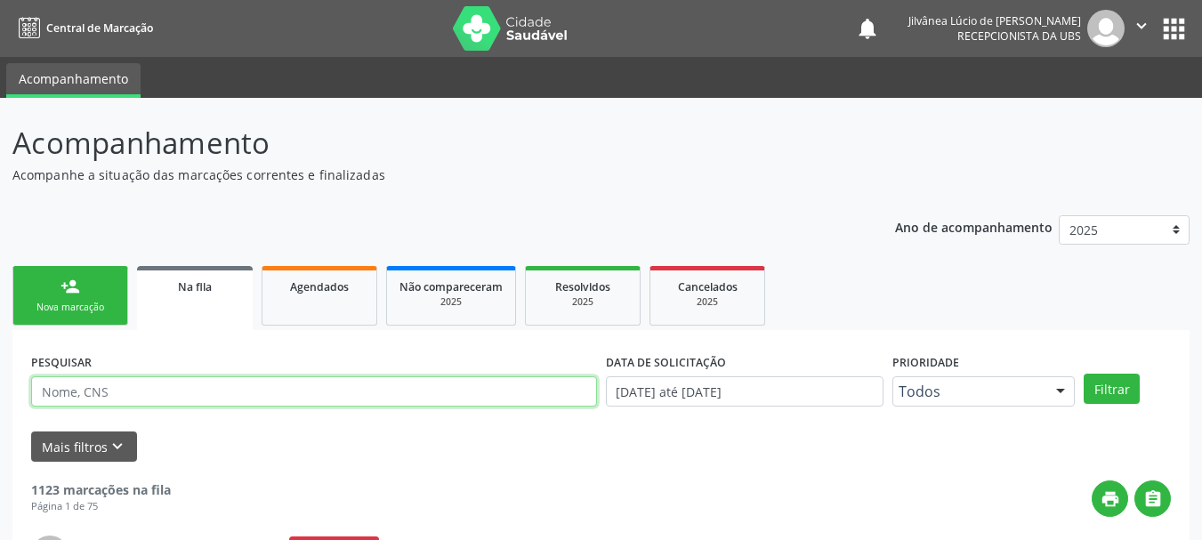
click at [279, 389] on input "text" at bounding box center [314, 391] width 566 height 30
type input "alessia"
click at [1084, 374] on button "Filtrar" at bounding box center [1112, 389] width 56 height 30
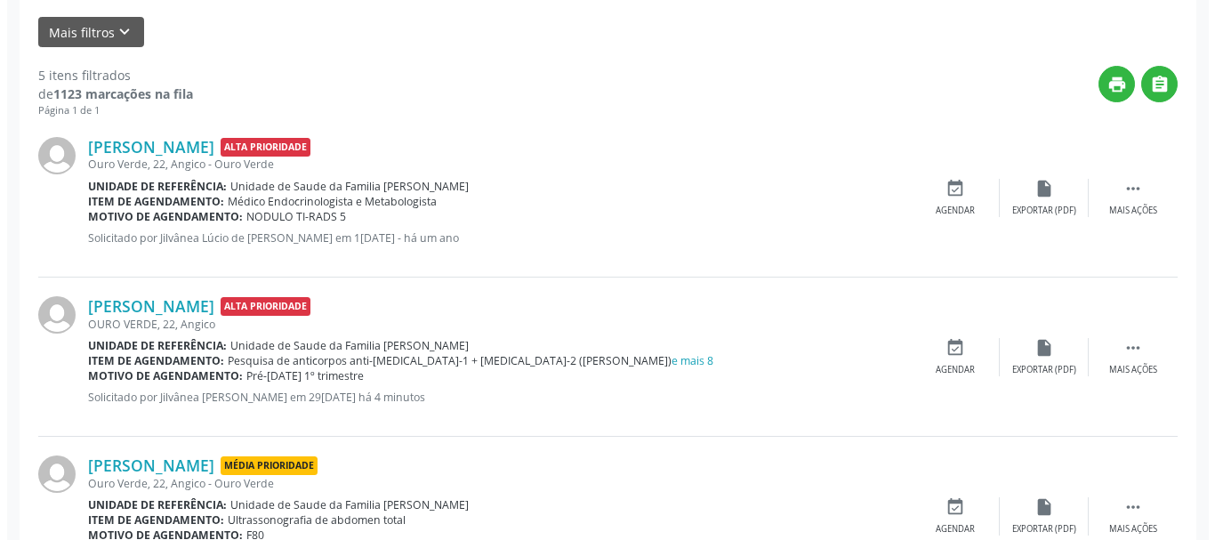
scroll to position [534, 0]
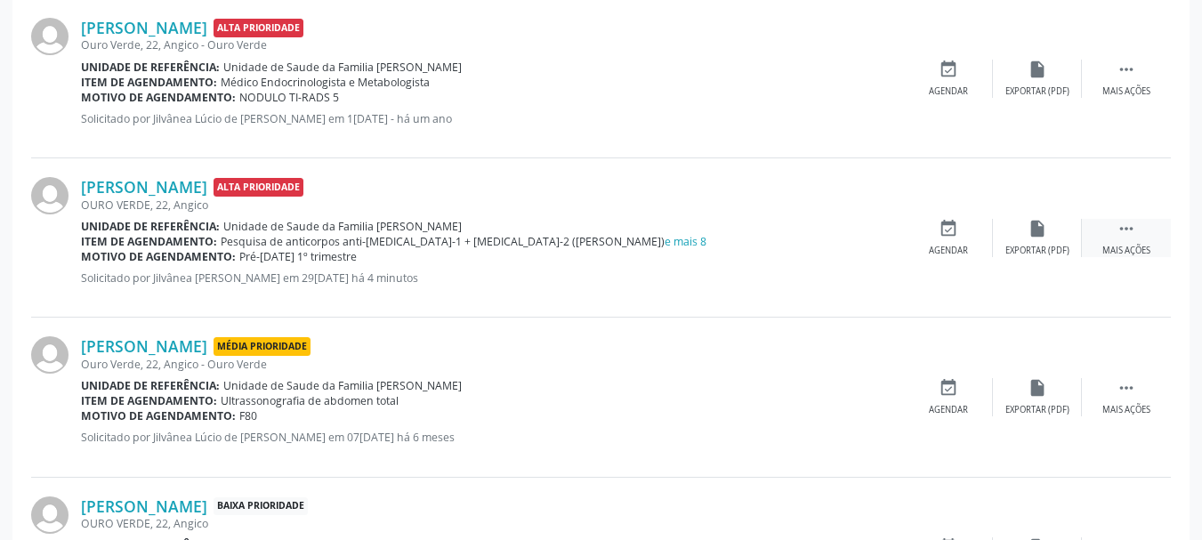
click at [1141, 228] on div " Mais ações" at bounding box center [1126, 238] width 89 height 38
click at [947, 230] on icon "cancel" at bounding box center [949, 229] width 20 height 20
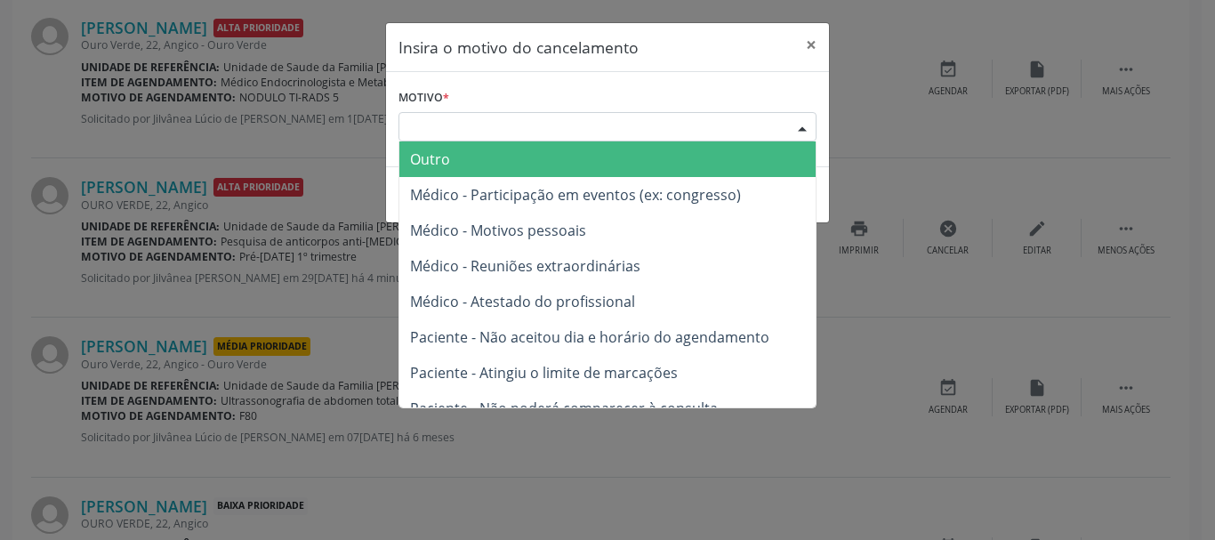
click at [560, 130] on div "Escolha o motivo" at bounding box center [608, 127] width 418 height 30
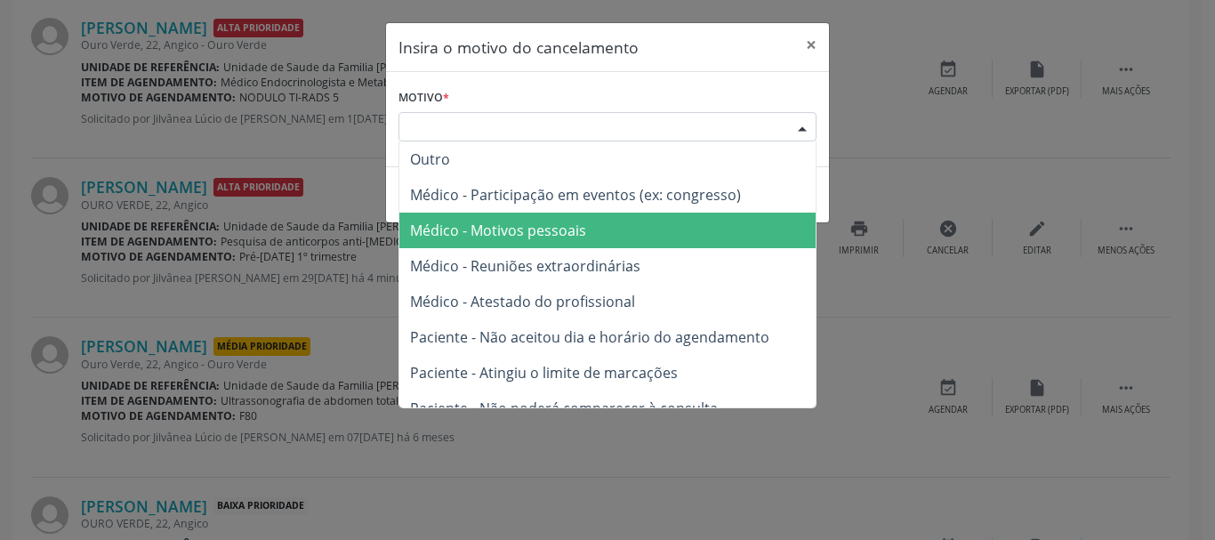
click at [537, 224] on span "Médico - Motivos pessoais" at bounding box center [498, 231] width 176 height 20
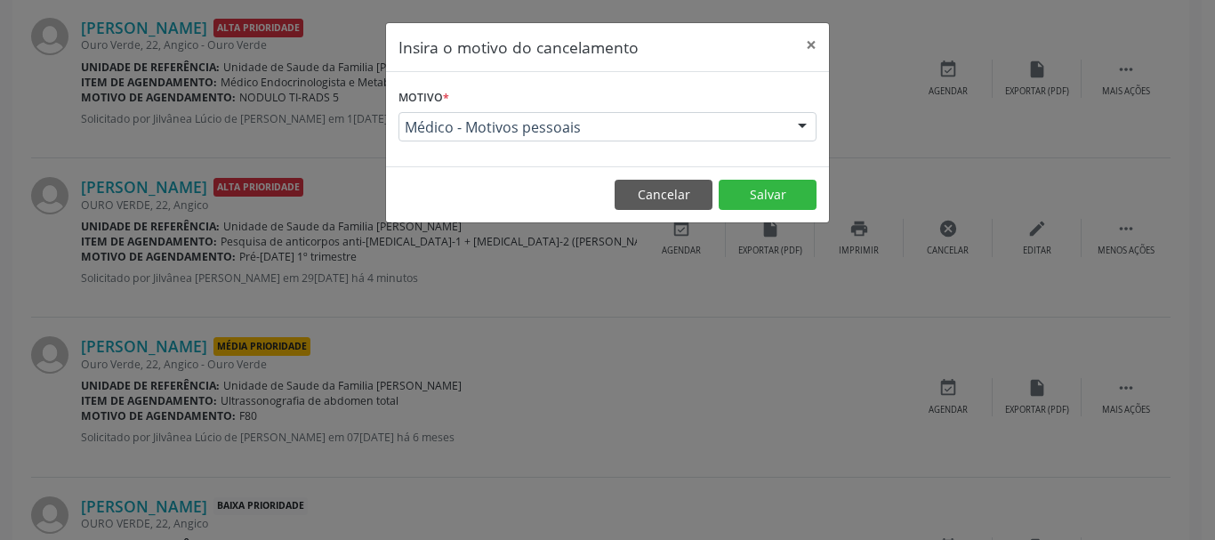
click at [446, 192] on footer "Cancelar Salvar" at bounding box center [607, 194] width 443 height 56
click at [782, 191] on button "Salvar" at bounding box center [768, 195] width 98 height 30
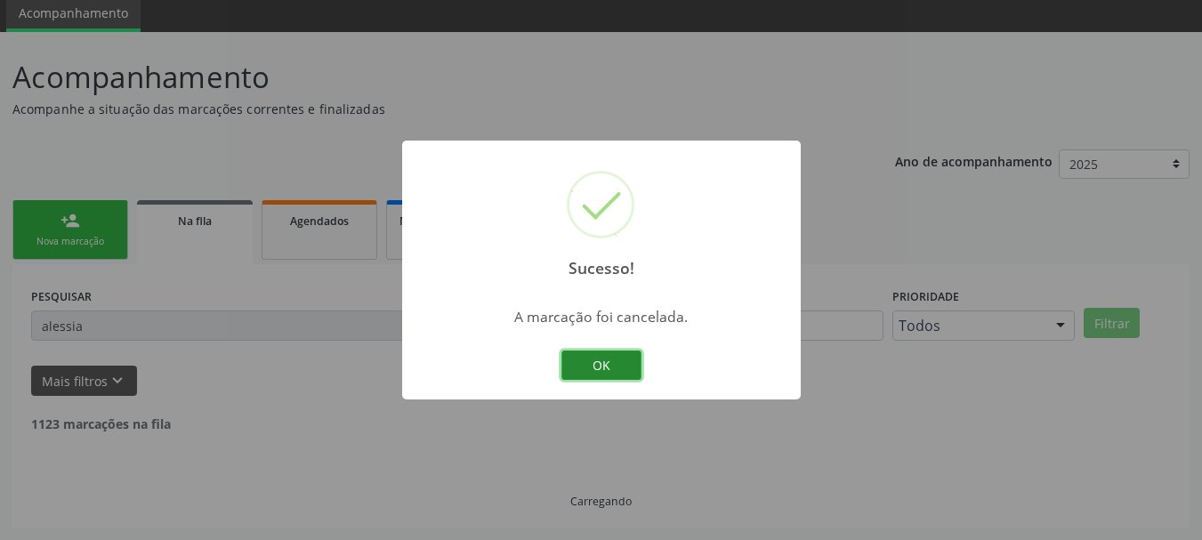
click at [600, 368] on button "OK" at bounding box center [601, 366] width 80 height 30
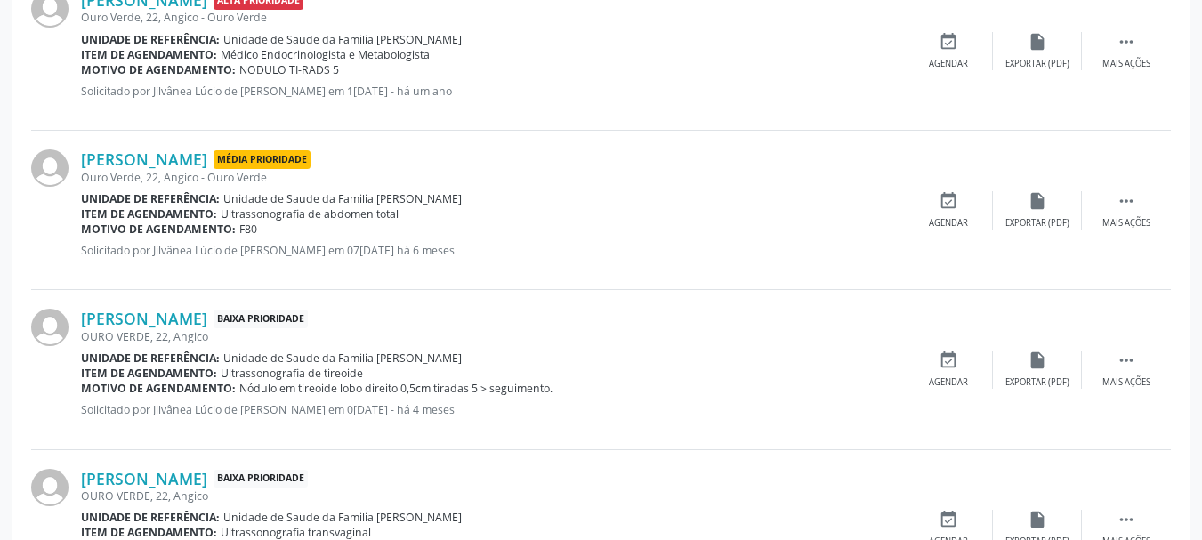
scroll to position [305, 0]
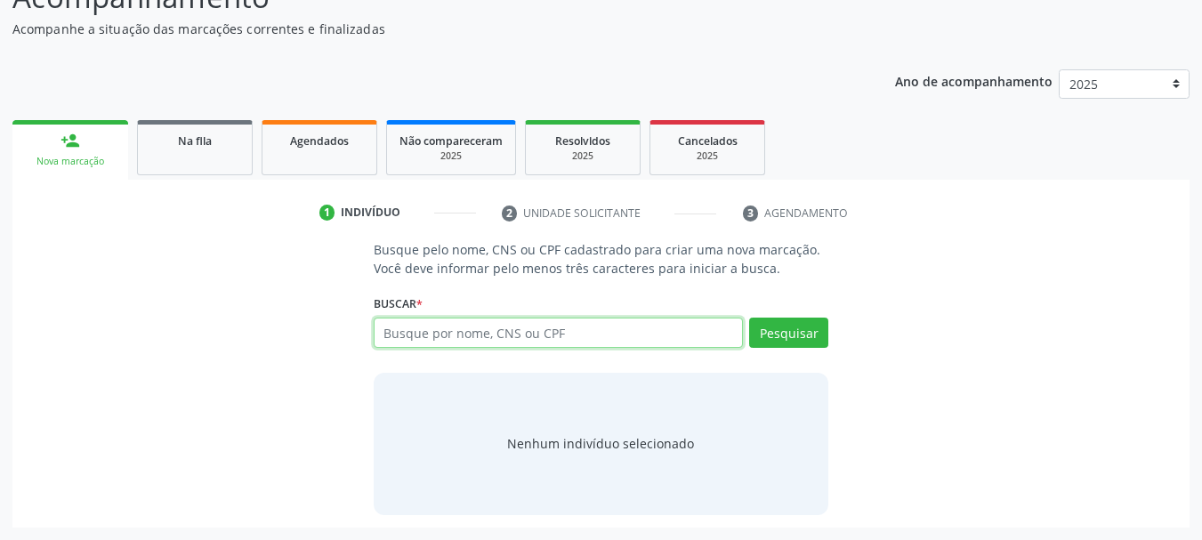
click at [490, 325] on input "text" at bounding box center [559, 333] width 370 height 30
type input "alessia silva santos"
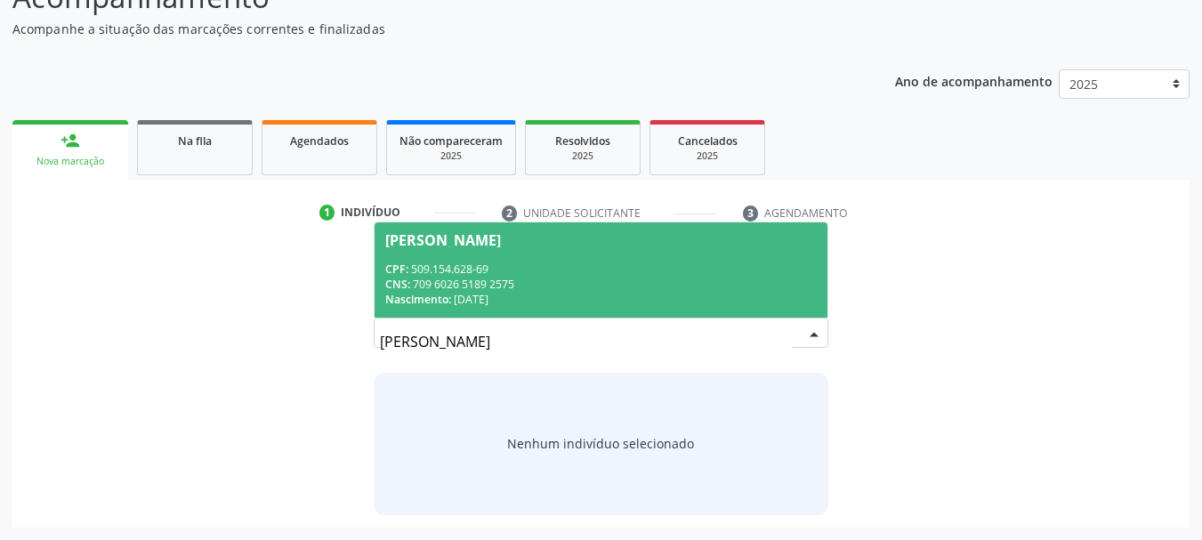
click at [487, 285] on div "CNS: 709 6026 5189 2575" at bounding box center [601, 284] width 432 height 15
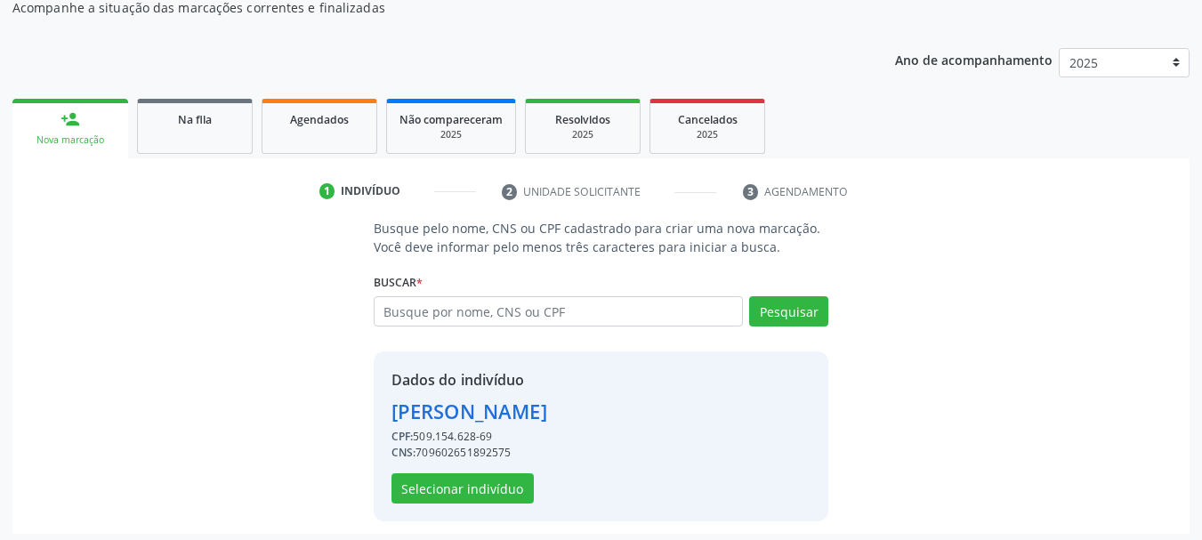
scroll to position [173, 0]
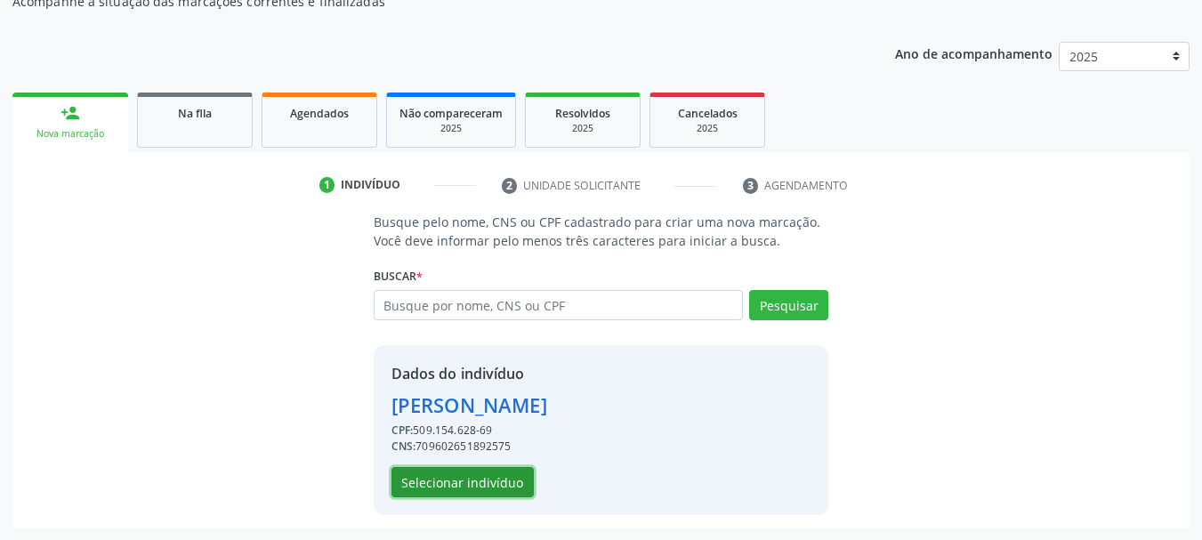
click at [501, 488] on button "Selecionar indivíduo" at bounding box center [462, 482] width 142 height 30
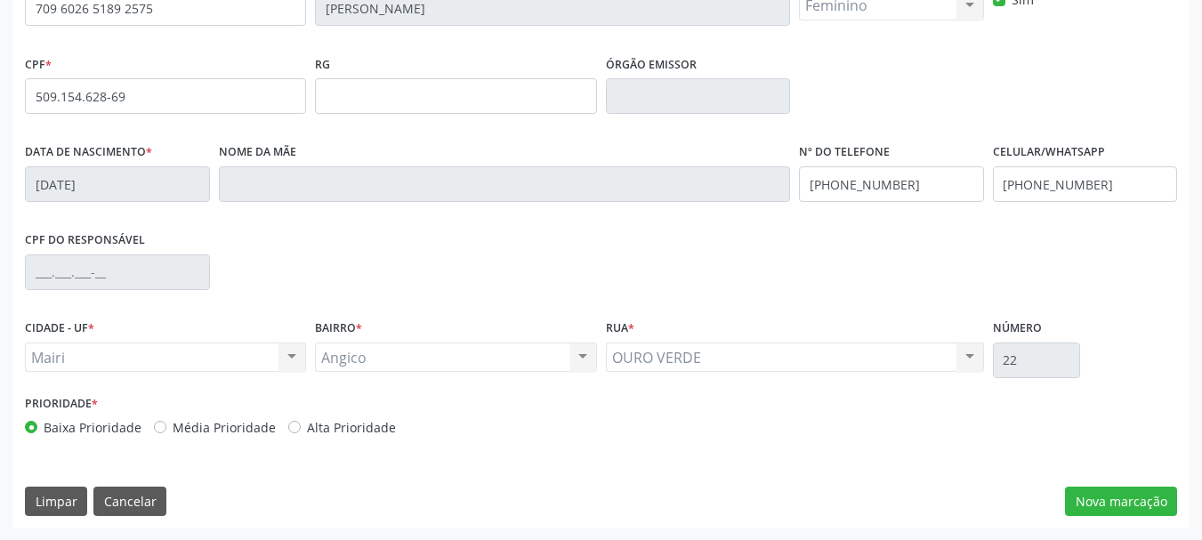
scroll to position [424, 0]
click at [307, 427] on label "Alta Prioridade" at bounding box center [351, 426] width 89 height 19
click at [291, 427] on input "Alta Prioridade" at bounding box center [294, 425] width 12 height 16
radio input "true"
click at [1124, 495] on button "Nova marcação" at bounding box center [1121, 501] width 112 height 30
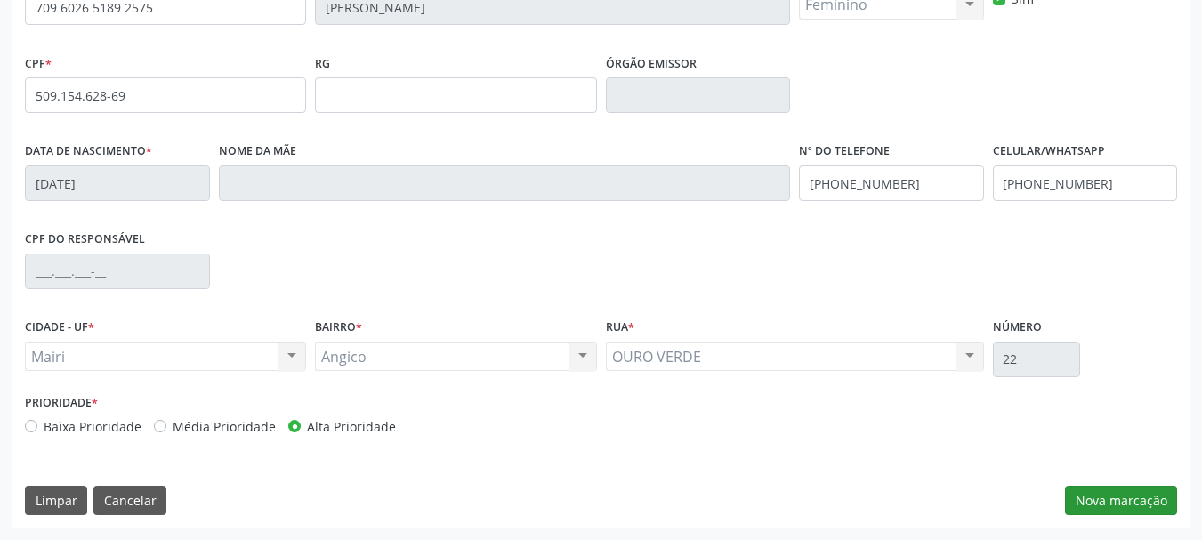
scroll to position [342, 0]
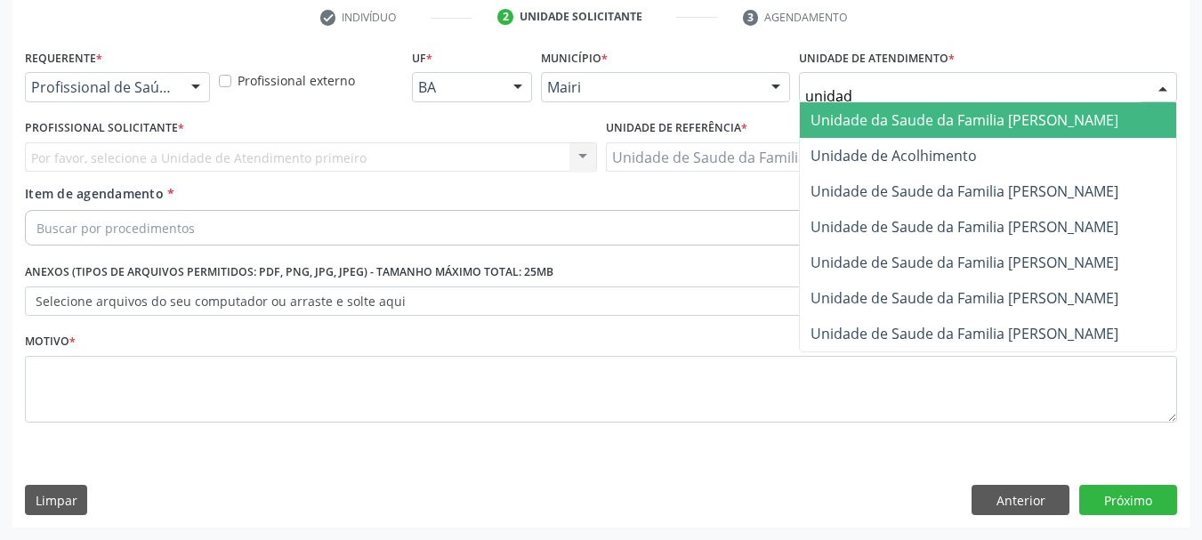
type input "unidade"
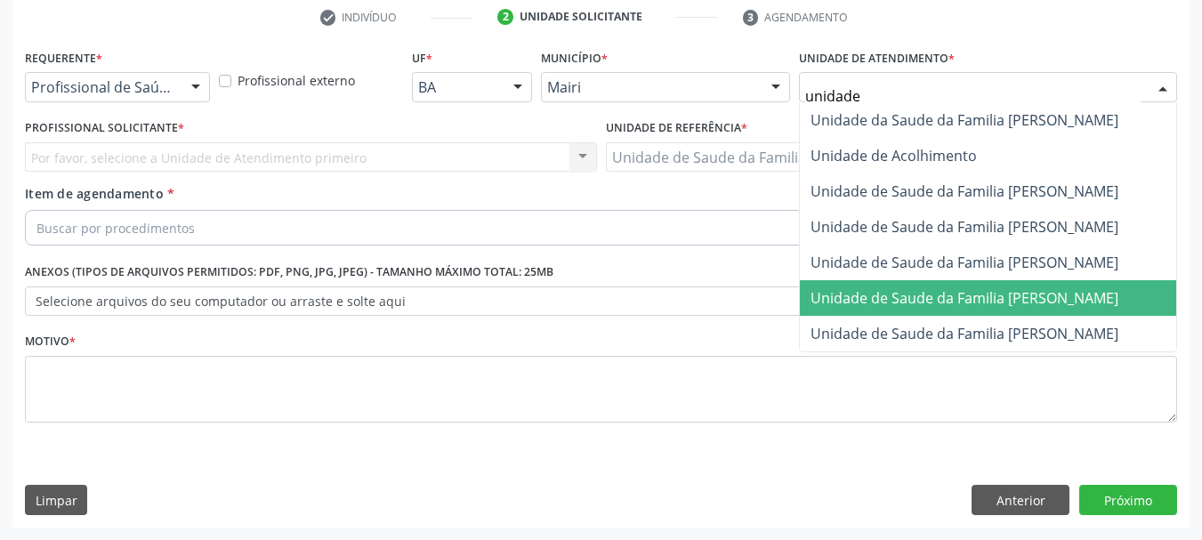
click at [991, 302] on span "Unidade de Saude da Familia [PERSON_NAME]" at bounding box center [964, 298] width 308 height 20
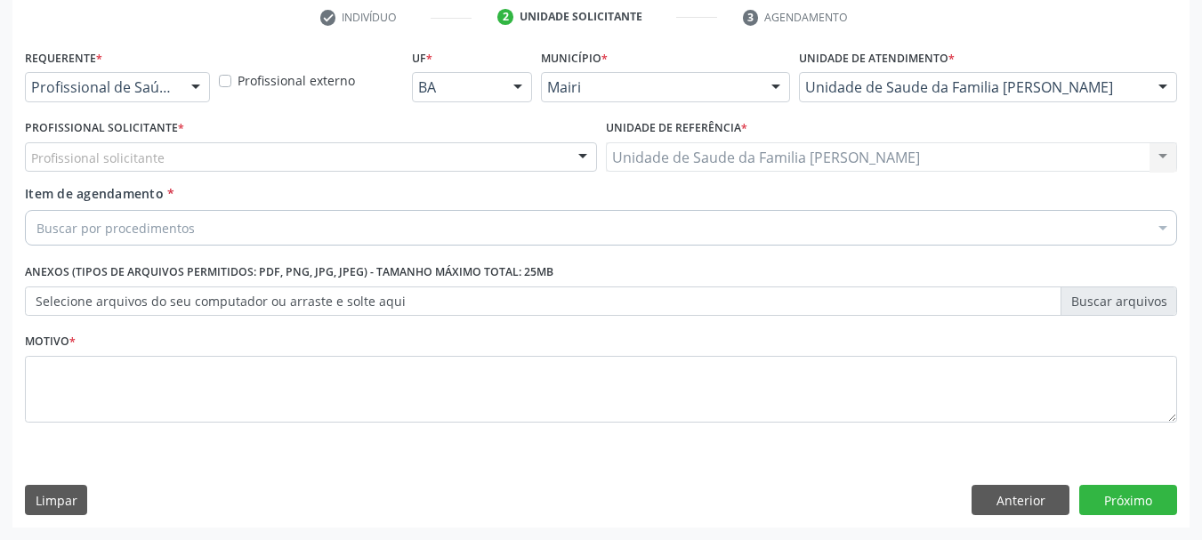
click at [172, 157] on div "Profissional solicitante" at bounding box center [311, 157] width 572 height 30
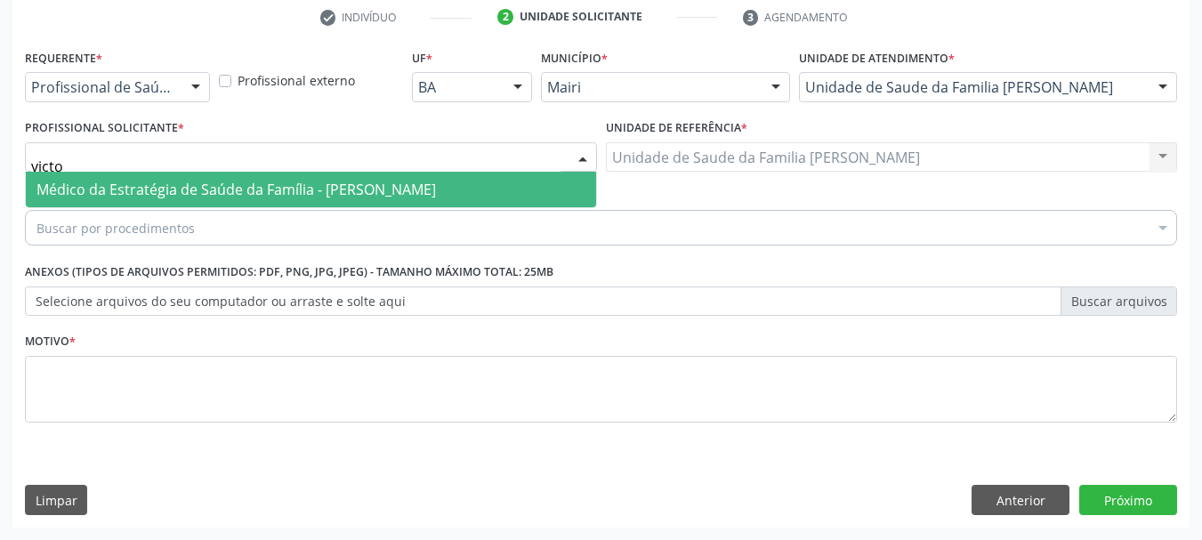
type input "victor"
click at [197, 186] on span "Médico da Estratégia de Saúde da Família - Victor Oliveira Carneiro" at bounding box center [235, 190] width 399 height 20
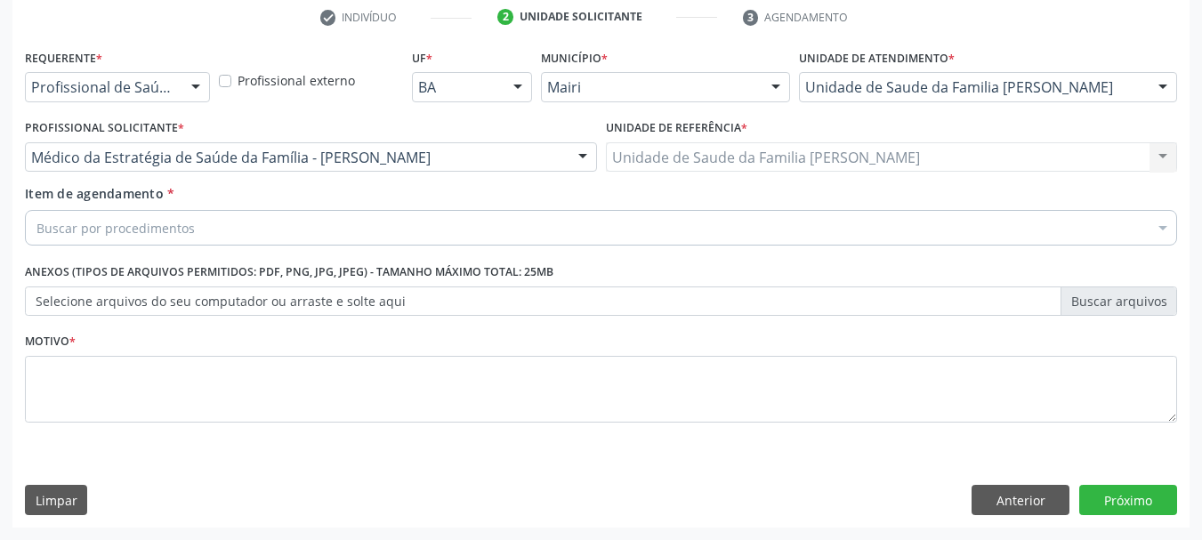
click at [205, 222] on div "Buscar por procedimentos" at bounding box center [601, 228] width 1152 height 36
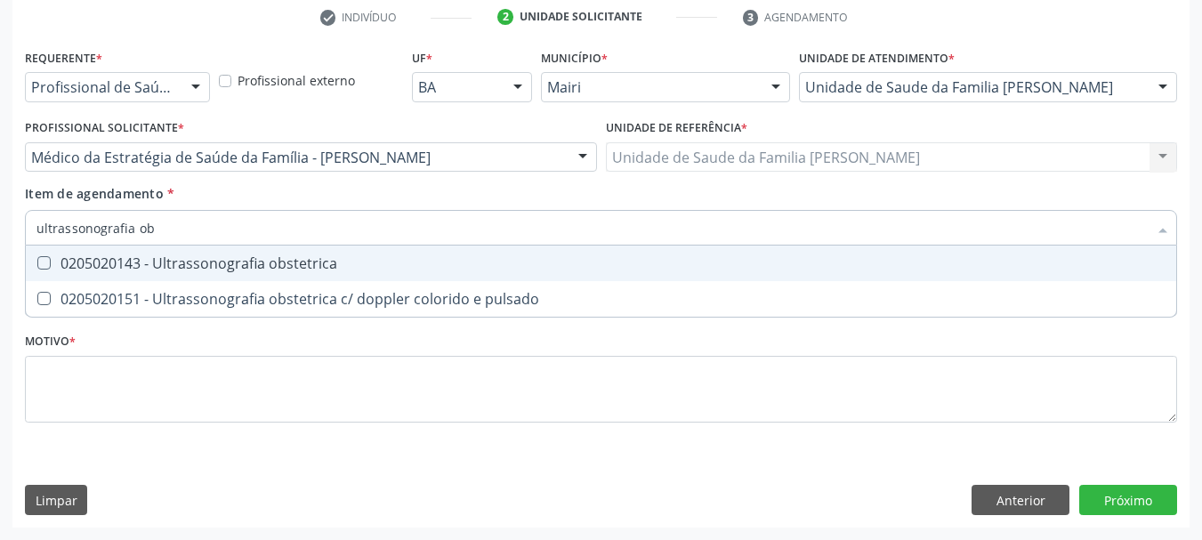
type input "ultrassonografia obs"
click at [226, 278] on span "0205020143 - Ultrassonografia obstetrica" at bounding box center [601, 264] width 1150 height 36
checkbox obstetrica "true"
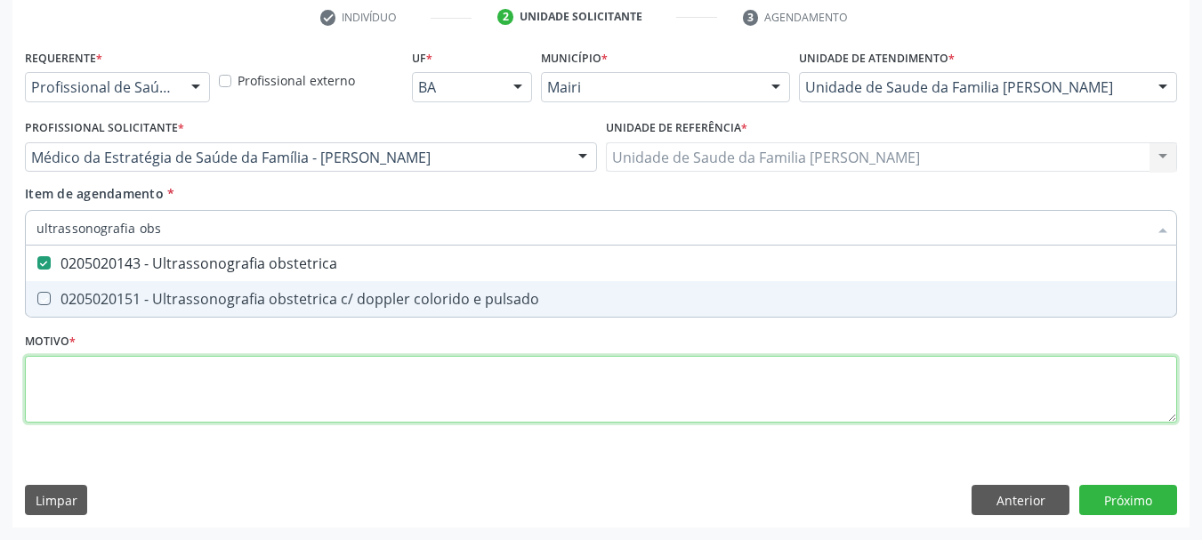
click at [273, 396] on div "Requerente * Profissional de Saúde Profissional de Saúde Paciente Nenhum result…" at bounding box center [601, 245] width 1152 height 403
checkbox pulsado "true"
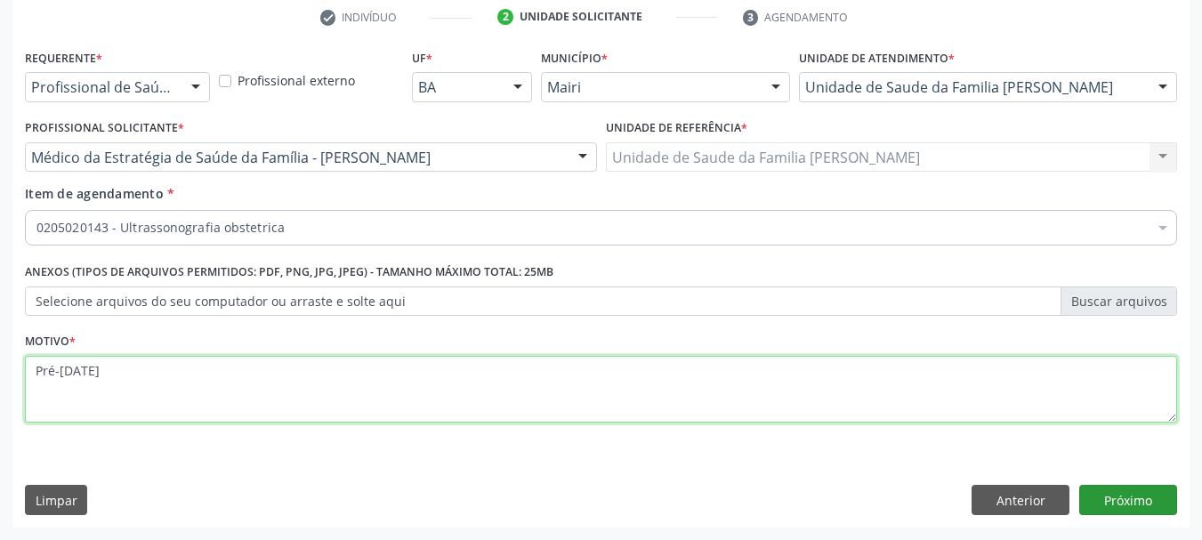
type textarea "Pré-[DATE]"
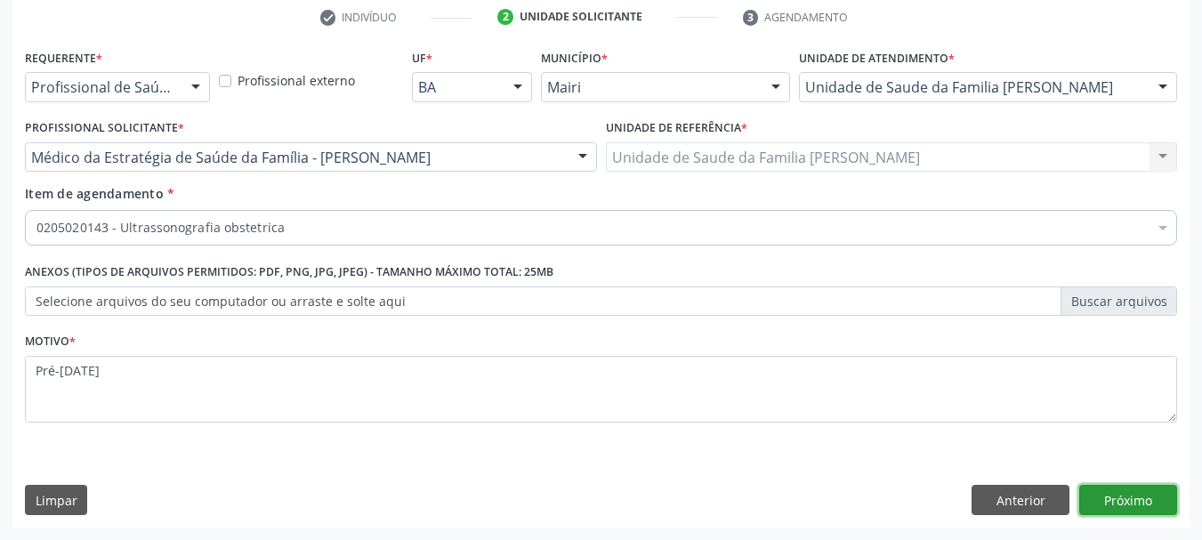
click at [1142, 495] on button "Próximo" at bounding box center [1128, 500] width 98 height 30
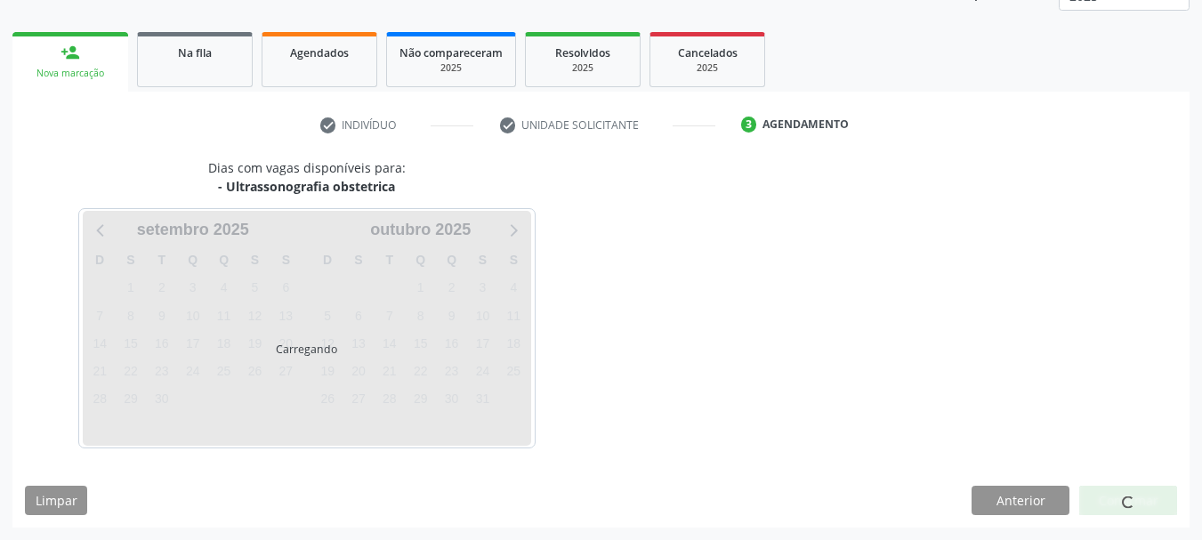
scroll to position [286, 0]
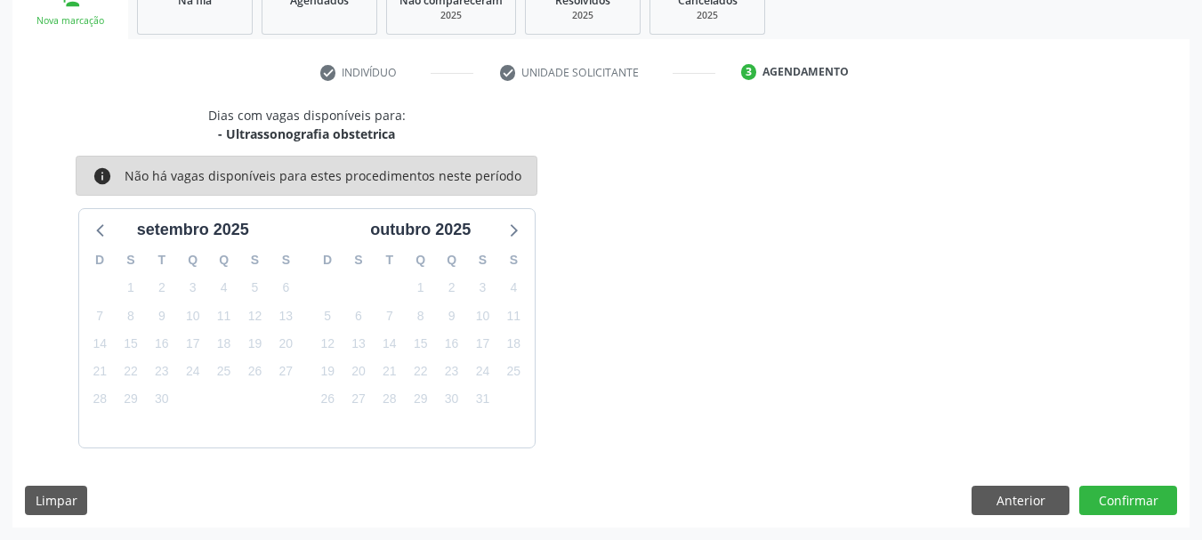
click at [1120, 517] on div "Dias com vagas disponíveis para: - Ultrassonografia obstetrica info Não há vaga…" at bounding box center [600, 317] width 1177 height 422
click at [1117, 501] on button "Confirmar" at bounding box center [1128, 501] width 98 height 30
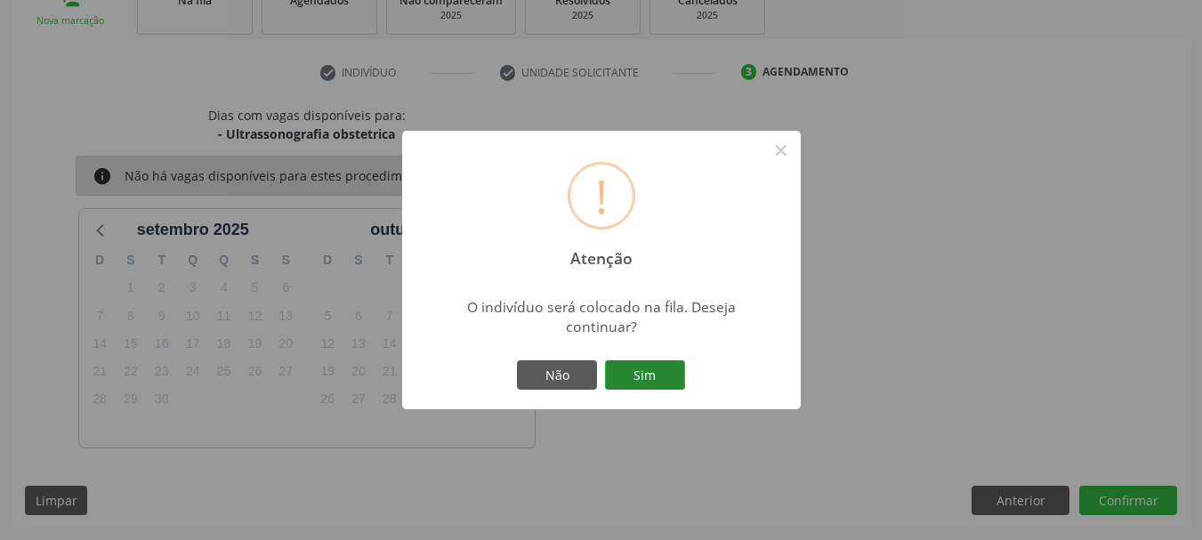
click at [644, 378] on button "Sim" at bounding box center [645, 375] width 80 height 30
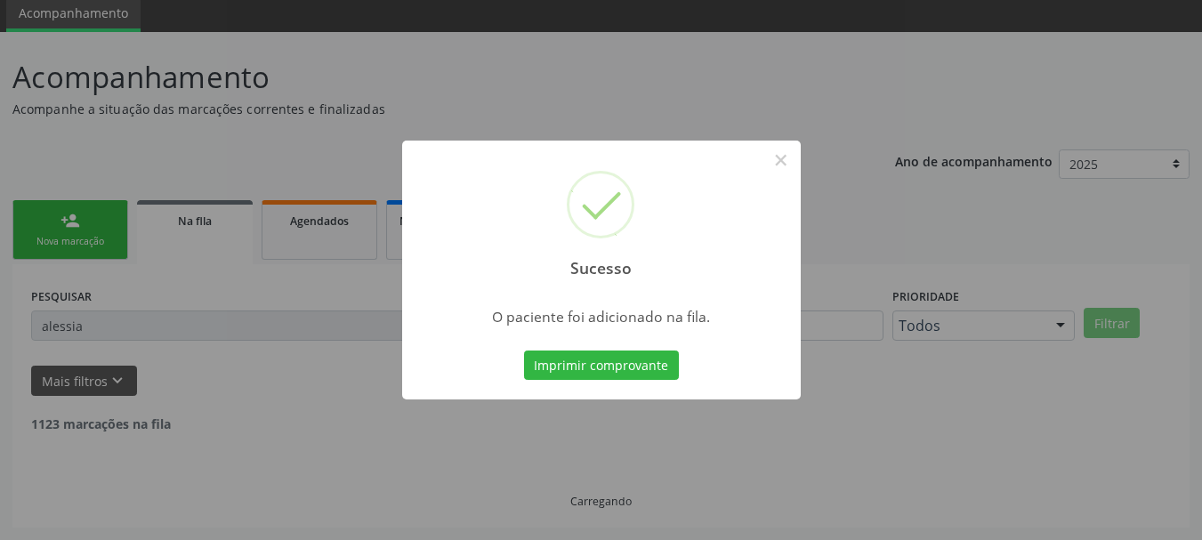
scroll to position [47, 0]
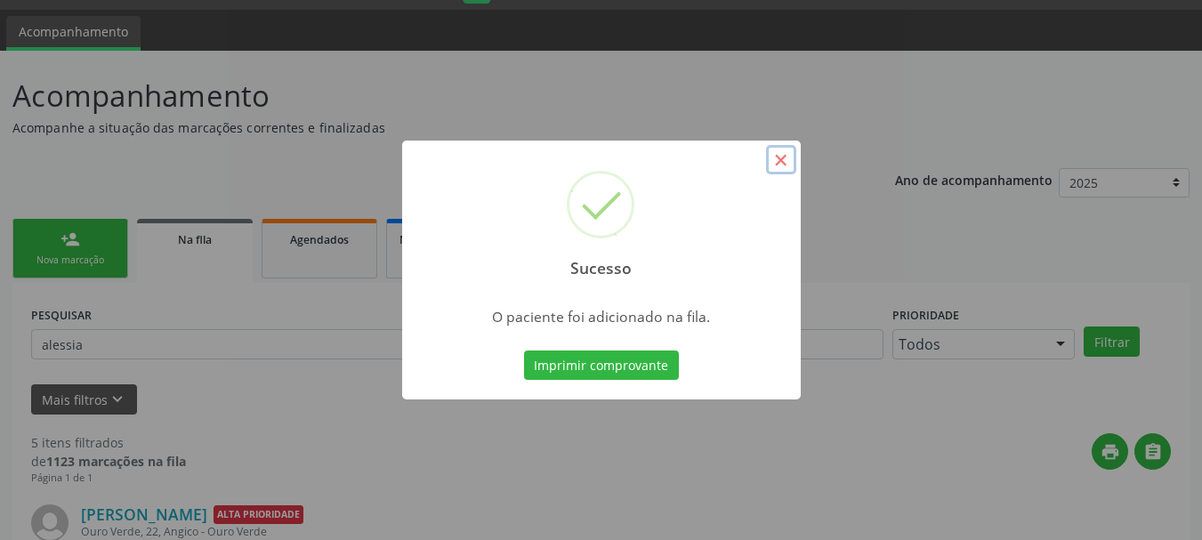
click at [780, 154] on button "×" at bounding box center [781, 160] width 30 height 30
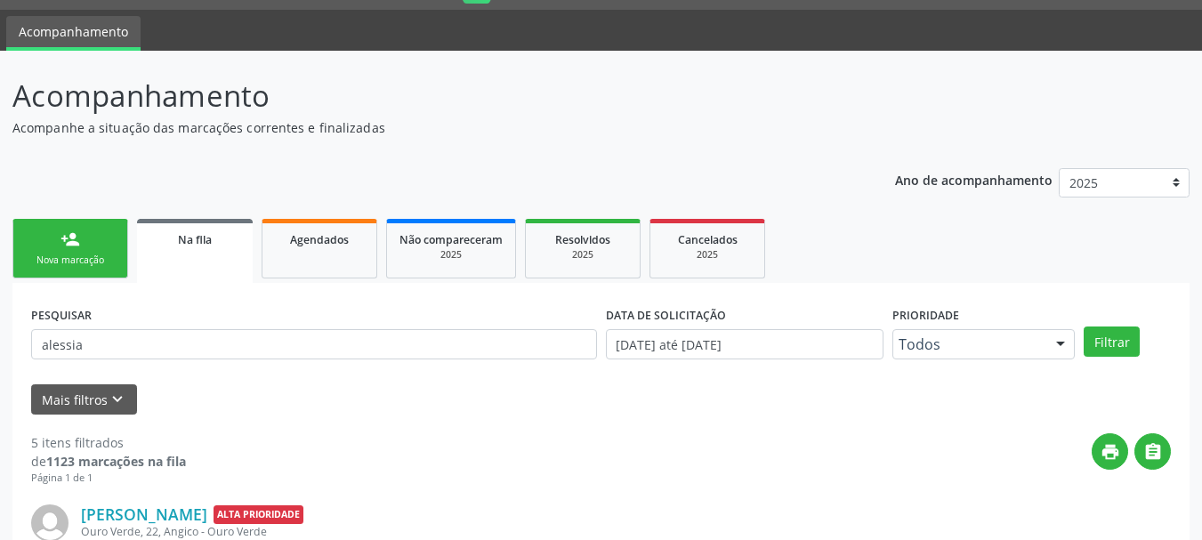
click at [88, 260] on div "Nova marcação" at bounding box center [70, 260] width 89 height 13
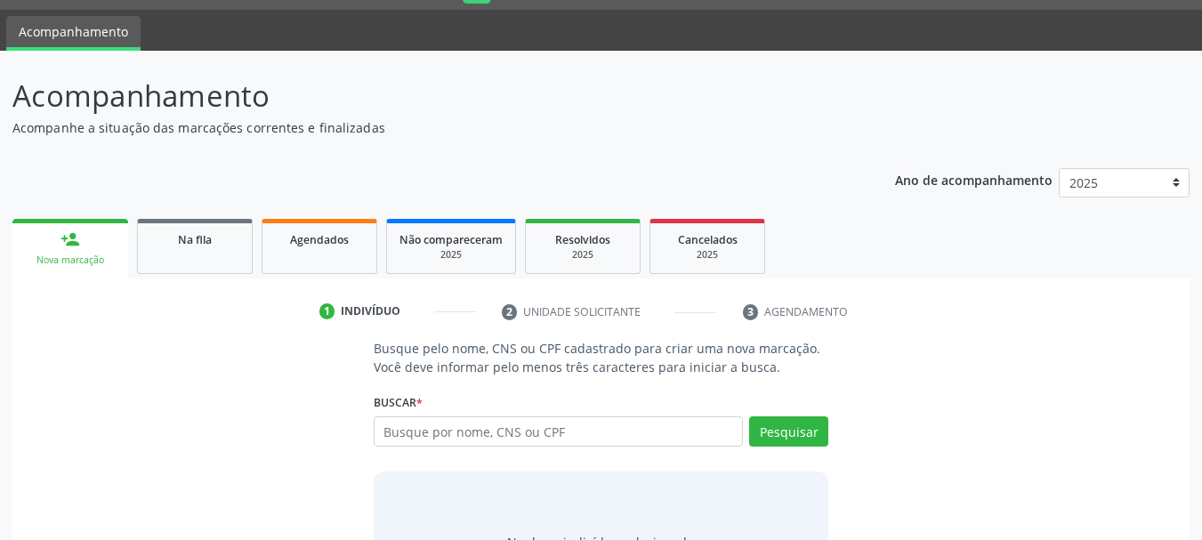
click at [436, 447] on div "Busque por nome, CNS ou CPF Nenhum resultado encontrado para: " " Digite nome, …" at bounding box center [601, 437] width 455 height 43
click at [477, 426] on input "text" at bounding box center [559, 431] width 370 height 30
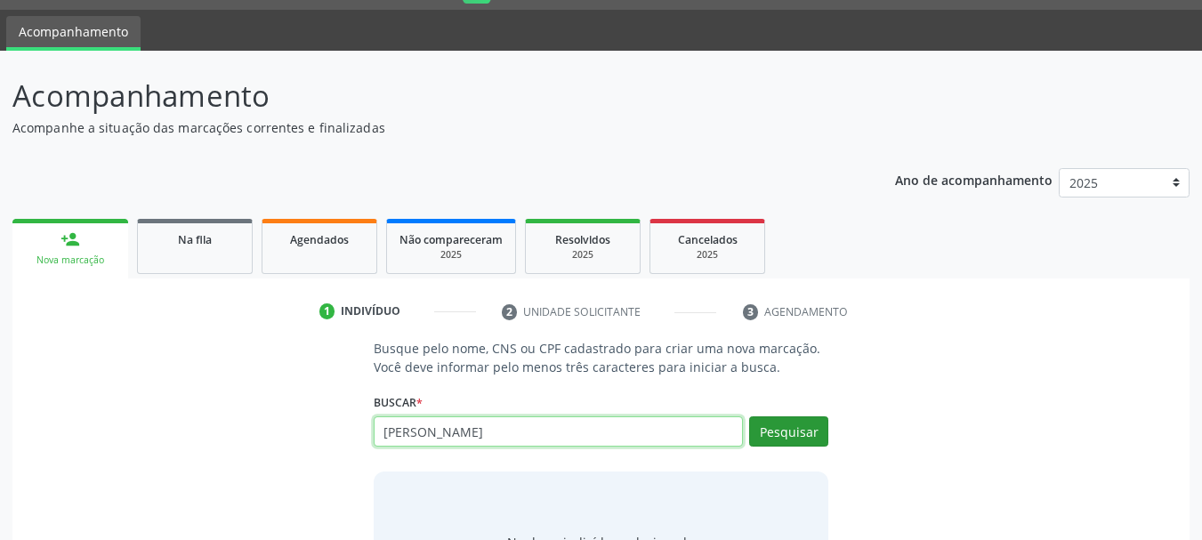
type input "alessia silva santos"
click at [801, 437] on button "Pesquisar" at bounding box center [788, 431] width 79 height 30
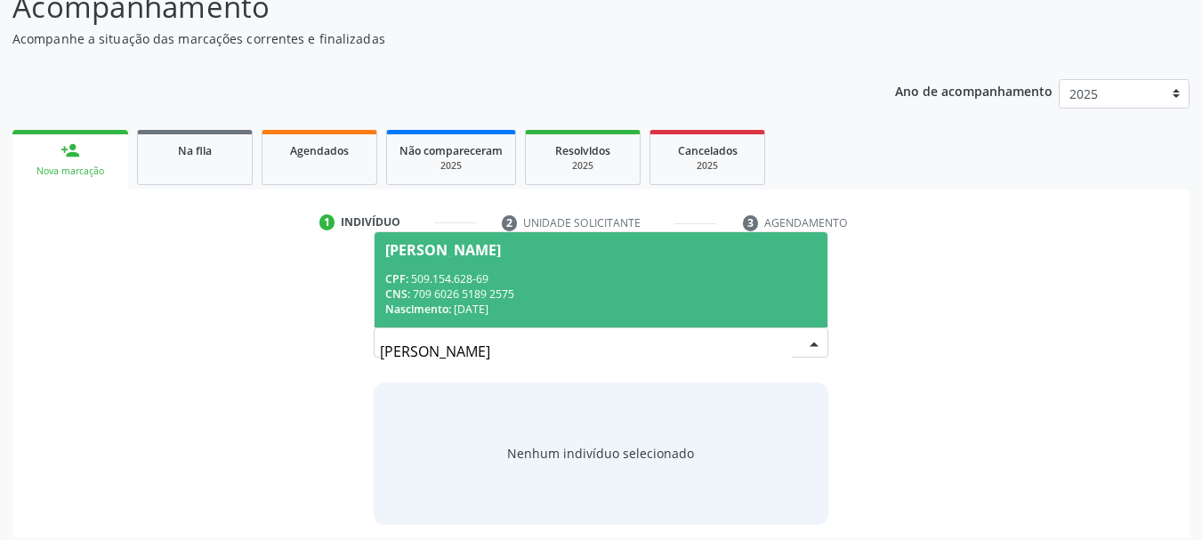
click at [504, 272] on div "CPF: 509.154.628-69" at bounding box center [601, 278] width 432 height 15
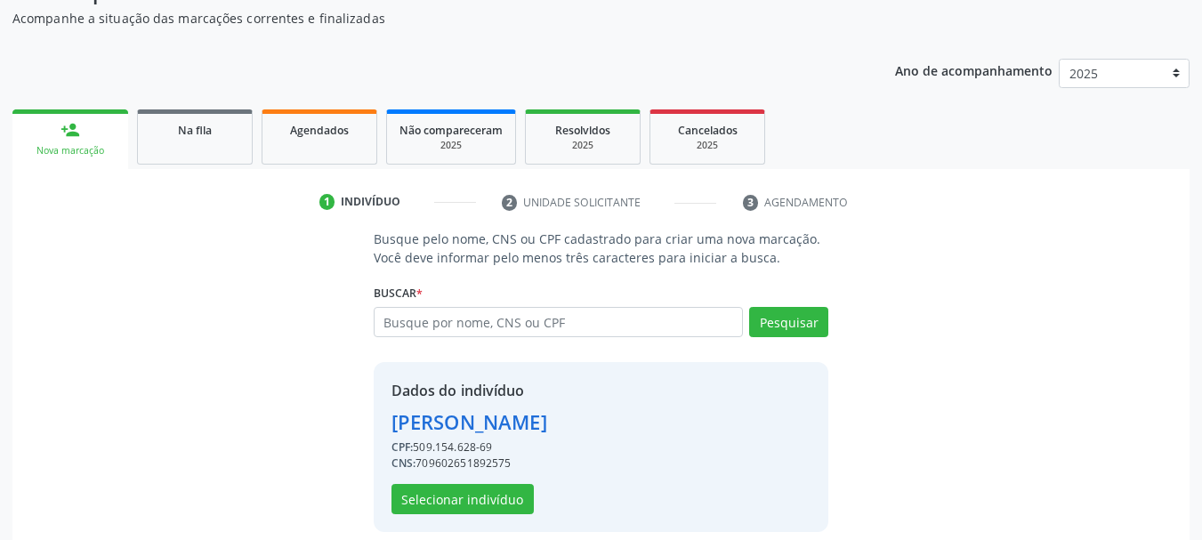
scroll to position [173, 0]
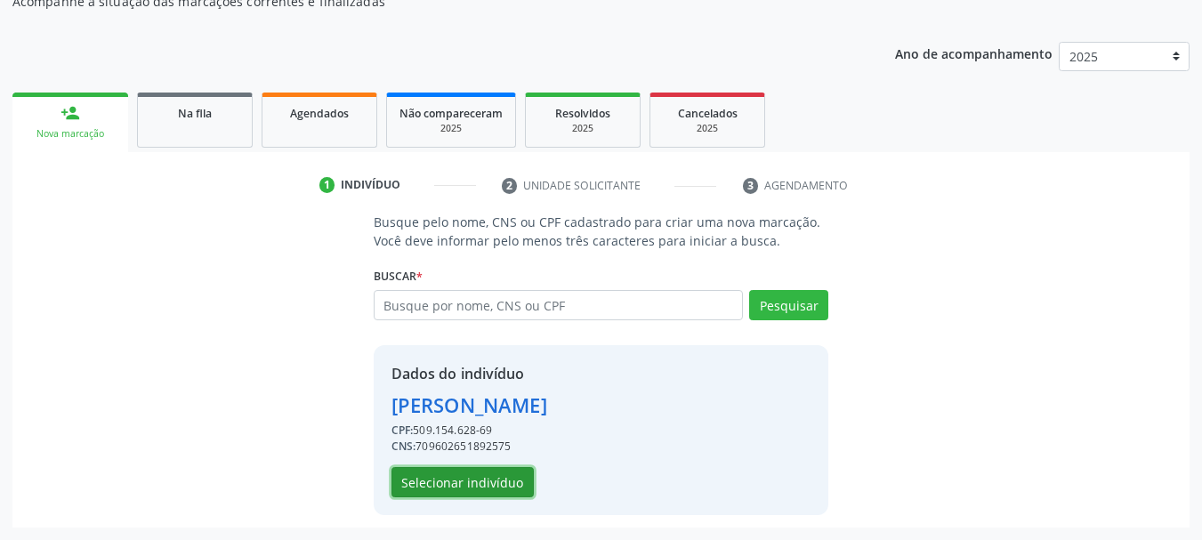
click at [472, 488] on button "Selecionar indivíduo" at bounding box center [462, 482] width 142 height 30
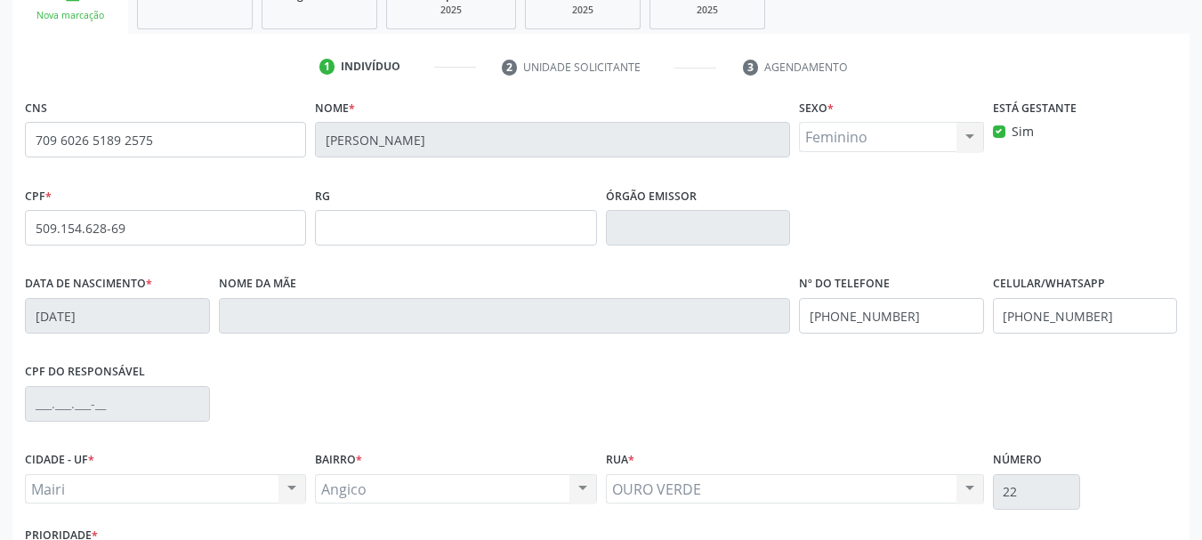
scroll to position [424, 0]
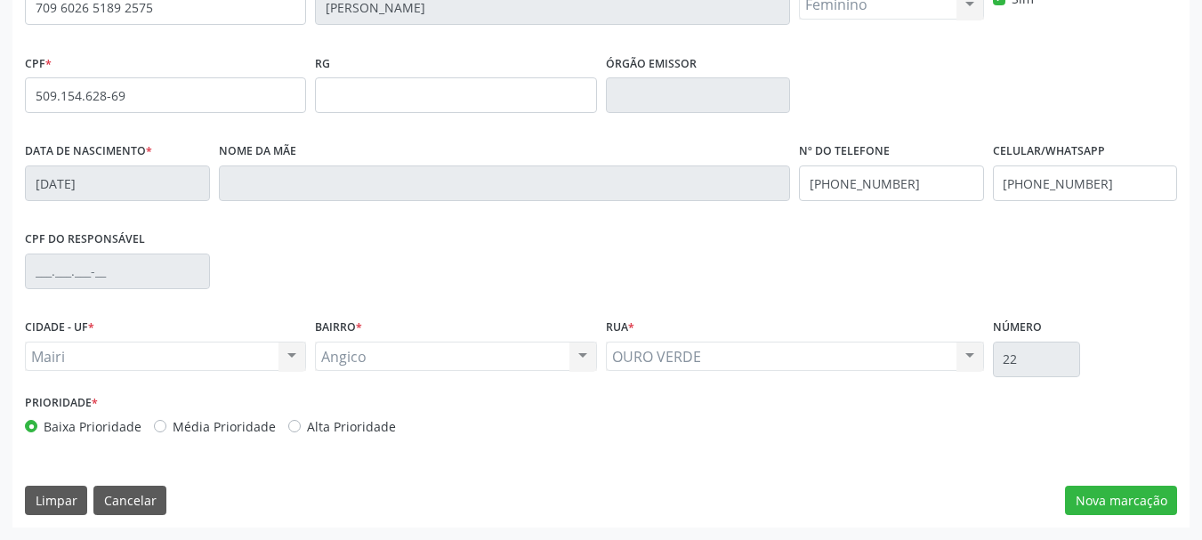
click at [307, 426] on label "Alta Prioridade" at bounding box center [351, 426] width 89 height 19
click at [294, 426] on input "Alta Prioridade" at bounding box center [294, 425] width 12 height 16
radio input "true"
click at [1094, 486] on button "Nova marcação" at bounding box center [1121, 501] width 112 height 30
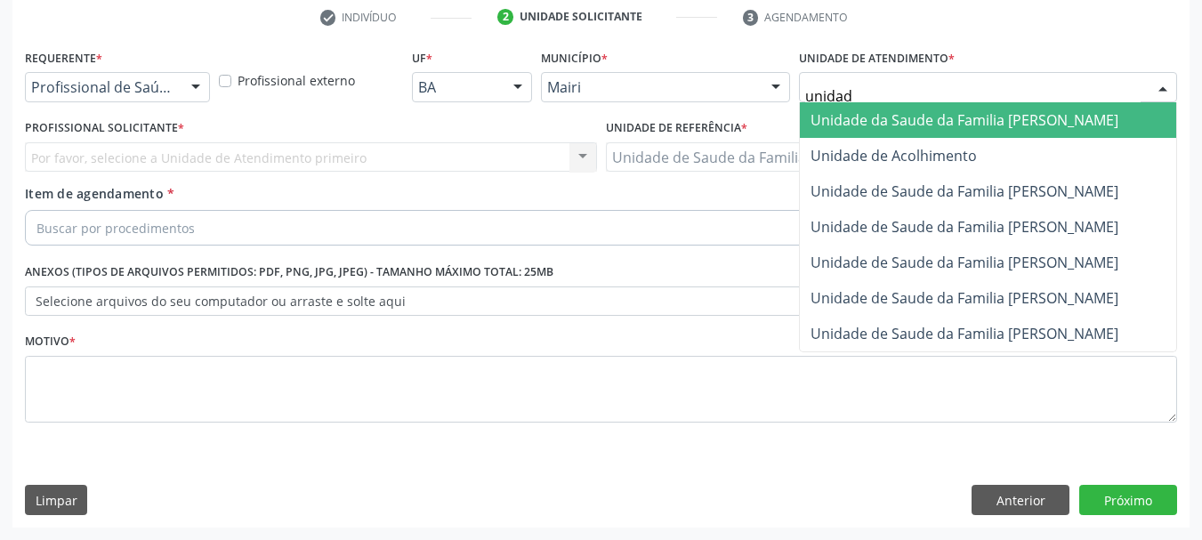
type input "unidade"
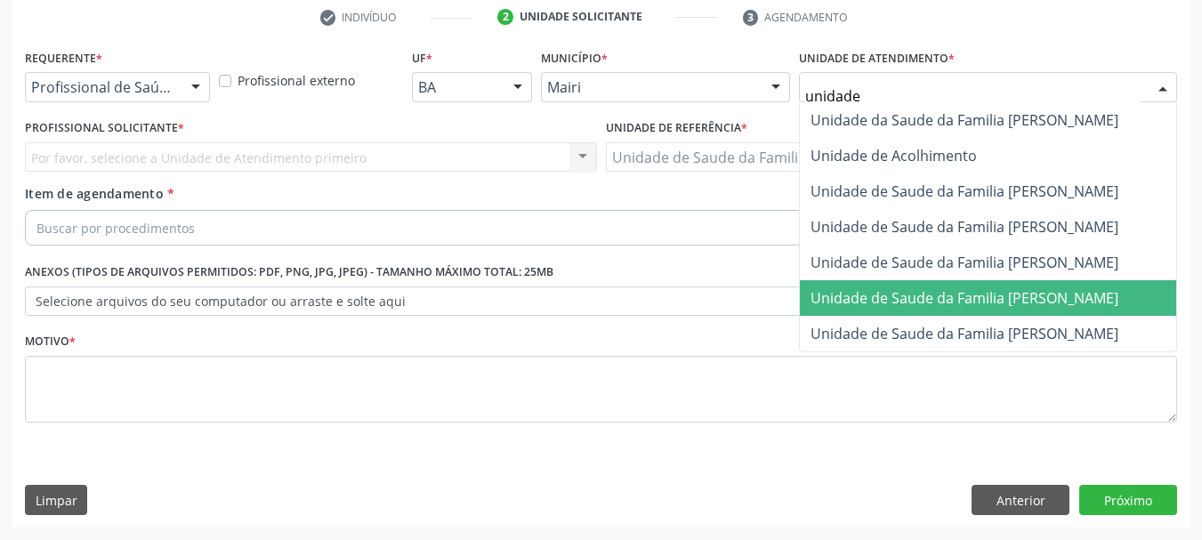
click at [951, 294] on span "Unidade de Saude da Familia [PERSON_NAME]" at bounding box center [964, 298] width 308 height 20
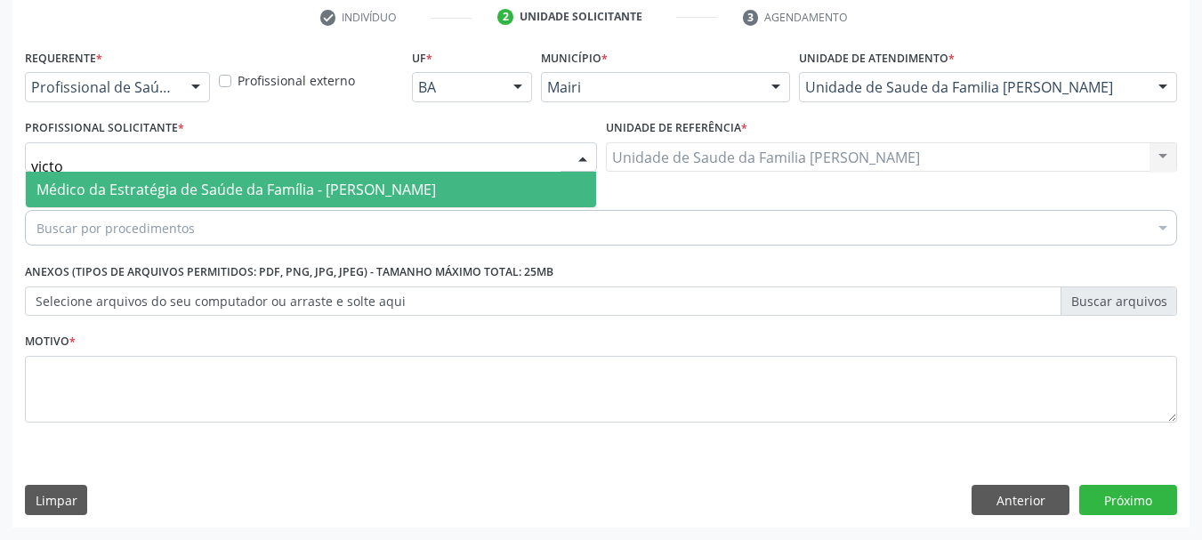
type input "victor"
click at [100, 200] on span "Médico da Estratégia de Saúde da Família - Victor Oliveira Carneiro" at bounding box center [311, 190] width 570 height 36
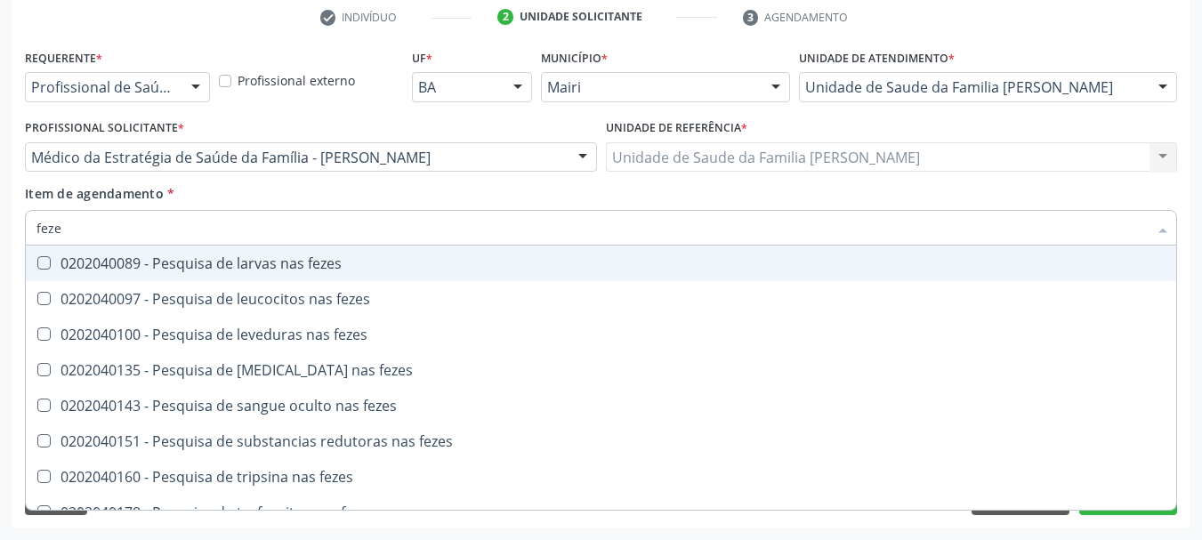
type input "fezes"
click at [188, 262] on div "0202040089 - Pesquisa de larvas nas fezes" at bounding box center [600, 263] width 1129 height 14
checkbox fezes "true"
drag, startPoint x: 87, startPoint y: 234, endPoint x: 0, endPoint y: 239, distance: 87.3
click at [0, 239] on div "Acompanhamento Acompanhe a situação das marcações correntes e finalizadas Relat…" at bounding box center [601, 148] width 1202 height 784
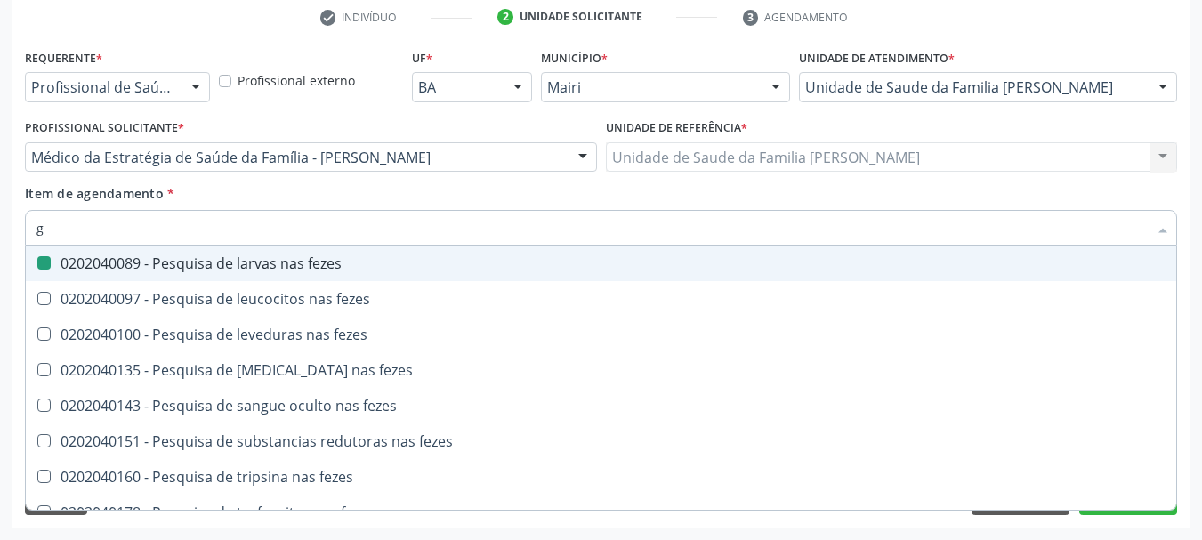
type input "gl"
checkbox fezes "false"
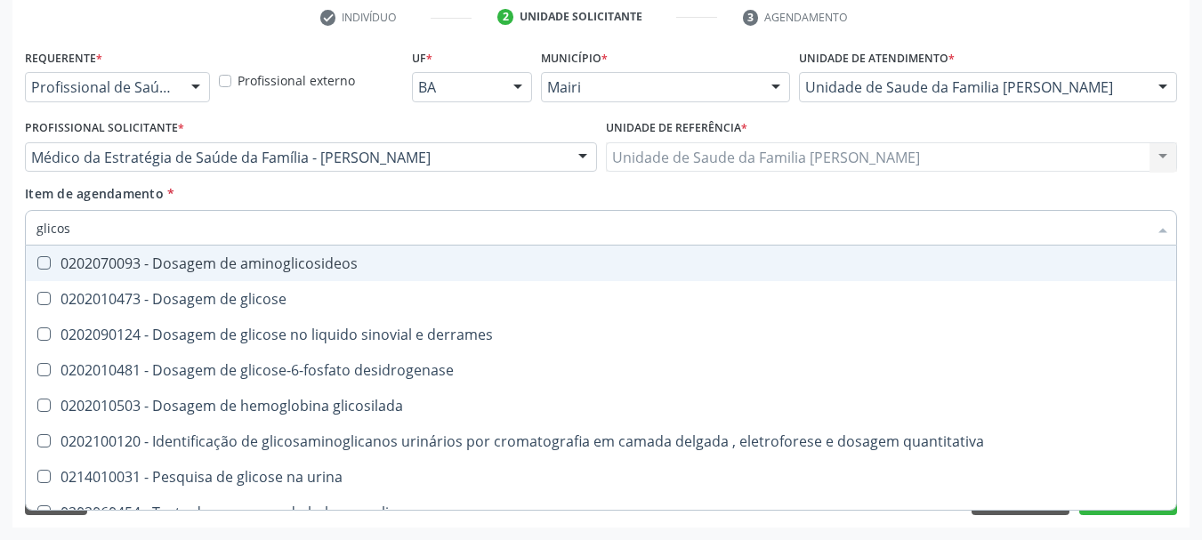
type input "glicose"
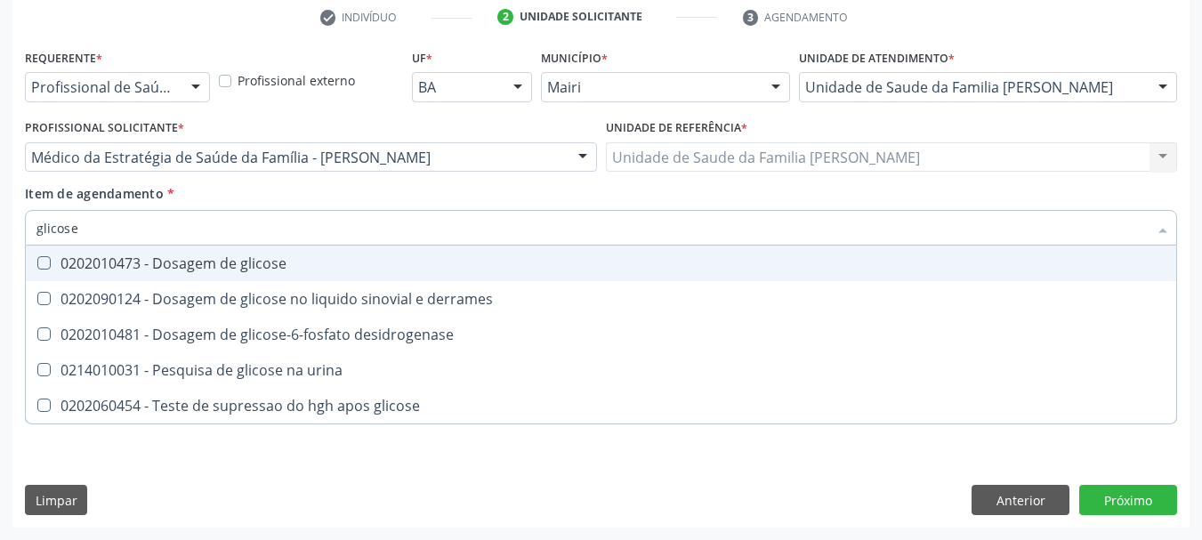
click at [88, 256] on div "0202010473 - Dosagem de glicose" at bounding box center [600, 263] width 1129 height 14
checkbox glicose "true"
drag, startPoint x: 86, startPoint y: 219, endPoint x: 0, endPoint y: 243, distance: 89.6
click at [0, 242] on div "Acompanhamento Acompanhe a situação das marcações correntes e finalizadas Relat…" at bounding box center [601, 148] width 1202 height 784
type input "he"
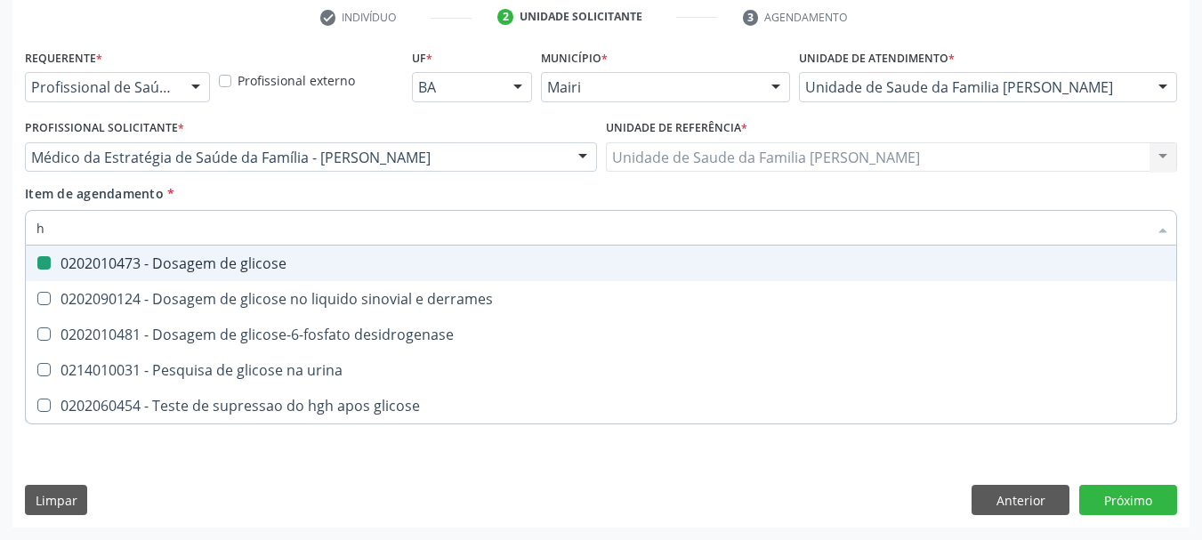
checkbox glicose "false"
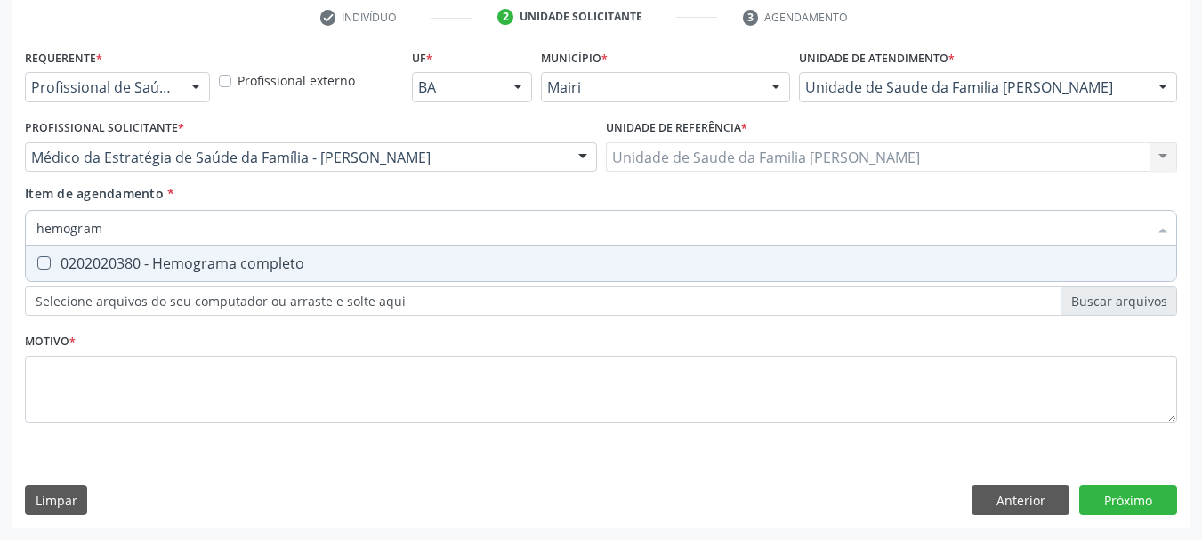
type input "hemograma"
click at [46, 259] on completo at bounding box center [43, 262] width 13 height 13
click at [37, 259] on completo "checkbox" at bounding box center [32, 263] width 12 height 12
checkbox completo "true"
drag, startPoint x: 119, startPoint y: 235, endPoint x: 0, endPoint y: 231, distance: 119.3
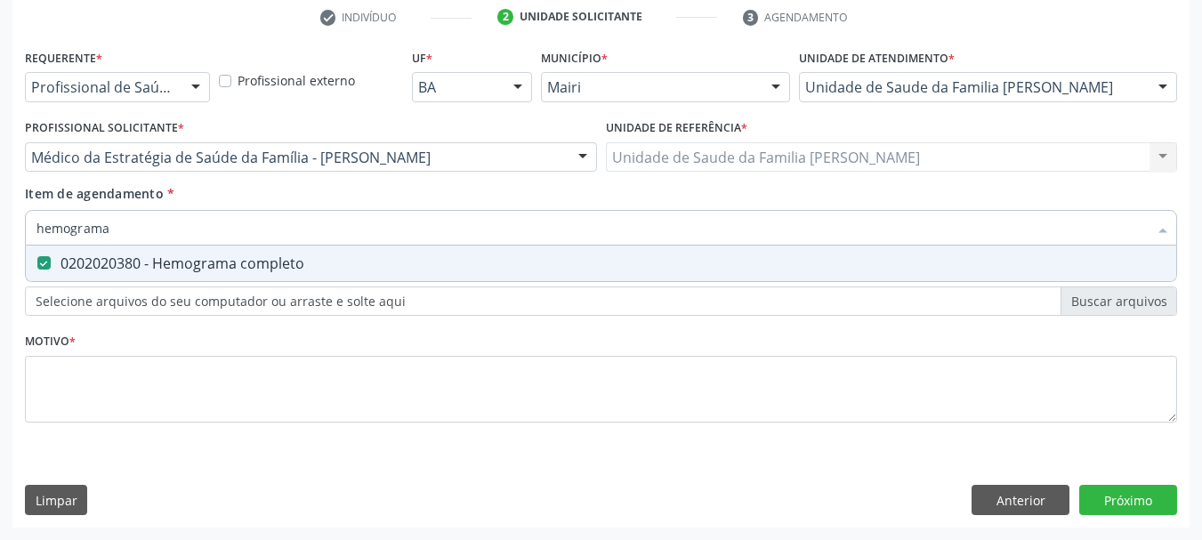
click at [0, 231] on div "Acompanhamento Acompanhe a situação das marcações correntes e finalizadas Relat…" at bounding box center [601, 148] width 1202 height 784
type input "uri"
checkbox completo "false"
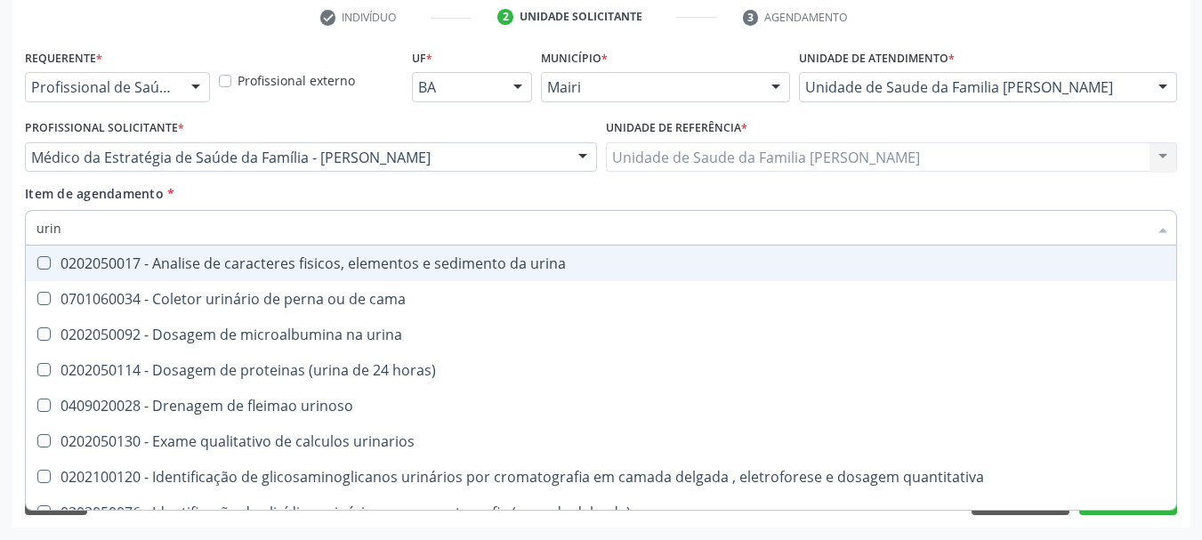
type input "urina"
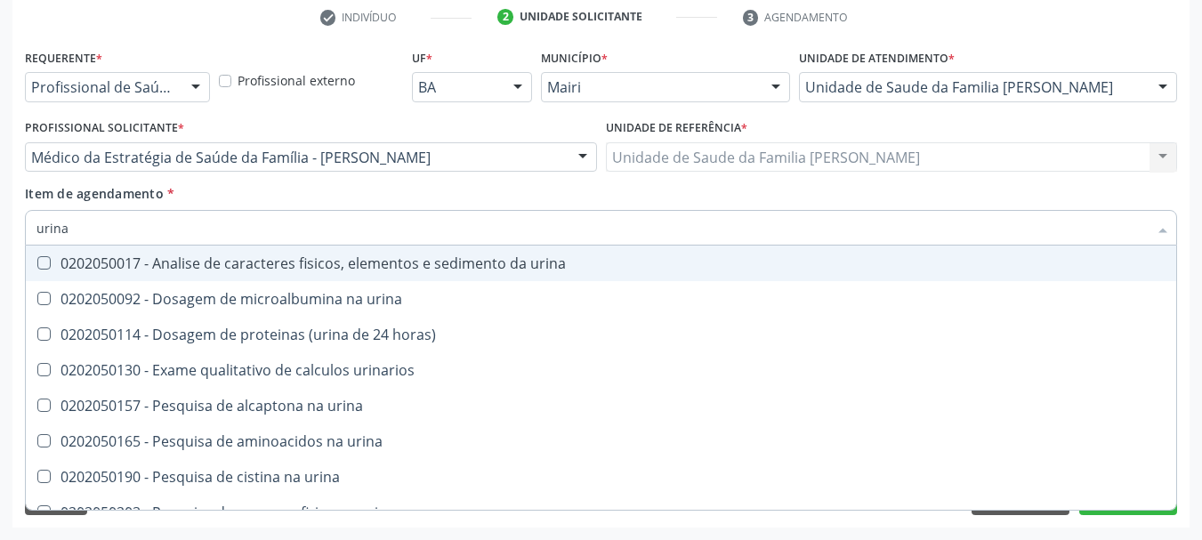
click at [67, 251] on span "0202050017 - Analise de caracteres fisicos, elementos e sedimento da urina" at bounding box center [601, 264] width 1150 height 36
checkbox urina "true"
drag, startPoint x: 90, startPoint y: 219, endPoint x: 0, endPoint y: 241, distance: 92.6
click at [0, 241] on div "Acompanhamento Acompanhe a situação das marcações correntes e finalizadas Relat…" at bounding box center [601, 148] width 1202 height 784
type input "si"
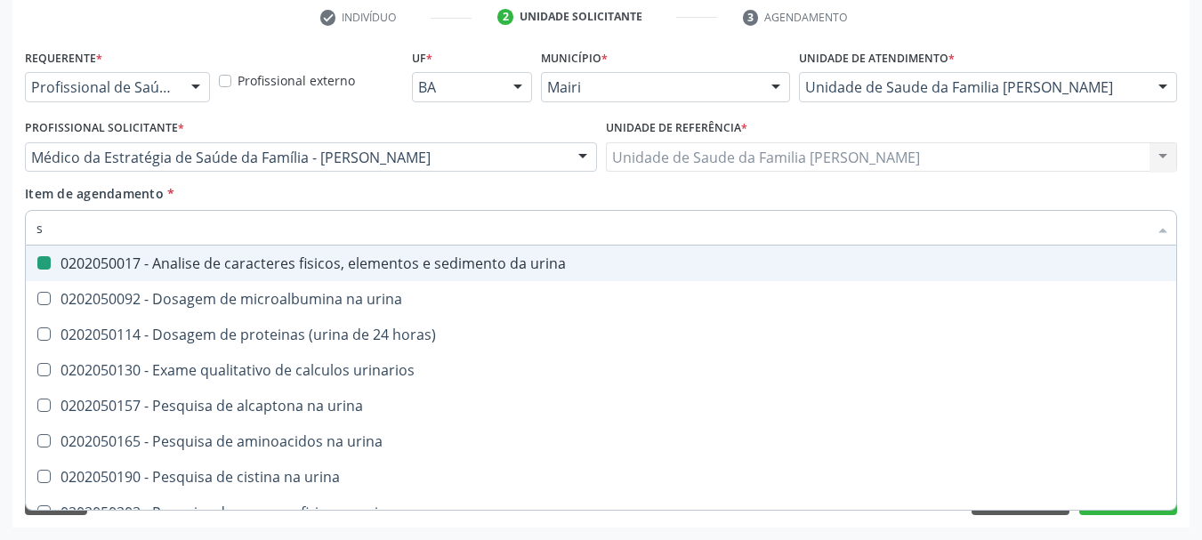
checkbox urina "false"
checkbox urinario "true"
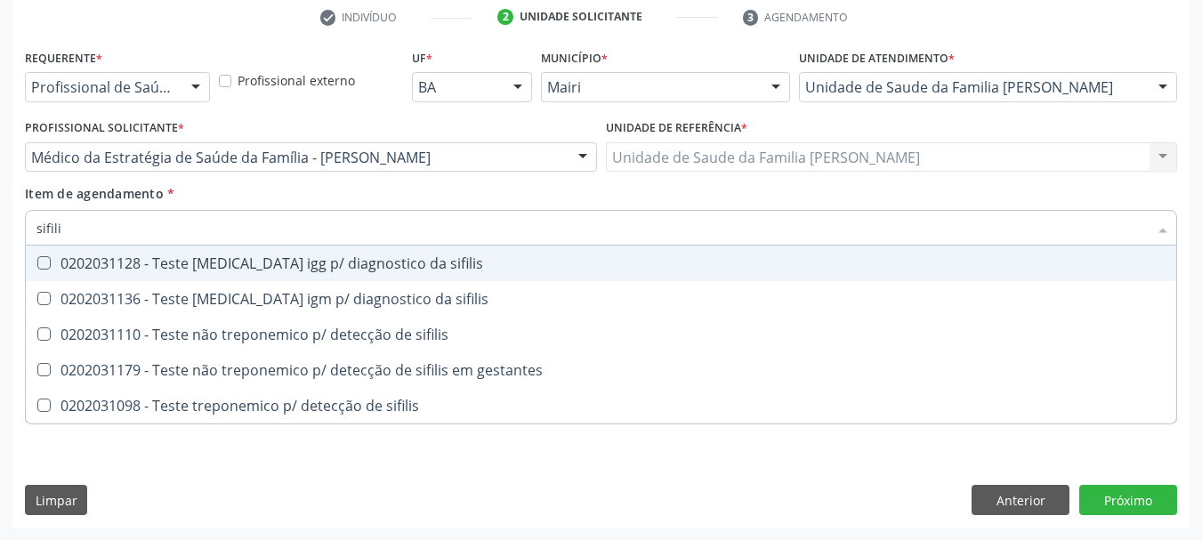
type input "sifilis"
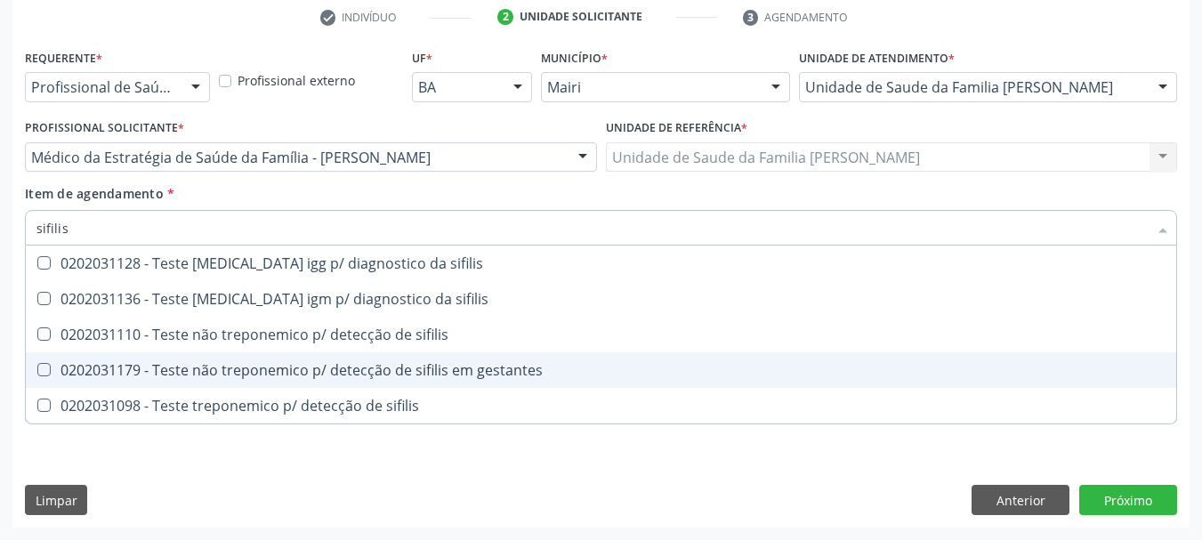
click at [150, 372] on div "0202031179 - Teste não treponemico p/ detecção de sifilis em gestantes" at bounding box center [600, 370] width 1129 height 14
checkbox gestantes "true"
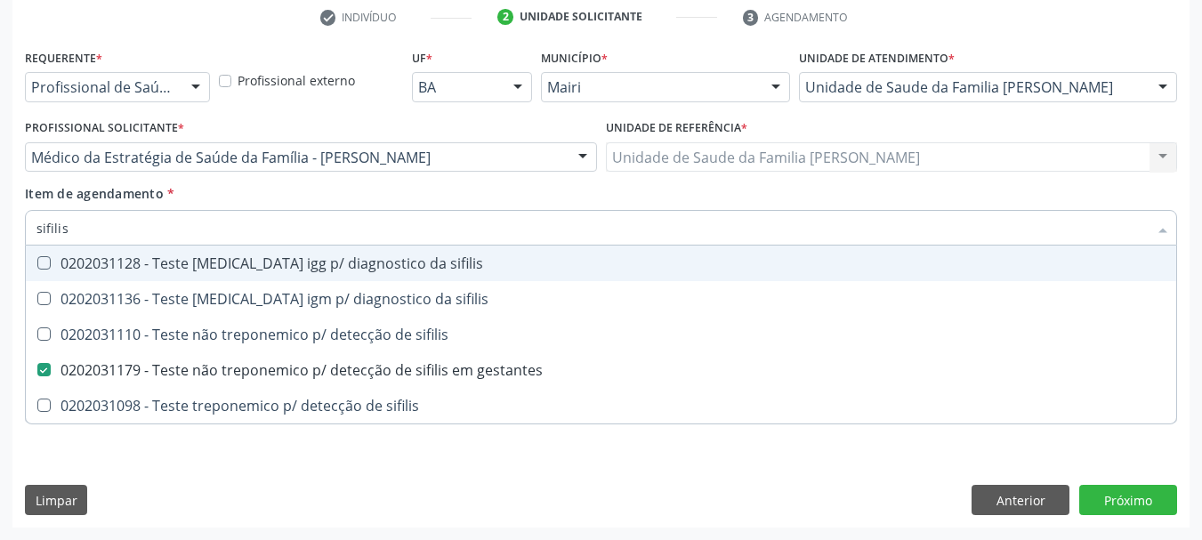
drag, startPoint x: 20, startPoint y: 234, endPoint x: 0, endPoint y: 237, distance: 20.6
click at [0, 237] on div "Acompanhamento Acompanhe a situação das marcações correntes e finalizadas Relat…" at bounding box center [601, 148] width 1202 height 784
type input "fa"
checkbox gestantes "false"
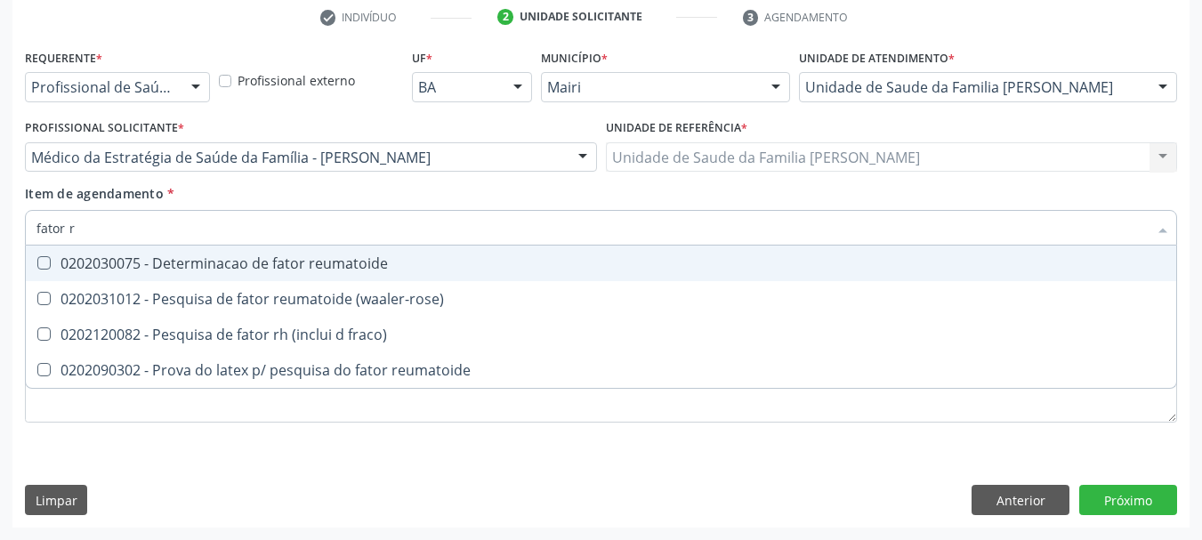
type input "fator rh"
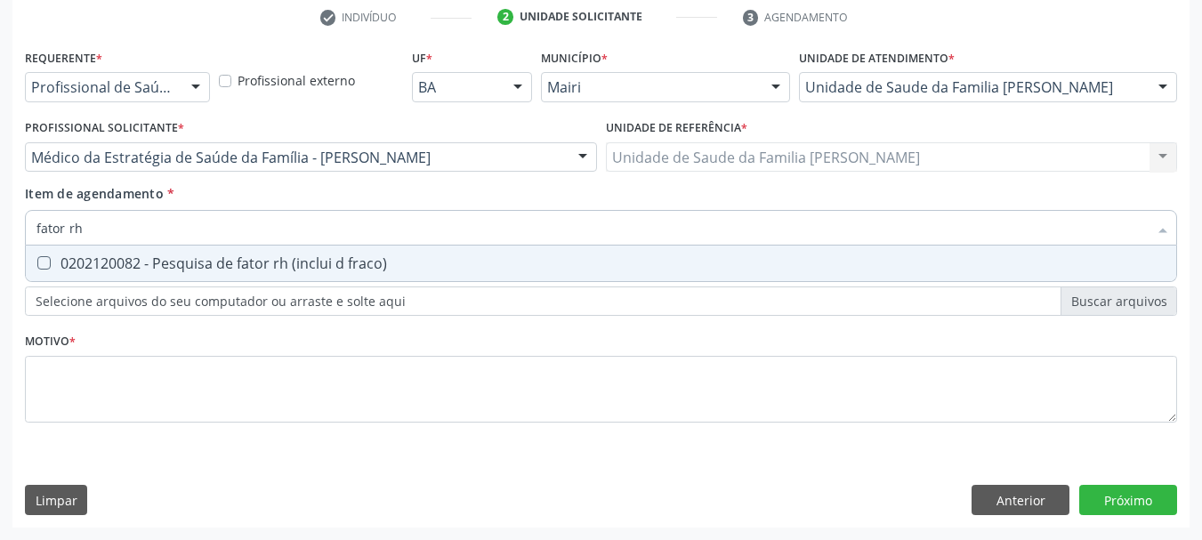
click at [63, 253] on span "0202120082 - Pesquisa de fator rh (inclui d fraco)" at bounding box center [601, 264] width 1150 height 36
checkbox fraco\) "true"
drag, startPoint x: 101, startPoint y: 232, endPoint x: 0, endPoint y: 234, distance: 101.4
click at [0, 236] on div "Acompanhamento Acompanhe a situação das marcações correntes e finalizadas Relat…" at bounding box center [601, 148] width 1202 height 784
checkbox fraco\) "false"
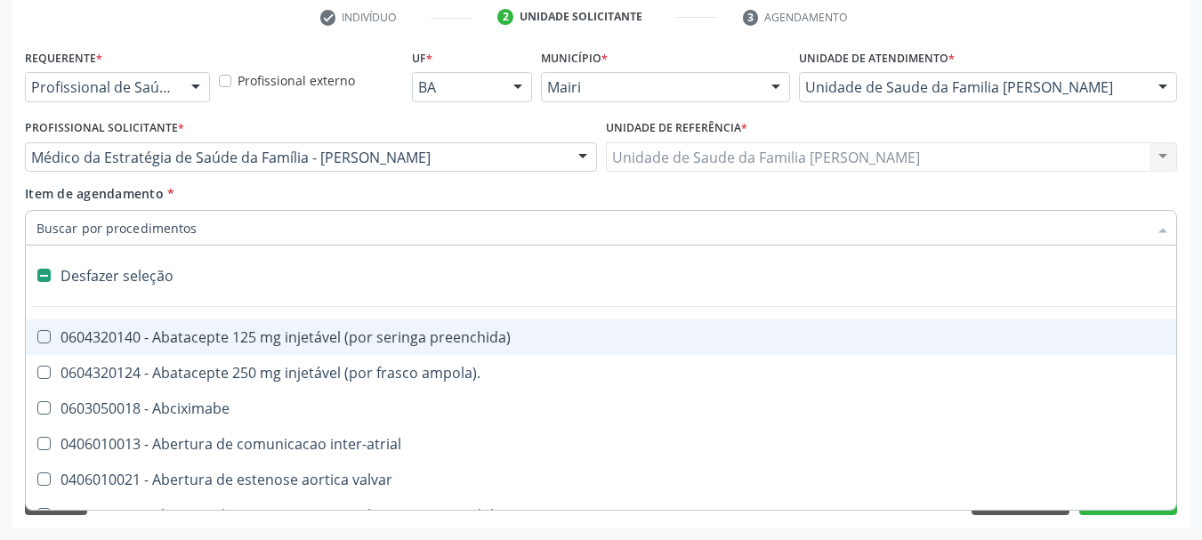
type input "s"
checkbox revestido\) "true"
checkbox urina "false"
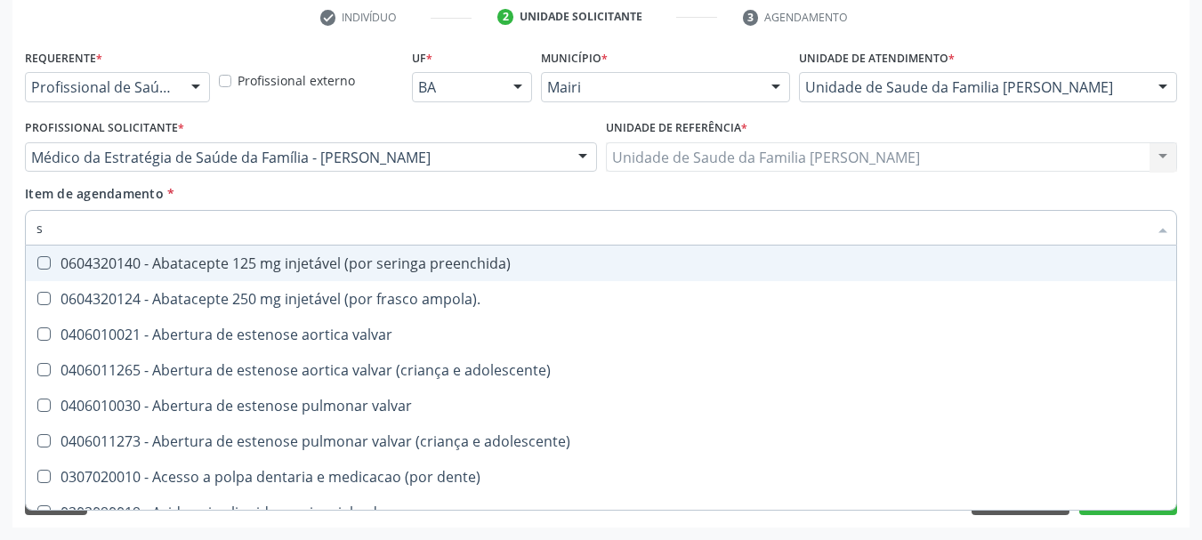
type input "si"
checkbox multiprofissional "true"
checkbox urina "false"
checkbox estimulo "true"
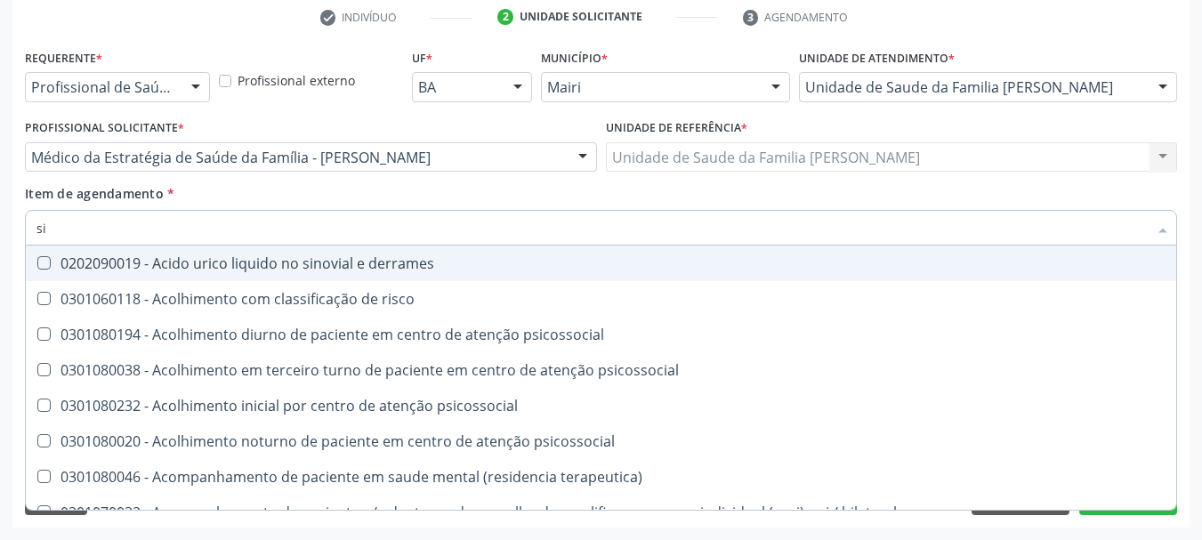
type input "s"
checkbox urina "false"
checkbox miocardio "true"
checkbox gestantes "false"
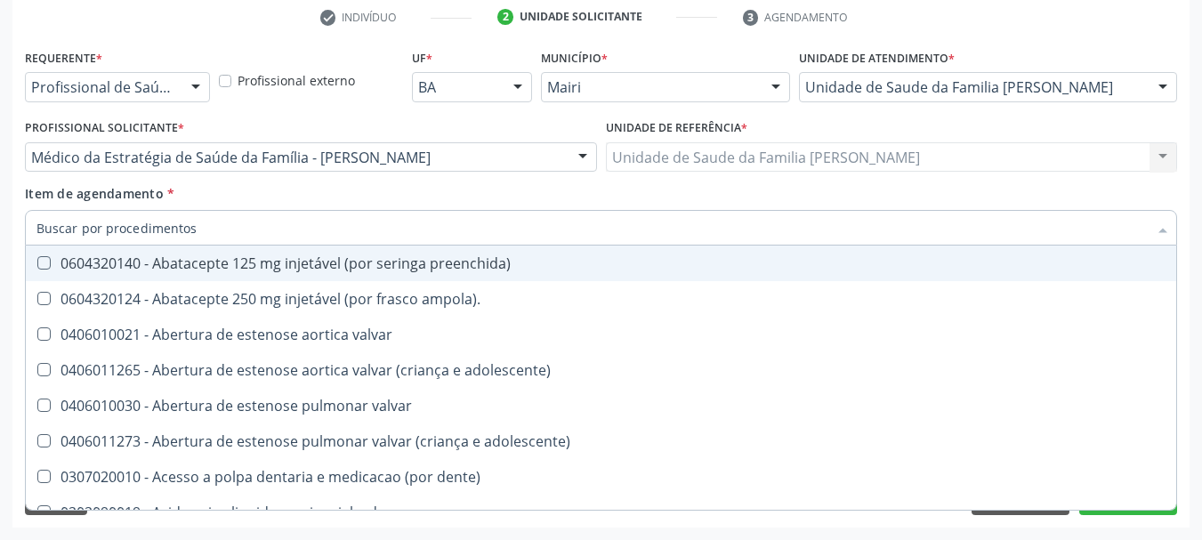
checkbox urina "false"
checkbox supra-aorticos "true"
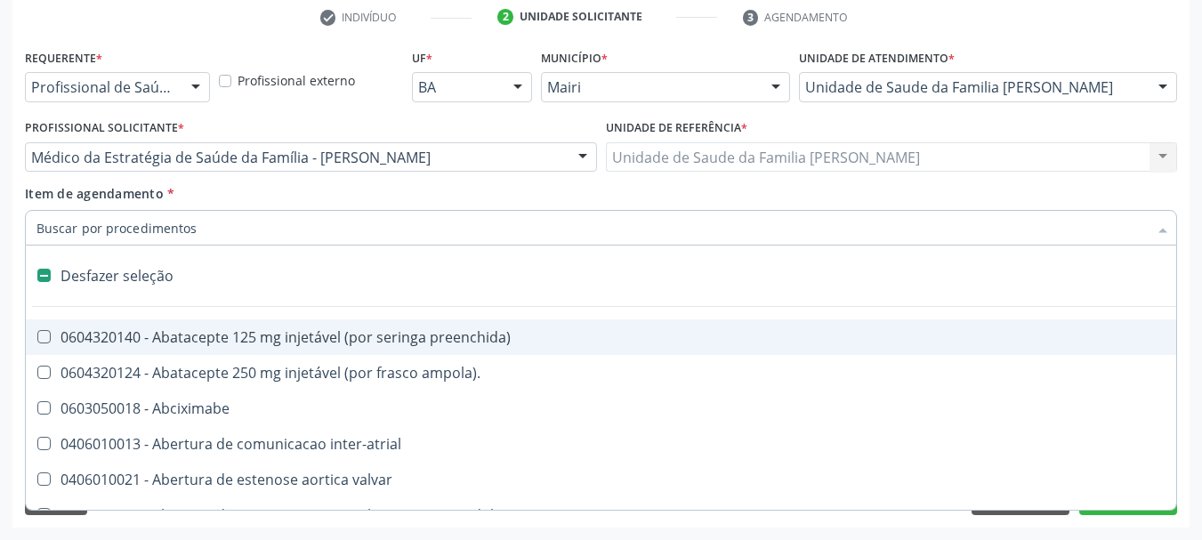
click at [5, 248] on div "Acompanhamento Acompanhe a situação das marcações correntes e finalizadas Relat…" at bounding box center [601, 148] width 1202 height 784
checkbox ampola\)\ "true"
checkbox Abciximabe "true"
checkbox inter-atrial "true"
checkbox valvar "true"
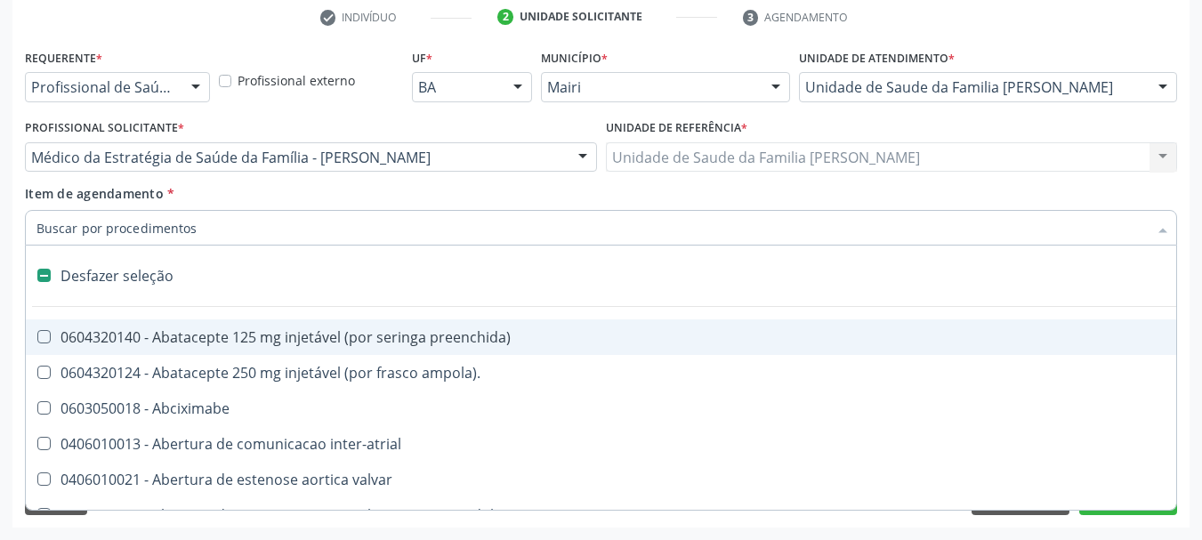
checkbox adolescente\) "true"
checkbox valvar "true"
checkbox urina "false"
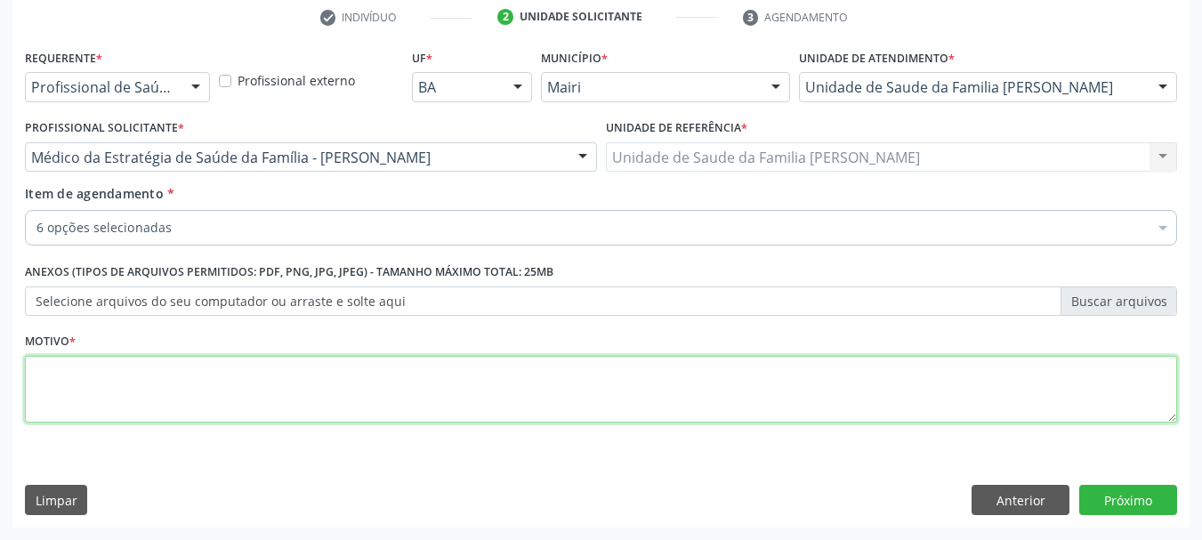
click at [137, 396] on textarea at bounding box center [601, 390] width 1152 height 68
type textarea "O"
type textarea "Pré-[DATE]"
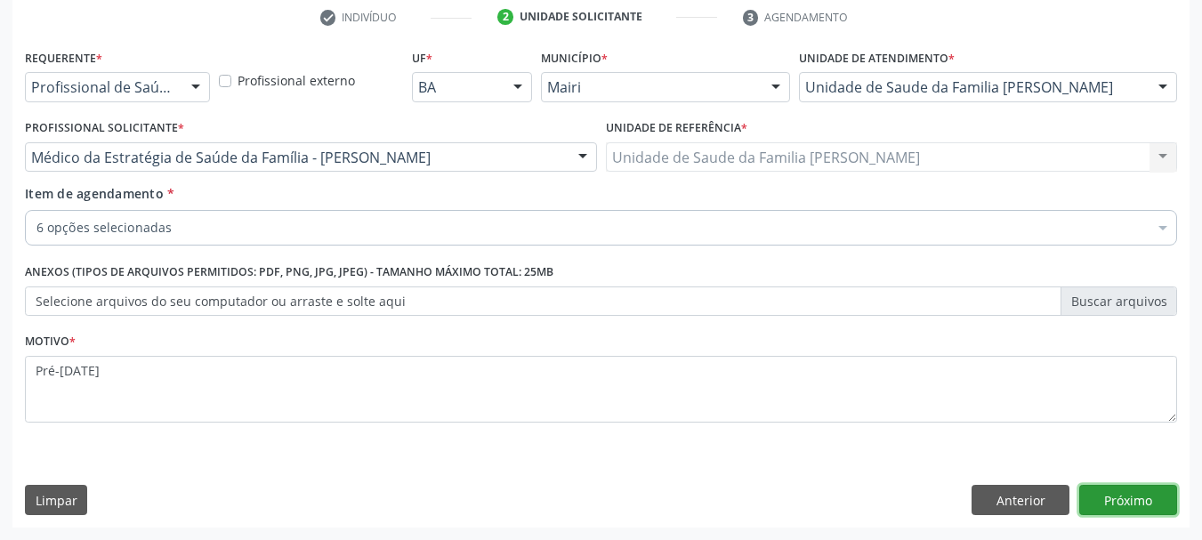
click at [1126, 499] on button "Próximo" at bounding box center [1128, 500] width 98 height 30
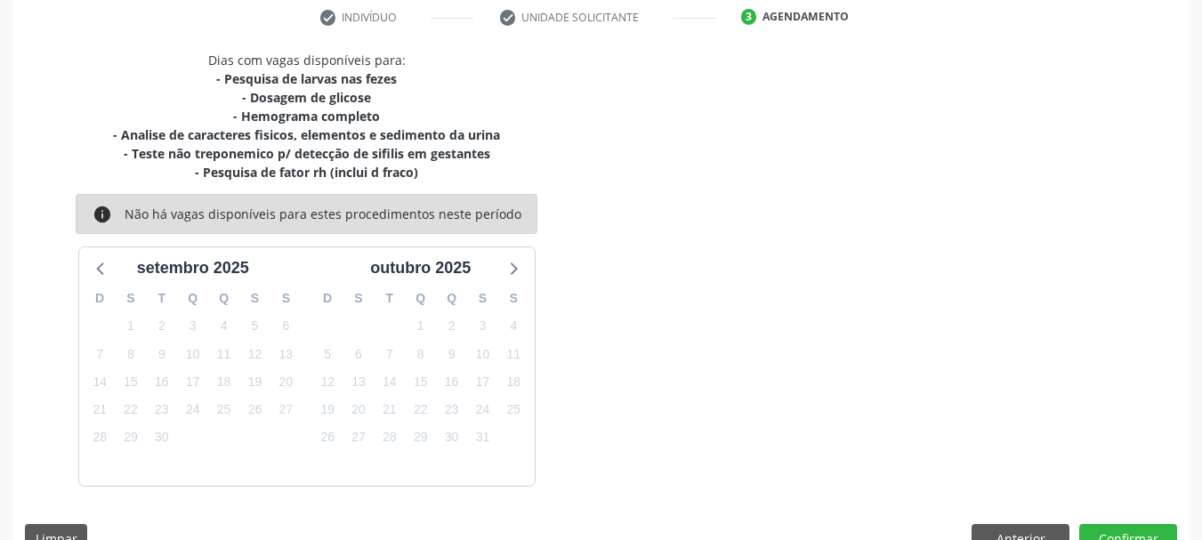
scroll to position [380, 0]
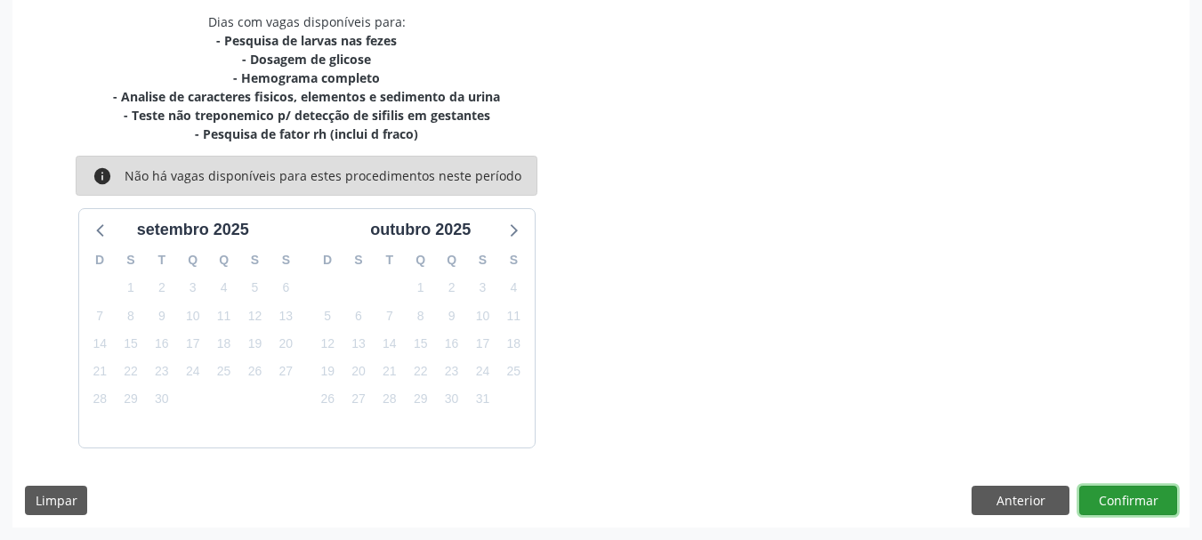
click at [1133, 502] on button "Confirmar" at bounding box center [1128, 501] width 98 height 30
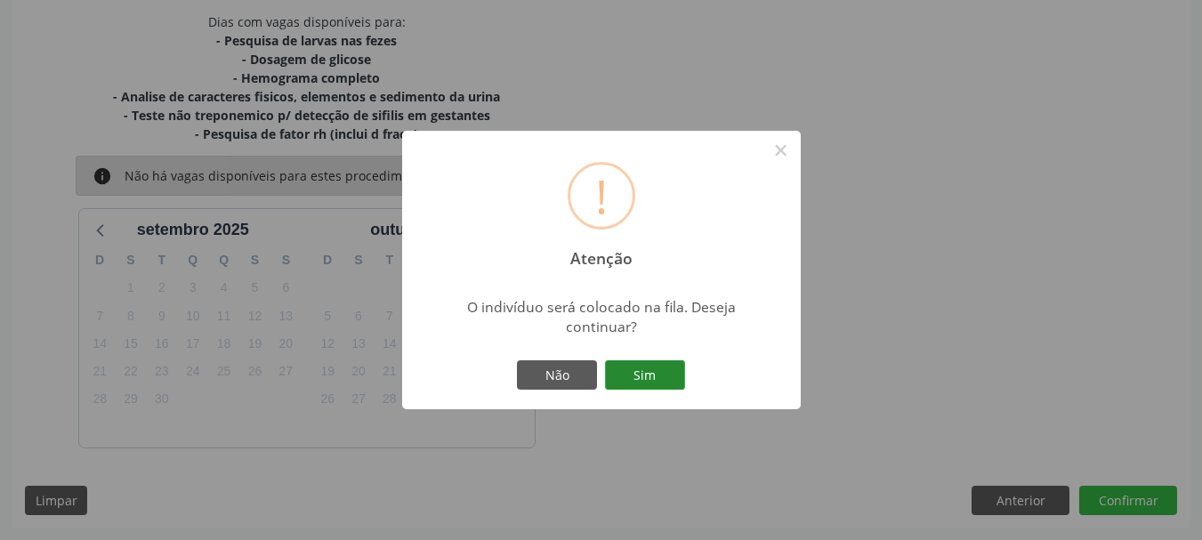
click at [658, 375] on button "Sim" at bounding box center [645, 375] width 80 height 30
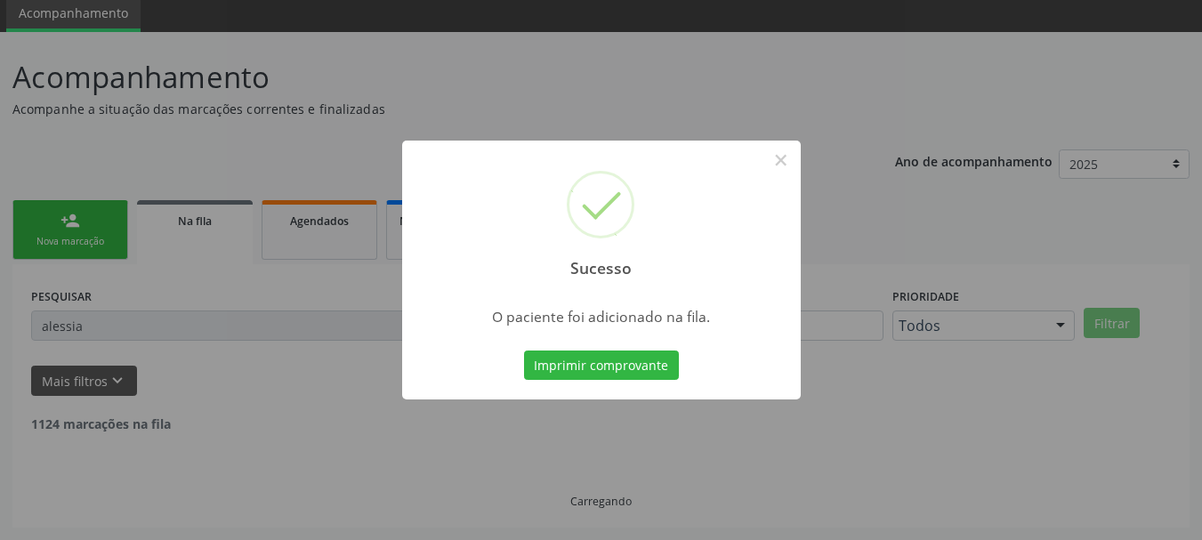
scroll to position [47, 0]
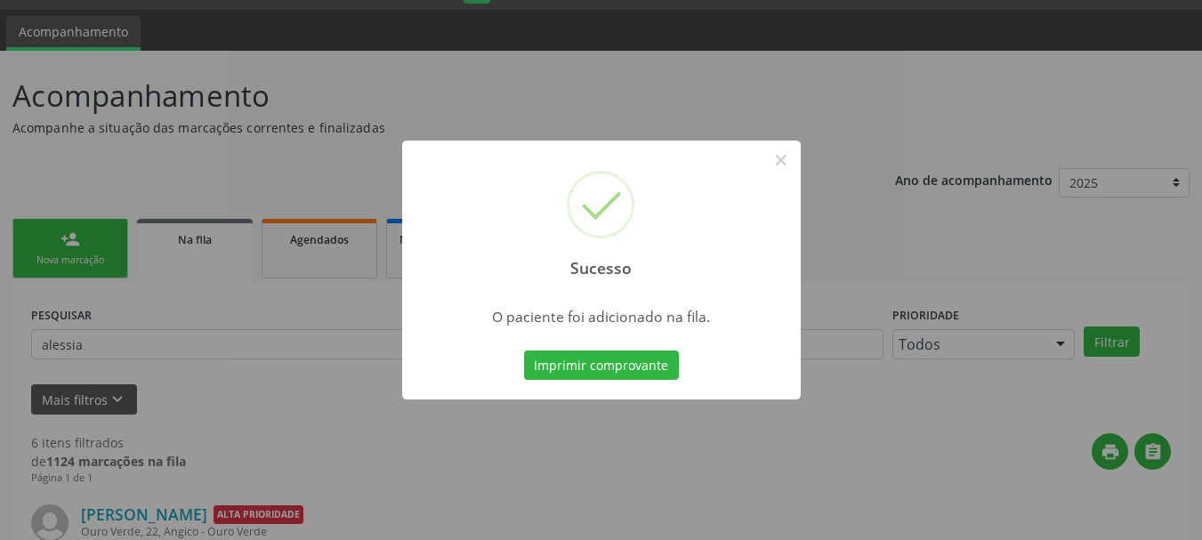
click at [764, 160] on div "Sucesso ×" at bounding box center [601, 217] width 399 height 153
click at [781, 160] on button "×" at bounding box center [781, 160] width 30 height 30
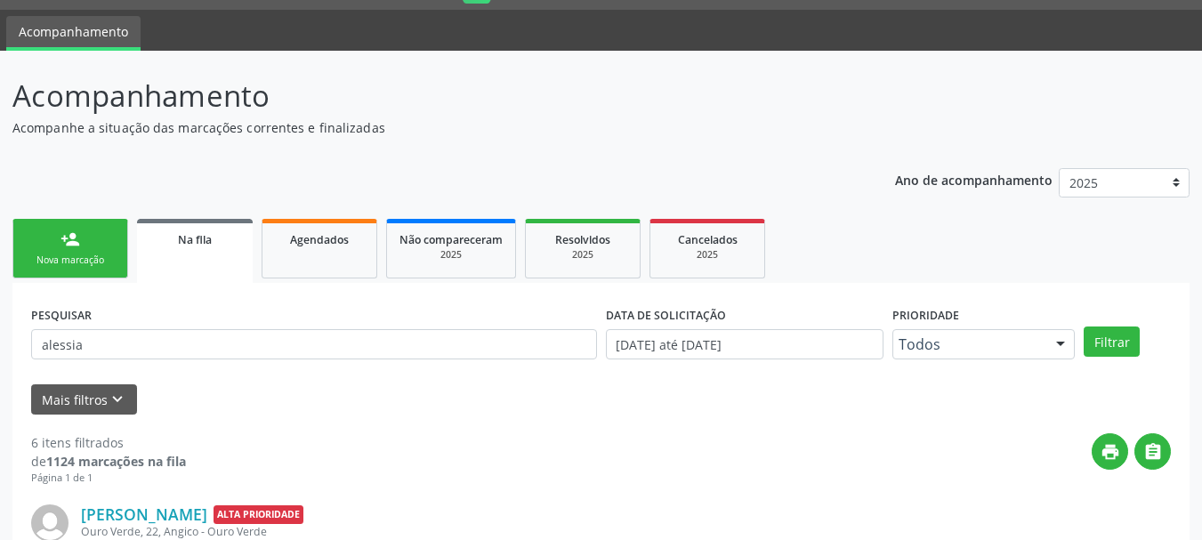
click at [89, 238] on link "person_add Nova marcação" at bounding box center [70, 249] width 116 height 60
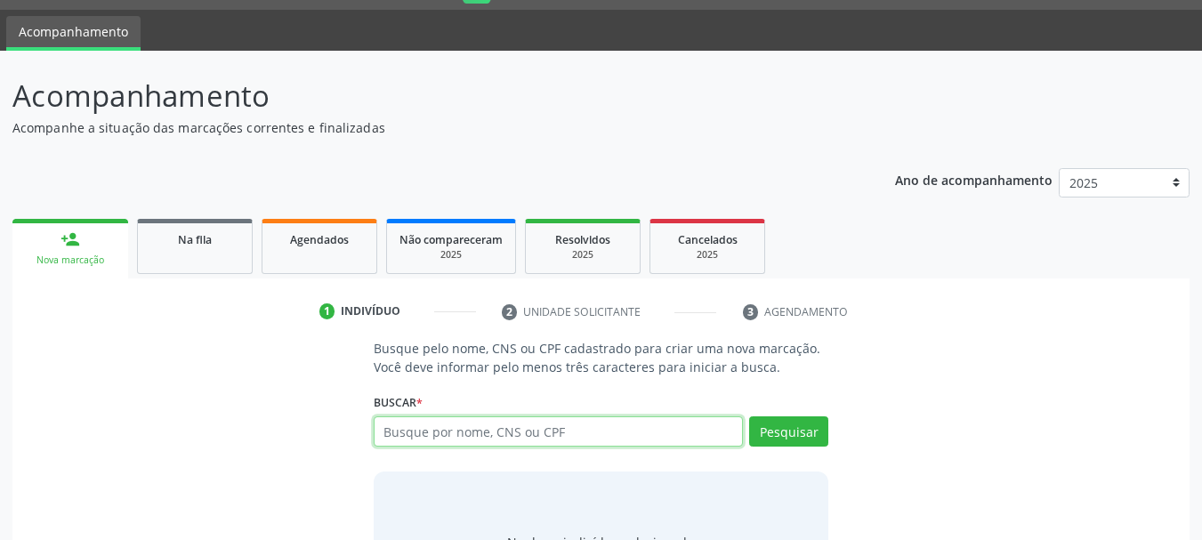
click at [463, 437] on input "text" at bounding box center [559, 431] width 370 height 30
type input "alessia silva santos"
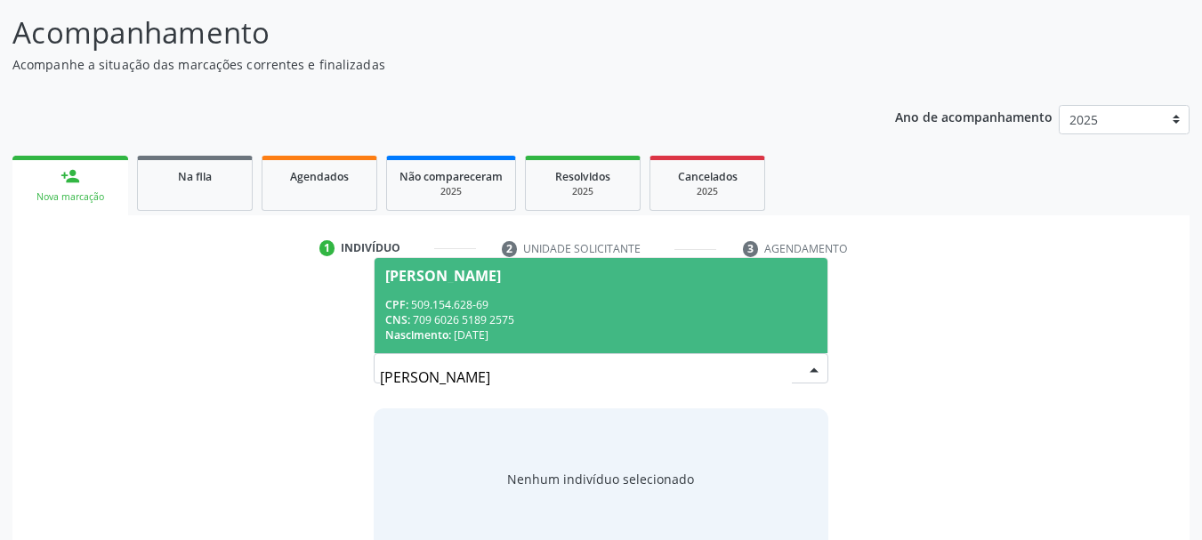
scroll to position [136, 0]
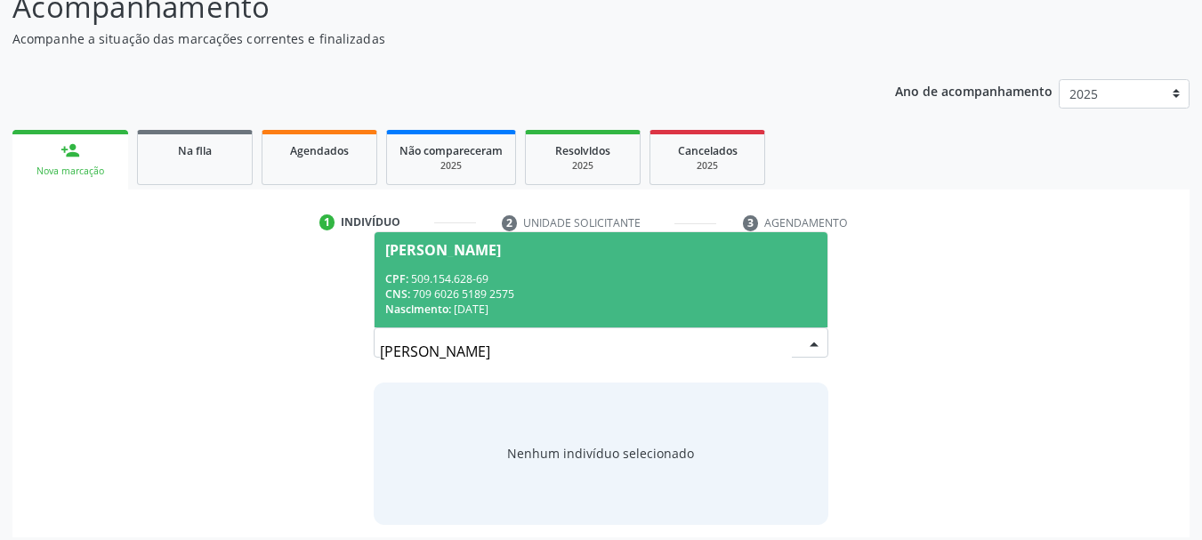
click at [447, 261] on span "Alessia Silva Santos CPF: 509.154.628-69 CNS: 709 6026 5189 2575 Nascimento: 02…" at bounding box center [602, 279] width 454 height 95
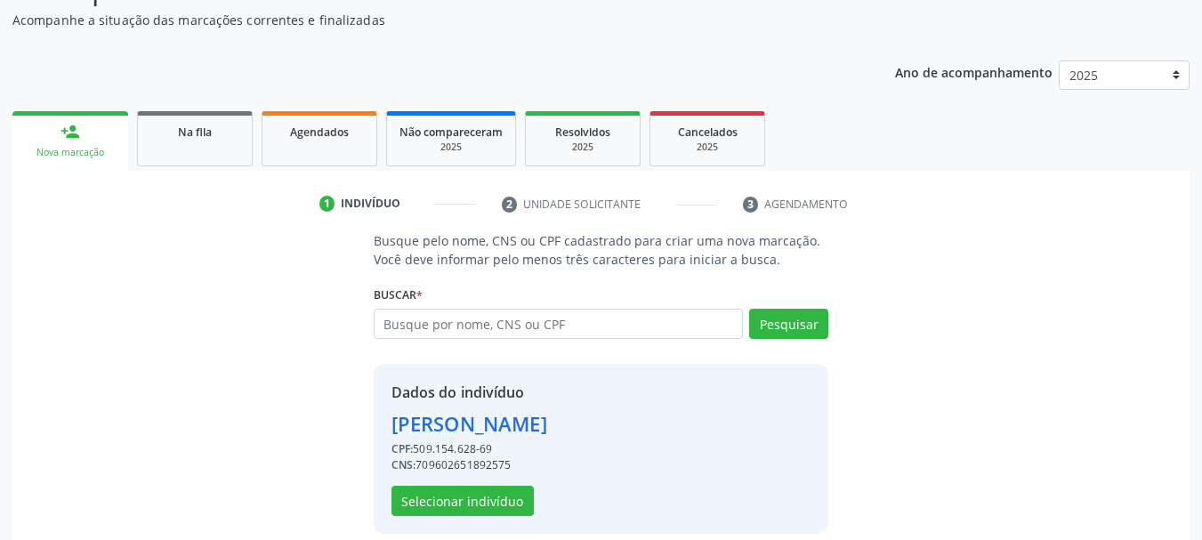
scroll to position [173, 0]
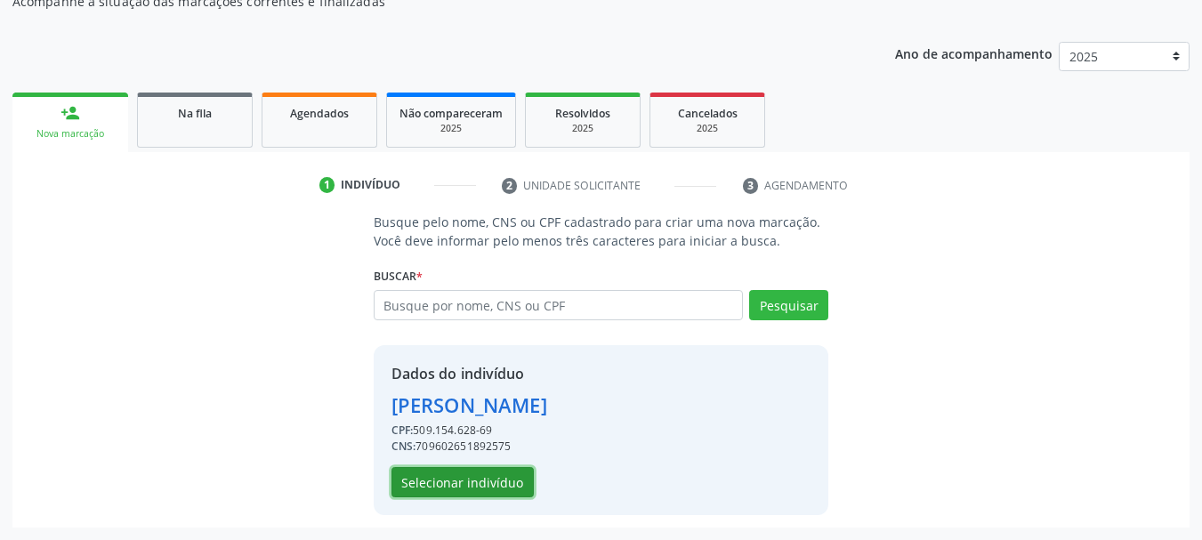
click at [503, 475] on button "Selecionar indivíduo" at bounding box center [462, 482] width 142 height 30
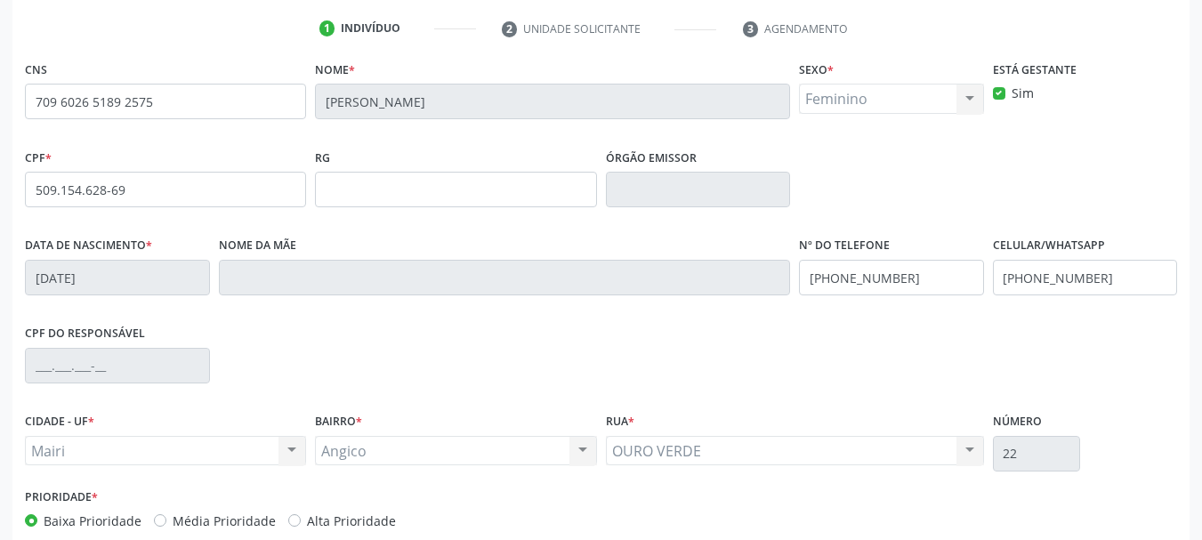
scroll to position [424, 0]
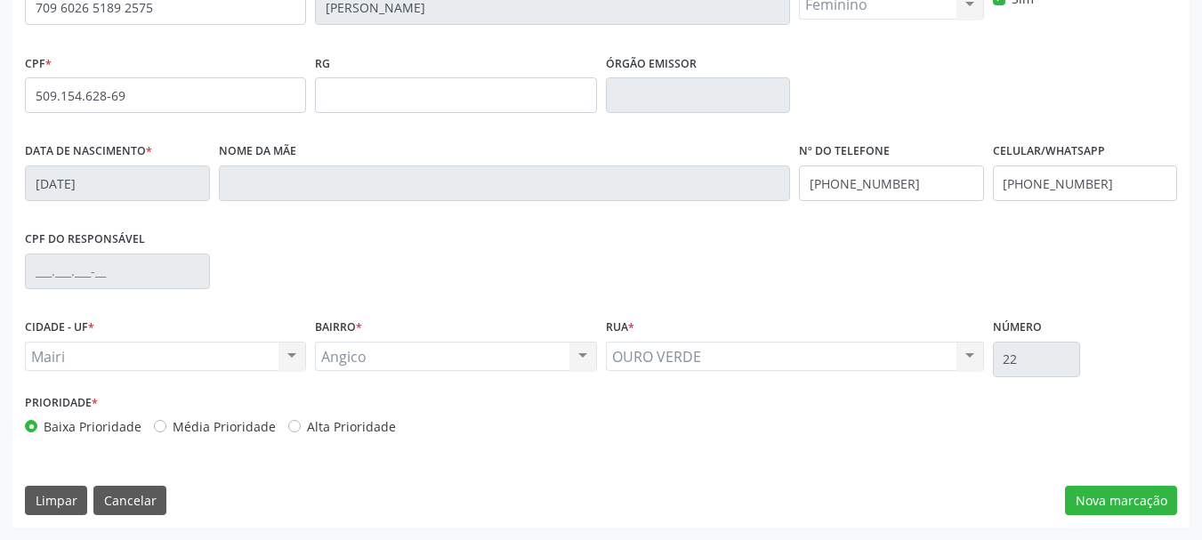
click at [307, 423] on label "Alta Prioridade" at bounding box center [351, 426] width 89 height 19
click at [288, 423] on input "Alta Prioridade" at bounding box center [294, 425] width 12 height 16
radio input "true"
click at [1121, 496] on button "Nova marcação" at bounding box center [1121, 501] width 112 height 30
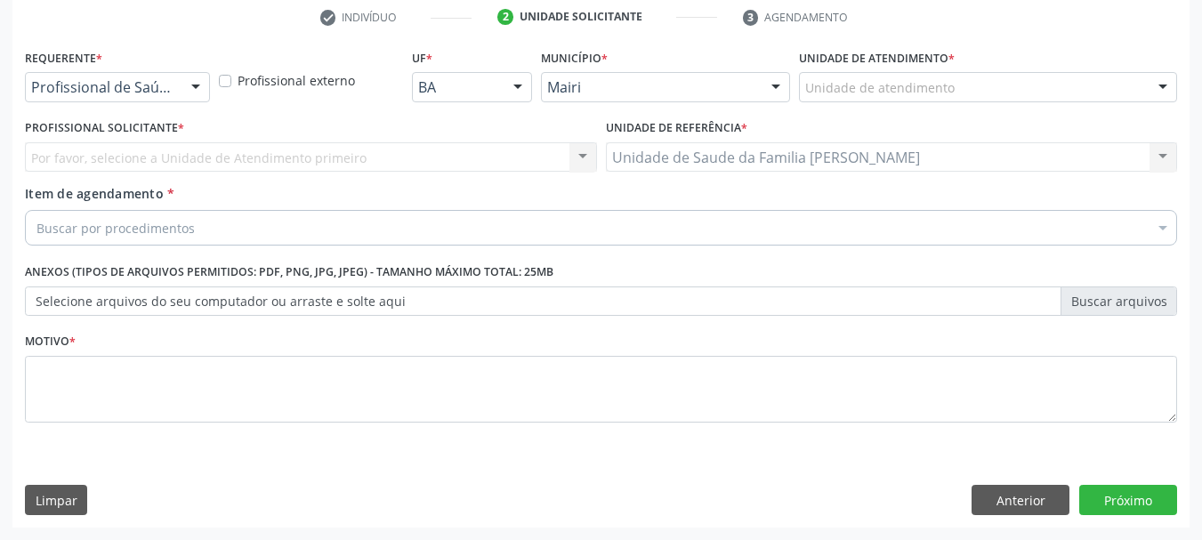
scroll to position [342, 0]
click at [837, 76] on div "Unidade de atendimento" at bounding box center [988, 87] width 378 height 30
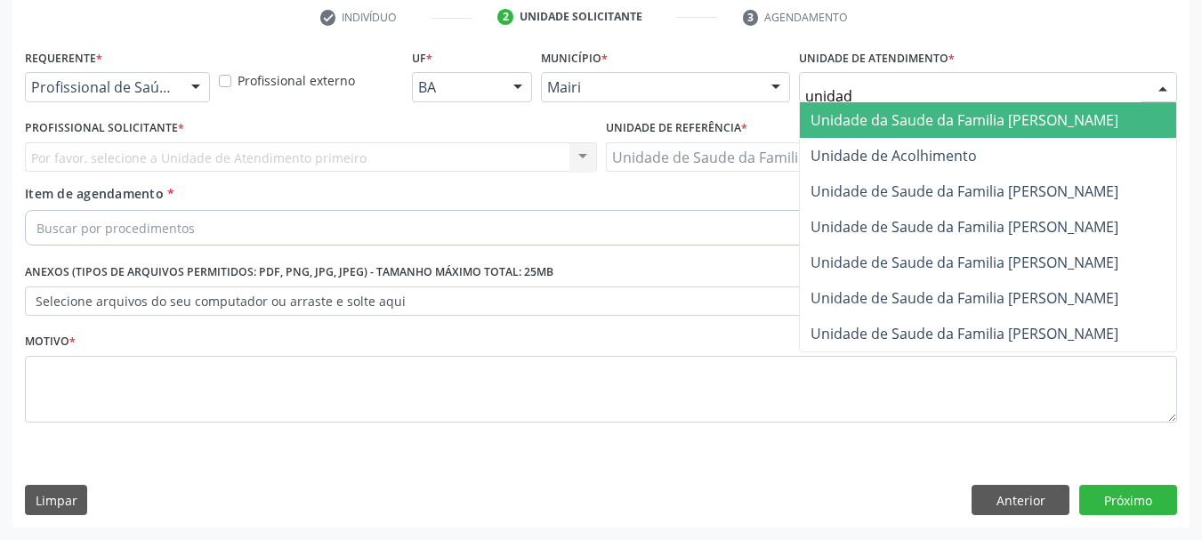
type input "unidade"
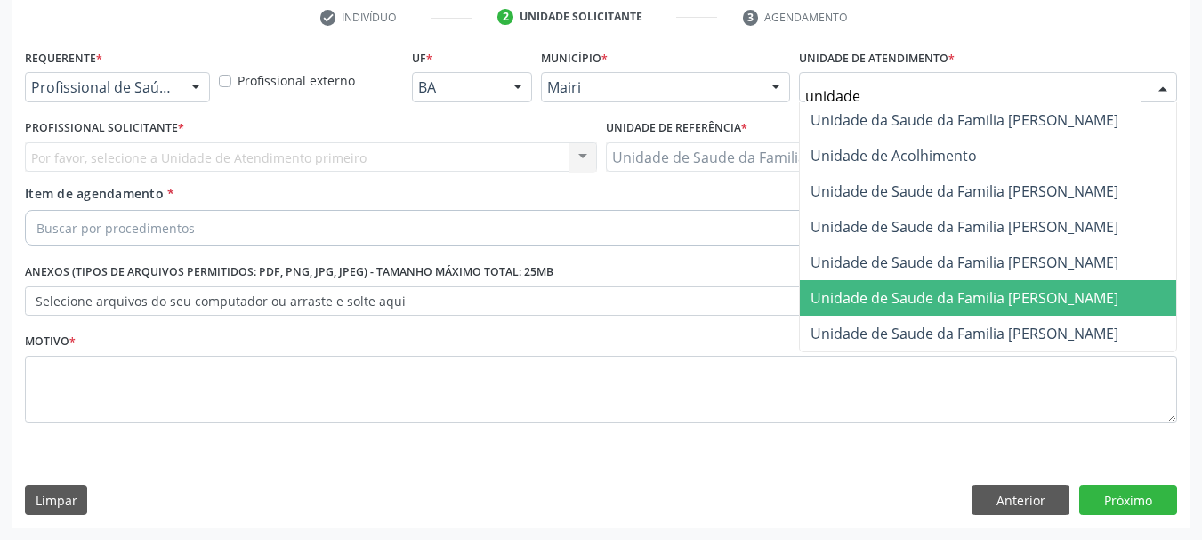
click at [958, 294] on span "Unidade de Saude da Familia [PERSON_NAME]" at bounding box center [964, 298] width 308 height 20
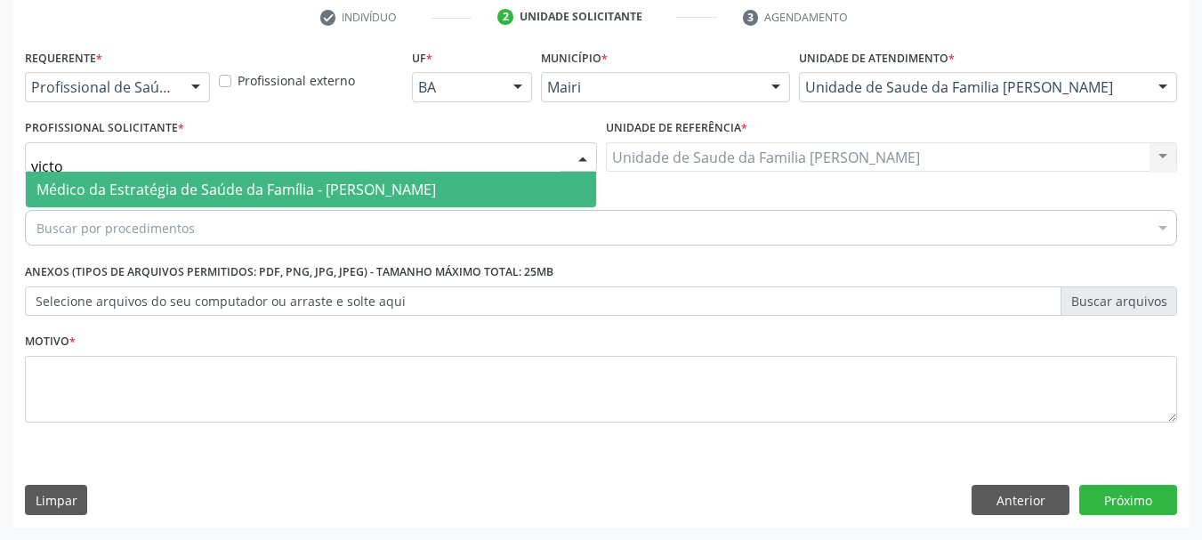
type input "victor"
click at [123, 191] on span "Médico da Estratégia de Saúde da Família - Victor Oliveira Carneiro" at bounding box center [235, 190] width 399 height 20
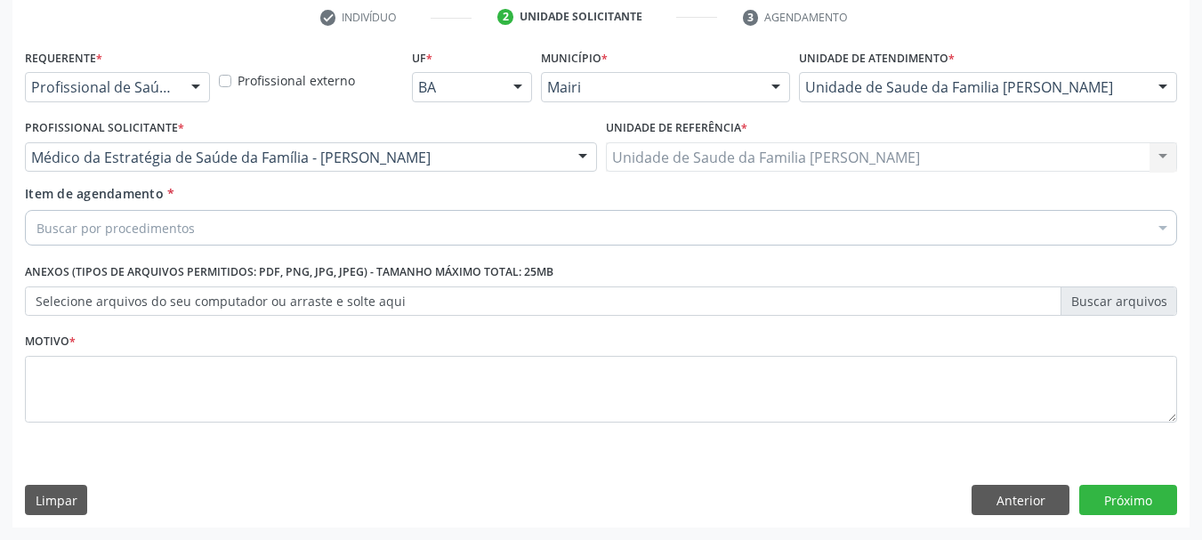
click at [106, 242] on div "Buscar por procedimentos" at bounding box center [601, 228] width 1152 height 36
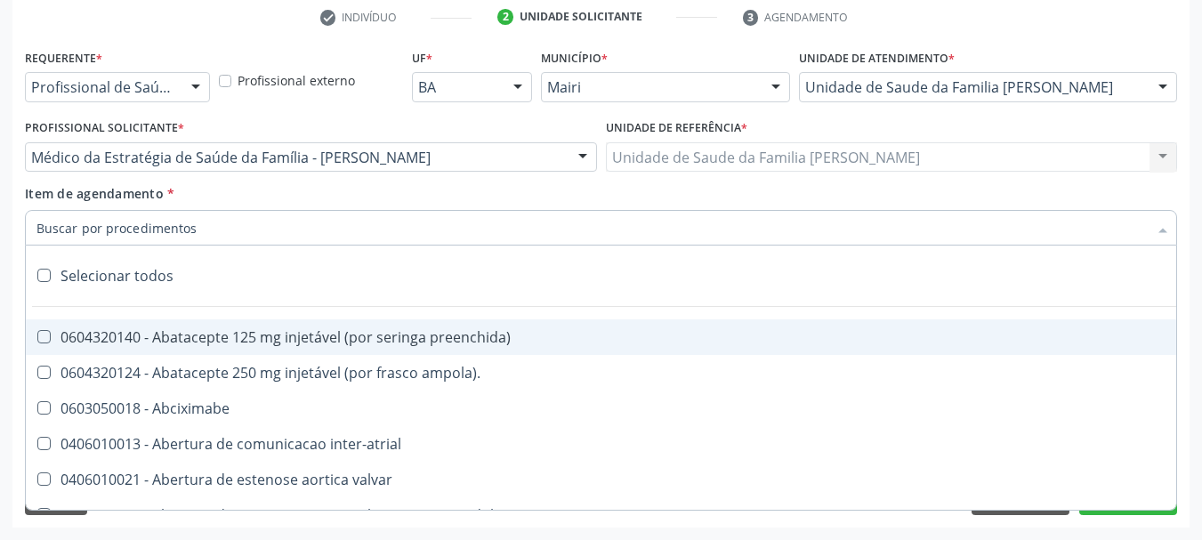
click at [106, 234] on input "Item de agendamento *" at bounding box center [591, 228] width 1111 height 36
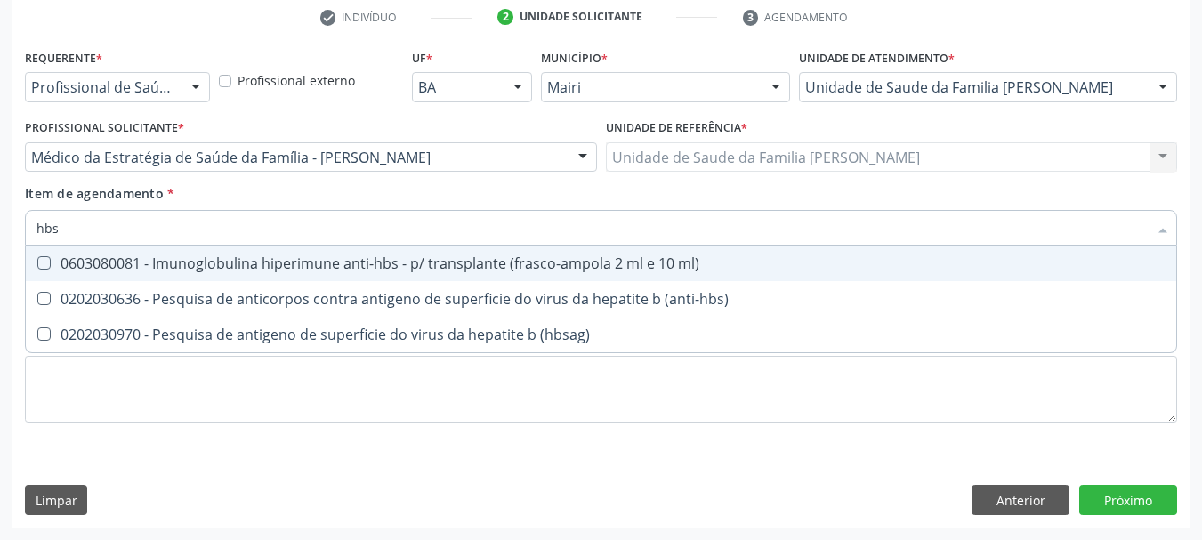
type input "hbsa"
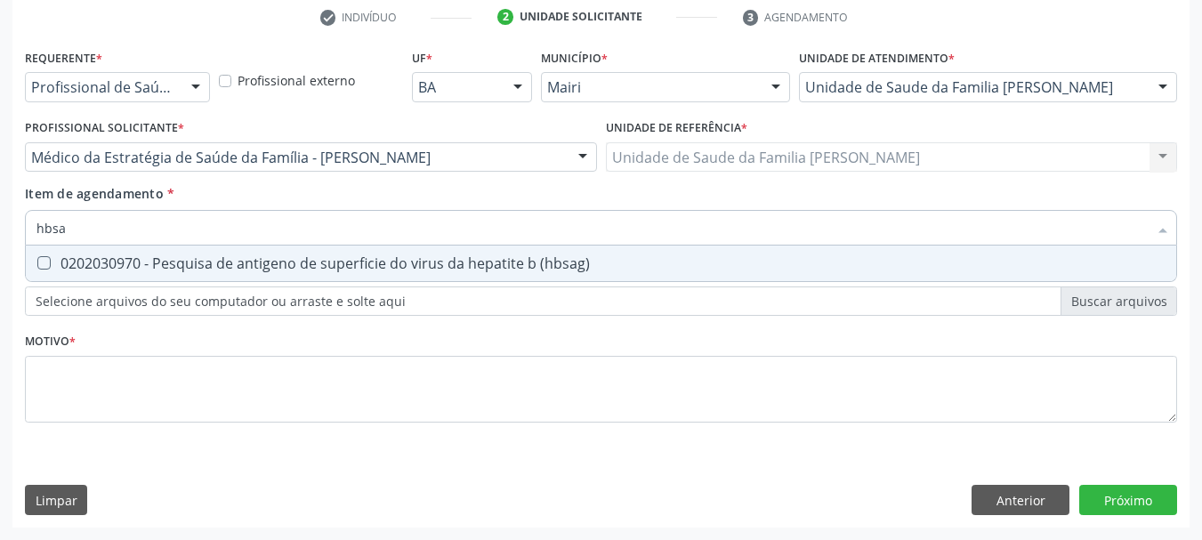
click at [150, 266] on div "0202030970 - Pesquisa de antigeno de superficie do virus da hepatite b (hbsag)" at bounding box center [600, 263] width 1129 height 14
checkbox \(hbsag\) "true"
drag, startPoint x: 98, startPoint y: 229, endPoint x: 0, endPoint y: 237, distance: 98.2
click at [0, 237] on div "Acompanhamento Acompanhe a situação das marcações correntes e finalizadas Relat…" at bounding box center [601, 148] width 1202 height 784
type input "he"
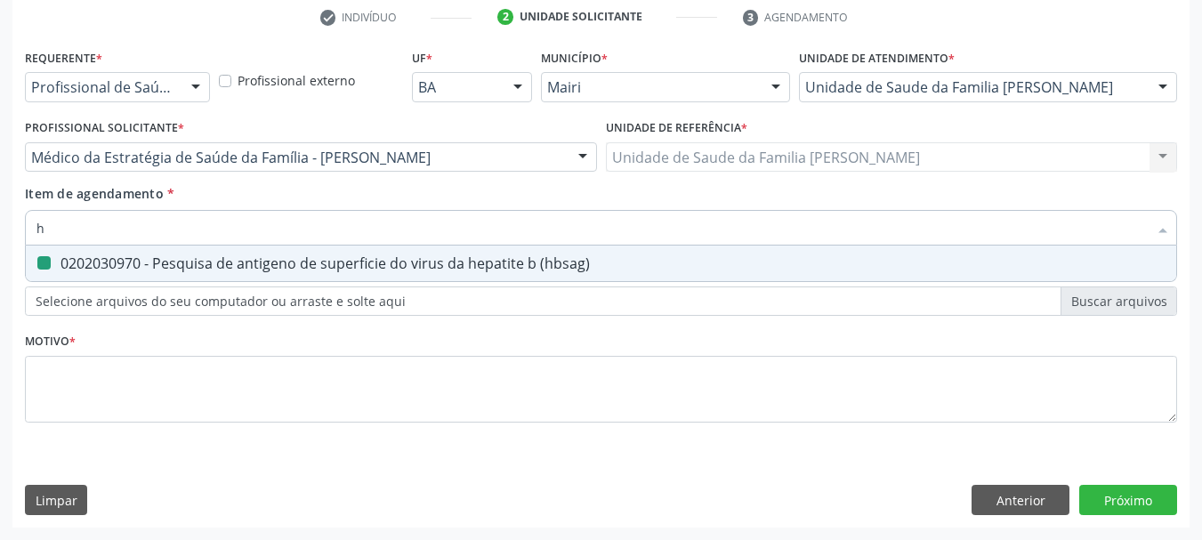
checkbox \(hbsag\) "false"
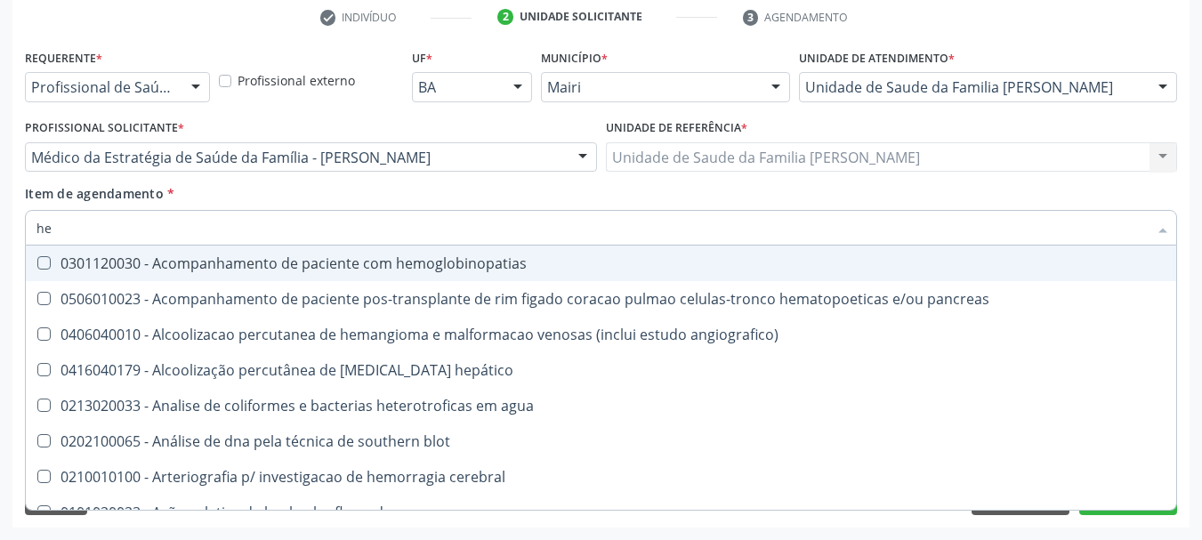
type input "hep"
checkbox hemacias "true"
type input "hepa"
checkbox radiosotopos\) "true"
checkbox hemacias "false"
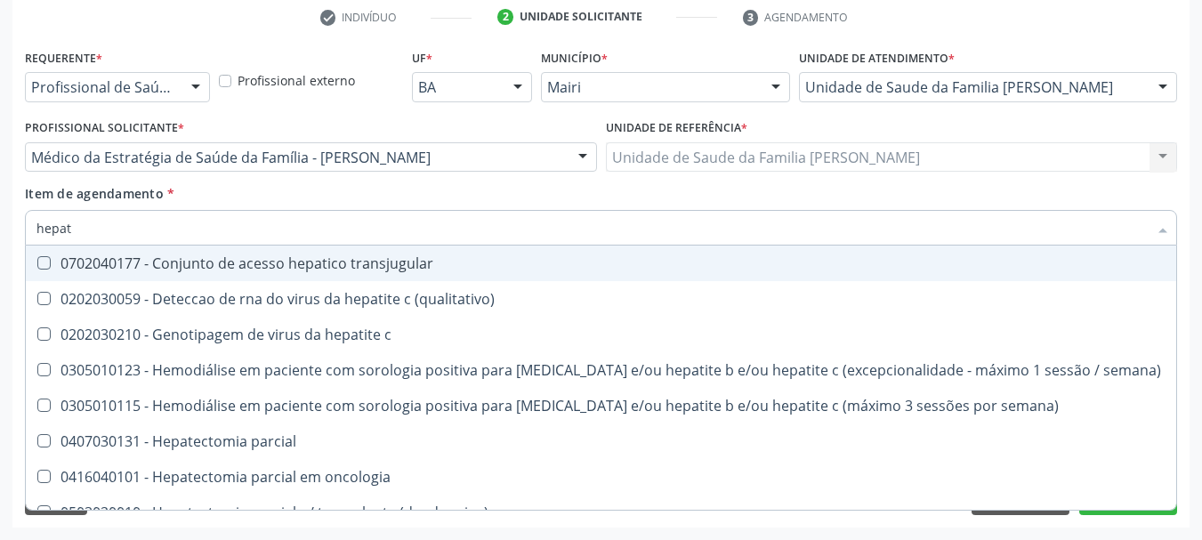
type input "hepati"
checkbox \(anti-hcv\) "true"
checkbox \(hbsag\) "false"
type input "hepatit"
checkbox \(anti-hbc-igm\) "true"
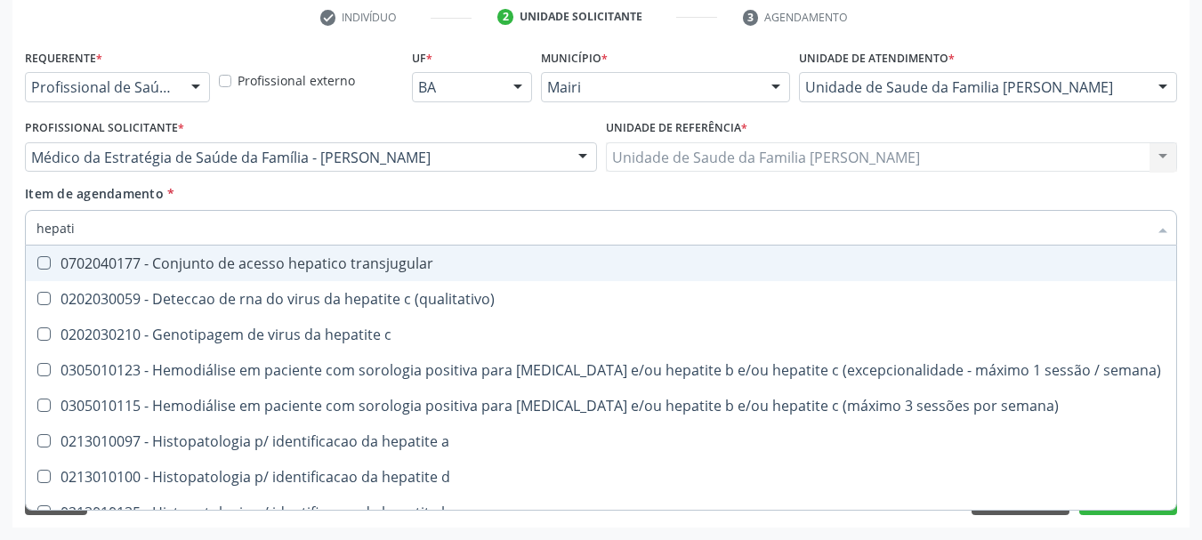
checkbox \(hbsag\) "false"
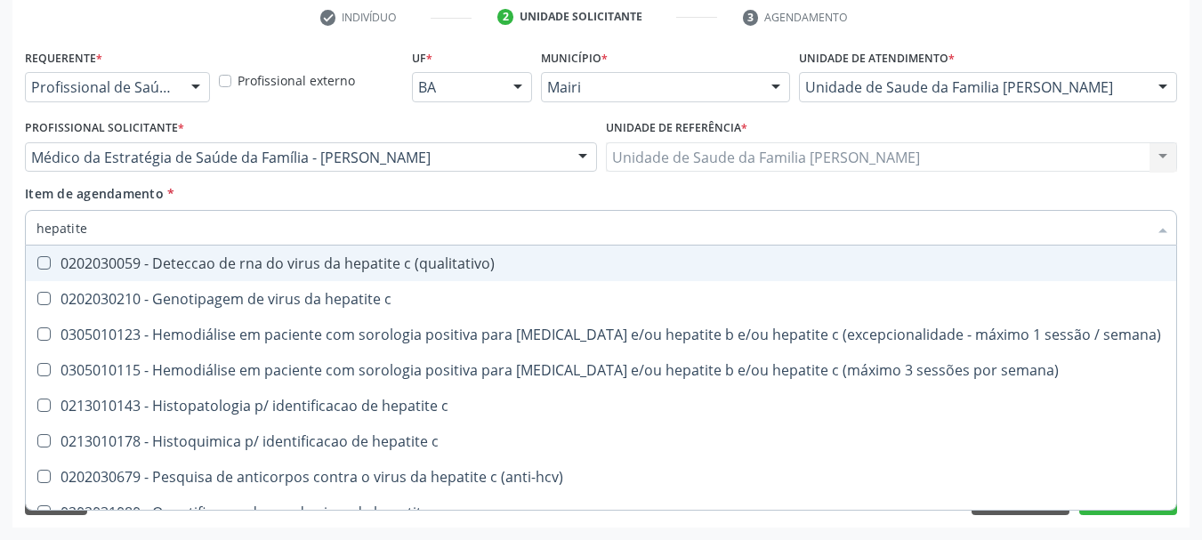
type input "hepatite c"
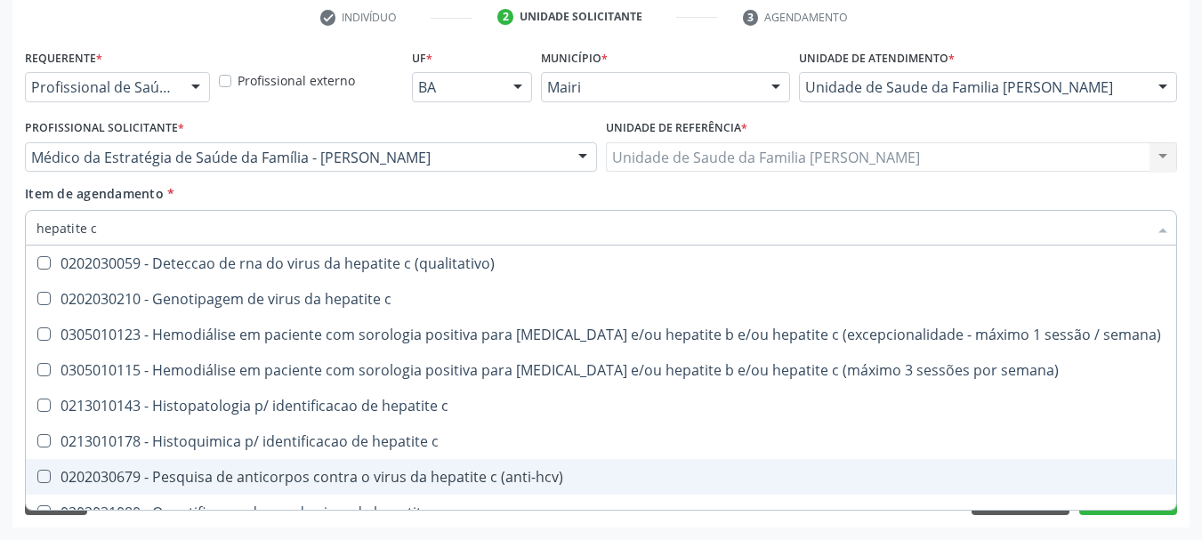
click at [189, 475] on div "0202030679 - Pesquisa de anticorpos contra o virus da hepatite c (anti-hcv)" at bounding box center [600, 477] width 1129 height 14
checkbox \(anti-hcv\) "true"
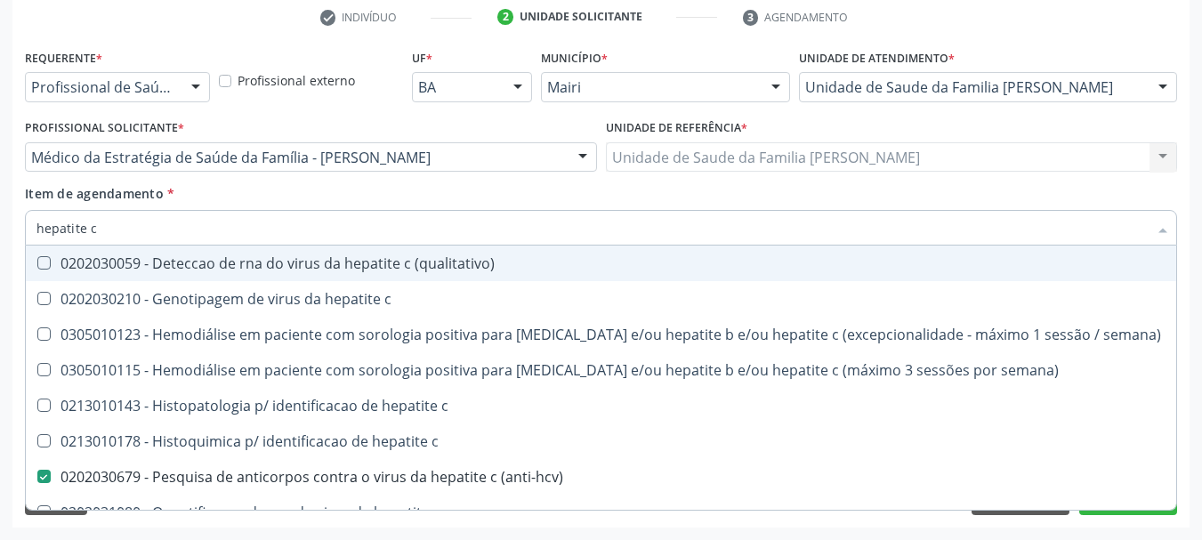
drag, startPoint x: 95, startPoint y: 233, endPoint x: 0, endPoint y: 263, distance: 99.9
click at [0, 263] on div "Acompanhamento Acompanhe a situação das marcações correntes e finalizadas Relat…" at bounding box center [601, 148] width 1202 height 784
type input "ru"
checkbox \(anti-hcv\) "false"
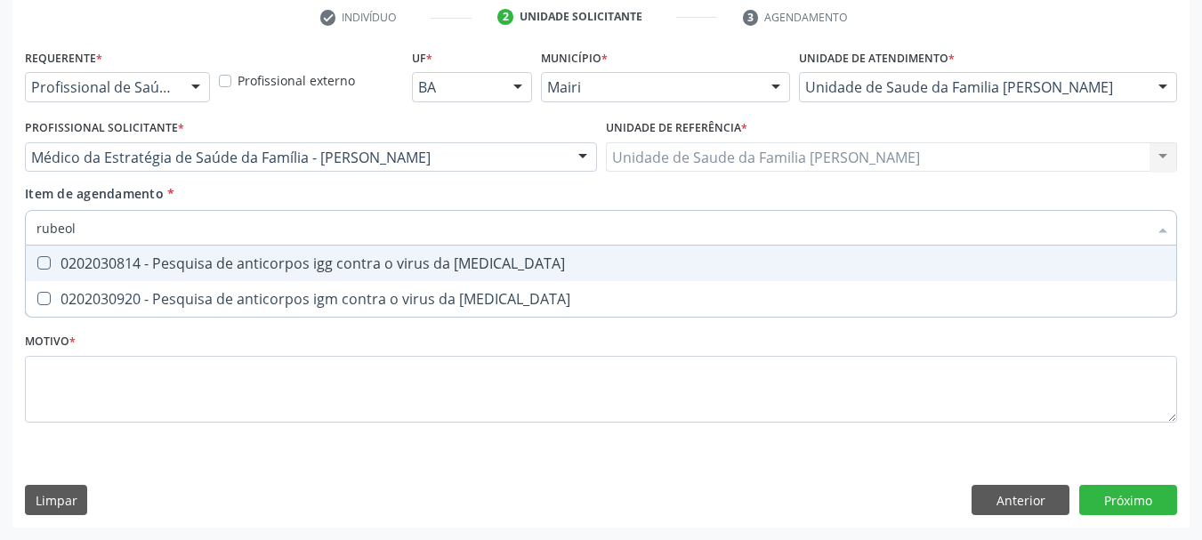
type input "rubeola"
click at [49, 266] on rubeola at bounding box center [43, 262] width 13 height 13
click at [37, 266] on rubeola "checkbox" at bounding box center [32, 263] width 12 height 12
checkbox rubeola "true"
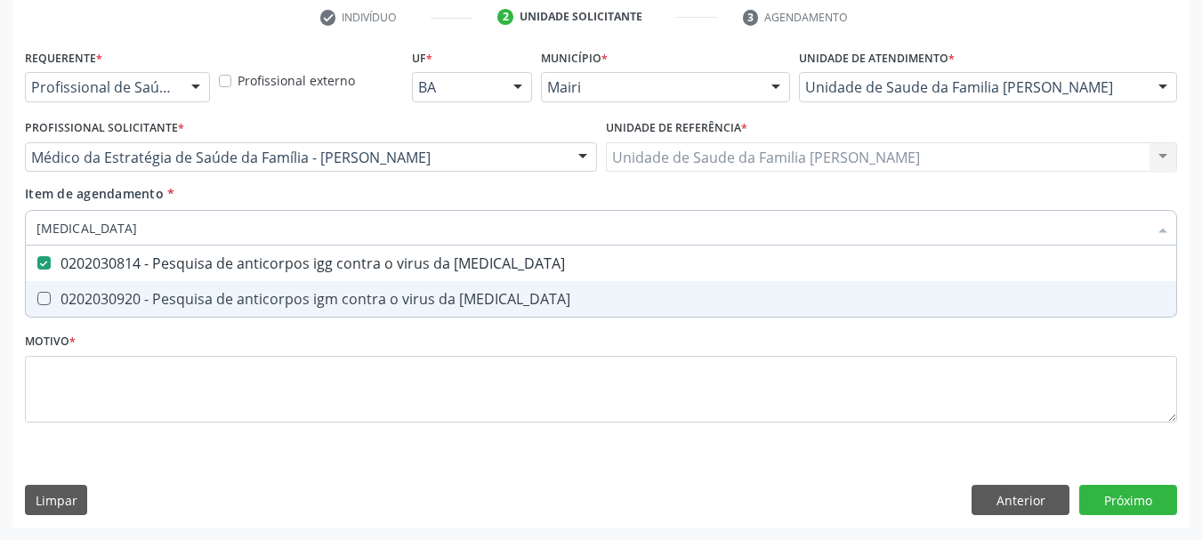
click at [67, 292] on div "0202030920 - Pesquisa de anticorpos igm contra o virus da rubeola" at bounding box center [600, 299] width 1129 height 14
checkbox rubeola "true"
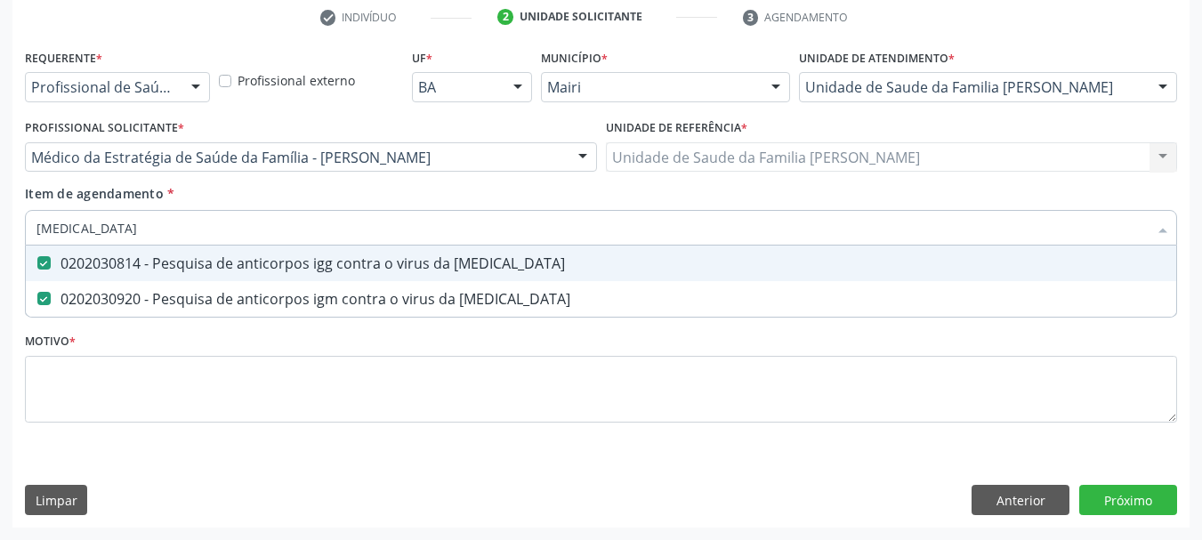
drag, startPoint x: 101, startPoint y: 224, endPoint x: 0, endPoint y: 240, distance: 102.7
click at [0, 240] on div "Acompanhamento Acompanhe a situação das marcações correntes e finalizadas Relat…" at bounding box center [601, 148] width 1202 height 784
type input "el"
checkbox rubeola "false"
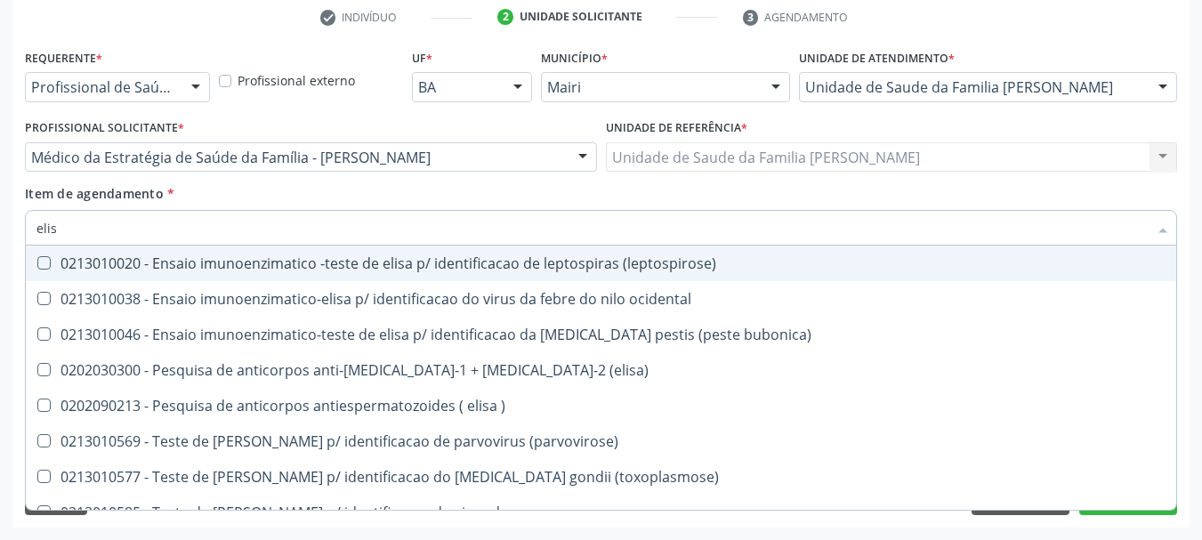
type input "elisa"
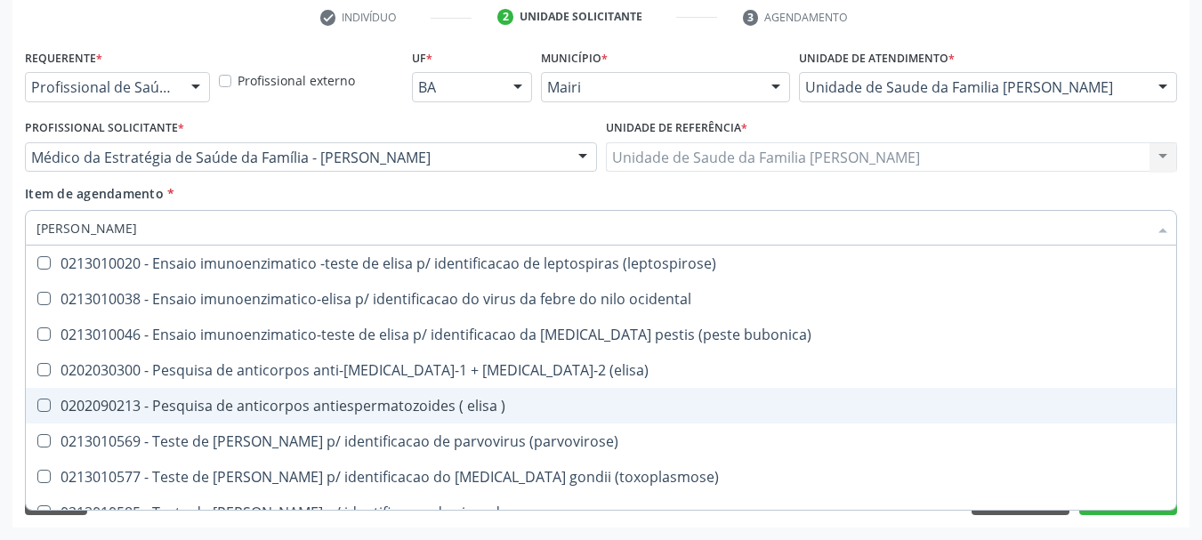
click at [162, 399] on div "0202090213 - Pesquisa de anticorpos antiespermatozoides ( elisa )" at bounding box center [600, 406] width 1129 height 14
checkbox \) "true"
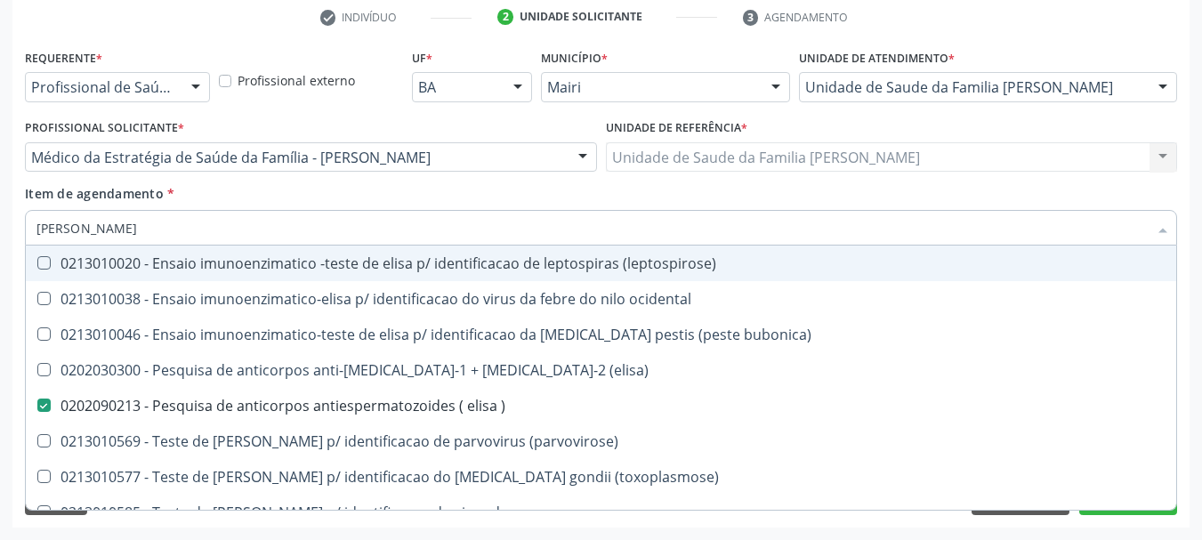
drag, startPoint x: 77, startPoint y: 238, endPoint x: 0, endPoint y: 250, distance: 77.5
click at [0, 250] on div "Acompanhamento Acompanhe a situação das marcações correntes e finalizadas Relat…" at bounding box center [601, 148] width 1202 height 784
type input "t"
checkbox \) "false"
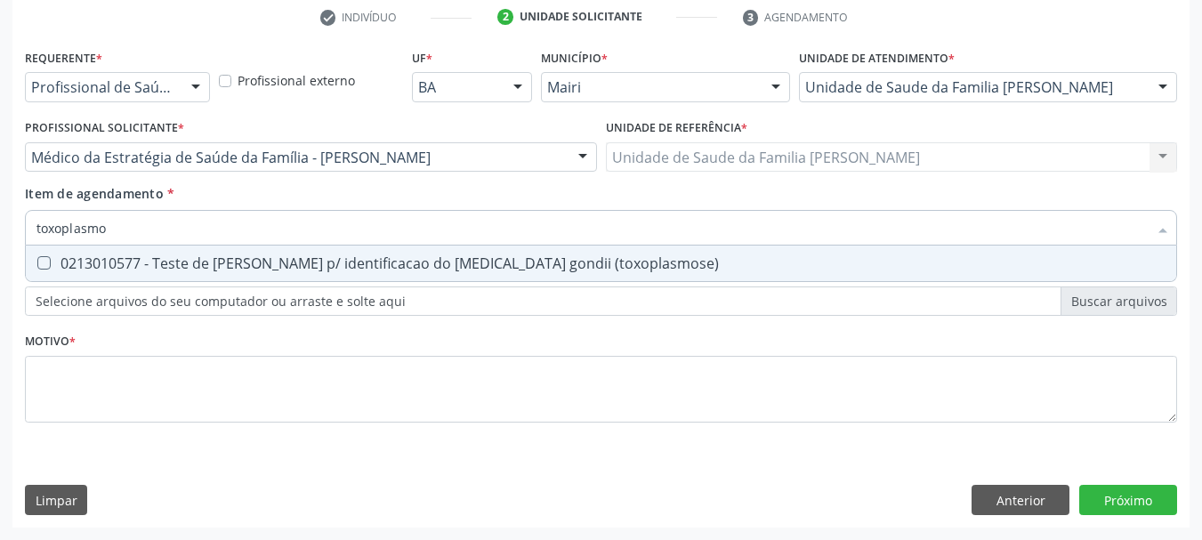
type input "toxoplasm"
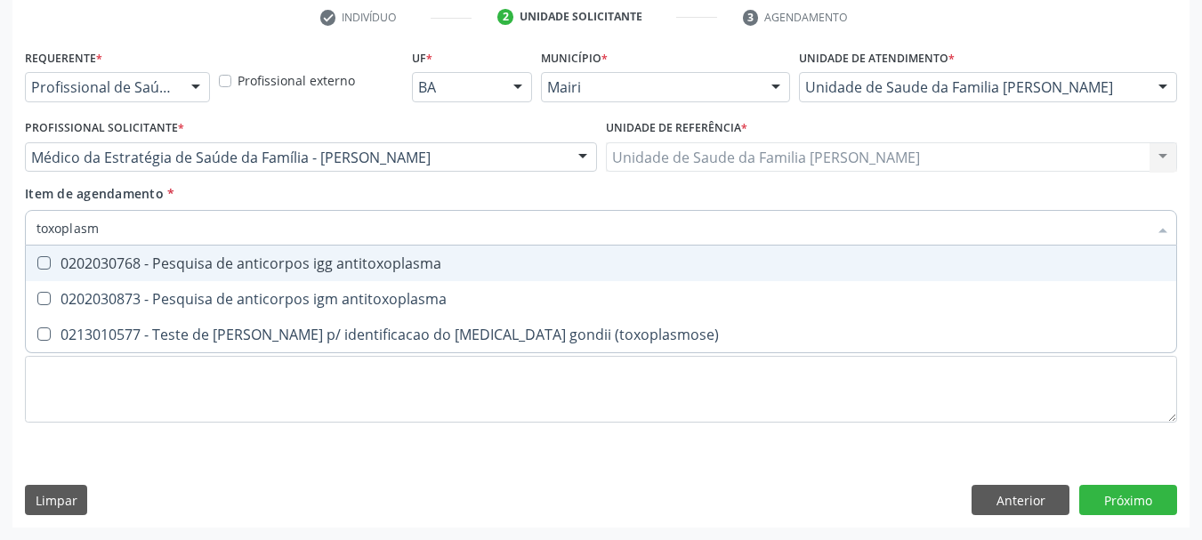
click at [63, 258] on div "0202030768 - Pesquisa de anticorpos igg antitoxoplasma" at bounding box center [600, 263] width 1129 height 14
checkbox antitoxoplasma "true"
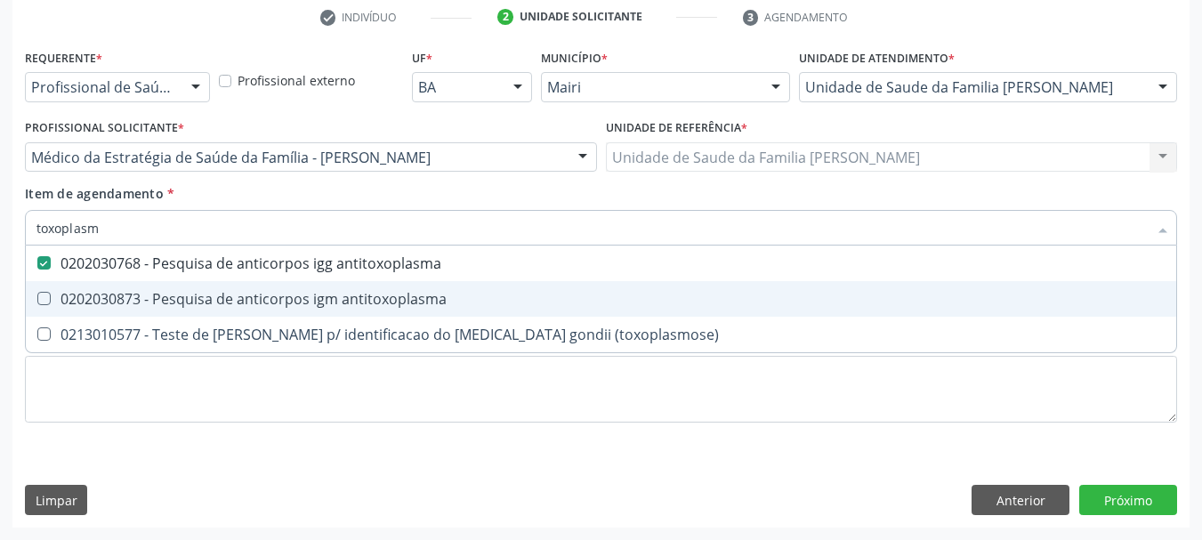
click at [100, 302] on div "0202030873 - Pesquisa de anticorpos igm antitoxoplasma" at bounding box center [600, 299] width 1129 height 14
checkbox antitoxoplasma "true"
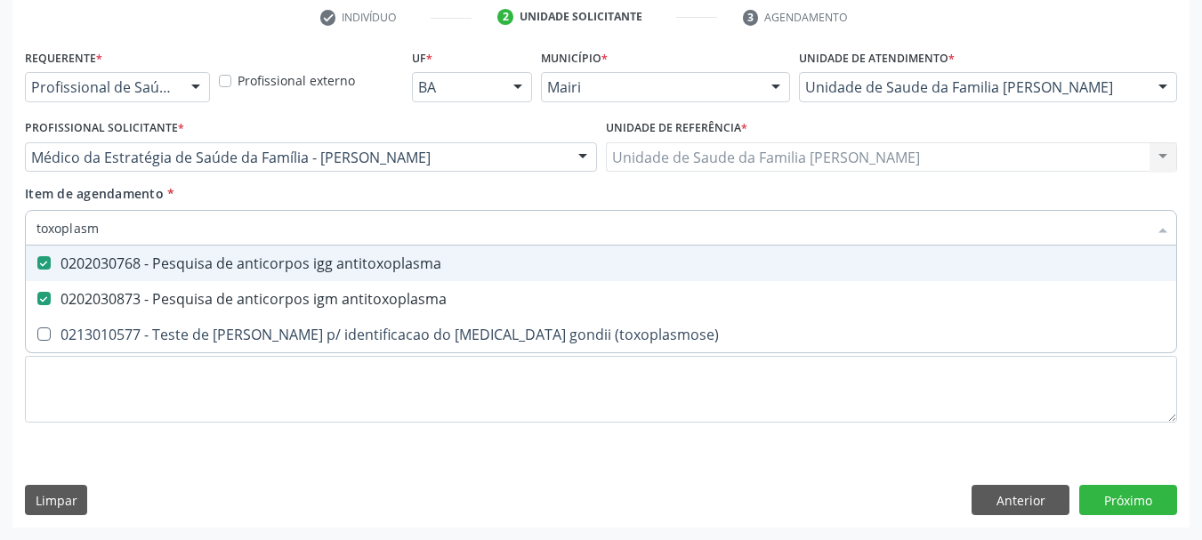
drag, startPoint x: 122, startPoint y: 233, endPoint x: 0, endPoint y: 246, distance: 122.5
click at [0, 246] on div "Acompanhamento Acompanhe a situação das marcações correntes e finalizadas Relat…" at bounding box center [601, 148] width 1202 height 784
type input "ci"
checkbox antitoxoplasma "false"
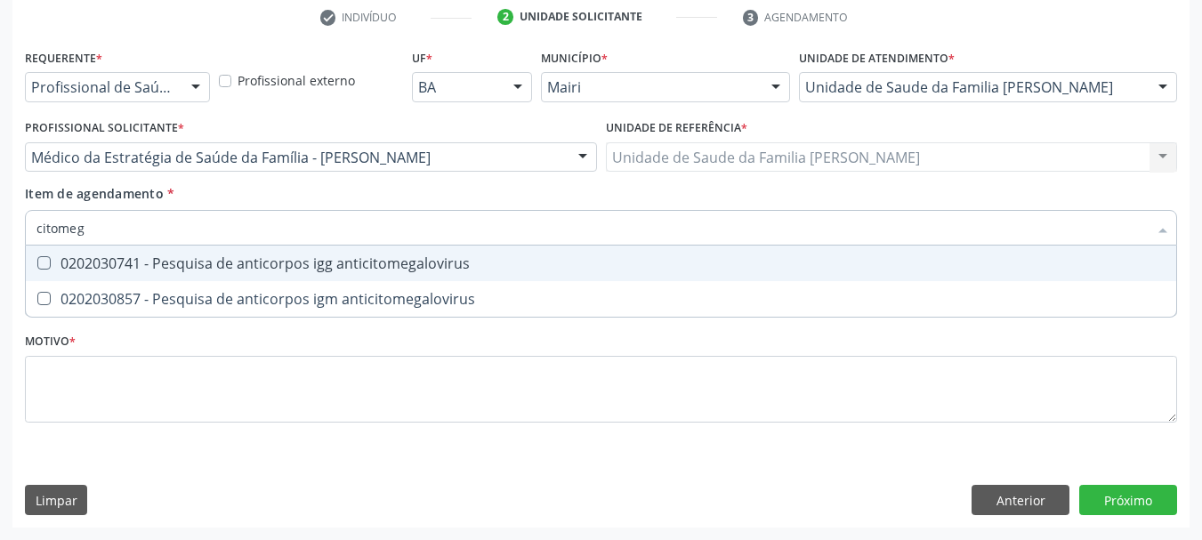
type input "citomega"
click at [83, 256] on div "0202030741 - Pesquisa de anticorpos igg anticitomegalovirus" at bounding box center [600, 263] width 1129 height 14
checkbox anticitomegalovirus "true"
click at [123, 287] on span "0202030857 - Pesquisa de anticorpos igm anticitomegalovirus" at bounding box center [601, 299] width 1150 height 36
checkbox anticitomegalovirus "true"
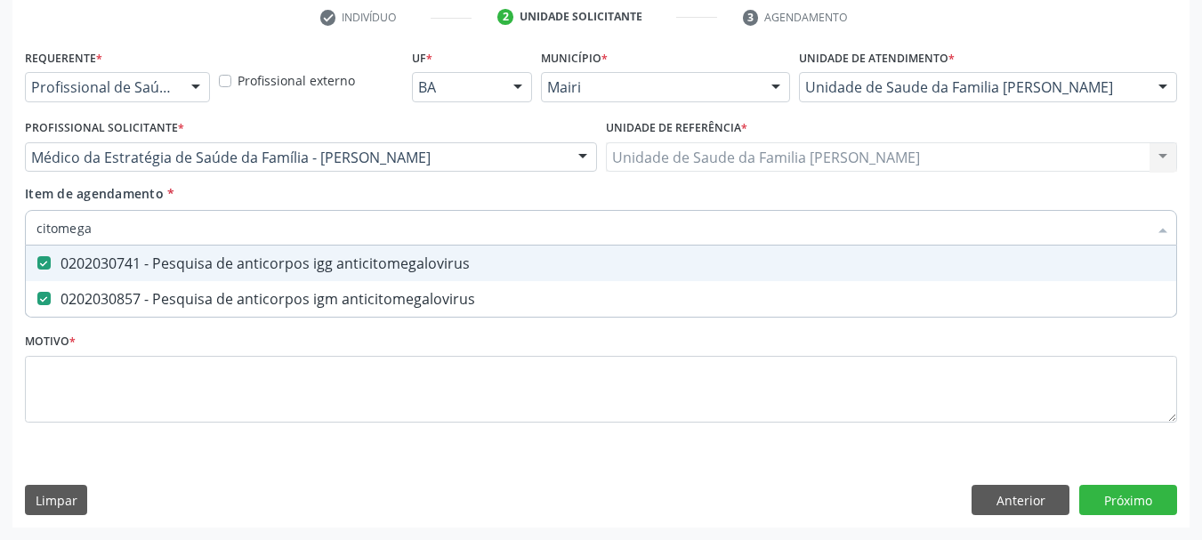
drag, startPoint x: 95, startPoint y: 230, endPoint x: 0, endPoint y: 254, distance: 98.4
click at [3, 250] on div "Acompanhamento Acompanhe a situação das marcações correntes e finalizadas Relat…" at bounding box center [601, 148] width 1202 height 784
checkbox anticitomegalovirus "false"
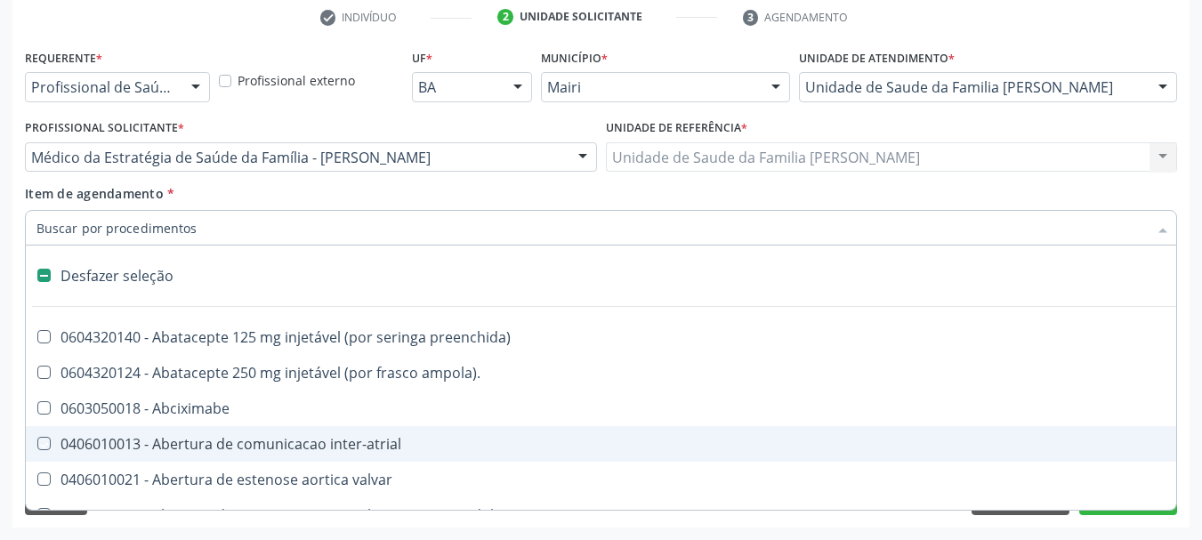
click at [7, 379] on div "Acompanhamento Acompanhe a situação das marcações correntes e finalizadas Relat…" at bounding box center [601, 148] width 1202 height 784
checkbox ampola\)\ "true"
checkbox Abciximabe "true"
checkbox inter-atrial "true"
checkbox valvar "true"
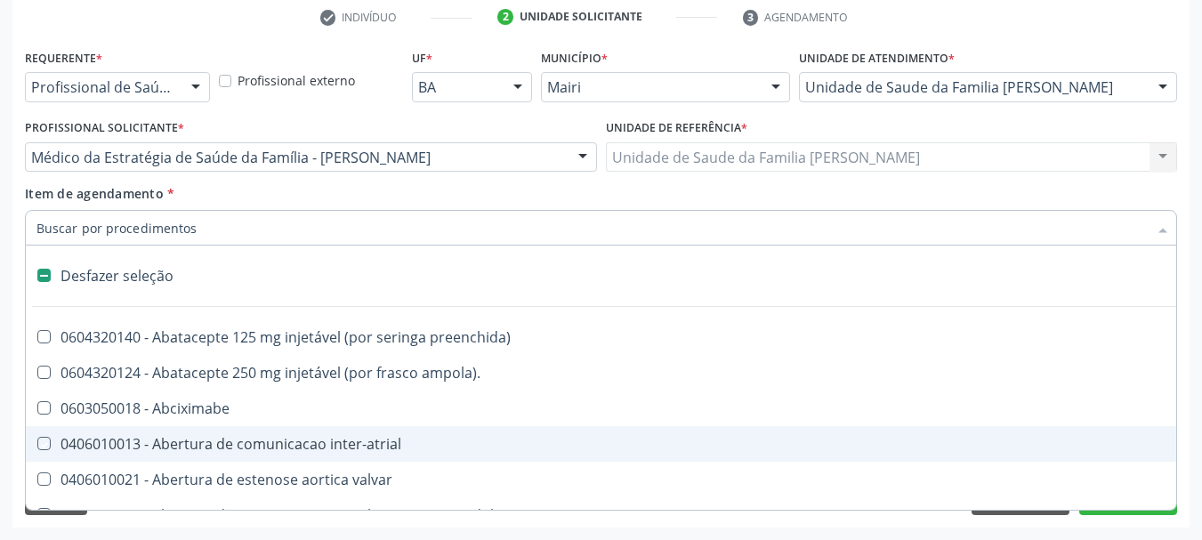
checkbox adolescente\) "true"
checkbox valvar "true"
checkbox adolescente\) "true"
checkbox paciente\) "true"
checkbox dente\) "true"
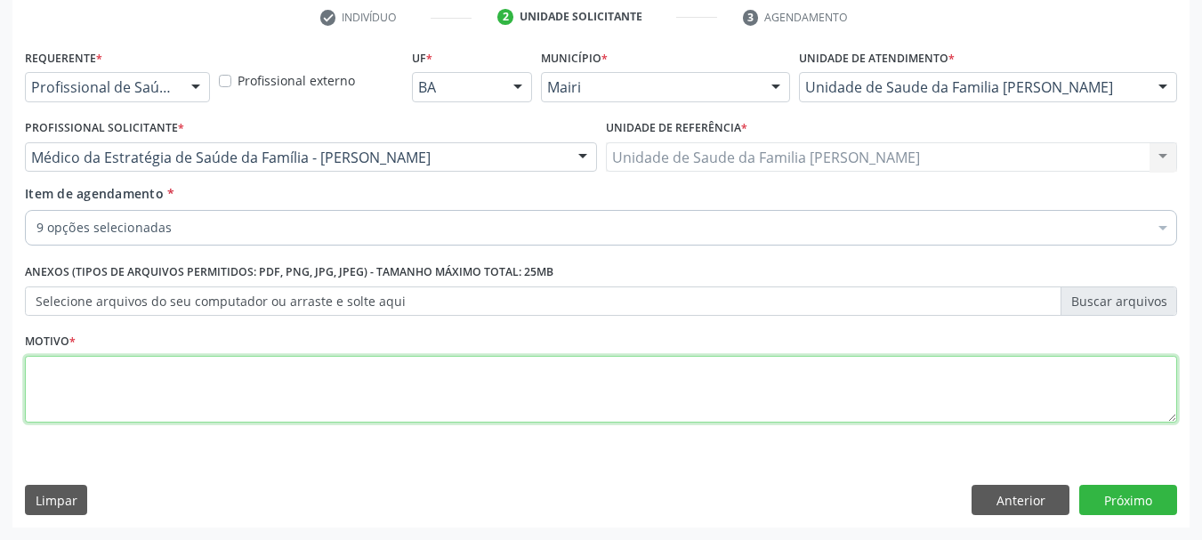
click at [117, 391] on textarea at bounding box center [601, 390] width 1152 height 68
type textarea "Pré-[DATE]"
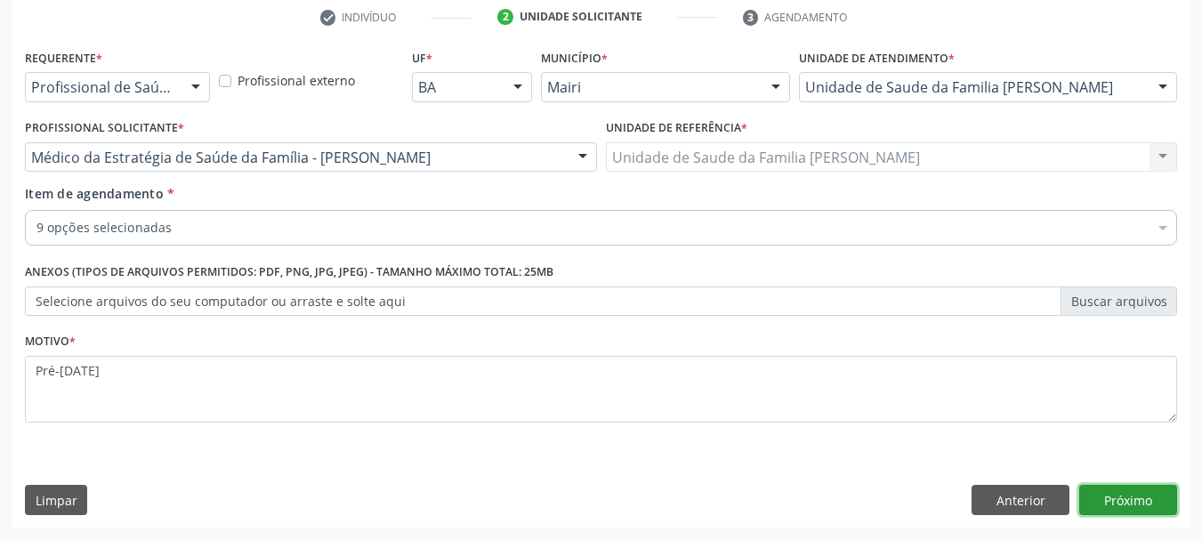
click at [1120, 500] on button "Próximo" at bounding box center [1128, 500] width 98 height 30
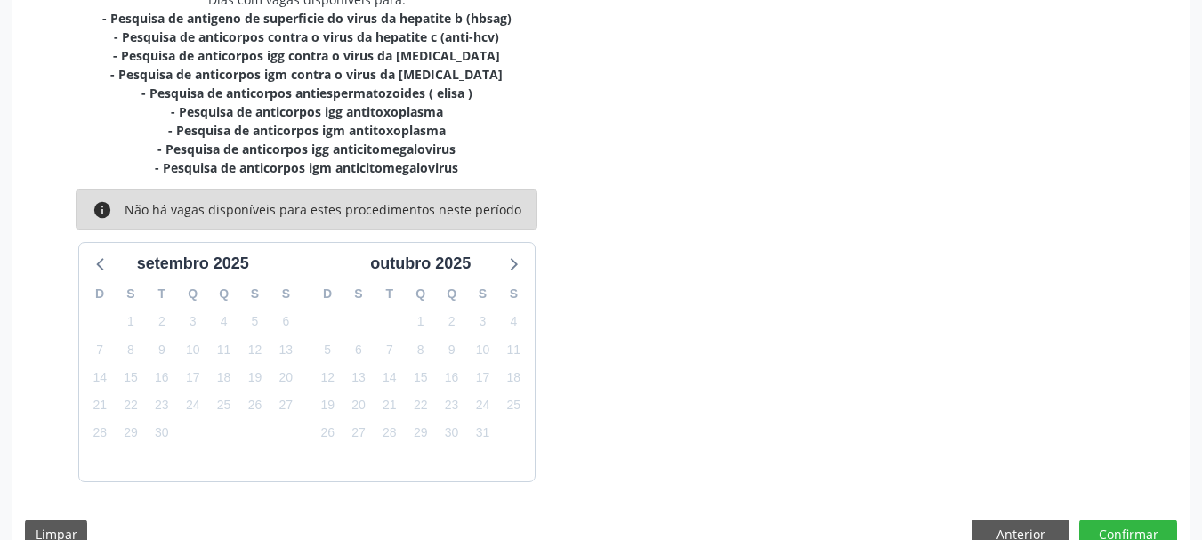
scroll to position [436, 0]
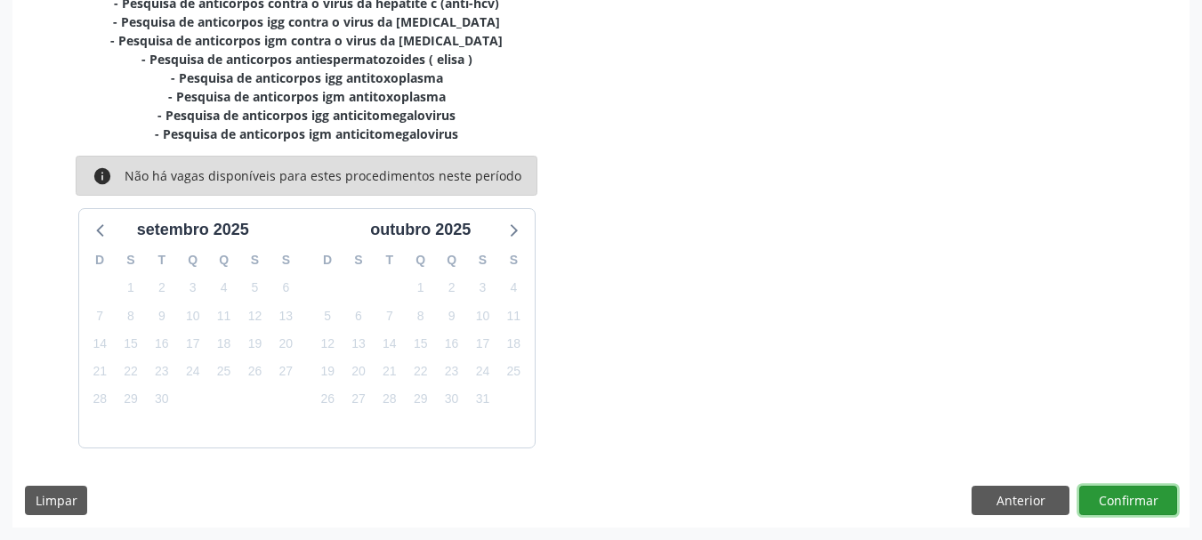
click at [1139, 496] on button "Confirmar" at bounding box center [1128, 501] width 98 height 30
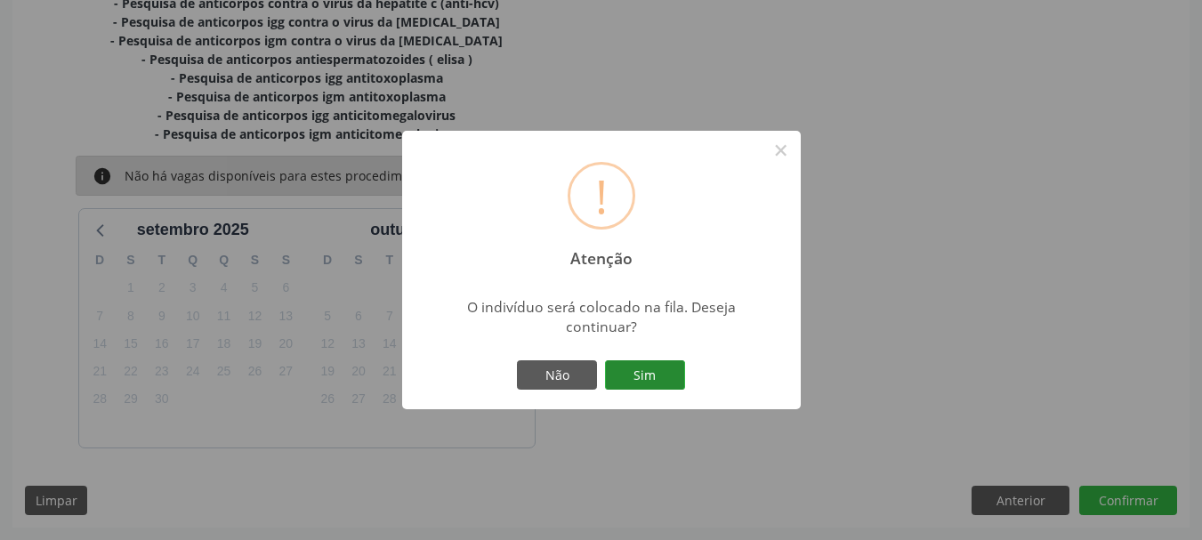
click at [657, 367] on button "Sim" at bounding box center [645, 375] width 80 height 30
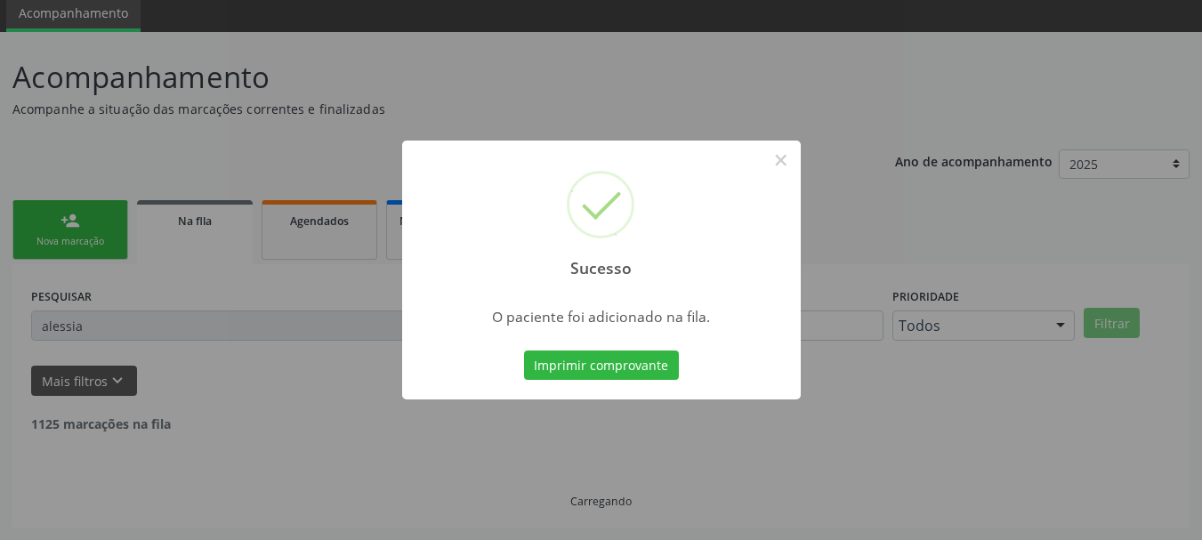
scroll to position [47, 0]
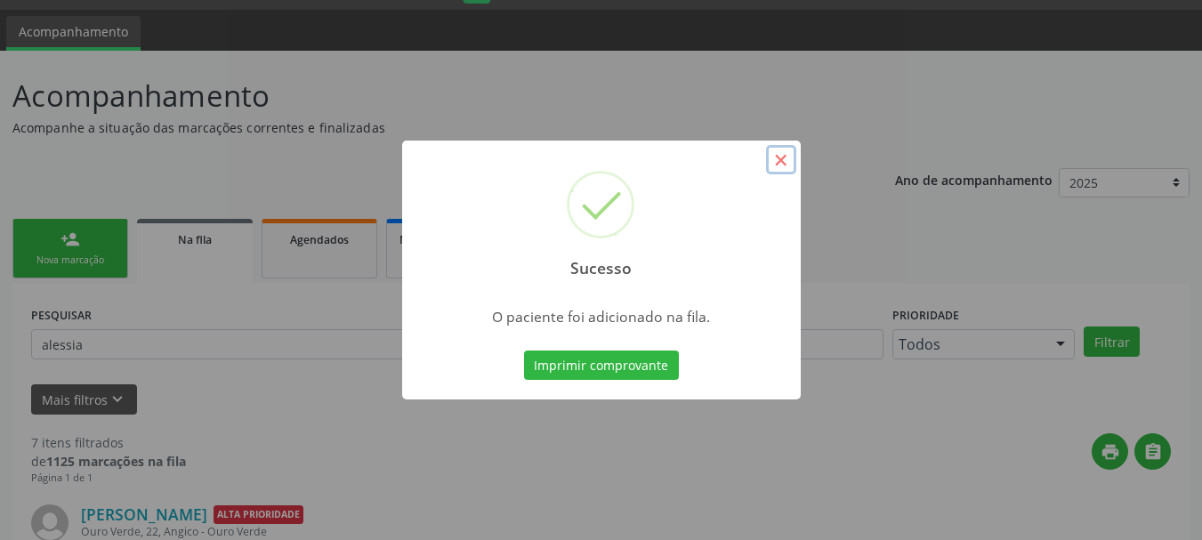
click at [775, 154] on button "×" at bounding box center [781, 160] width 30 height 30
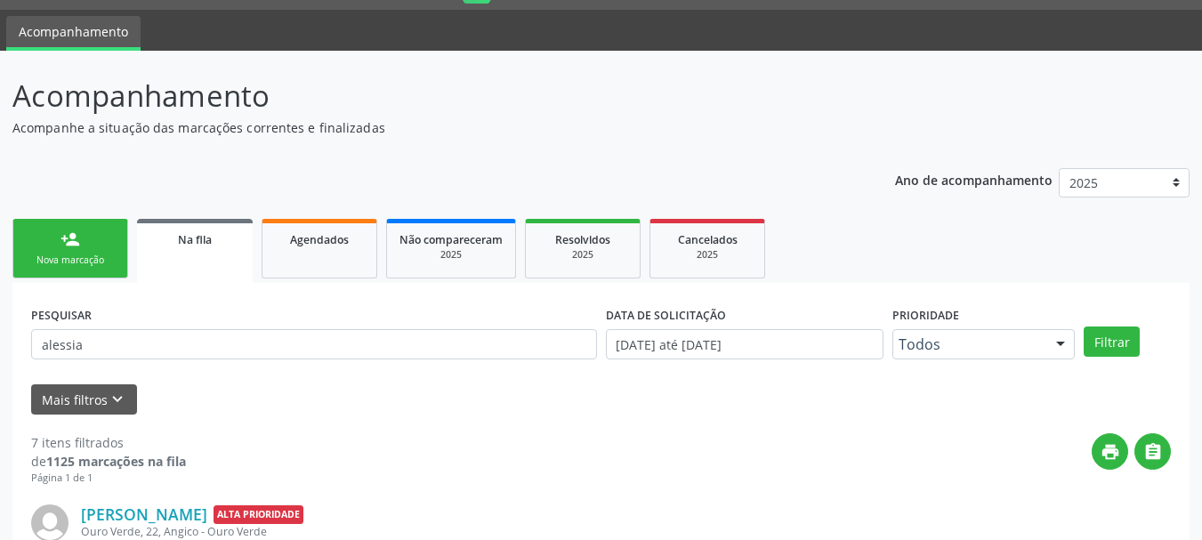
click at [77, 247] on div "person_add" at bounding box center [70, 240] width 20 height 20
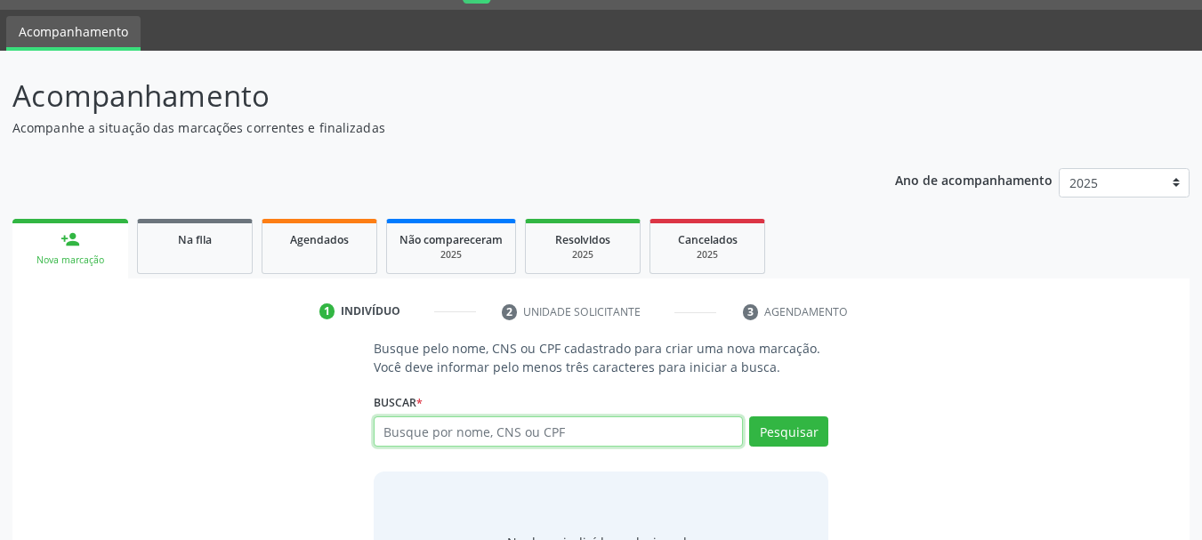
drag, startPoint x: 447, startPoint y: 428, endPoint x: 480, endPoint y: 429, distance: 32.9
click at [448, 428] on input "text" at bounding box center [559, 431] width 370 height 30
type input "alessia silva santos"
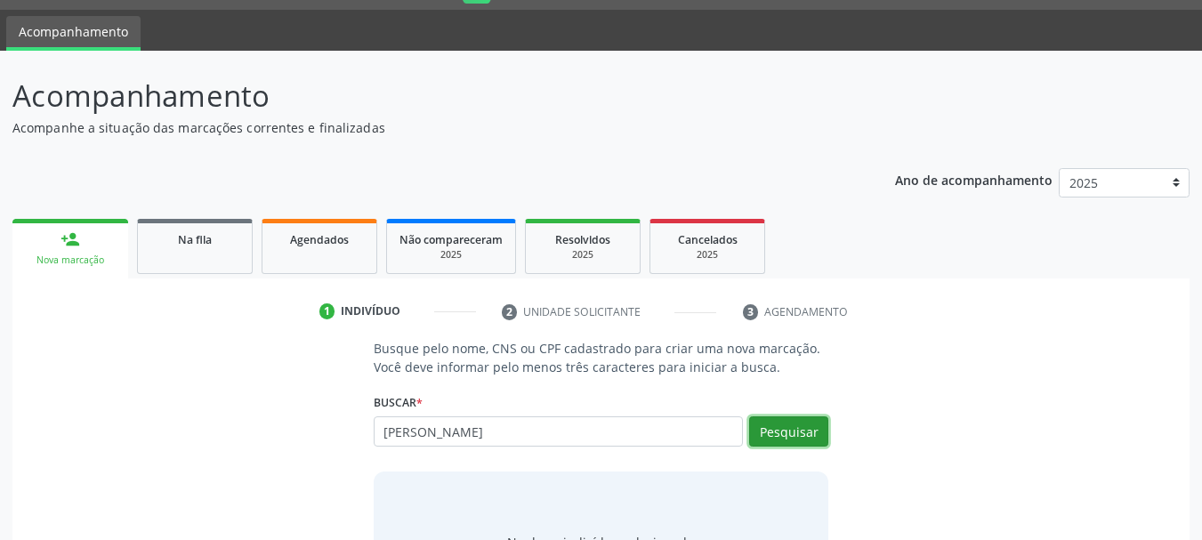
click at [775, 436] on button "Pesquisar" at bounding box center [788, 431] width 79 height 30
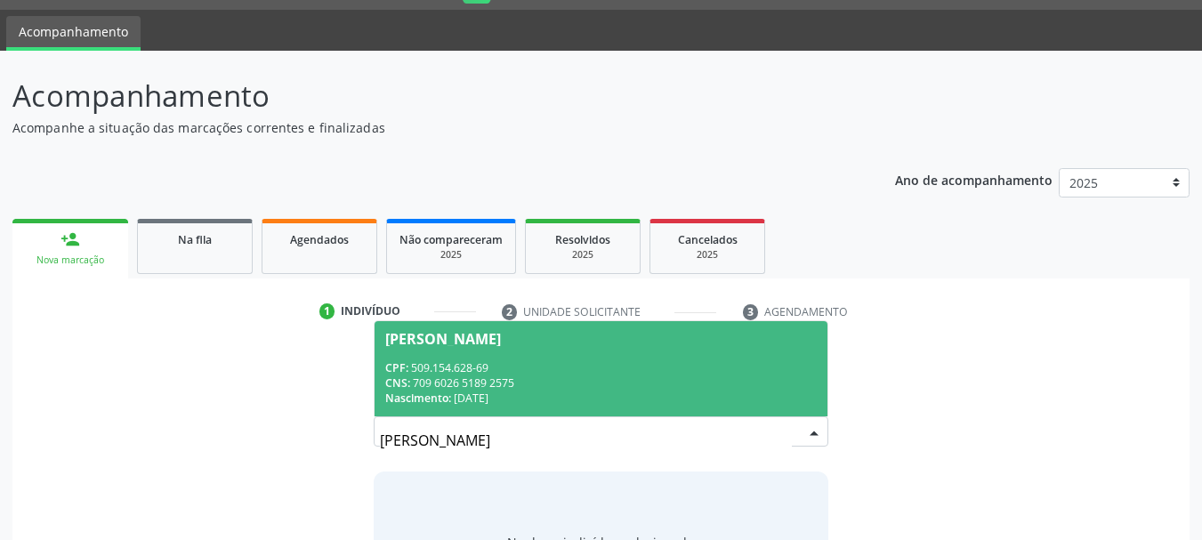
click at [609, 373] on div "CPF: 509.154.628-69" at bounding box center [601, 367] width 432 height 15
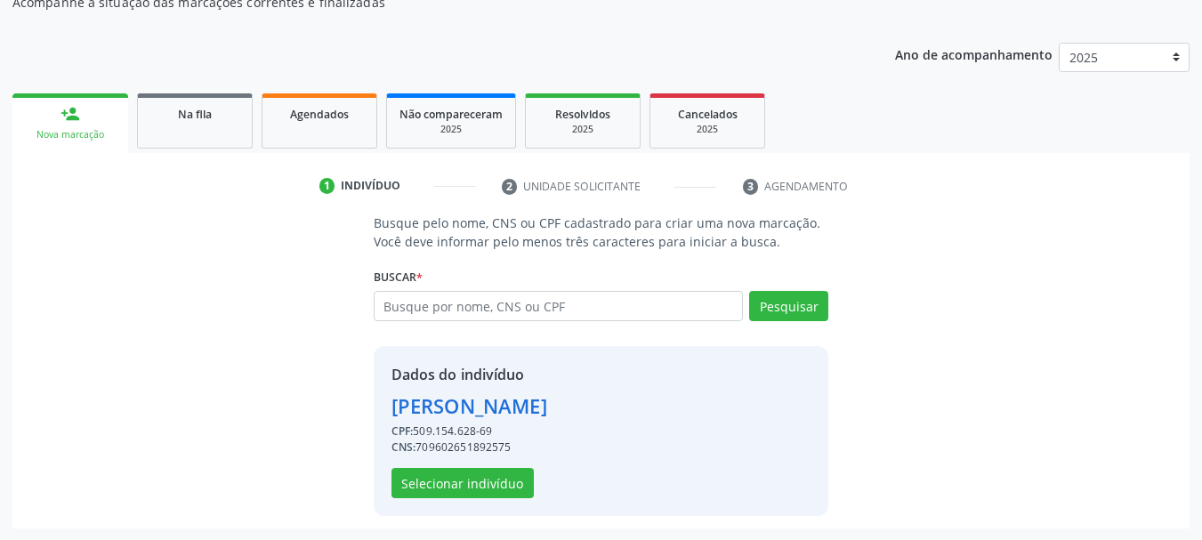
scroll to position [173, 0]
click at [466, 479] on button "Selecionar indivíduo" at bounding box center [462, 482] width 142 height 30
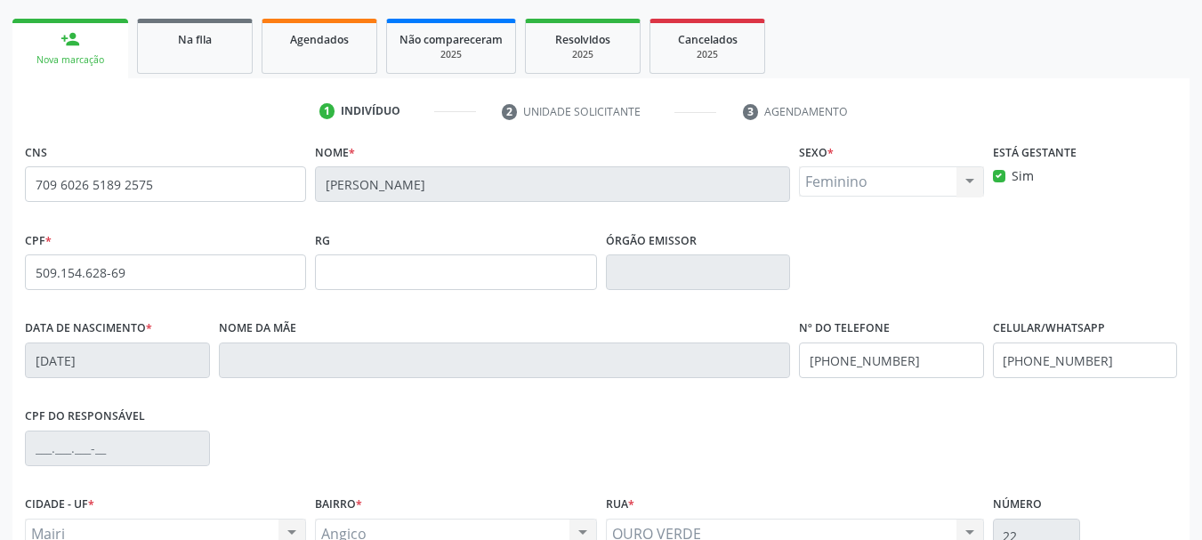
scroll to position [424, 0]
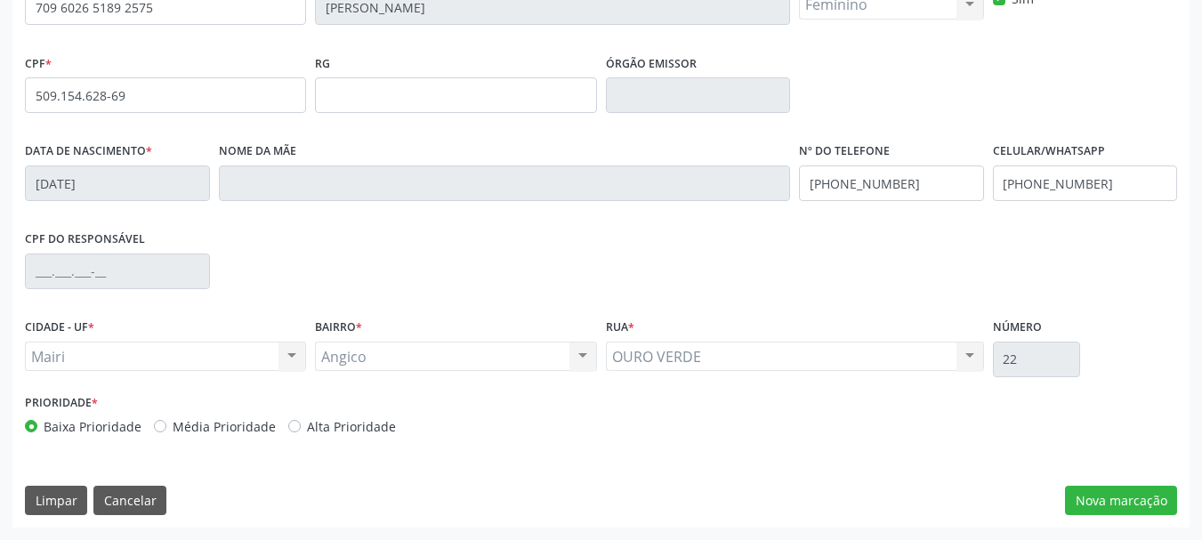
click at [307, 428] on label "Alta Prioridade" at bounding box center [351, 426] width 89 height 19
click at [293, 428] on input "Alta Prioridade" at bounding box center [294, 425] width 12 height 16
radio input "true"
click at [1093, 498] on button "Nova marcação" at bounding box center [1121, 501] width 112 height 30
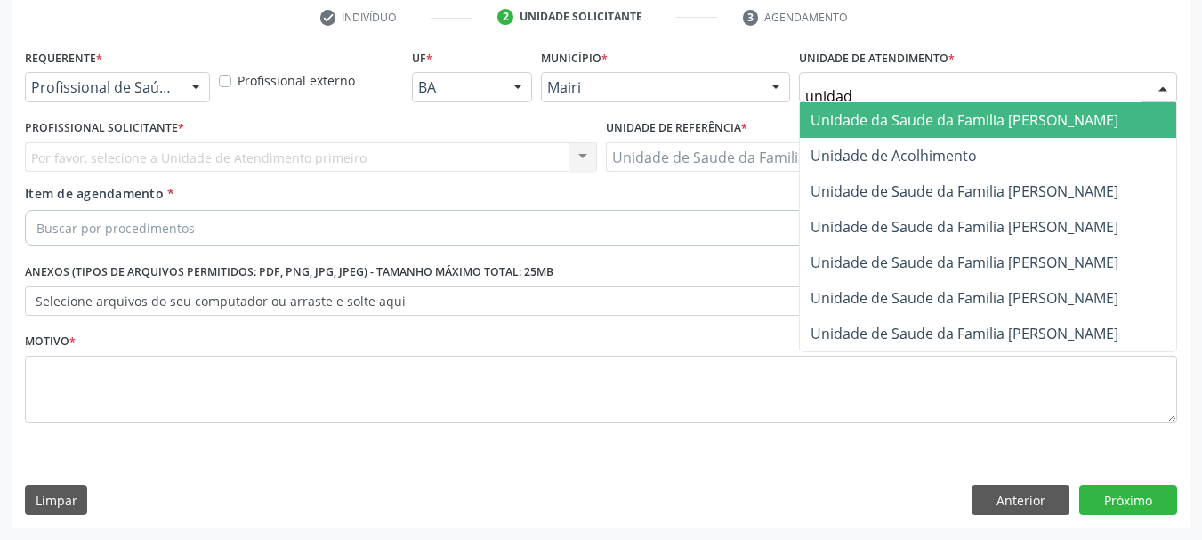
type input "unidade"
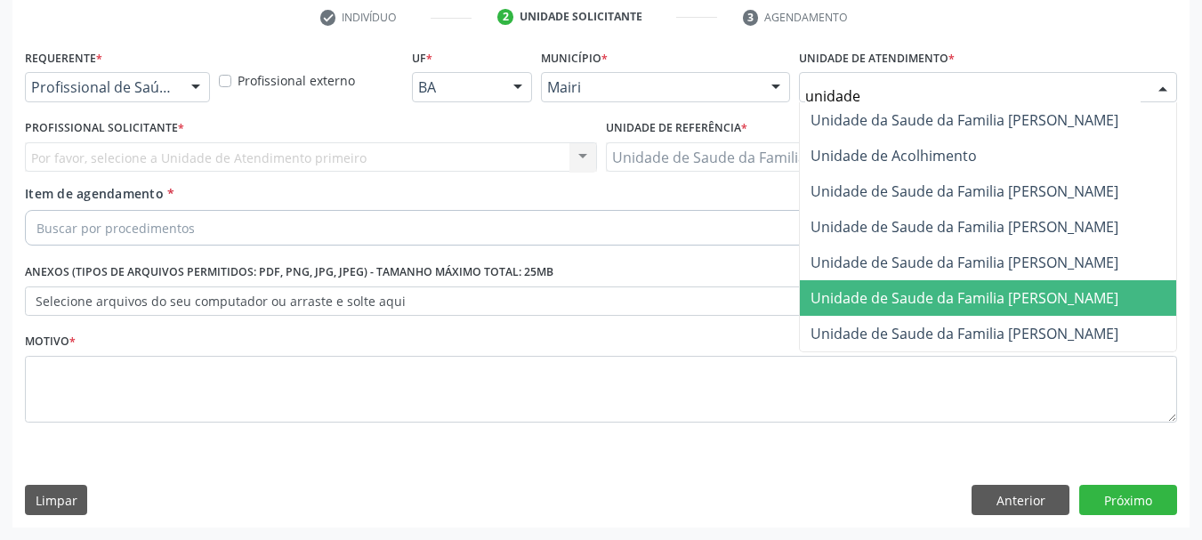
click at [977, 290] on span "Unidade de Saude da Familia [PERSON_NAME]" at bounding box center [964, 298] width 308 height 20
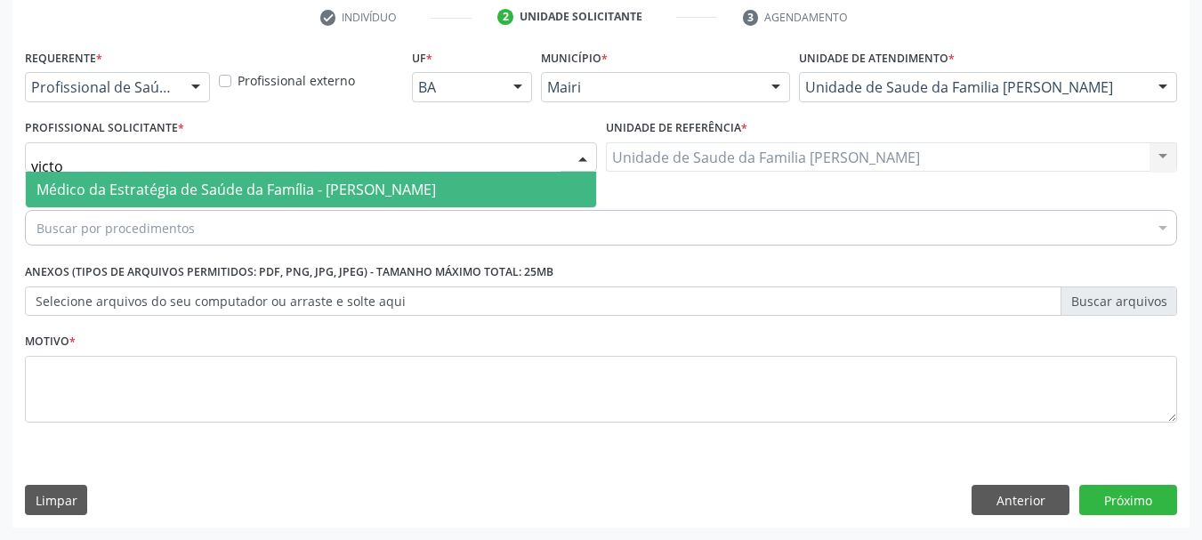
type input "victor"
click at [121, 188] on span "Médico da Estratégia de Saúde da Família - Victor Oliveira Carneiro" at bounding box center [235, 190] width 399 height 20
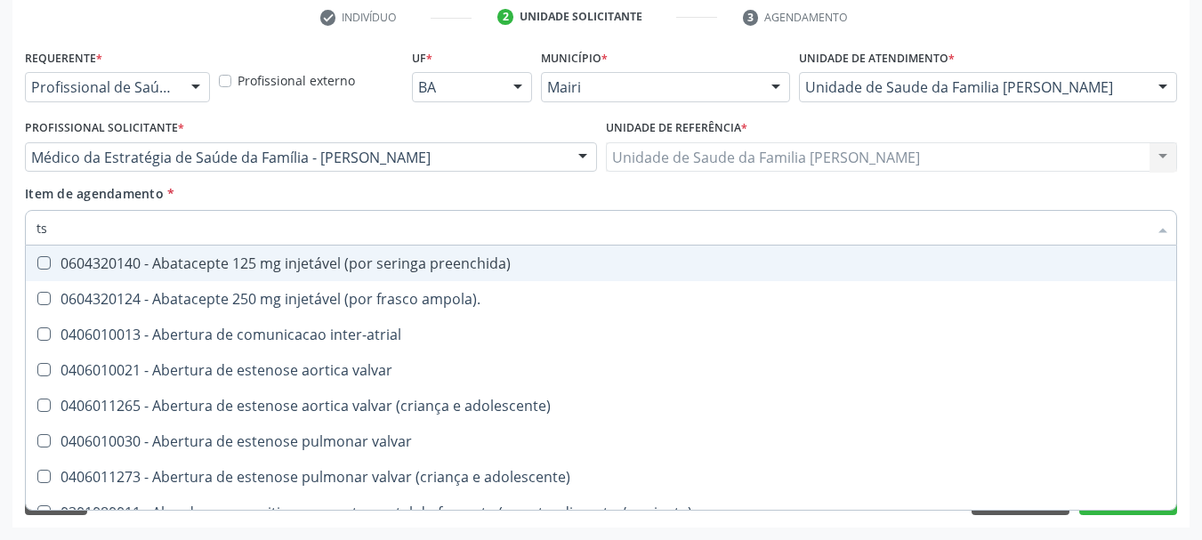
type input "tsh"
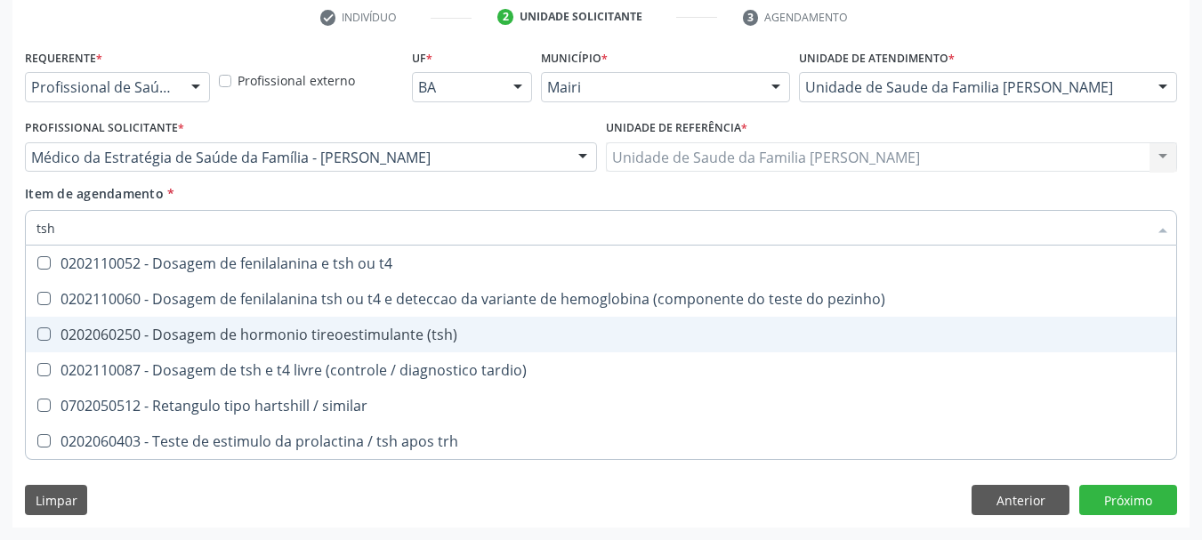
click at [193, 342] on div "0202060250 - Dosagem de hormonio tireoestimulante (tsh)" at bounding box center [600, 334] width 1129 height 14
checkbox \(tsh\) "true"
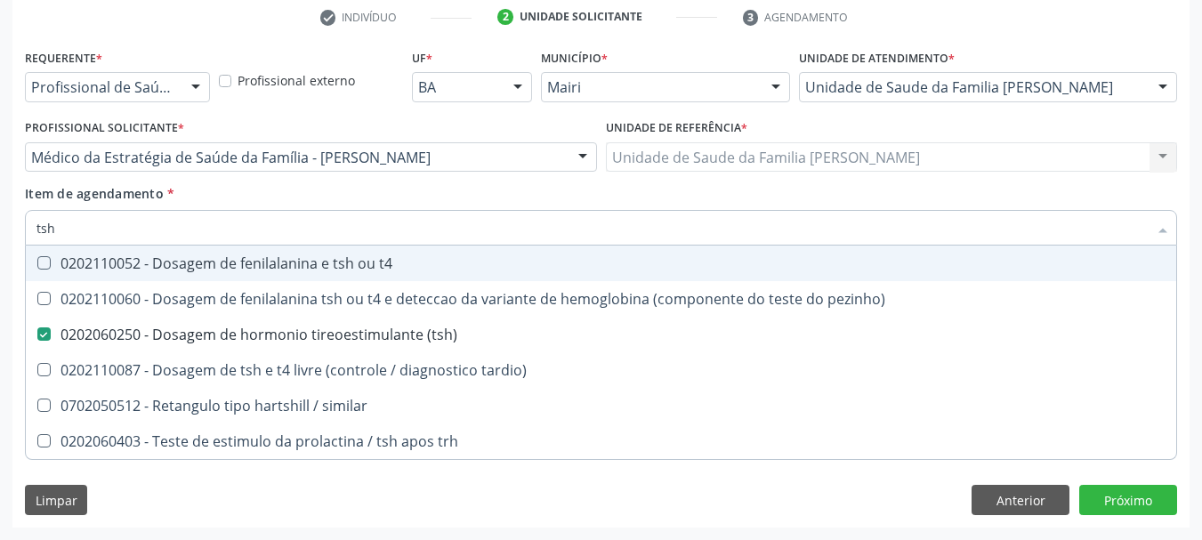
click at [0, 249] on div "Acompanhamento Acompanhe a situação das marcações correntes e finalizadas Relat…" at bounding box center [601, 148] width 1202 height 784
type input "t"
checkbox \(tsh\) "false"
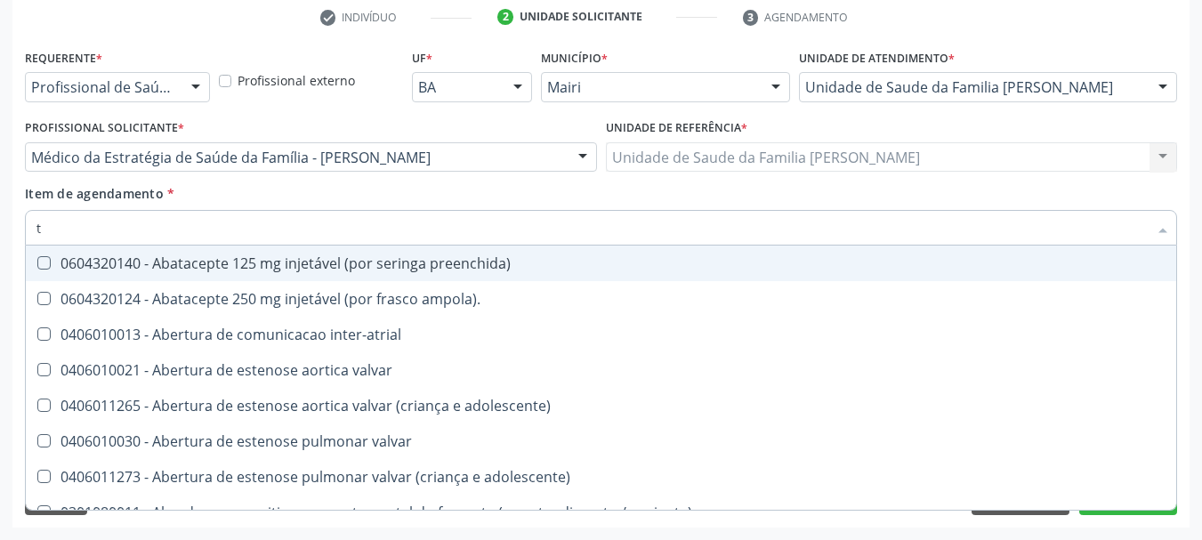
type input "t3"
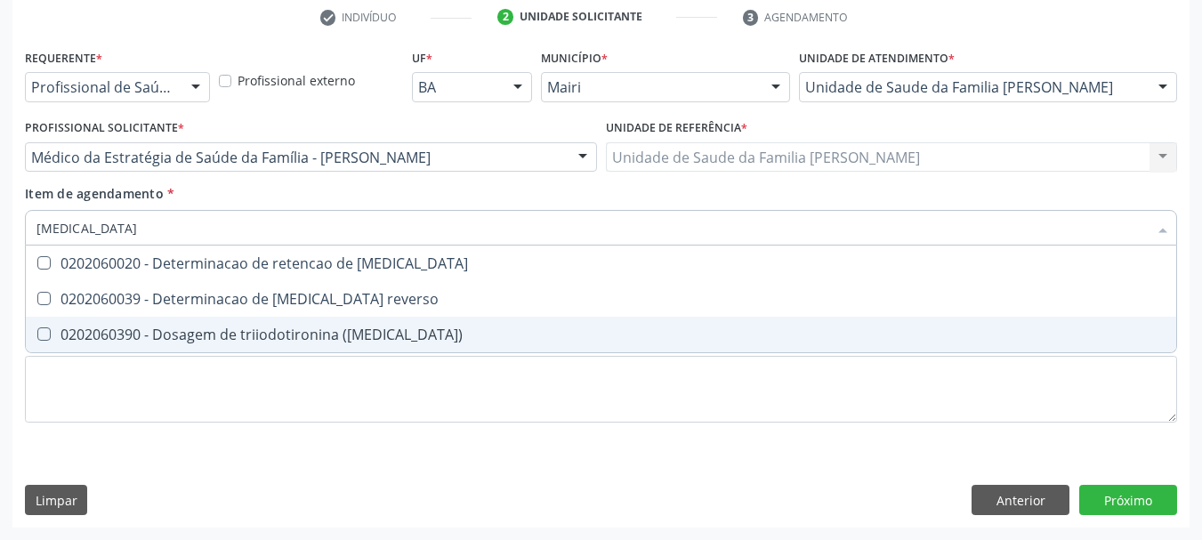
click at [169, 340] on div "0202060390 - Dosagem de triiodotironina (t3)" at bounding box center [600, 334] width 1129 height 14
checkbox \(t3\) "true"
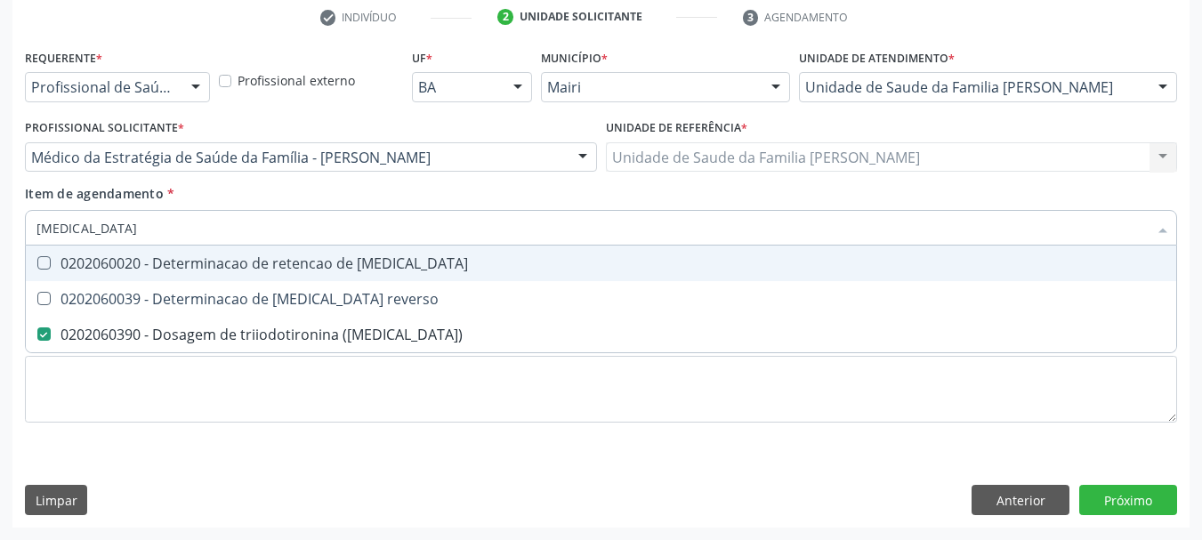
drag, startPoint x: 78, startPoint y: 222, endPoint x: 0, endPoint y: 238, distance: 80.1
click at [0, 238] on div "Acompanhamento Acompanhe a situação das marcações correntes e finalizadas Relat…" at bounding box center [601, 148] width 1202 height 784
type input "t4"
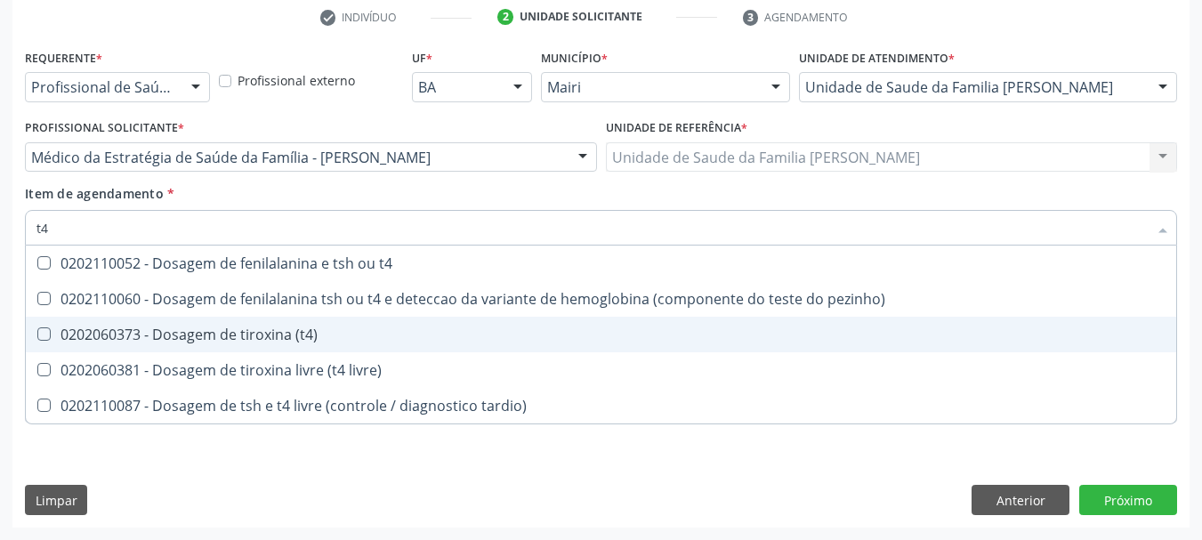
click at [203, 341] on div "0202060373 - Dosagem de tiroxina (t4)" at bounding box center [600, 334] width 1129 height 14
checkbox \(t4\) "true"
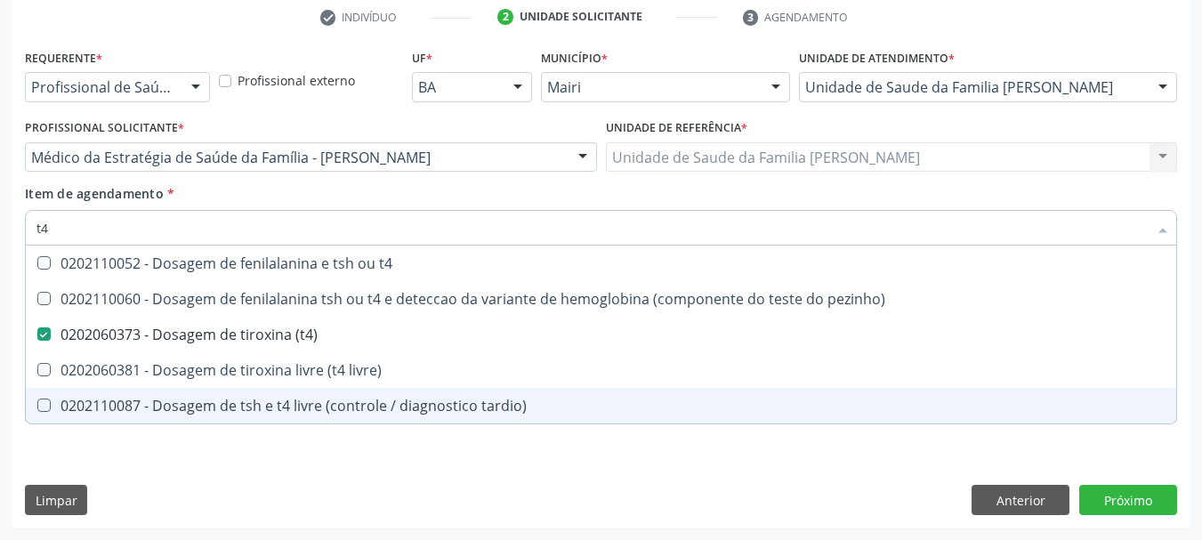
click at [8, 386] on div "Acompanhamento Acompanhe a situação das marcações correntes e finalizadas Relat…" at bounding box center [601, 148] width 1202 height 784
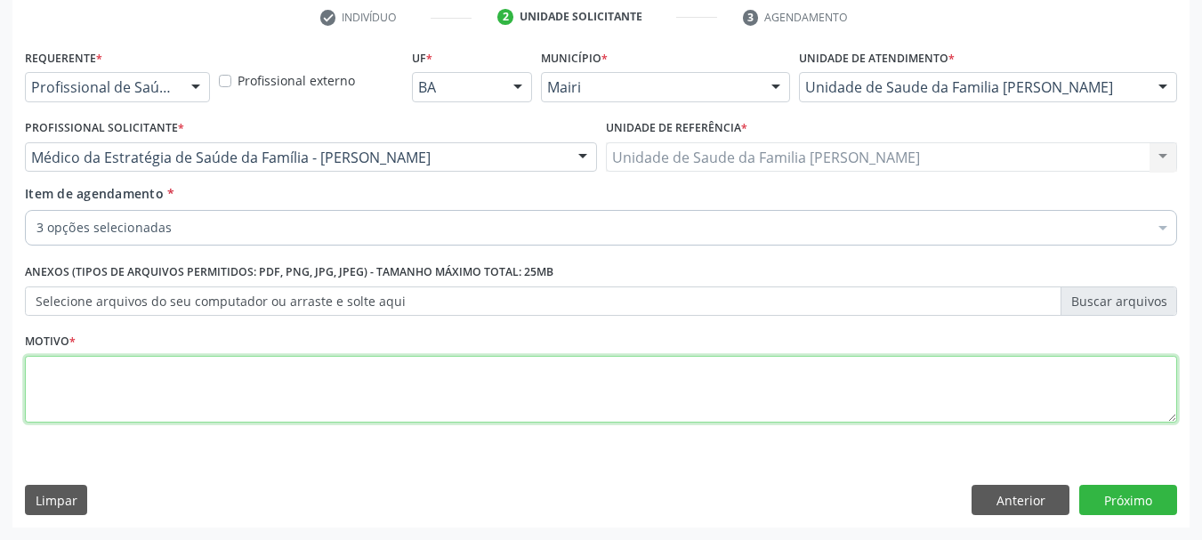
click at [82, 391] on textarea at bounding box center [601, 390] width 1152 height 68
type textarea "Pré-[DATE]"
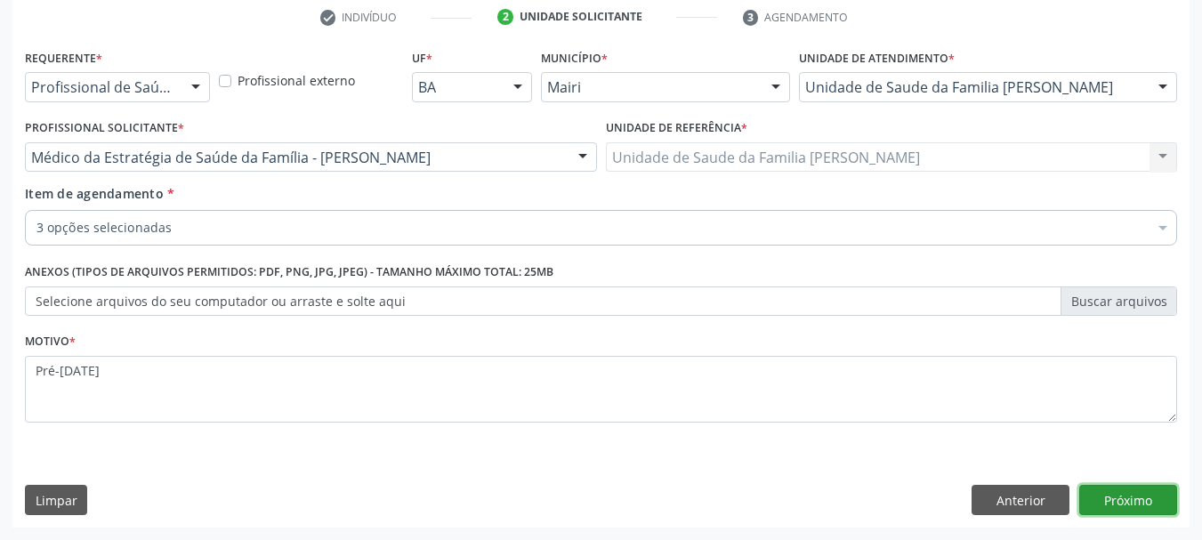
click at [1140, 505] on button "Próximo" at bounding box center [1128, 500] width 98 height 30
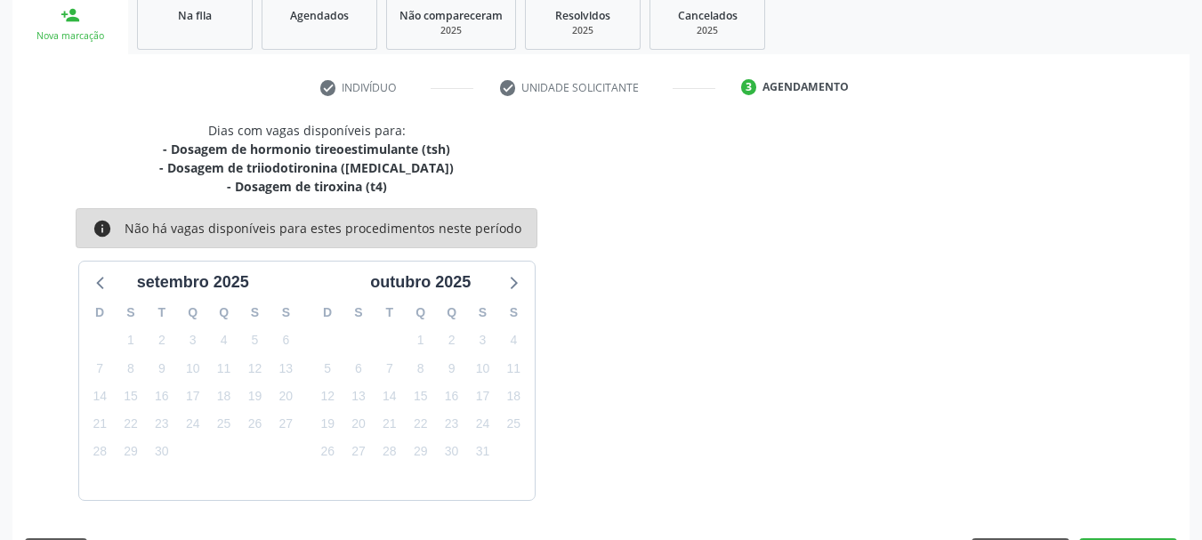
scroll to position [324, 0]
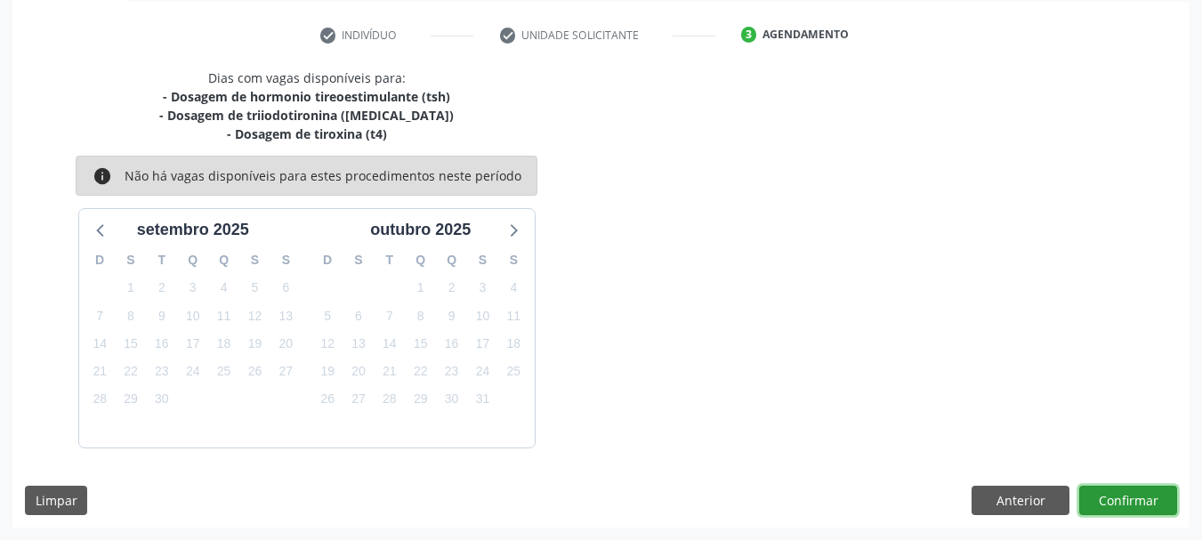
click at [1120, 506] on button "Confirmar" at bounding box center [1128, 501] width 98 height 30
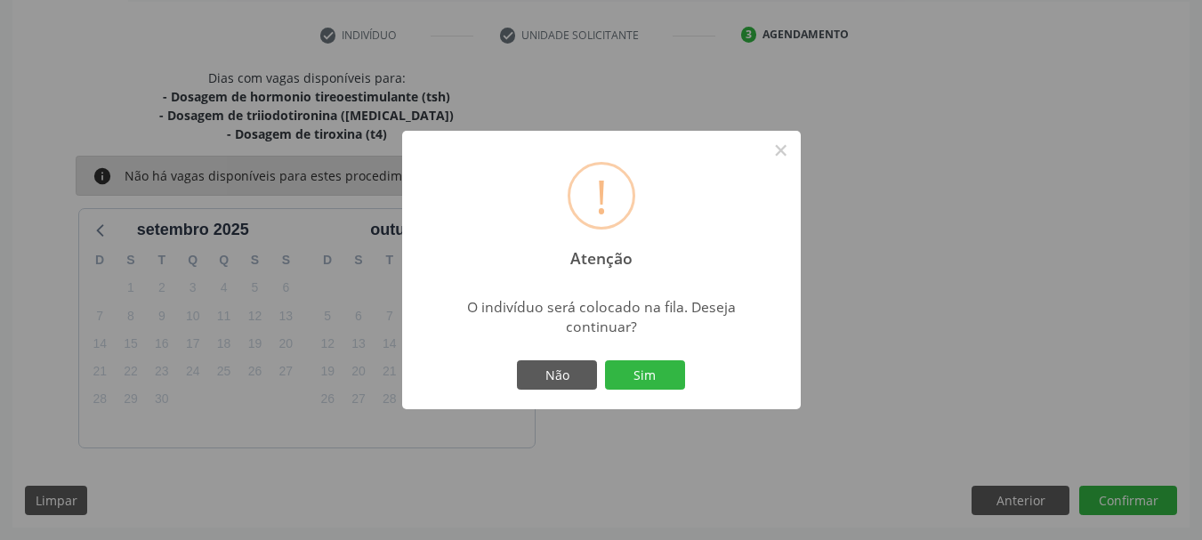
click at [692, 371] on div "! Atenção × O indivíduo será colocado na fila. Deseja continuar? Não Sim" at bounding box center [601, 270] width 399 height 279
click at [662, 373] on button "Sim" at bounding box center [645, 375] width 80 height 30
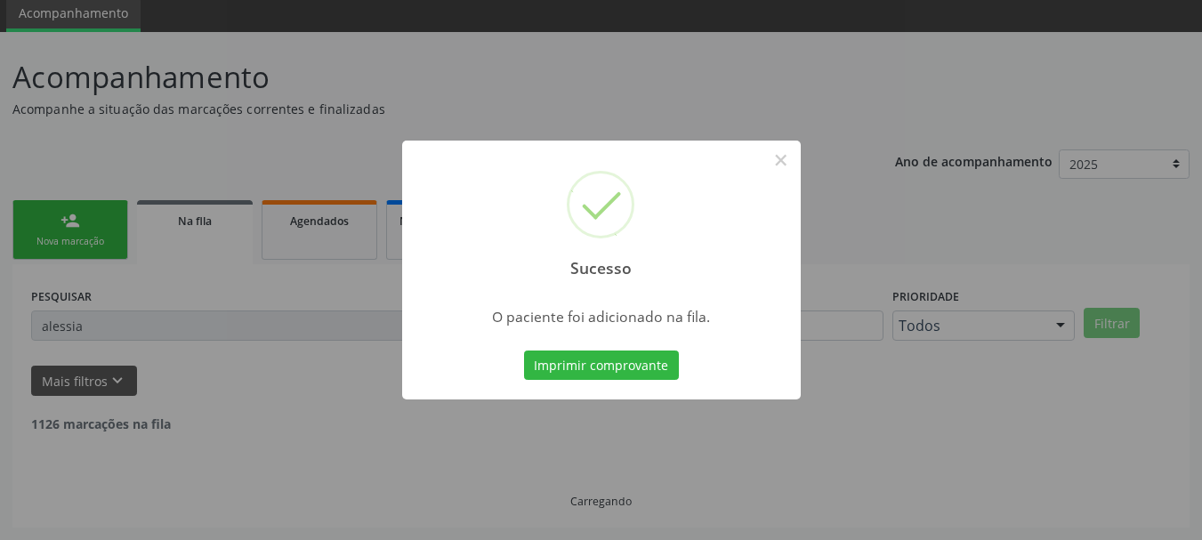
scroll to position [47, 0]
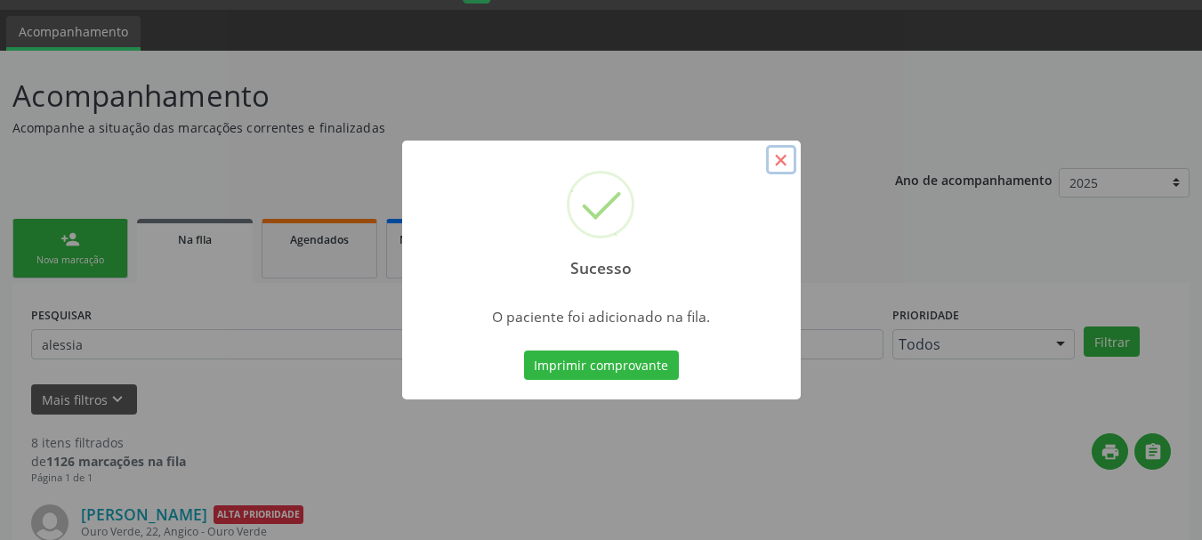
click at [786, 161] on button "×" at bounding box center [781, 160] width 30 height 30
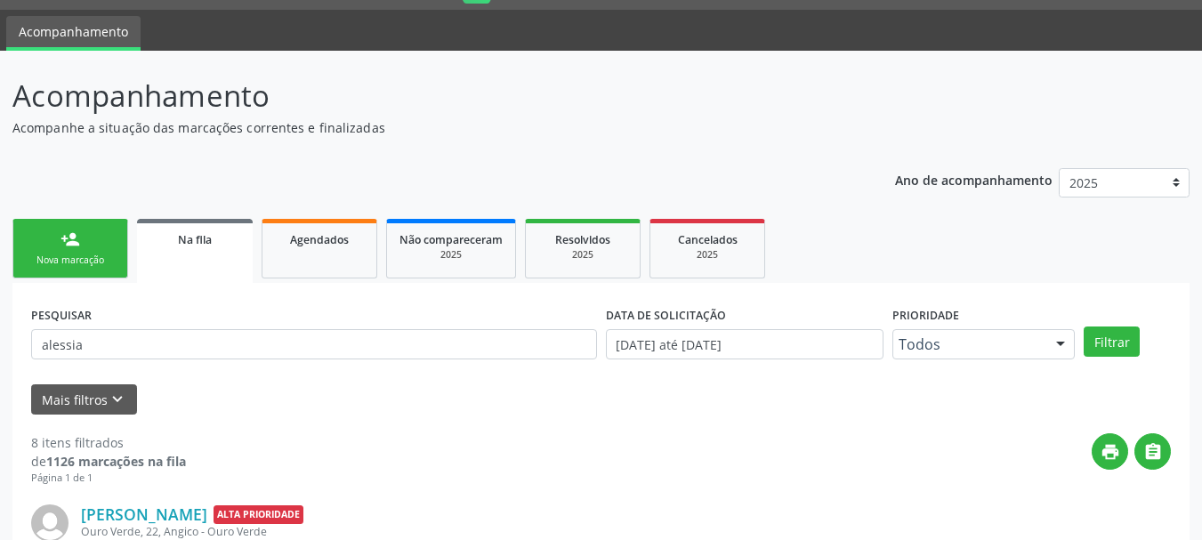
click at [724, 95] on p "Acompanhamento" at bounding box center [424, 96] width 824 height 44
